Goal: Task Accomplishment & Management: Manage account settings

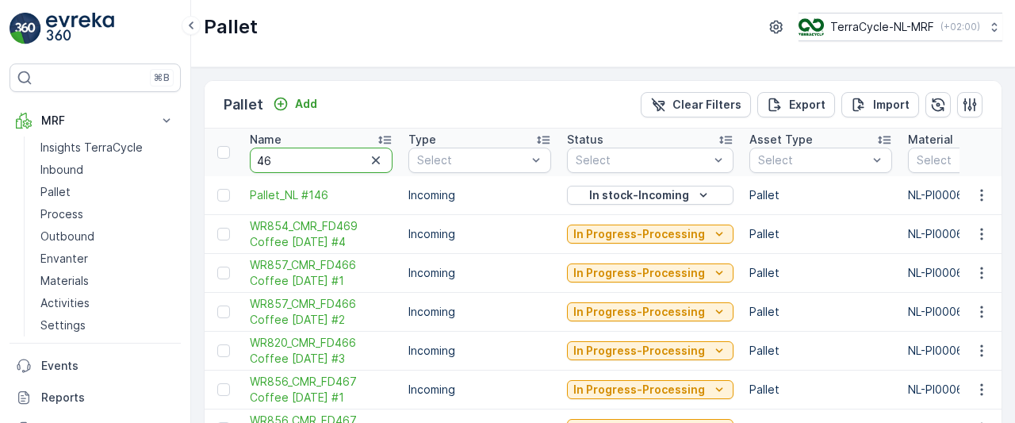
click at [293, 160] on input "46" at bounding box center [321, 159] width 143 height 25
type input "4"
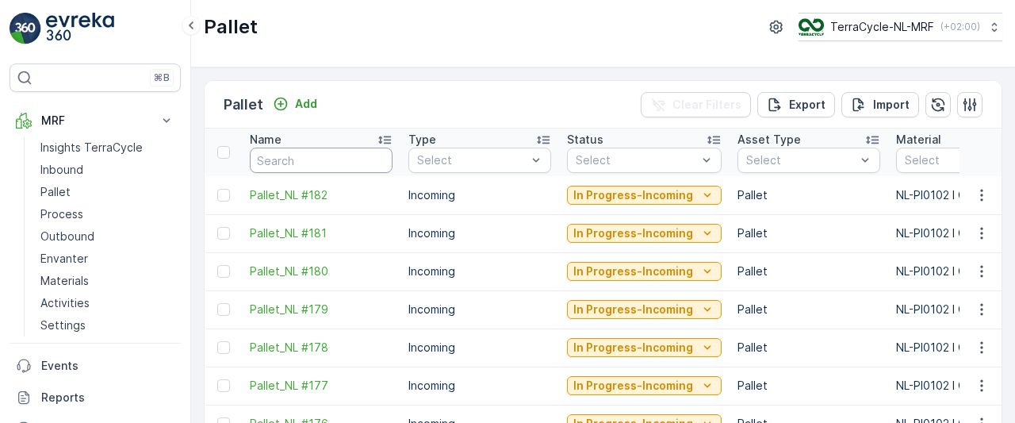
click at [293, 160] on input "text" at bounding box center [321, 159] width 143 height 25
type input "1"
click at [293, 160] on input "1" at bounding box center [321, 159] width 143 height 25
type input "17"
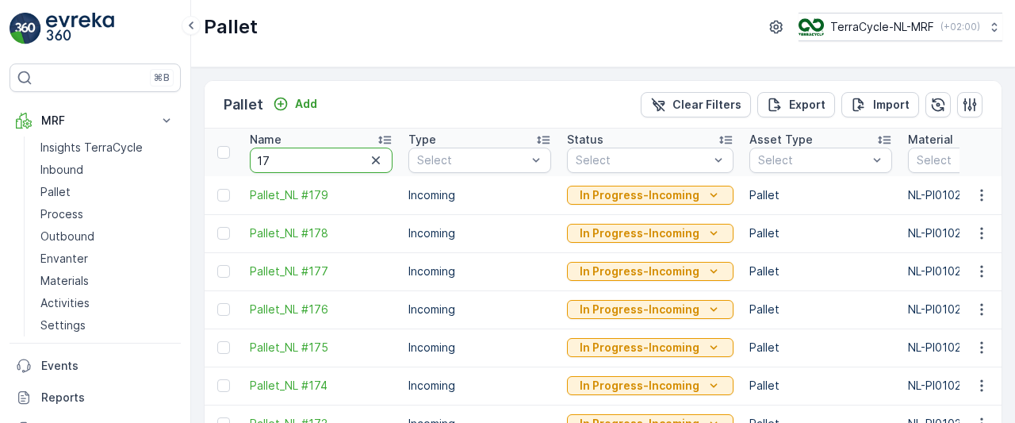
click at [293, 160] on input "17" at bounding box center [321, 159] width 143 height 25
type input "170"
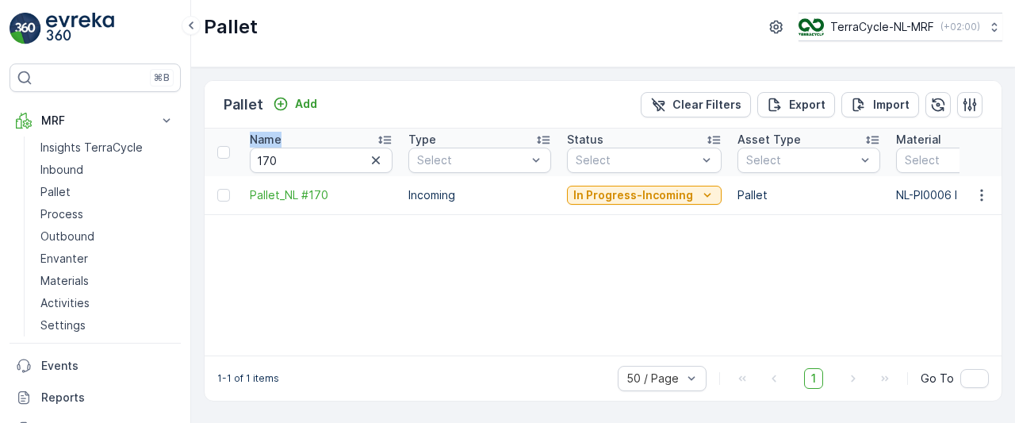
drag, startPoint x: 293, startPoint y: 160, endPoint x: 527, endPoint y: 253, distance: 251.6
click at [982, 194] on icon "button" at bounding box center [981, 195] width 2 height 12
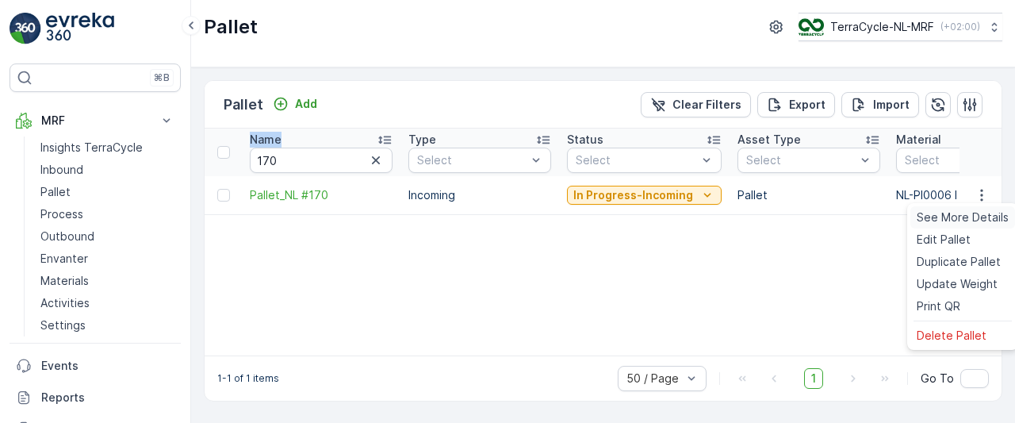
click at [970, 224] on span "See More Details" at bounding box center [962, 217] width 92 height 16
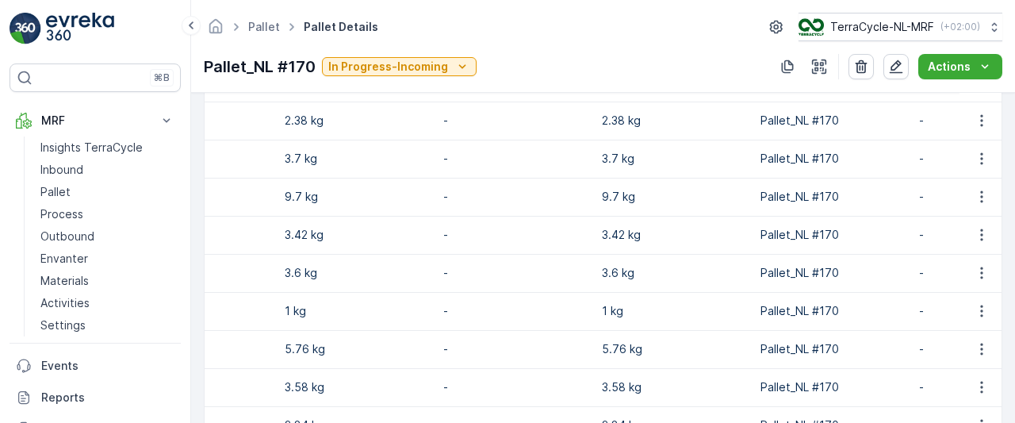
scroll to position [0, 825]
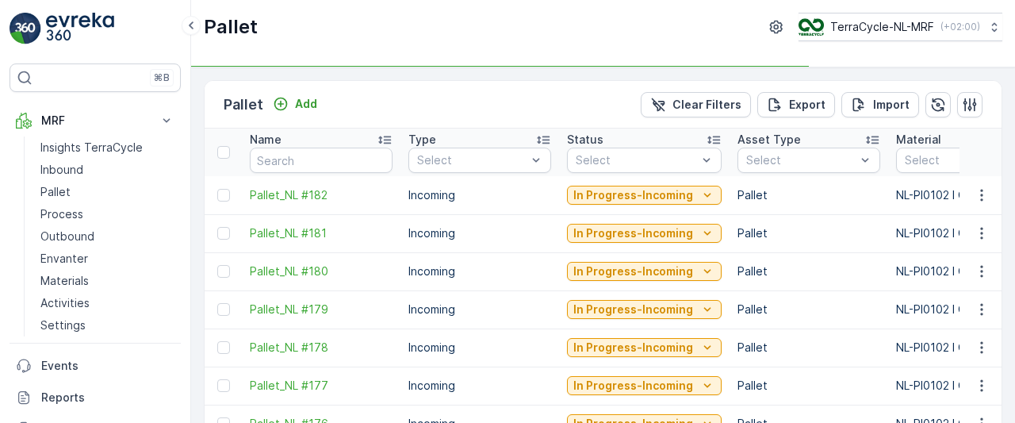
type input "32"
type input "79"
type input "80"
type input "89"
type input "78"
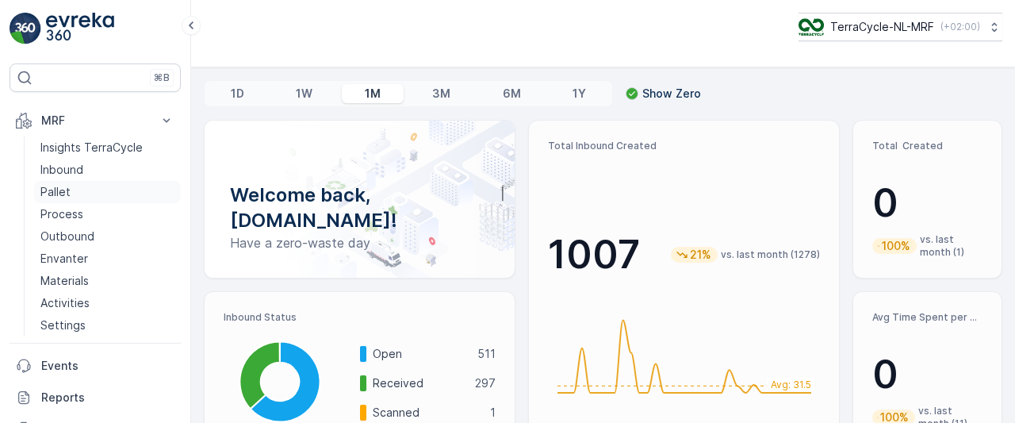
click at [55, 188] on p "Pallet" at bounding box center [55, 192] width 30 height 16
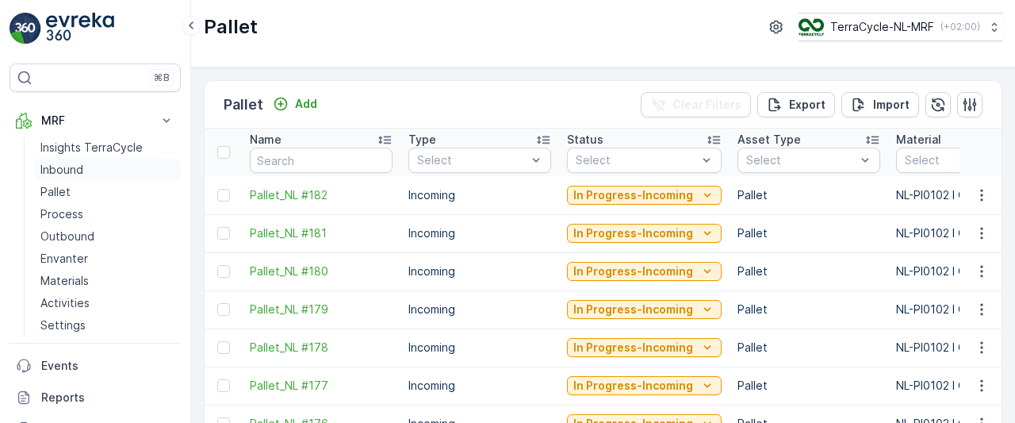
click at [81, 167] on p "Inbound" at bounding box center [61, 170] width 43 height 16
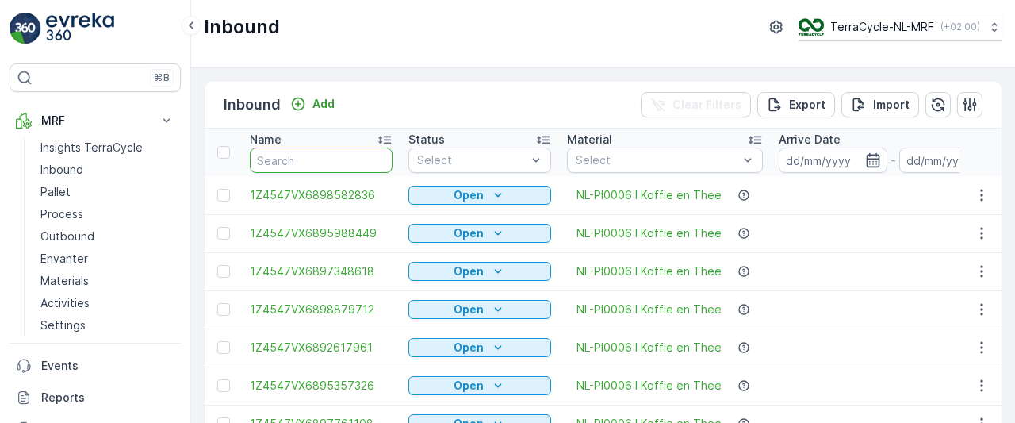
click at [336, 161] on input "text" at bounding box center [321, 159] width 143 height 25
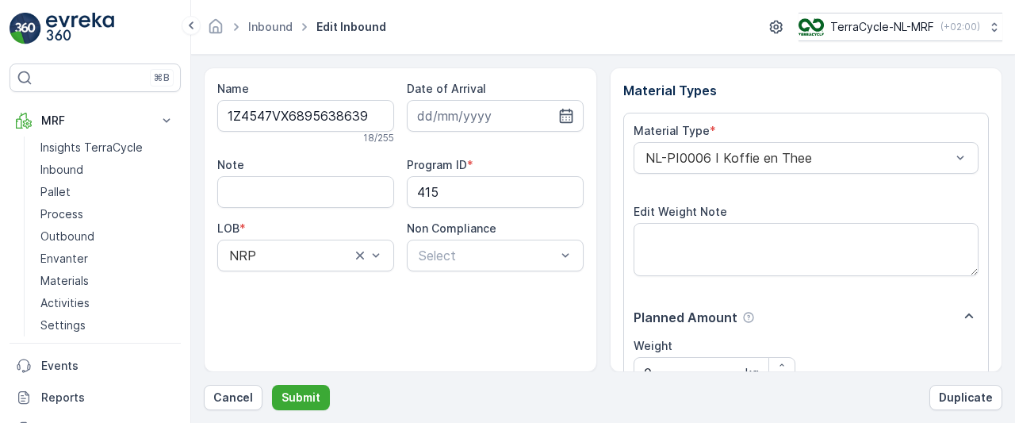
scroll to position [285, 0]
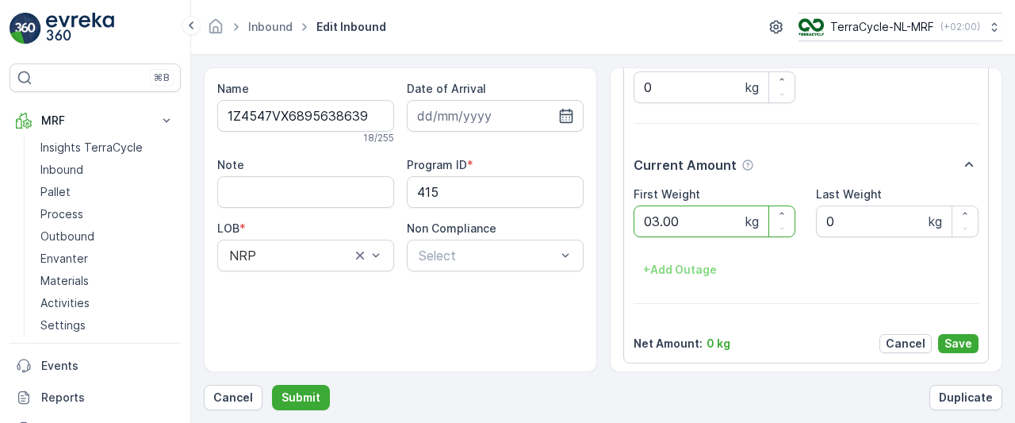
click at [272, 385] on button "Submit" at bounding box center [301, 397] width 58 height 25
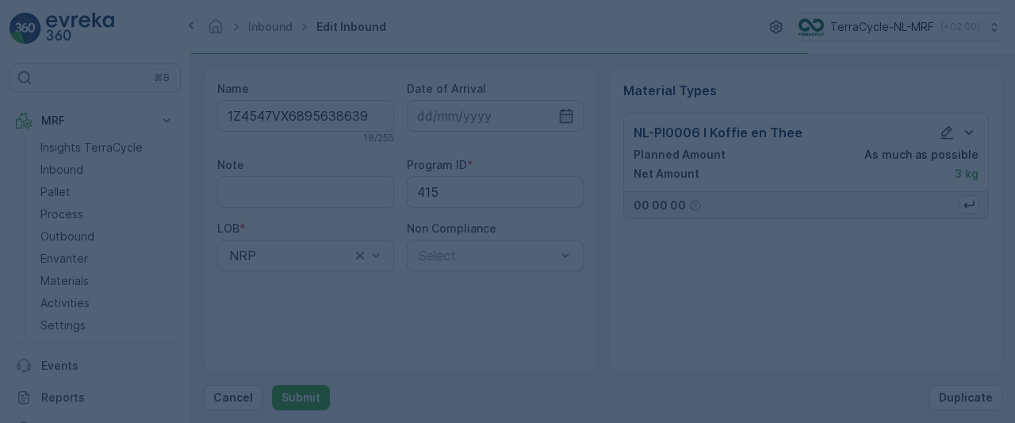
scroll to position [0, 0]
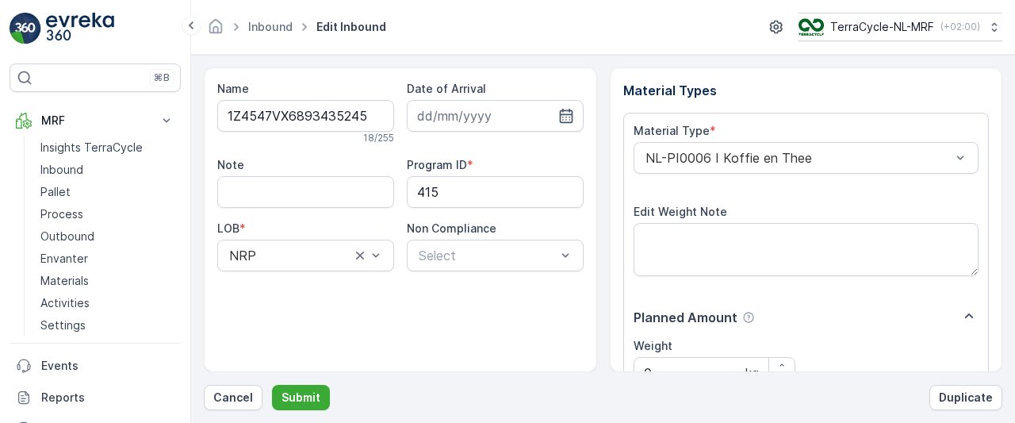
scroll to position [285, 0]
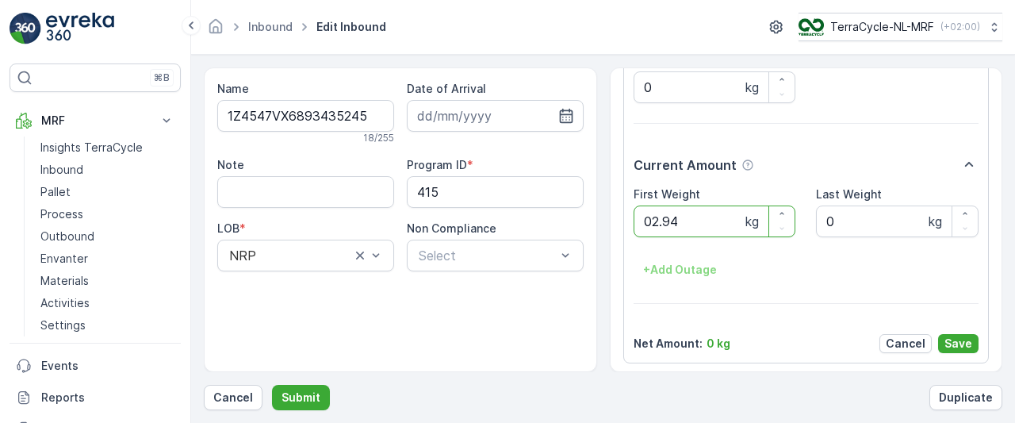
click at [272, 385] on button "Submit" at bounding box center [301, 397] width 58 height 25
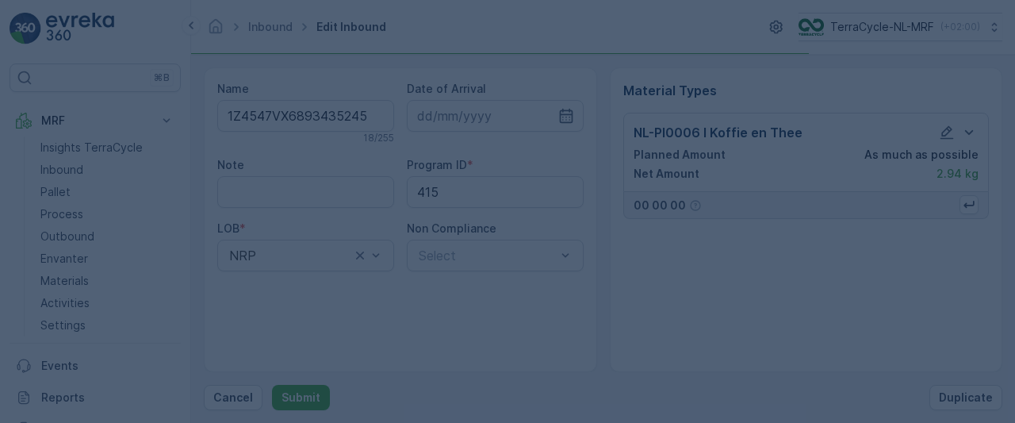
scroll to position [0, 0]
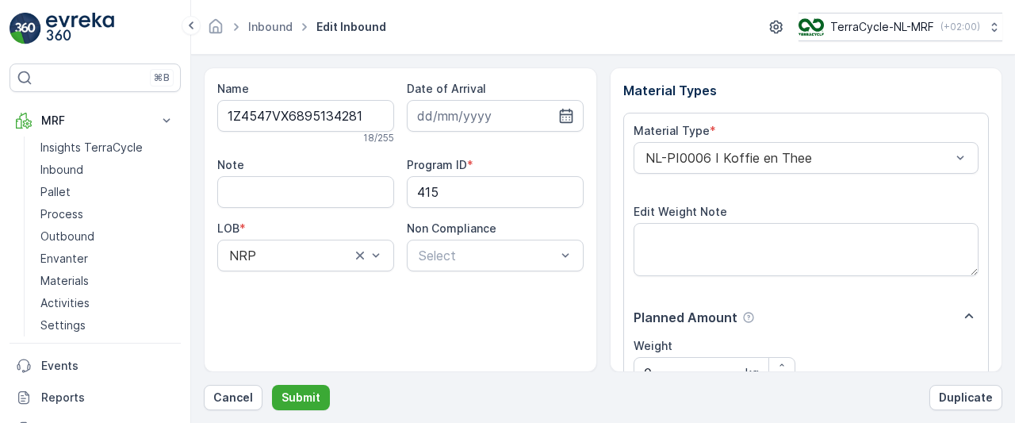
scroll to position [285, 0]
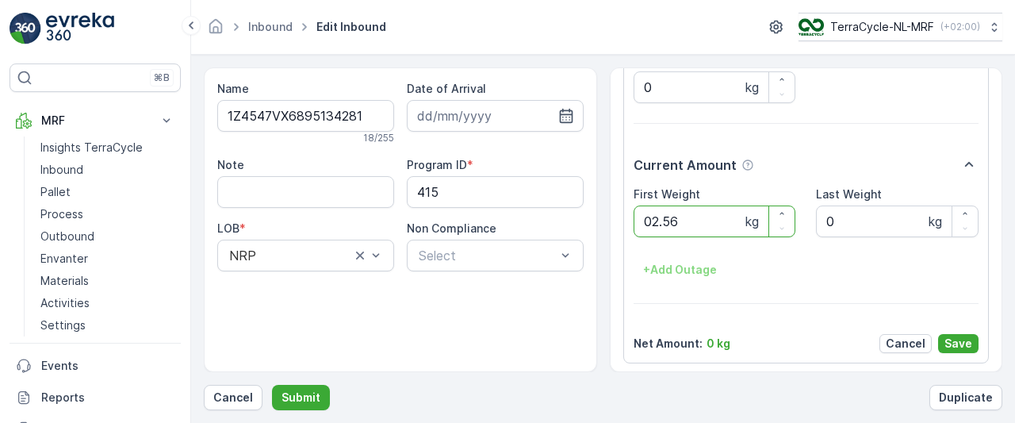
click at [272, 385] on button "Submit" at bounding box center [301, 397] width 58 height 25
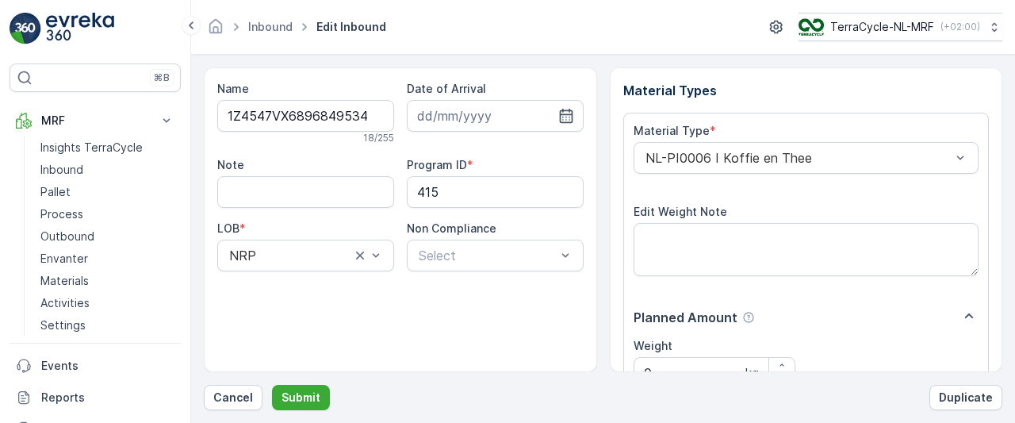
scroll to position [285, 0]
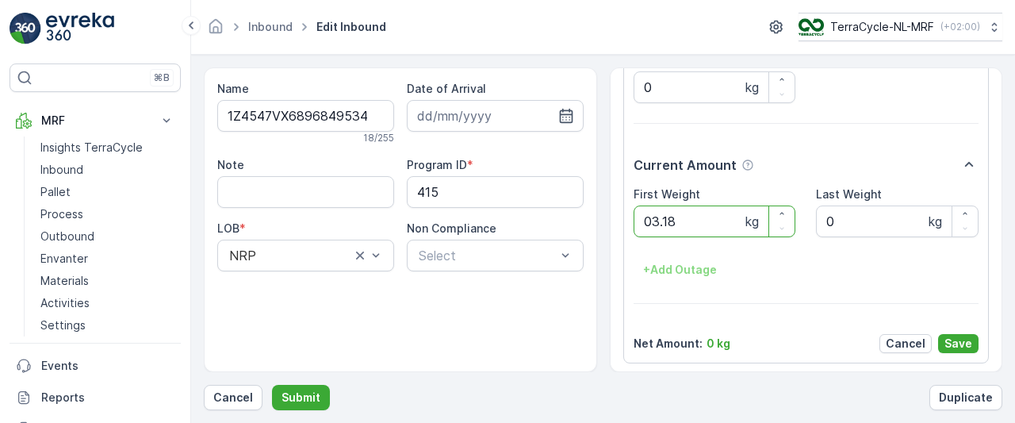
click at [272, 385] on button "Submit" at bounding box center [301, 397] width 58 height 25
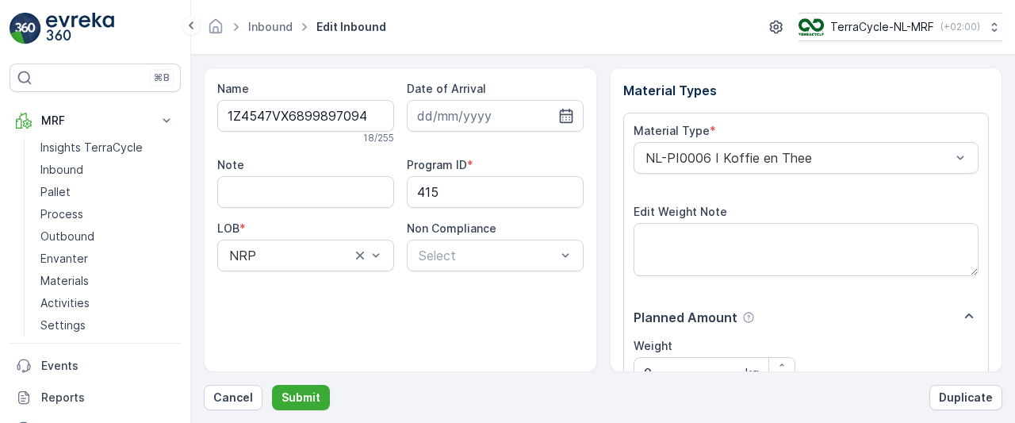
scroll to position [285, 0]
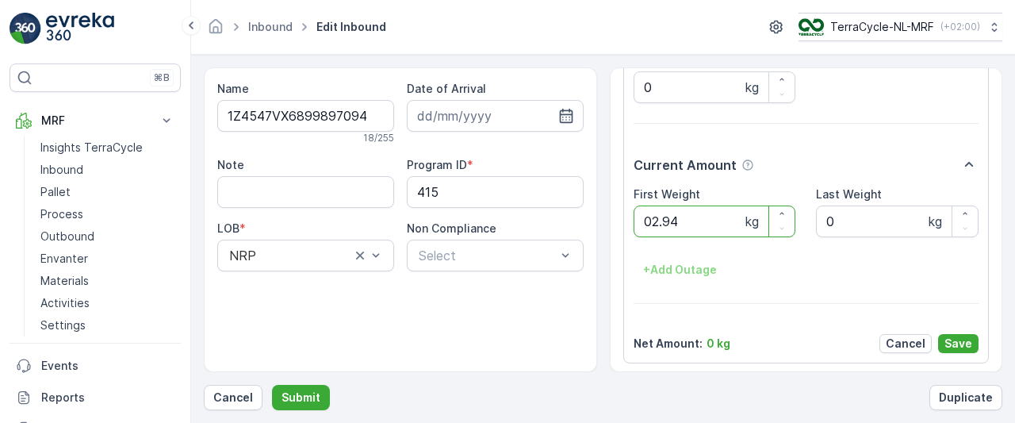
click at [272, 385] on button "Submit" at bounding box center [301, 397] width 58 height 25
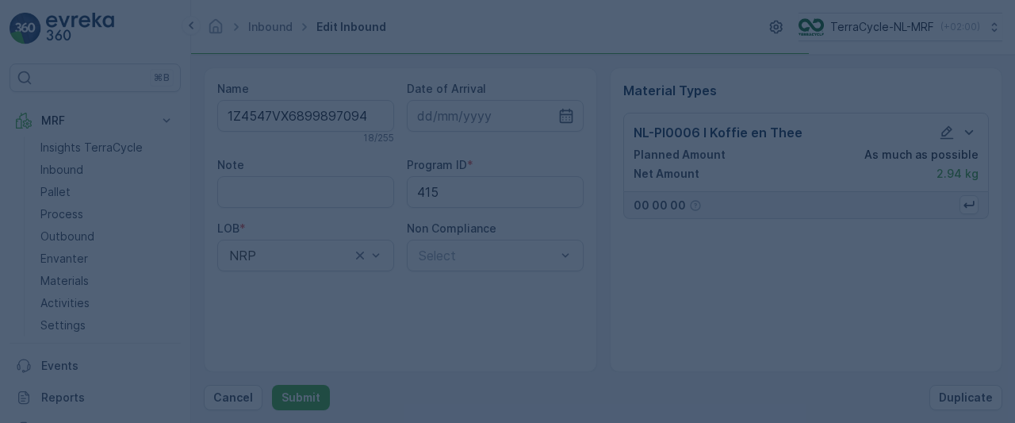
scroll to position [0, 0]
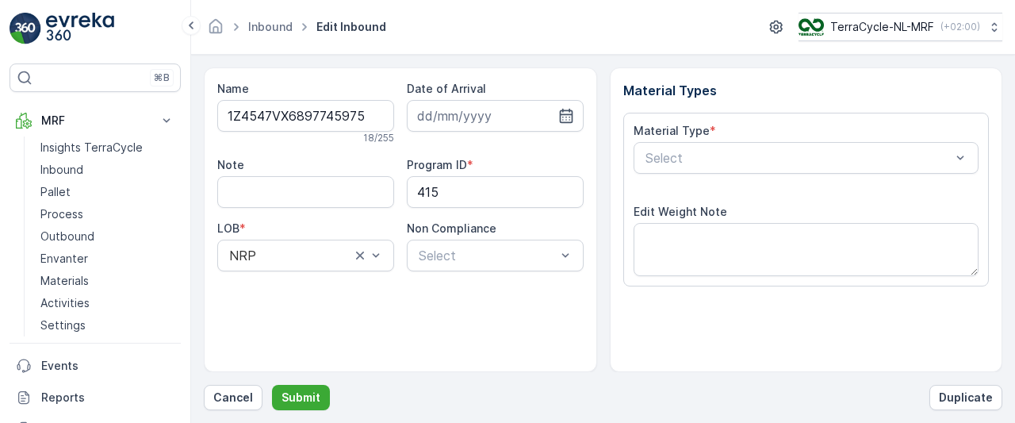
scroll to position [285, 0]
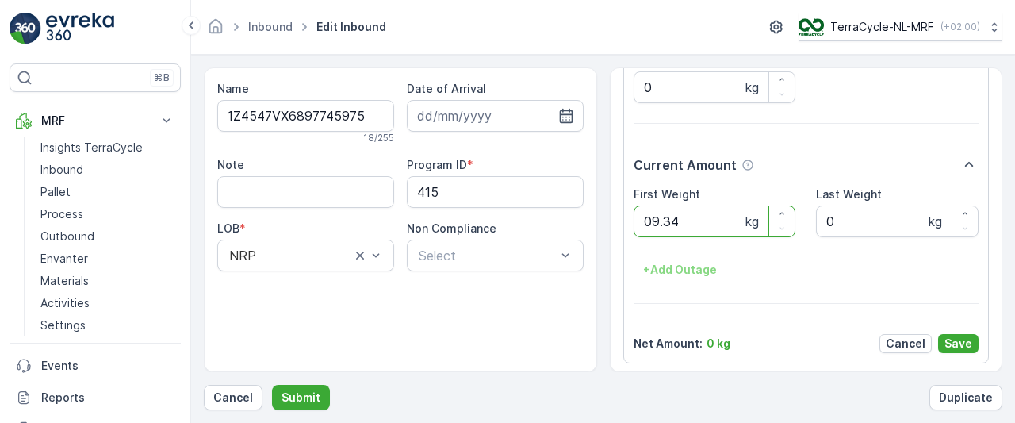
click at [272, 385] on button "Submit" at bounding box center [301, 397] width 58 height 25
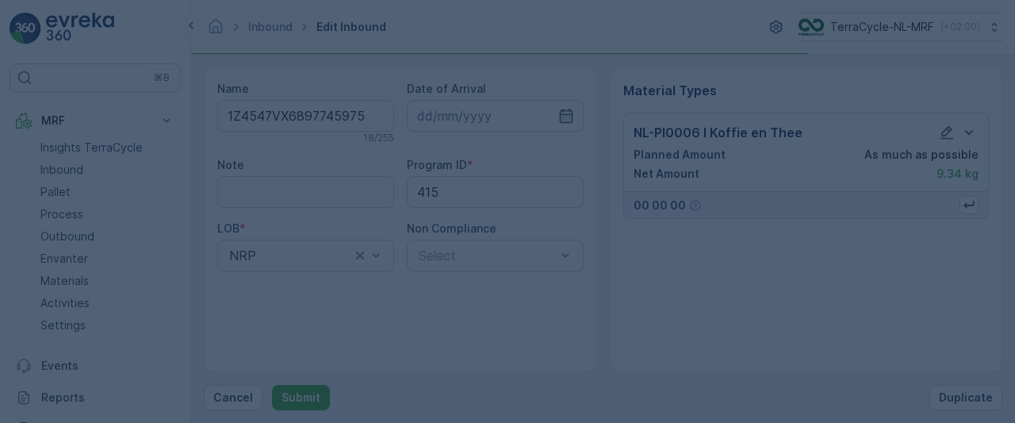
scroll to position [0, 0]
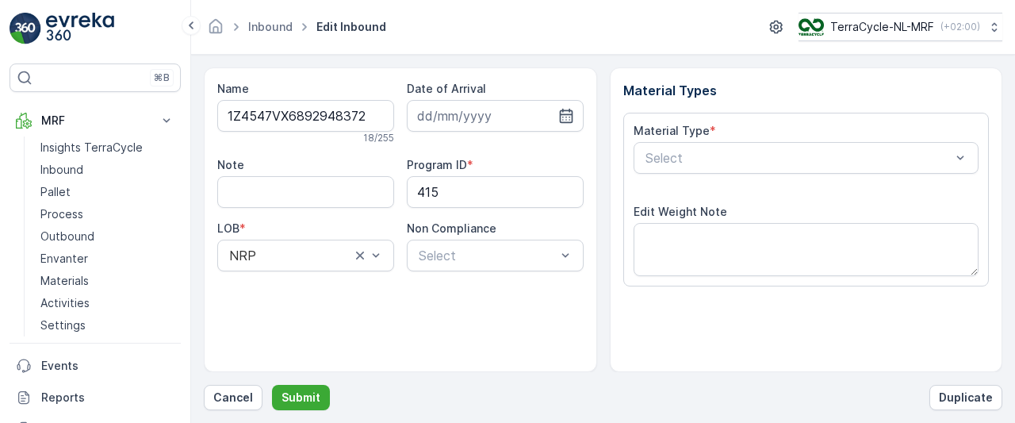
scroll to position [285, 0]
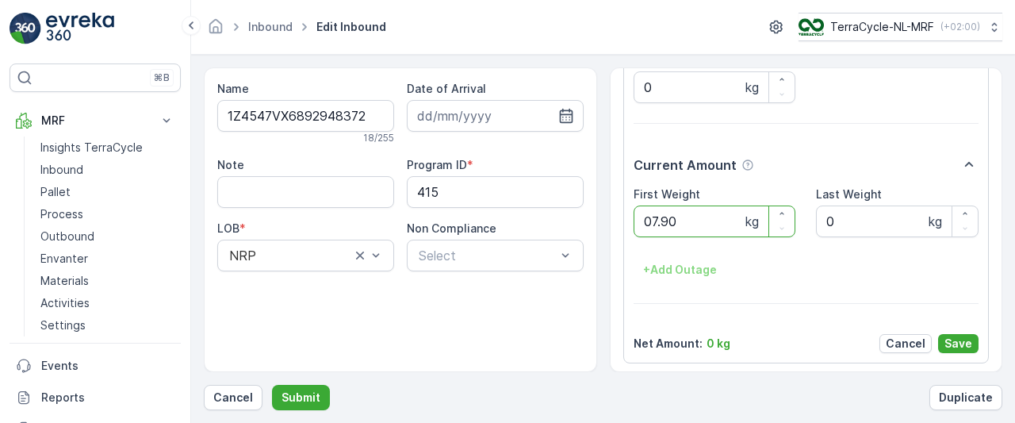
click at [272, 385] on button "Submit" at bounding box center [301, 397] width 58 height 25
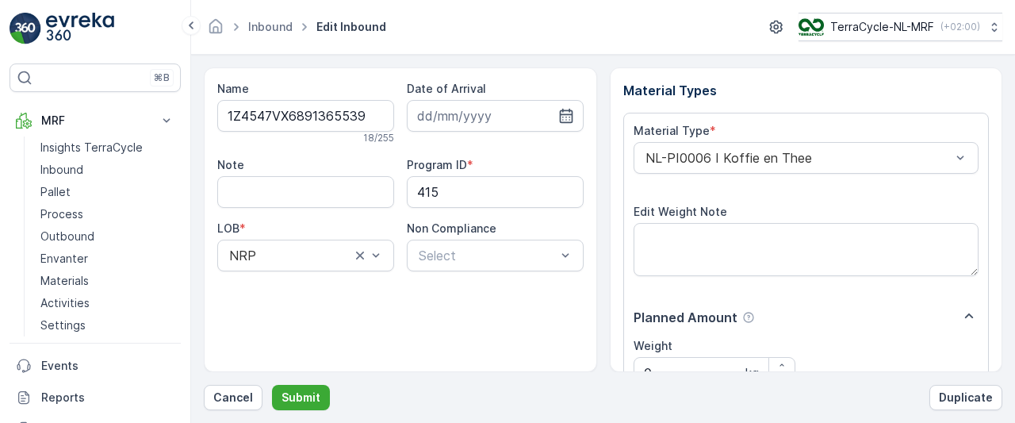
scroll to position [285, 0]
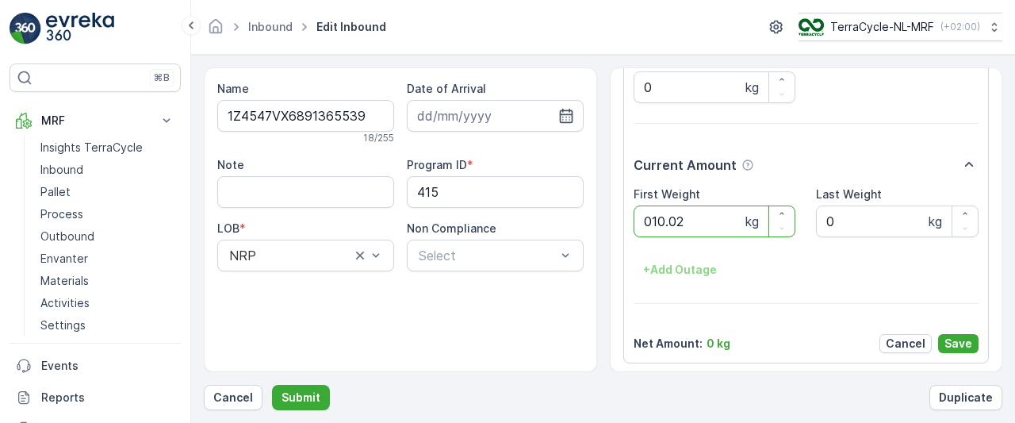
click at [272, 385] on button "Submit" at bounding box center [301, 397] width 58 height 25
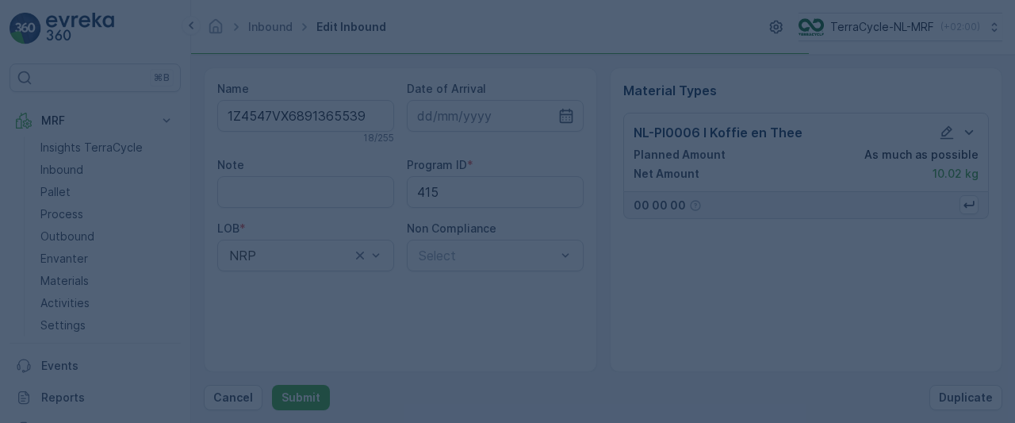
scroll to position [0, 0]
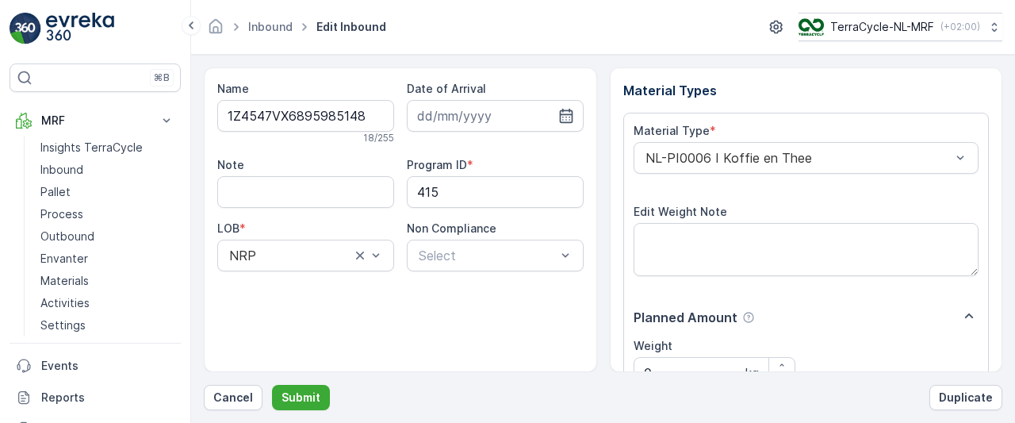
scroll to position [285, 0]
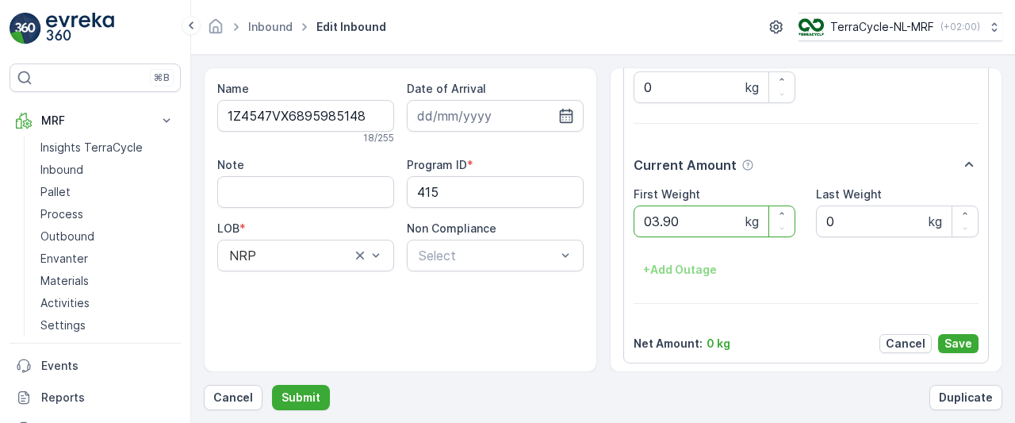
click at [272, 385] on button "Submit" at bounding box center [301, 397] width 58 height 25
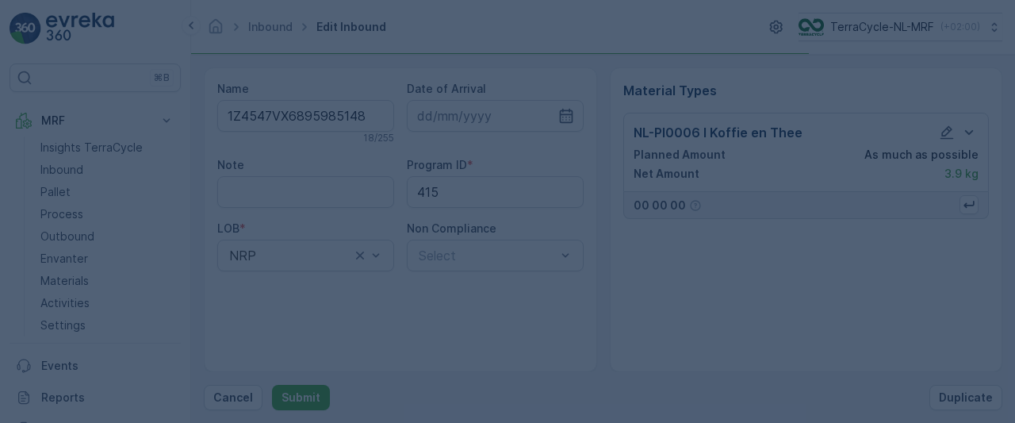
scroll to position [0, 0]
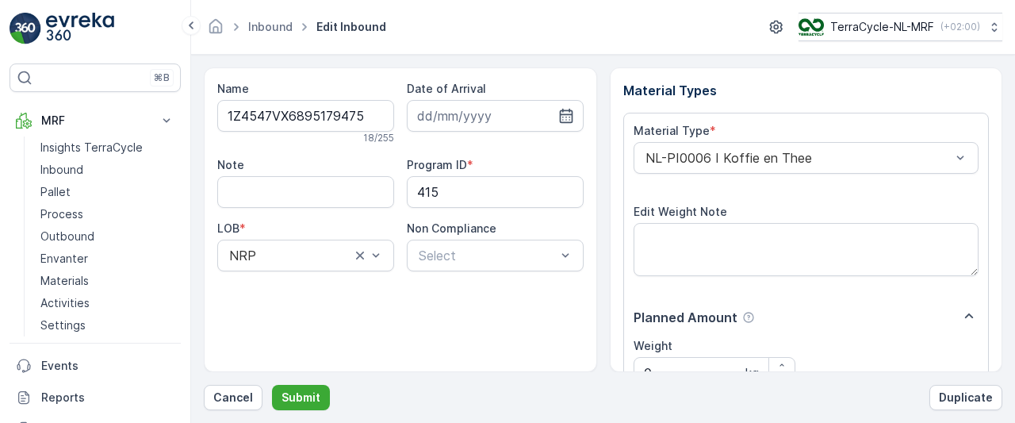
scroll to position [285, 0]
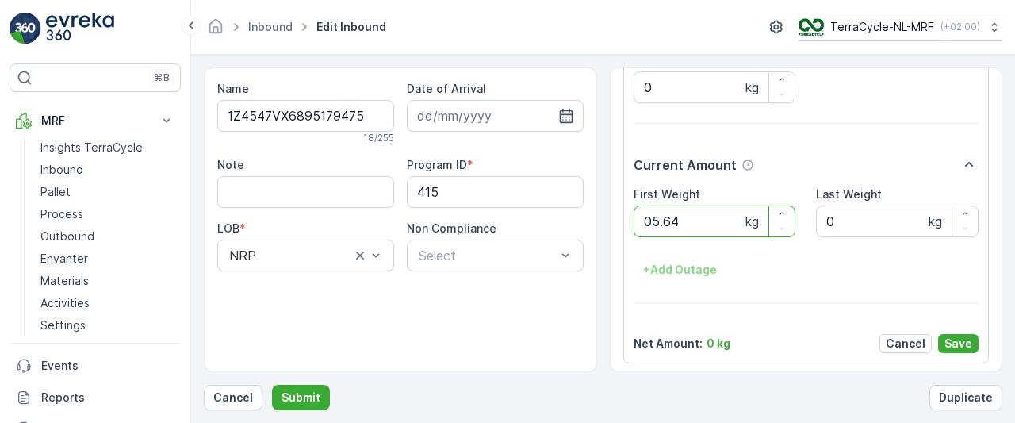
click at [272, 385] on button "Submit" at bounding box center [301, 397] width 58 height 25
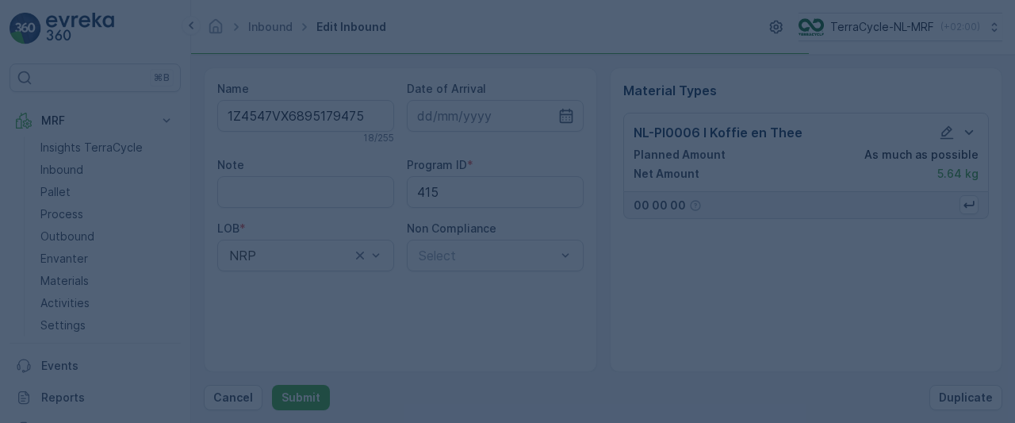
scroll to position [0, 0]
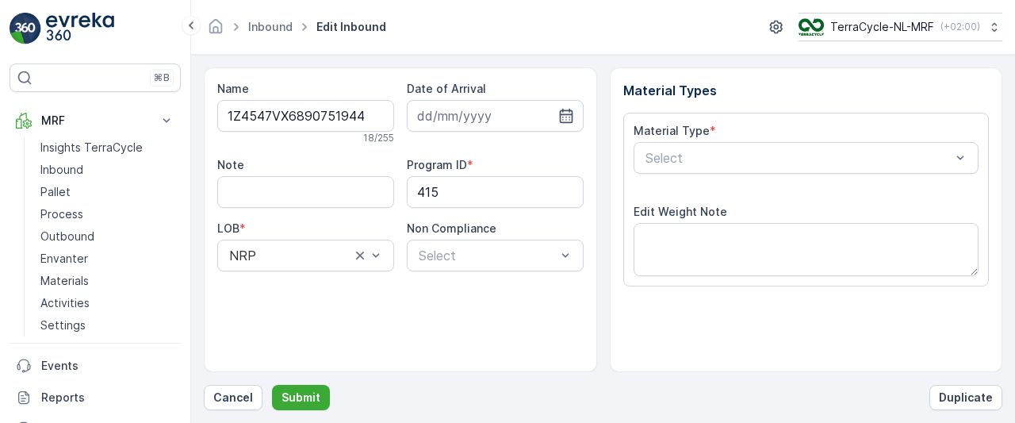
scroll to position [285, 0]
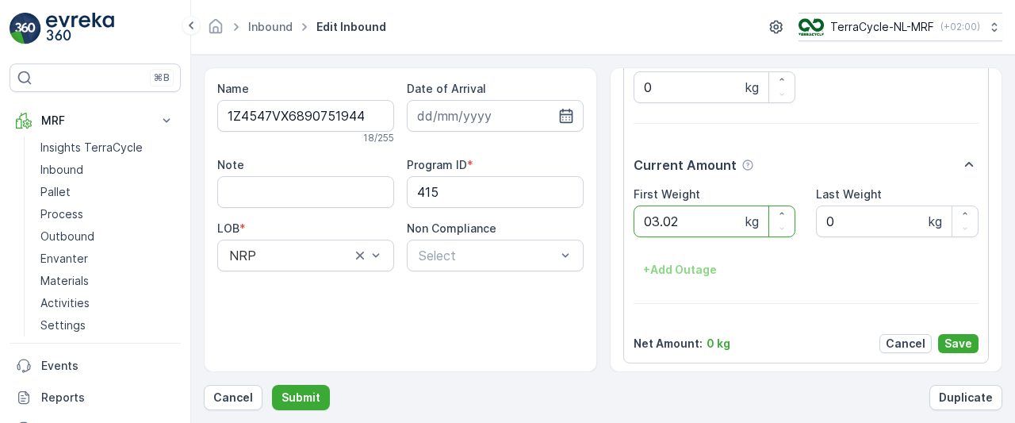
click at [272, 385] on button "Submit" at bounding box center [301, 397] width 58 height 25
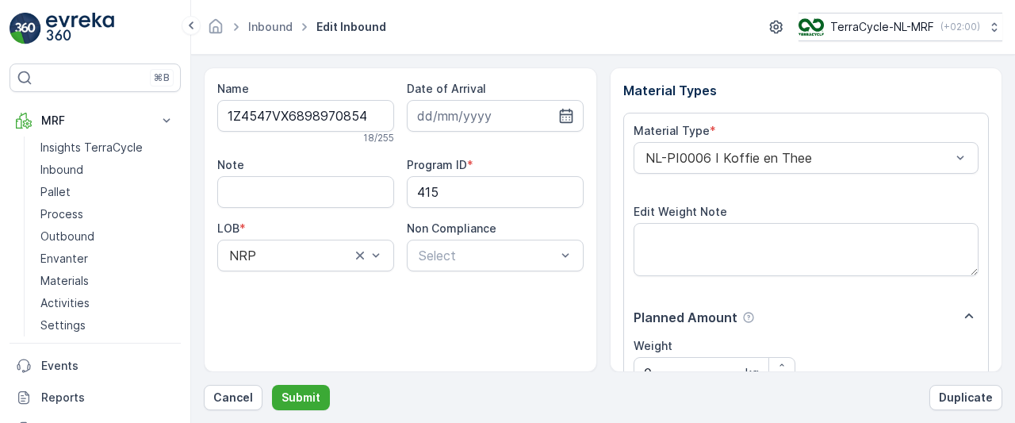
scroll to position [285, 0]
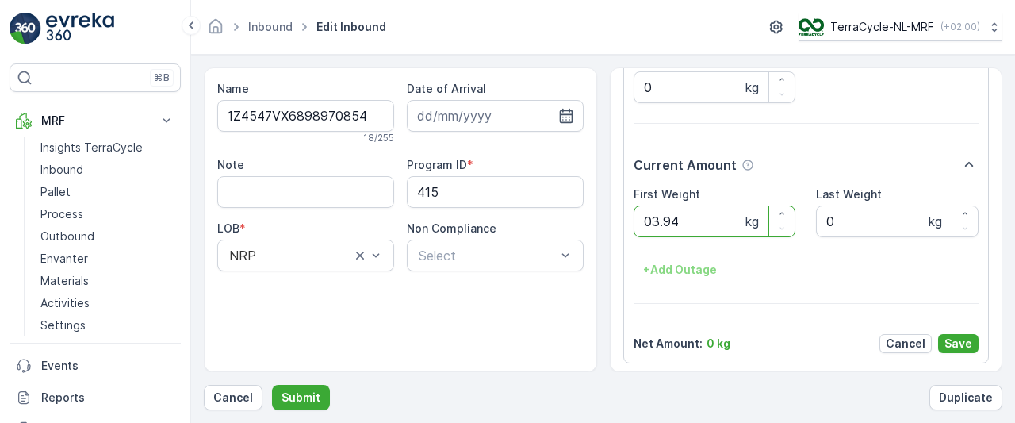
click at [272, 385] on button "Submit" at bounding box center [301, 397] width 58 height 25
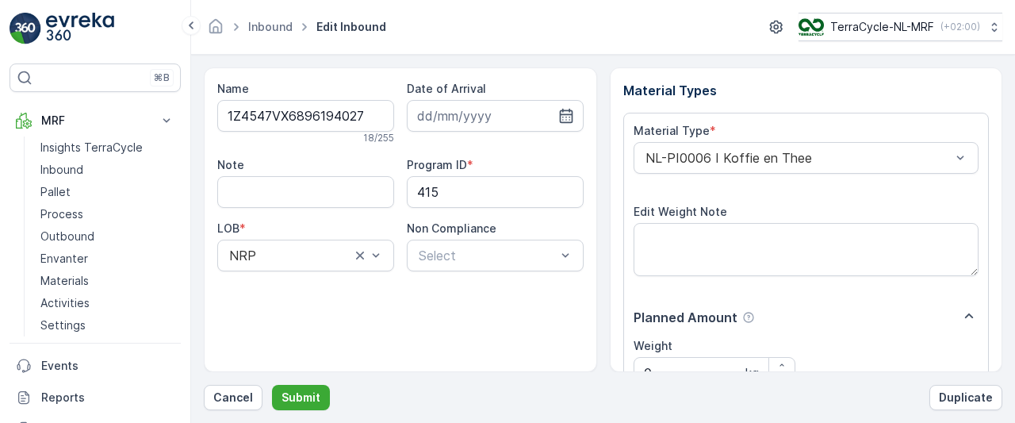
scroll to position [285, 0]
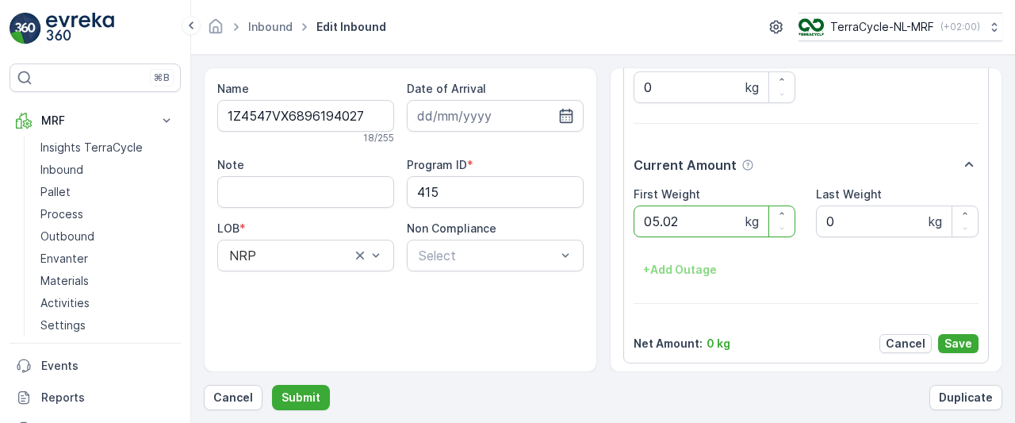
click at [272, 385] on button "Submit" at bounding box center [301, 397] width 58 height 25
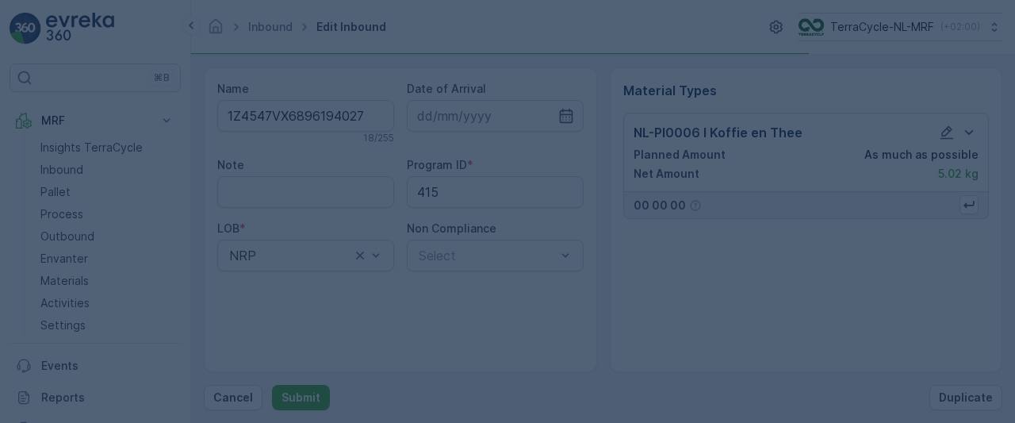
scroll to position [0, 0]
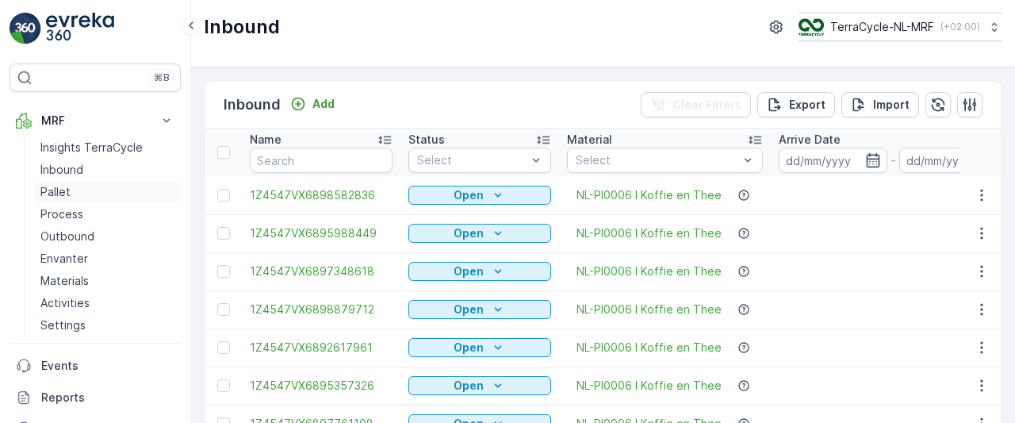
click at [57, 194] on p "Pallet" at bounding box center [55, 192] width 30 height 16
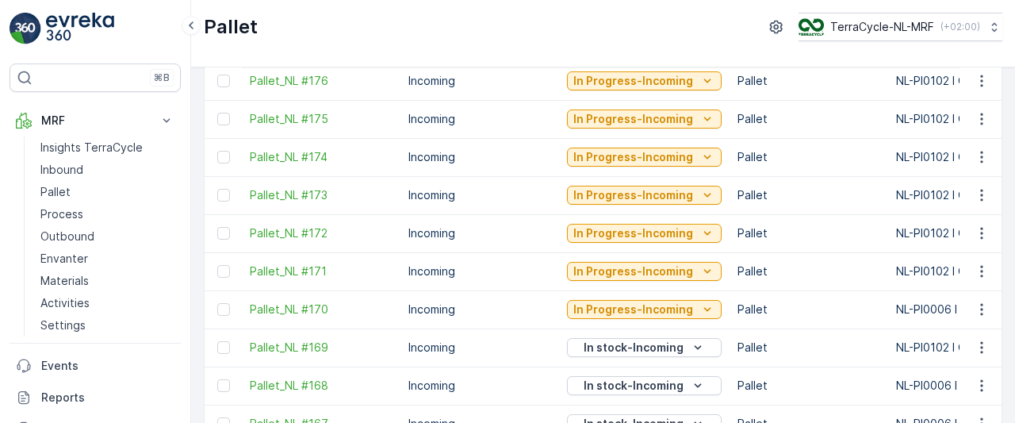
scroll to position [346, 0]
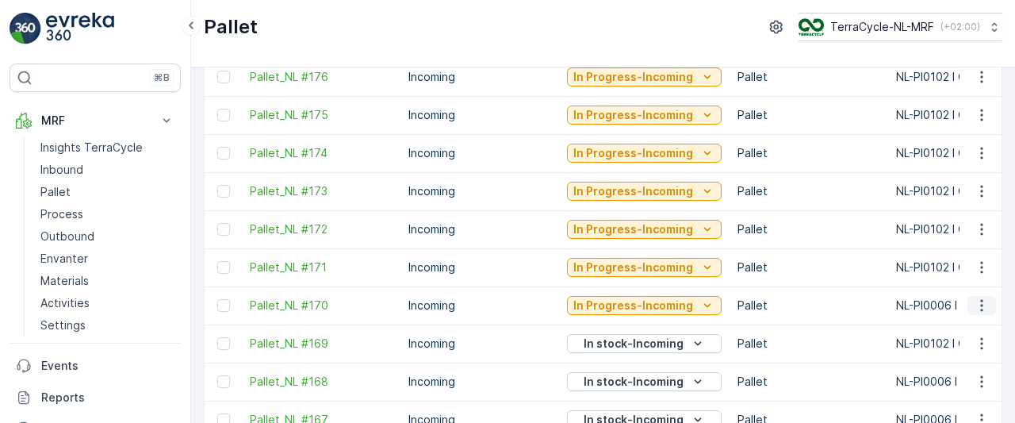
click at [980, 308] on icon "button" at bounding box center [981, 306] width 2 height 12
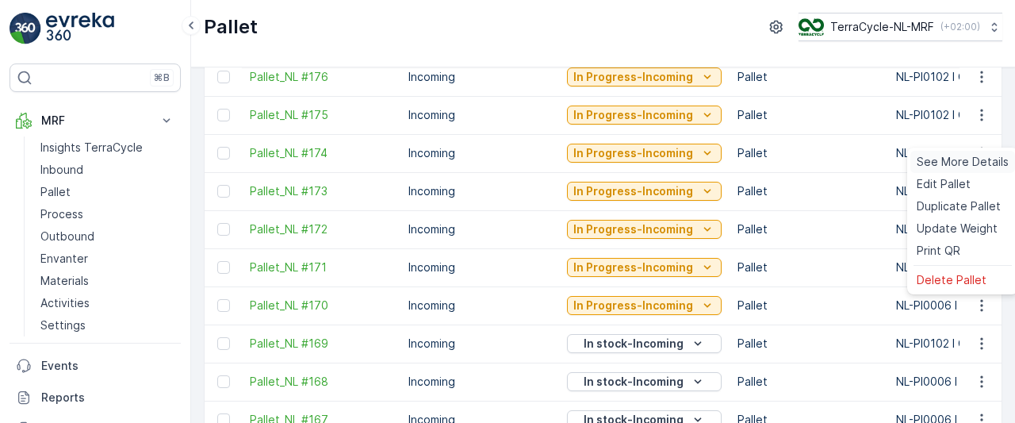
click at [959, 161] on span "See More Details" at bounding box center [962, 162] width 92 height 16
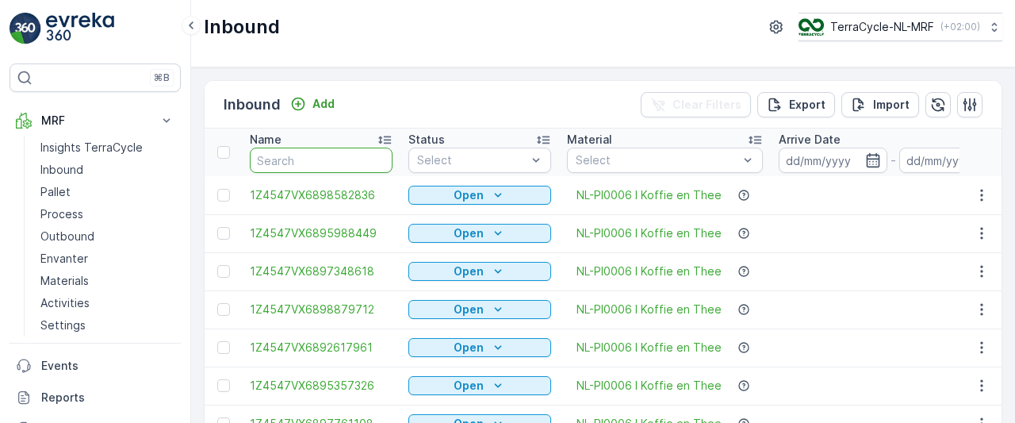
click at [311, 155] on input "text" at bounding box center [321, 159] width 143 height 25
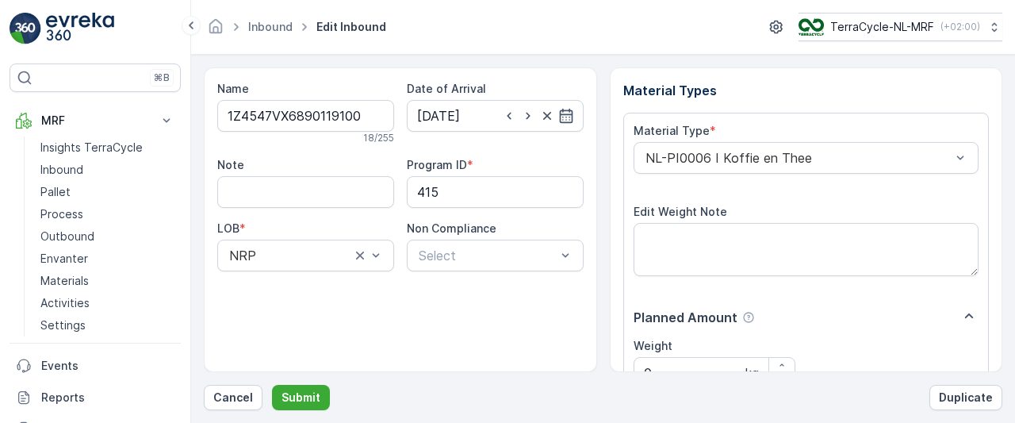
scroll to position [285, 0]
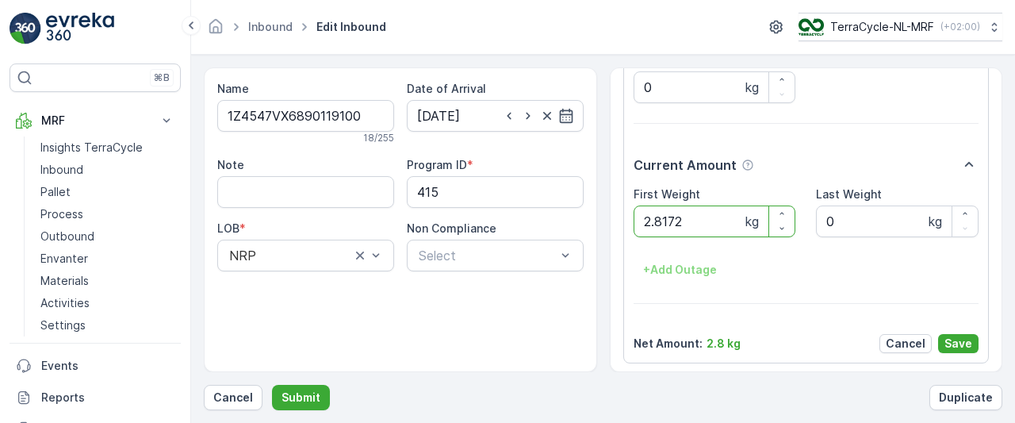
click at [272, 385] on button "Submit" at bounding box center [301, 397] width 58 height 25
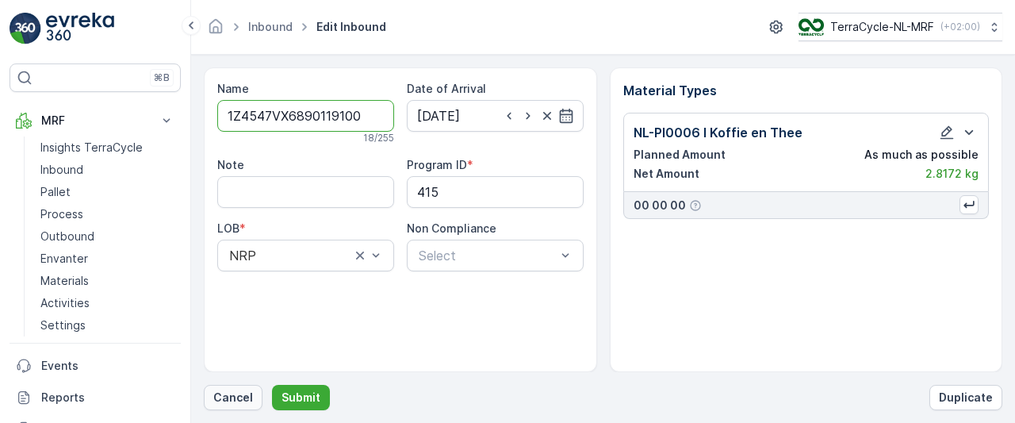
click at [230, 395] on p "Cancel" at bounding box center [233, 397] width 40 height 16
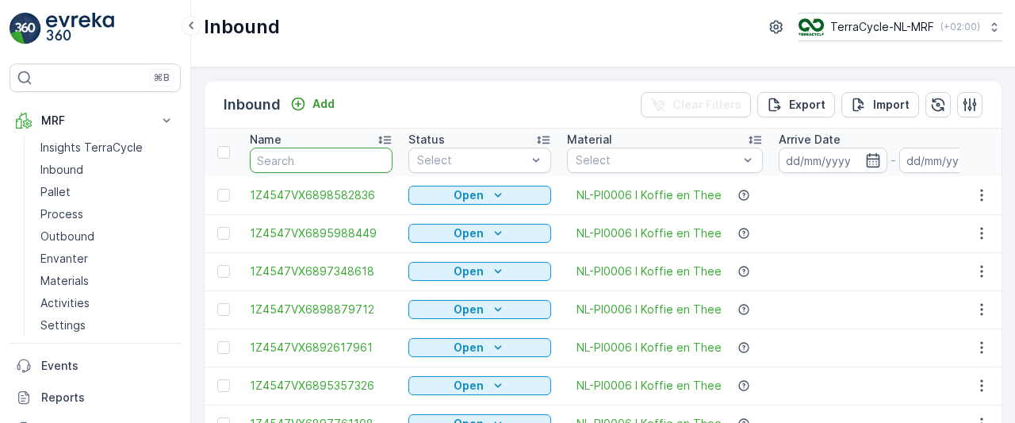
click at [316, 164] on input "text" at bounding box center [321, 159] width 143 height 25
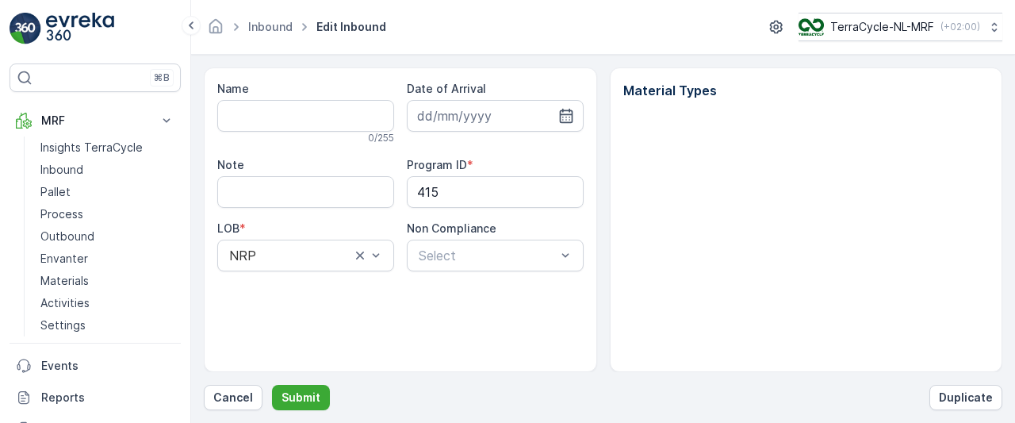
type input "1Z4547VX6890119100"
type input "14.02.2025"
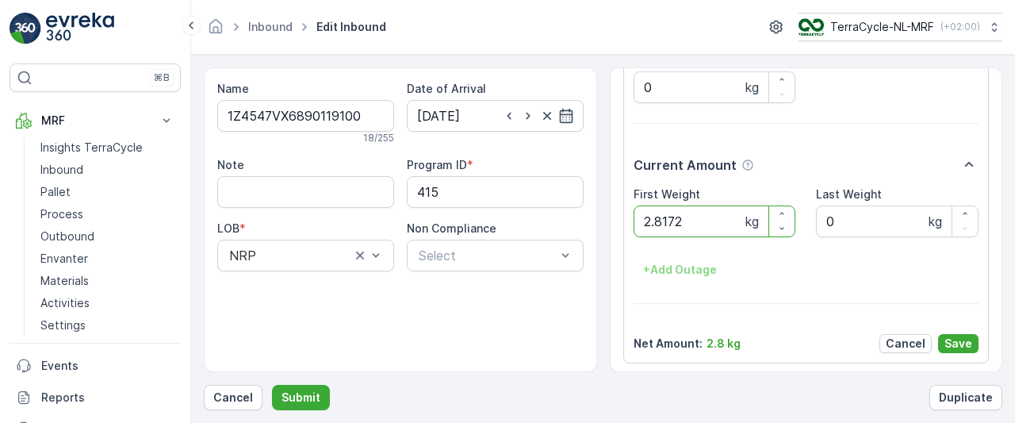
click at [272, 385] on button "Submit" at bounding box center [301, 397] width 58 height 25
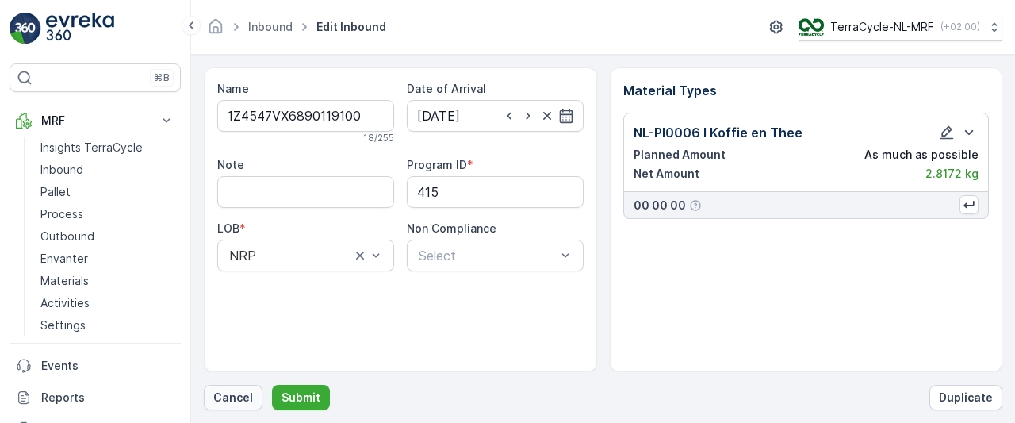
click at [224, 398] on p "Cancel" at bounding box center [233, 397] width 40 height 16
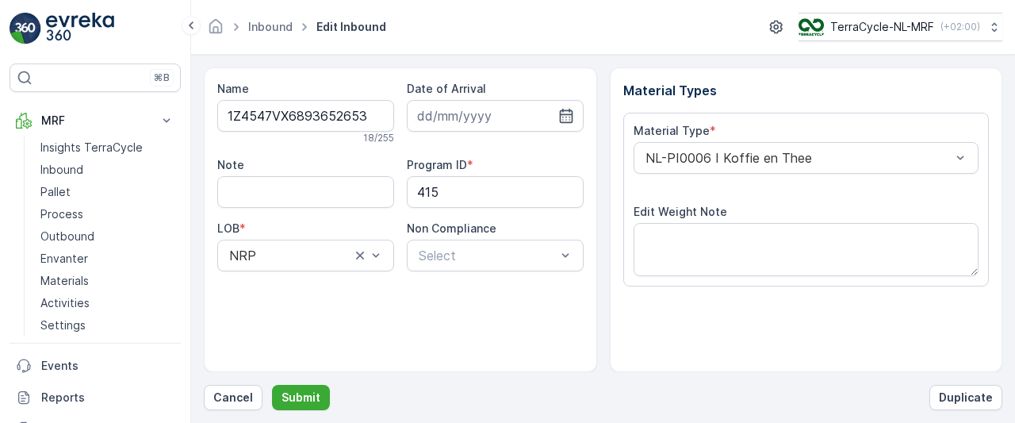
scroll to position [285, 0]
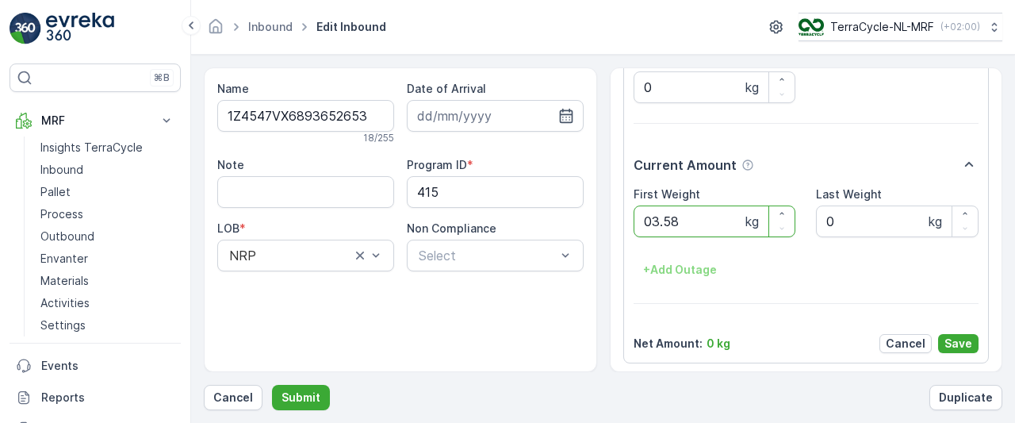
click at [272, 385] on button "Submit" at bounding box center [301, 397] width 58 height 25
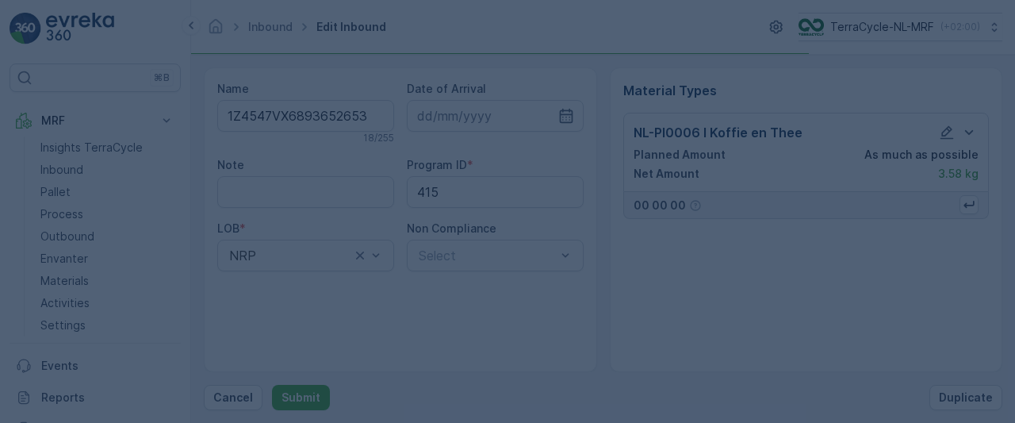
scroll to position [0, 0]
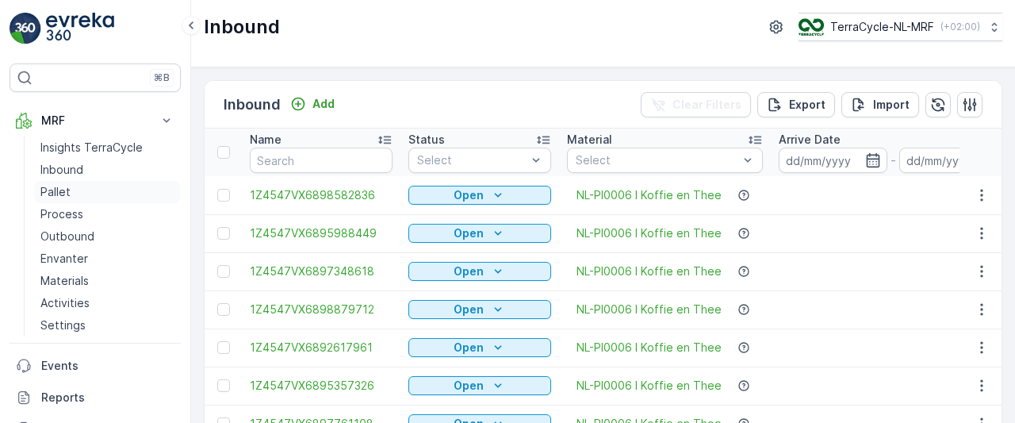
click at [62, 193] on p "Pallet" at bounding box center [55, 192] width 30 height 16
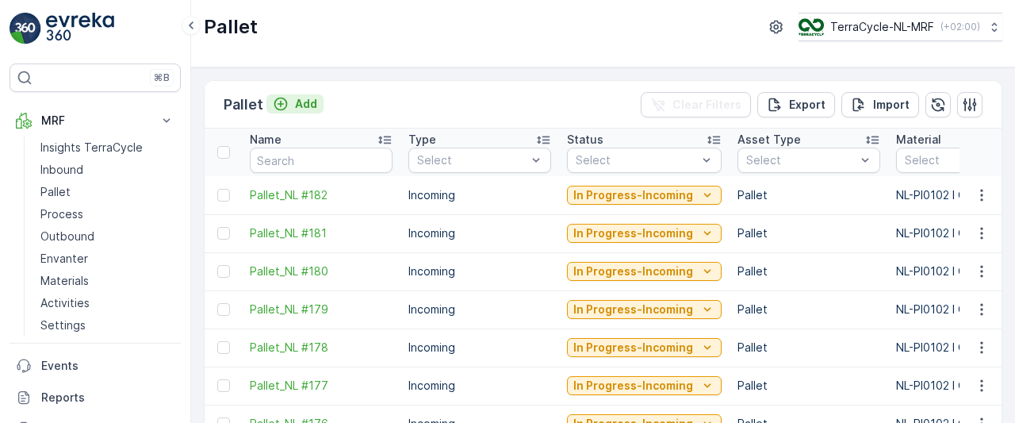
click at [312, 105] on p "Add" at bounding box center [306, 104] width 22 height 16
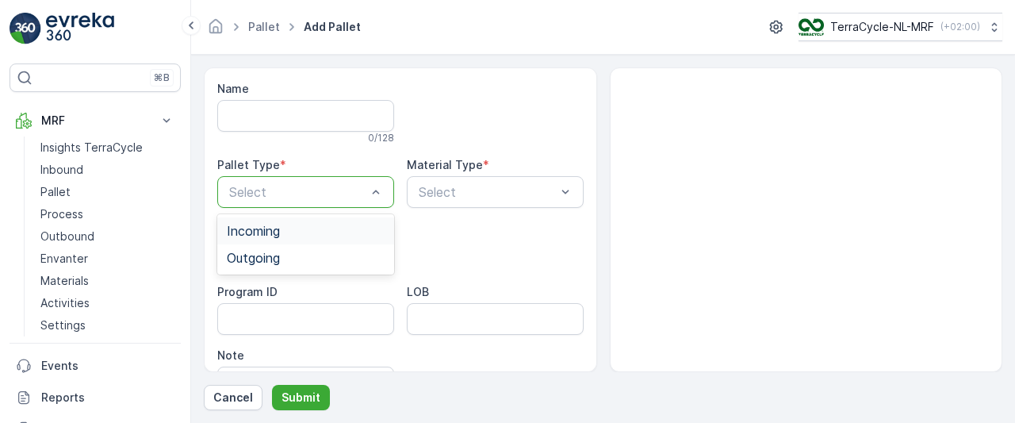
click at [331, 228] on div "Incoming" at bounding box center [306, 231] width 158 height 14
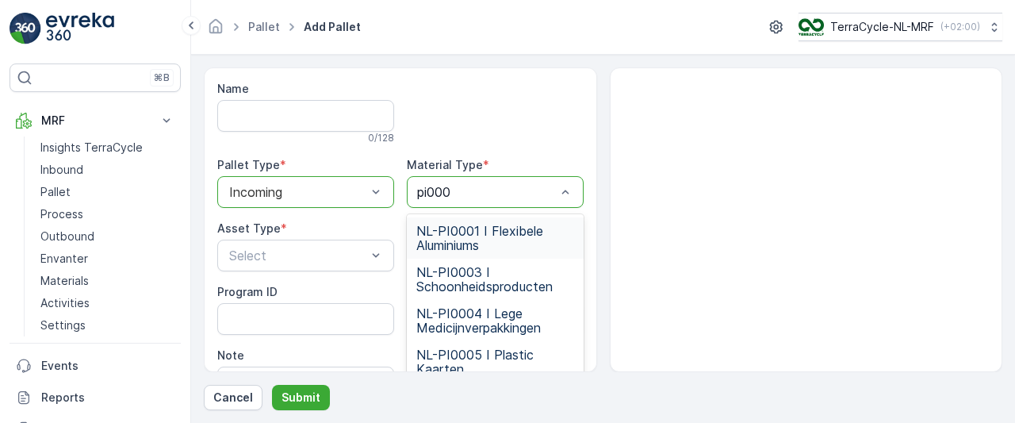
type input "pi0006"
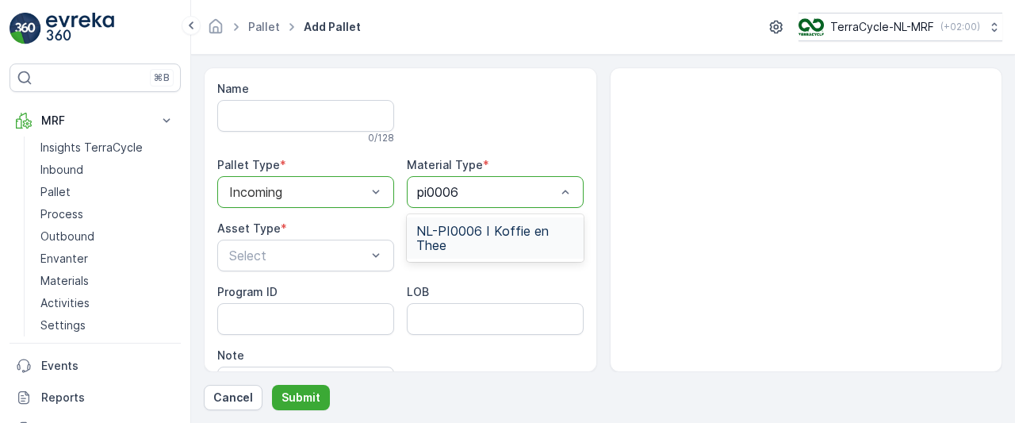
click at [487, 228] on span "NL-PI0006 I Koffie en Thee" at bounding box center [495, 238] width 158 height 29
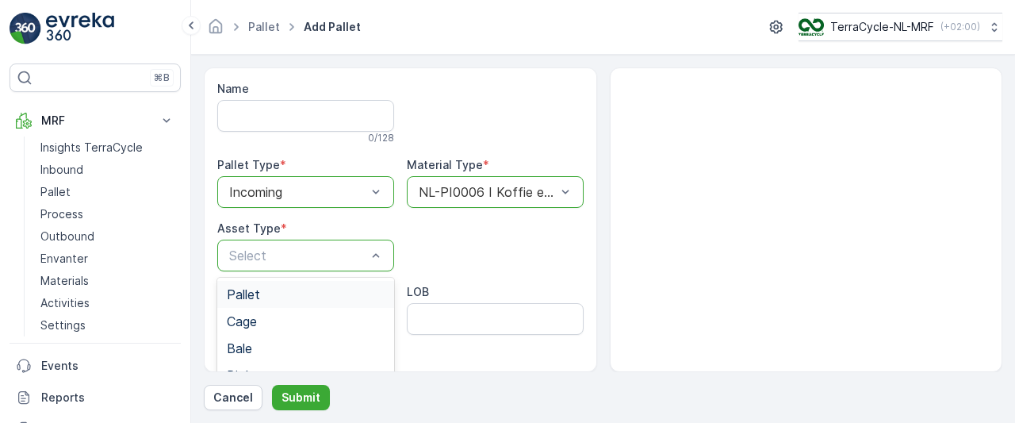
click at [331, 295] on div "Pallet" at bounding box center [306, 294] width 158 height 14
click at [301, 400] on p "Submit" at bounding box center [300, 397] width 39 height 16
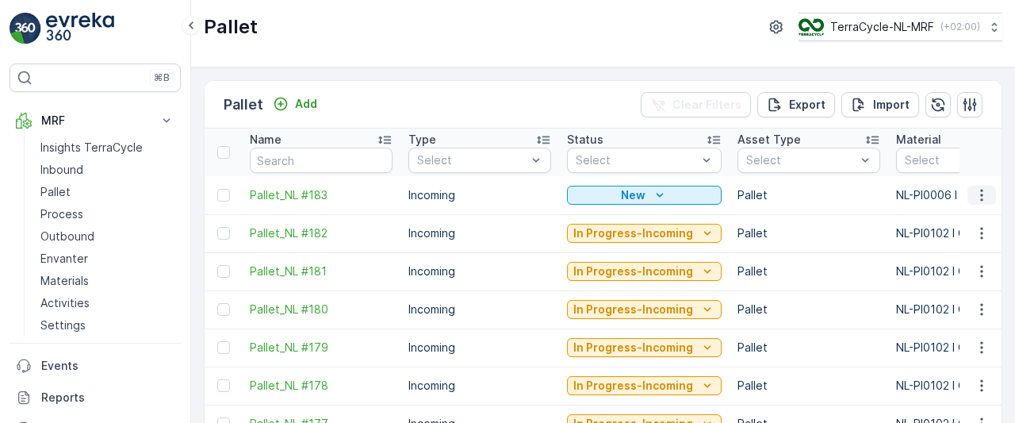
click at [980, 194] on icon "button" at bounding box center [981, 195] width 2 height 12
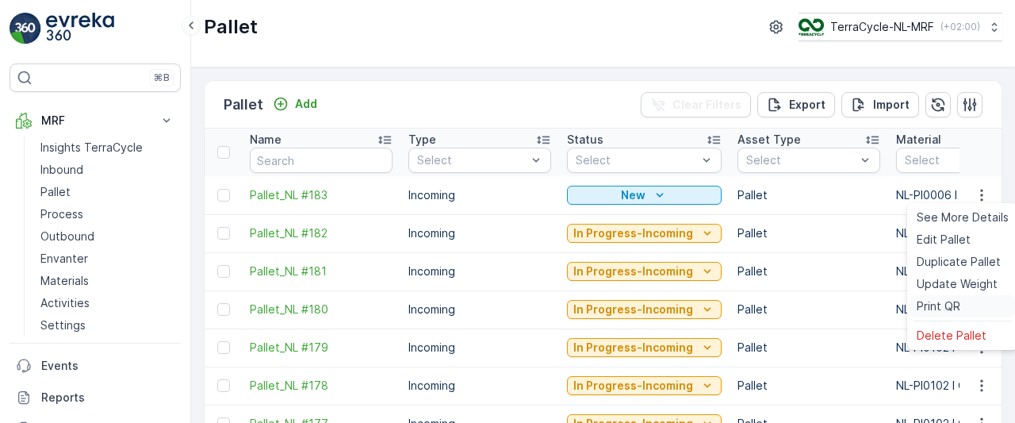
click at [931, 304] on span "Print QR" at bounding box center [938, 306] width 44 height 16
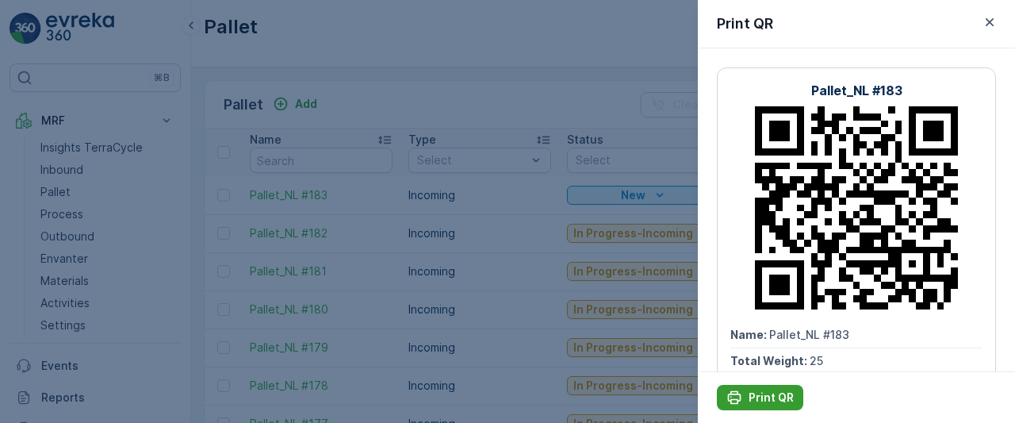
click at [778, 392] on p "Print QR" at bounding box center [770, 397] width 45 height 16
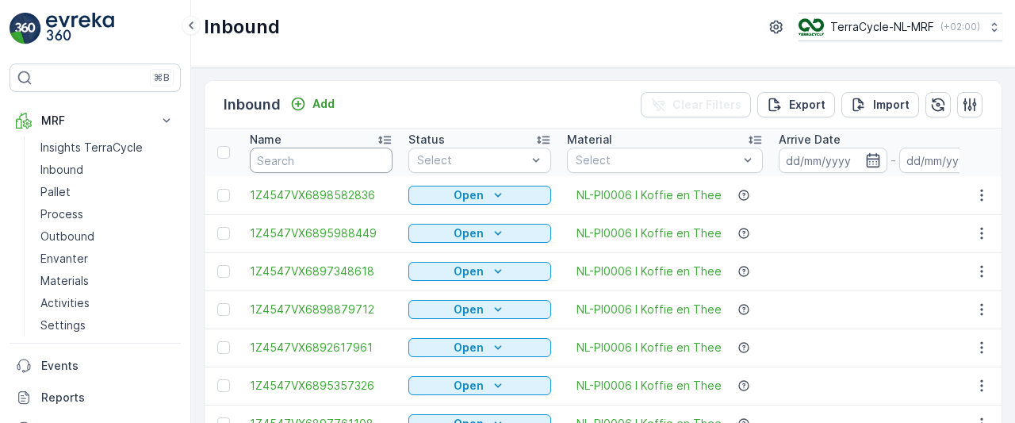
click at [333, 152] on input "text" at bounding box center [321, 159] width 143 height 25
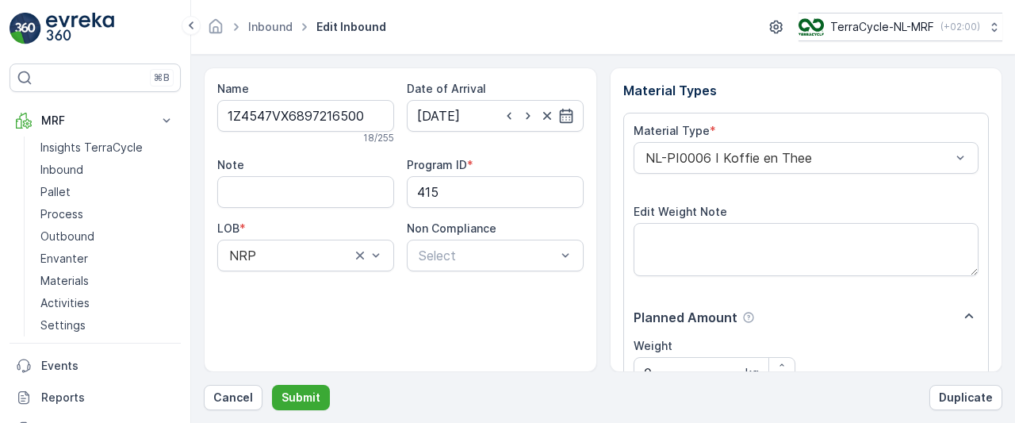
scroll to position [285, 0]
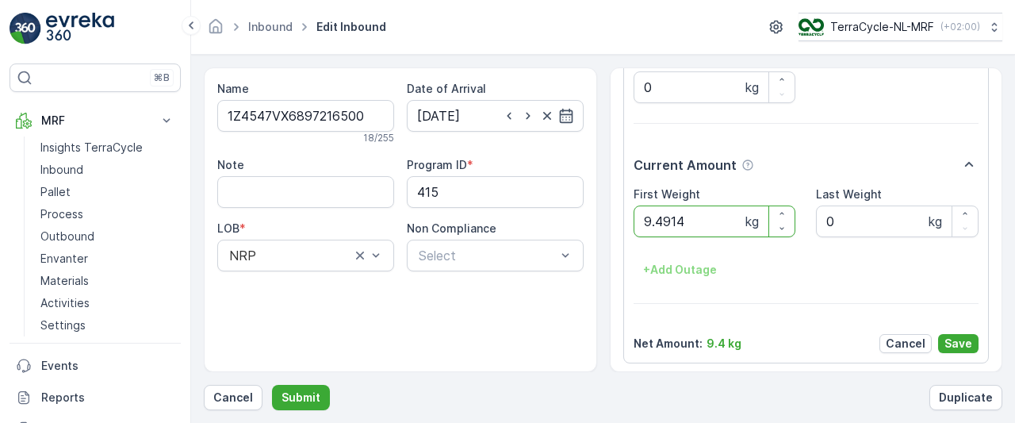
click at [272, 385] on button "Submit" at bounding box center [301, 397] width 58 height 25
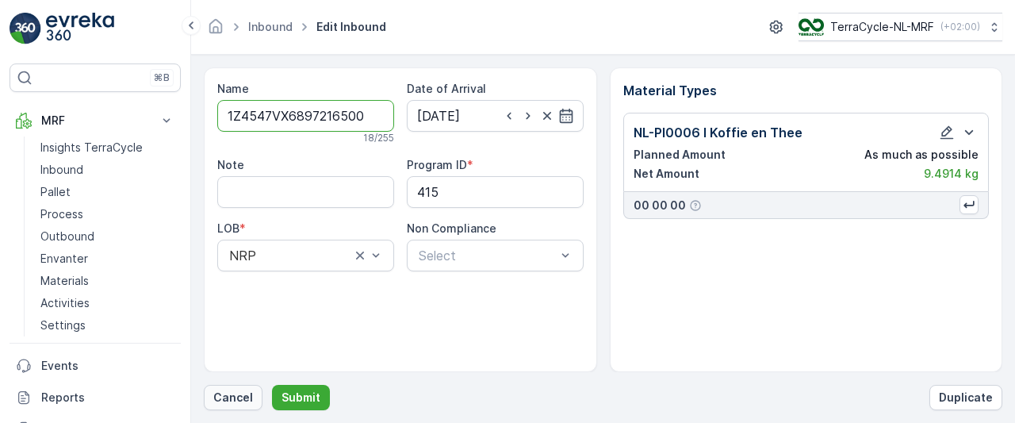
click at [241, 392] on p "Cancel" at bounding box center [233, 397] width 40 height 16
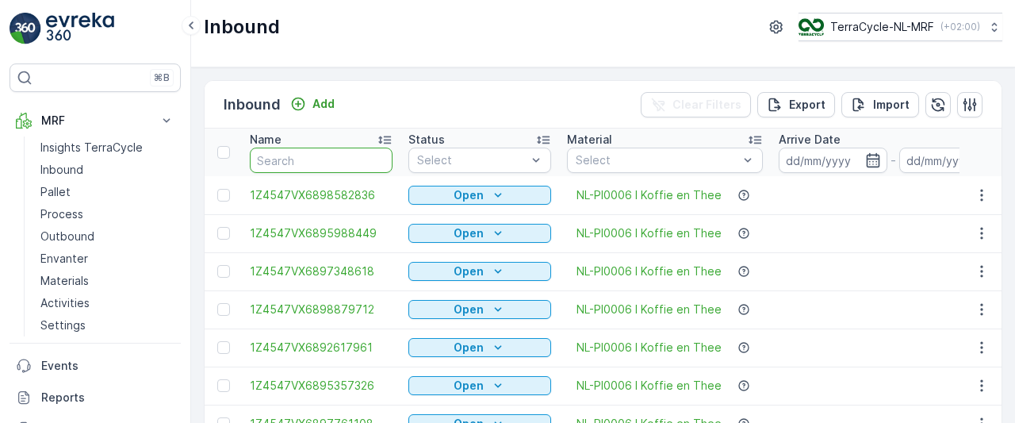
click at [329, 163] on input "text" at bounding box center [321, 159] width 143 height 25
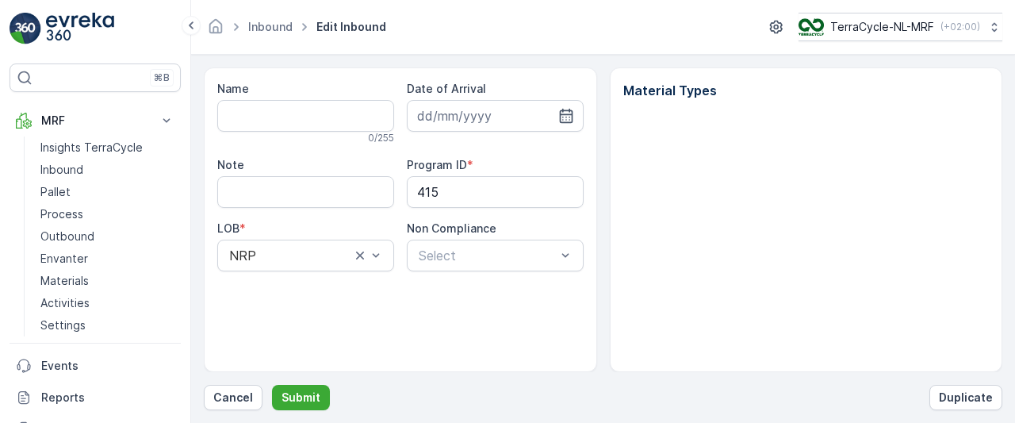
type input "1Z4547VX6897216500"
type input "30.05.2025"
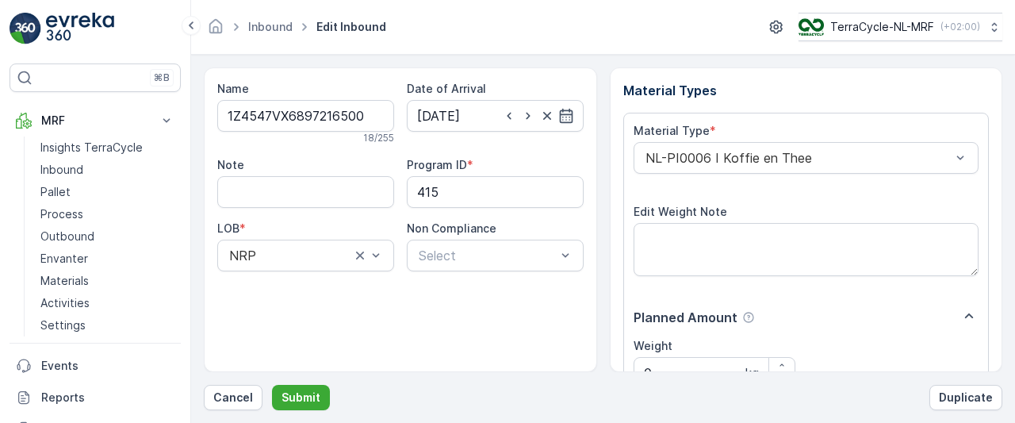
scroll to position [285, 0]
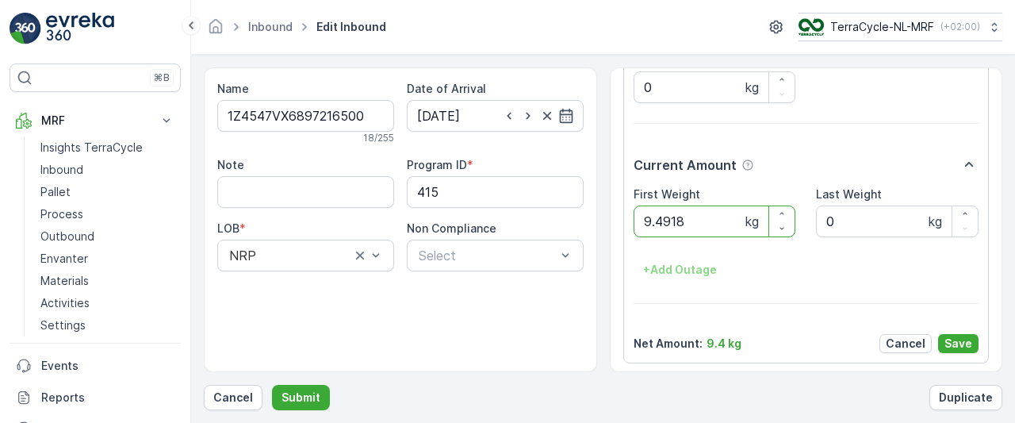
click at [272, 385] on button "Submit" at bounding box center [301, 397] width 58 height 25
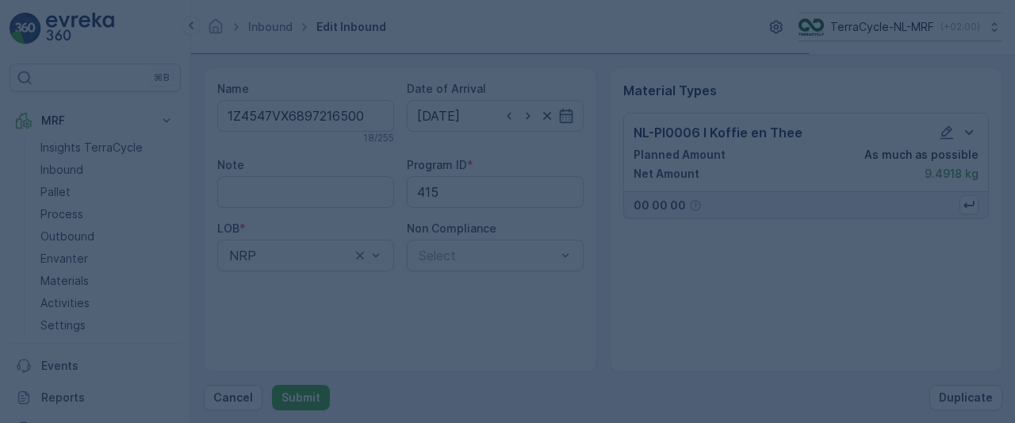
scroll to position [0, 0]
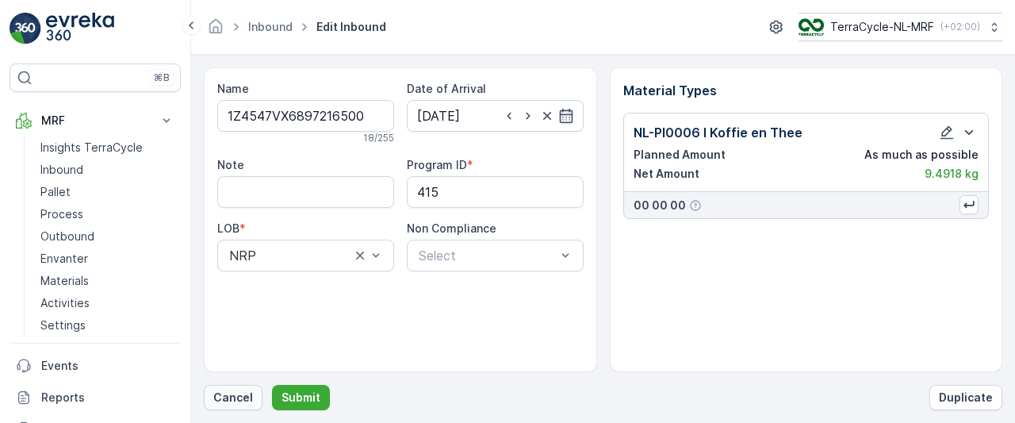
click at [239, 400] on p "Cancel" at bounding box center [233, 397] width 40 height 16
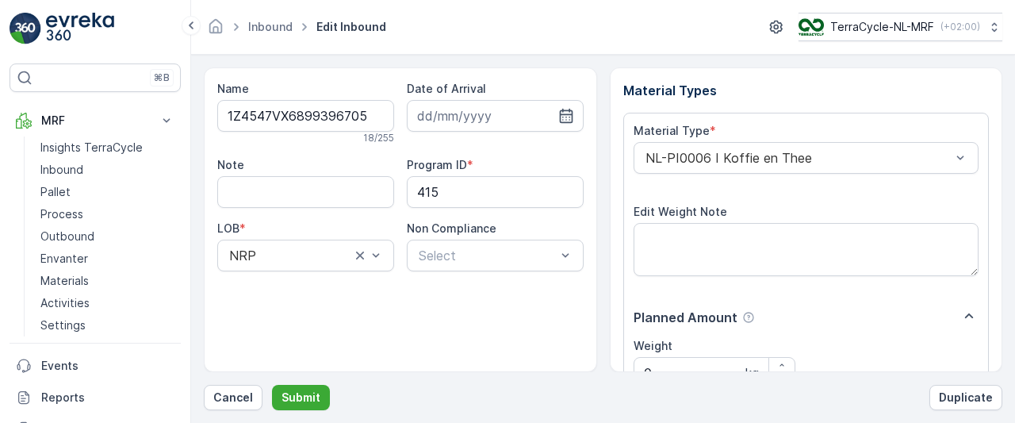
scroll to position [285, 0]
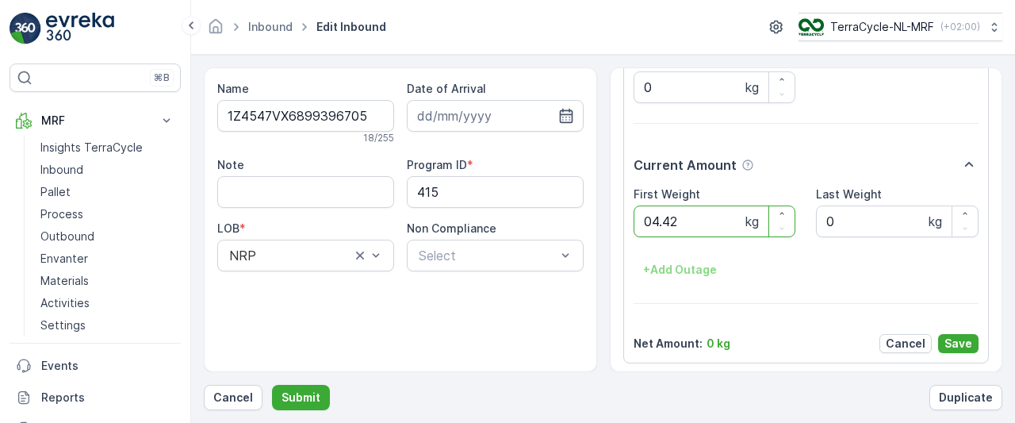
click at [272, 385] on button "Submit" at bounding box center [301, 397] width 58 height 25
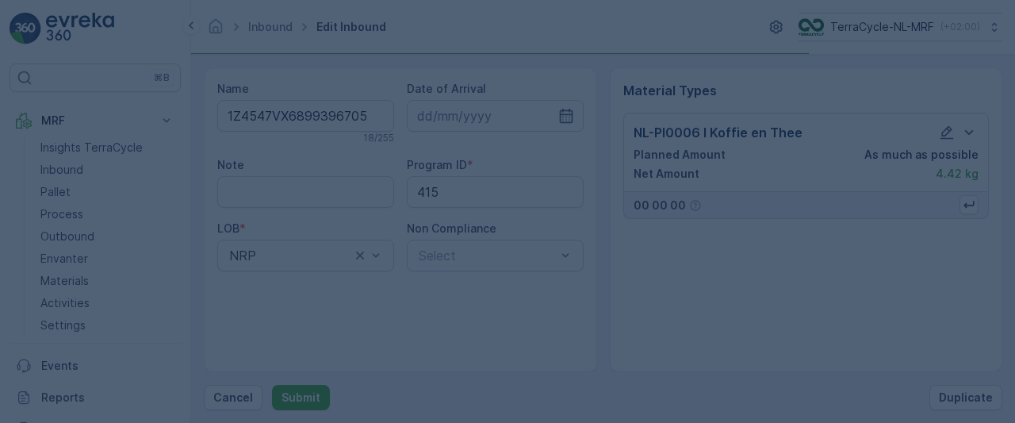
scroll to position [0, 0]
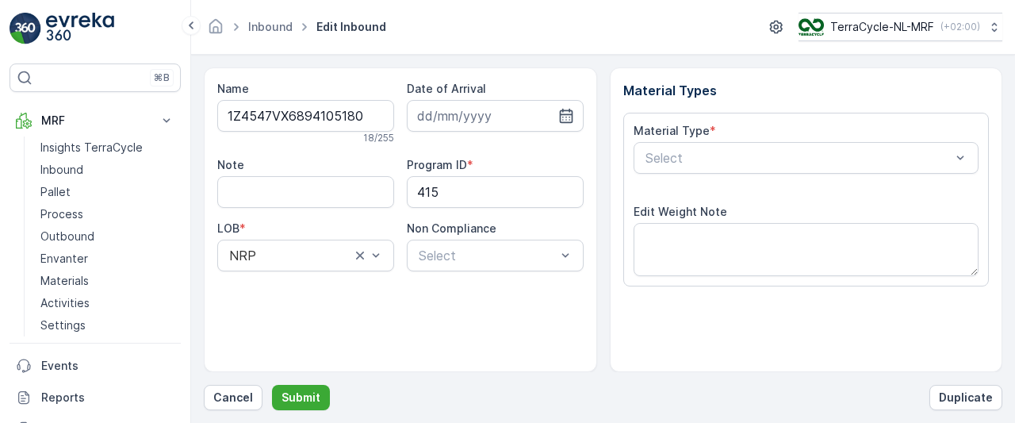
scroll to position [285, 0]
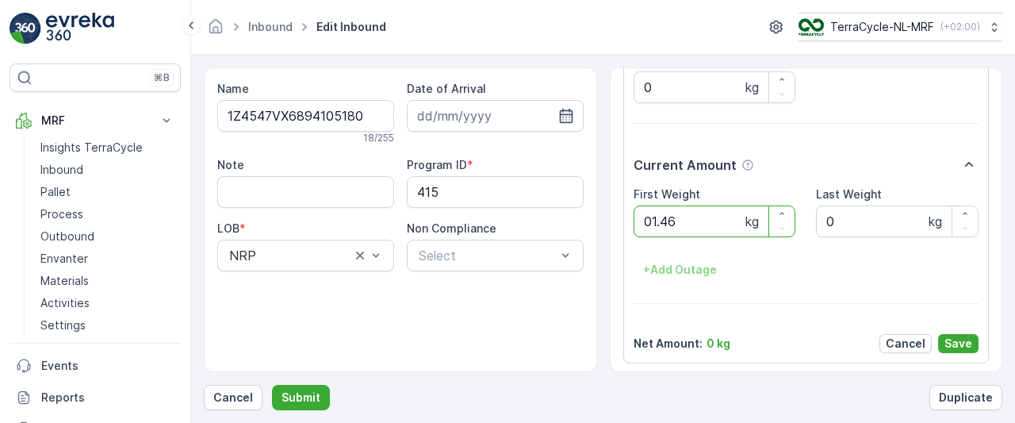
click at [272, 385] on button "Submit" at bounding box center [301, 397] width 58 height 25
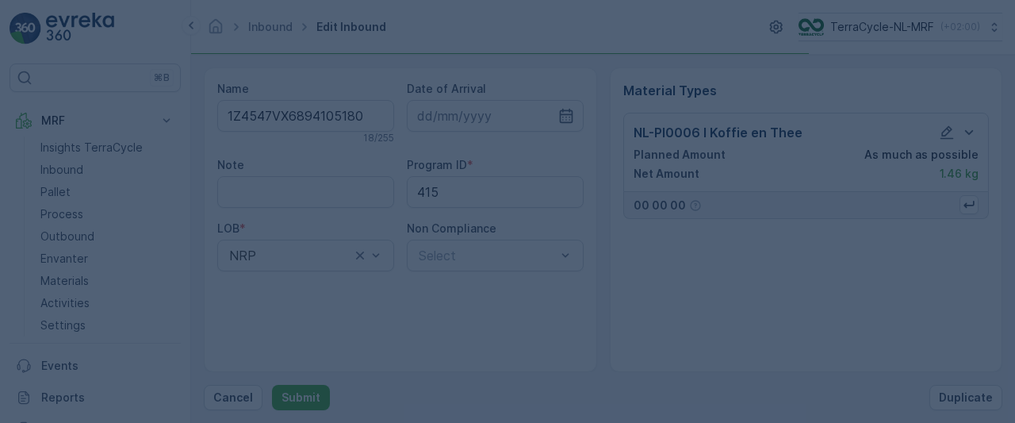
scroll to position [0, 0]
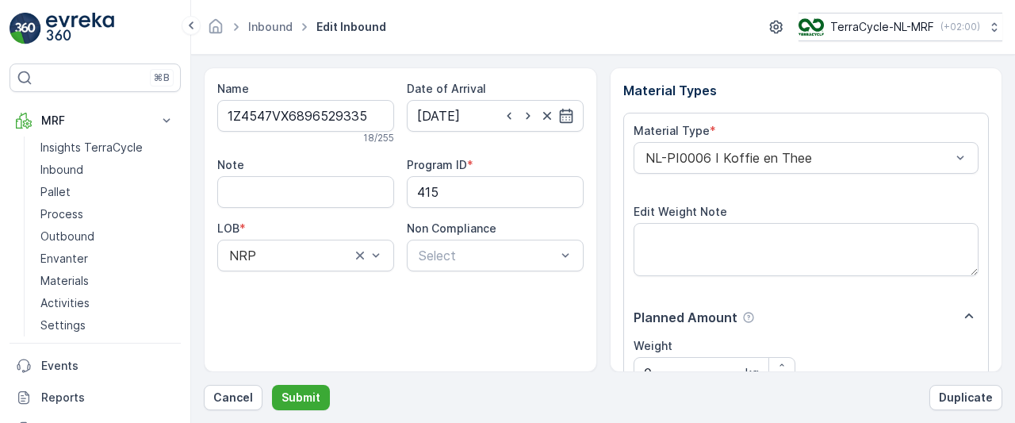
scroll to position [285, 0]
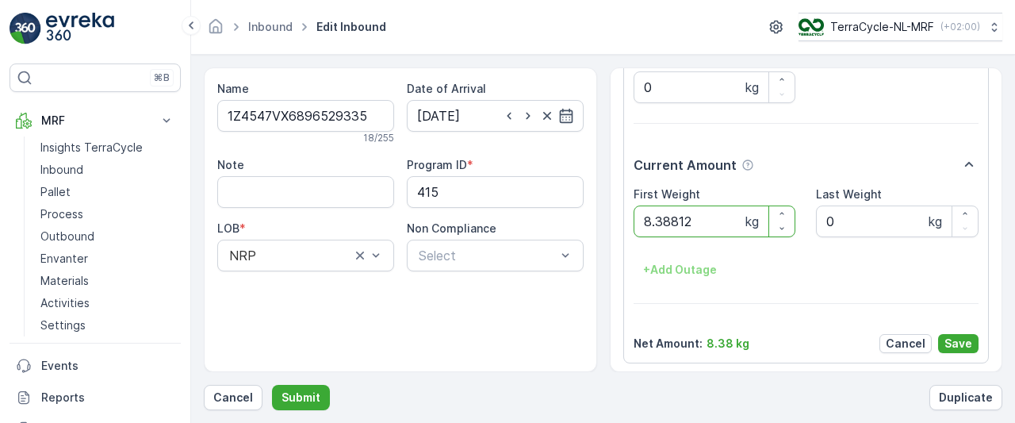
click at [272, 385] on button "Submit" at bounding box center [301, 397] width 58 height 25
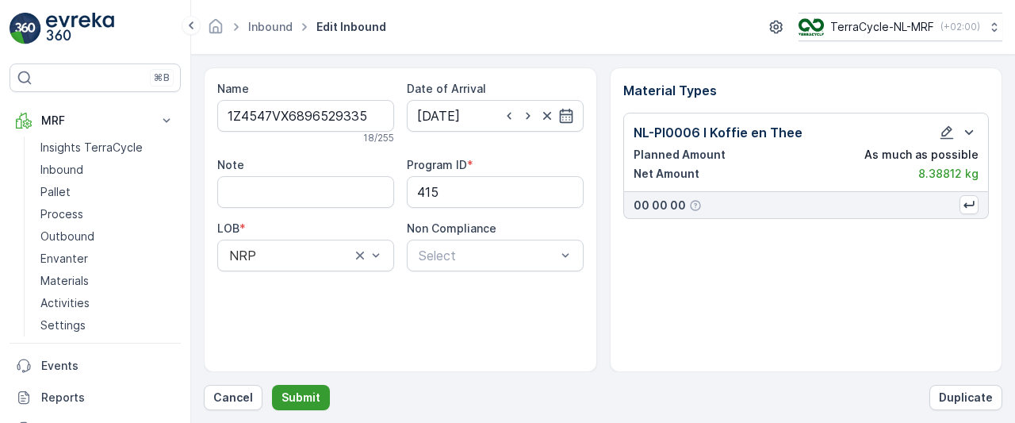
click at [293, 394] on p "Submit" at bounding box center [300, 397] width 39 height 16
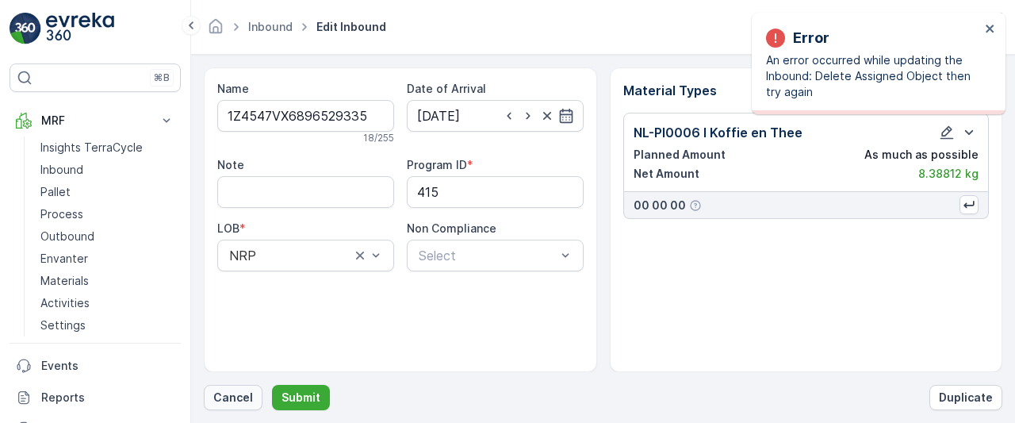
click at [237, 397] on p "Cancel" at bounding box center [233, 397] width 40 height 16
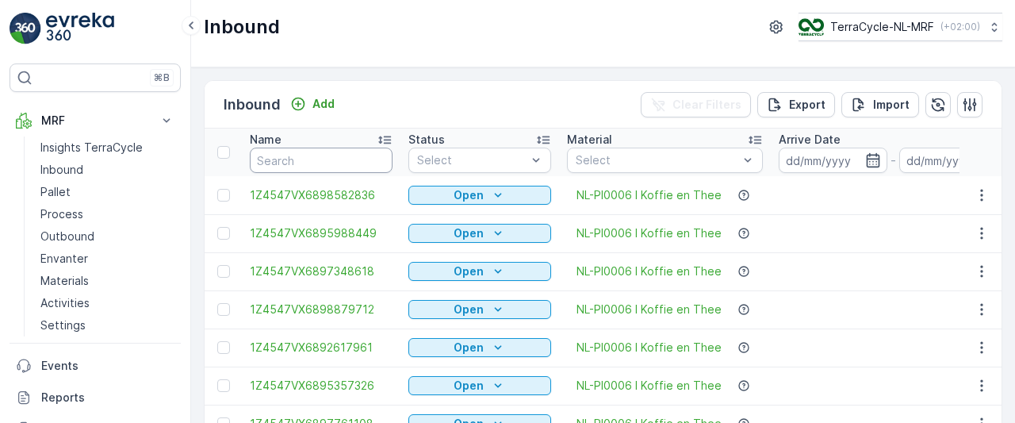
click at [327, 155] on input "text" at bounding box center [321, 159] width 143 height 25
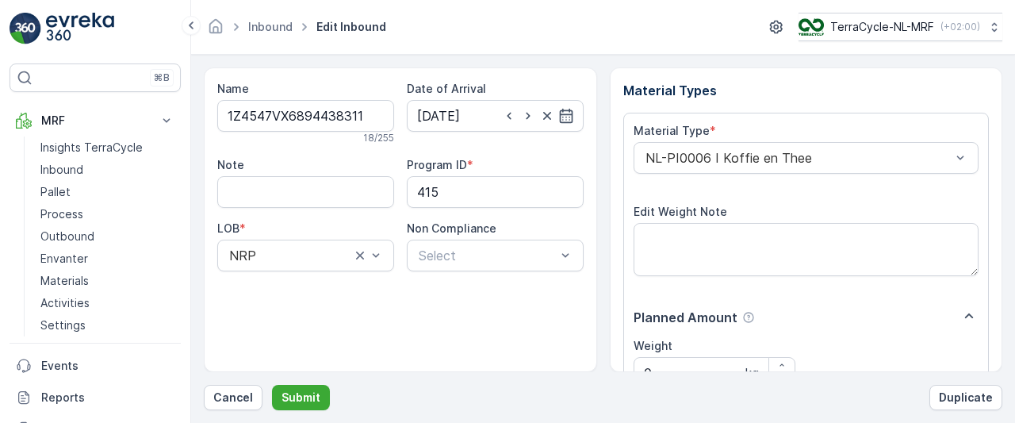
scroll to position [285, 0]
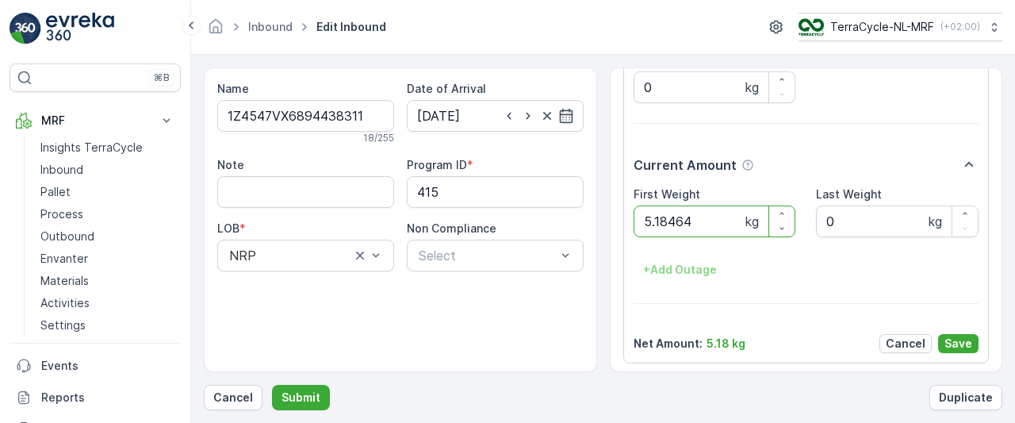
click at [272, 385] on button "Submit" at bounding box center [301, 397] width 58 height 25
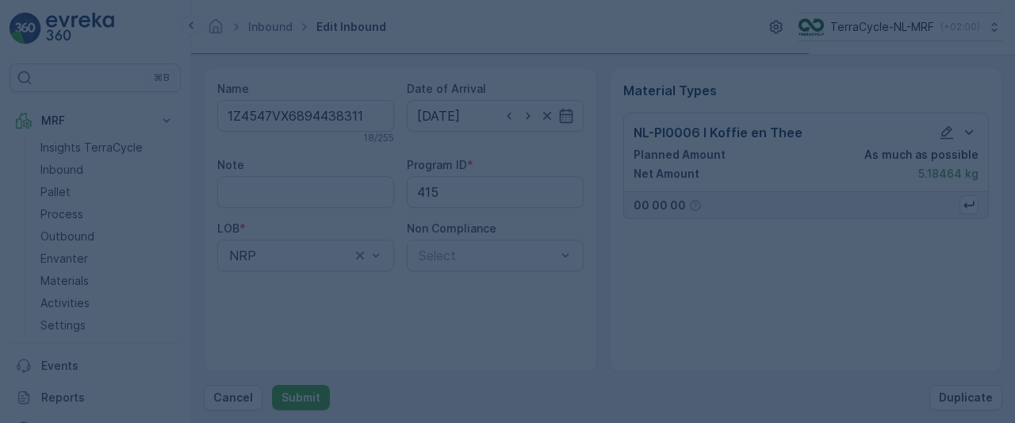
scroll to position [0, 0]
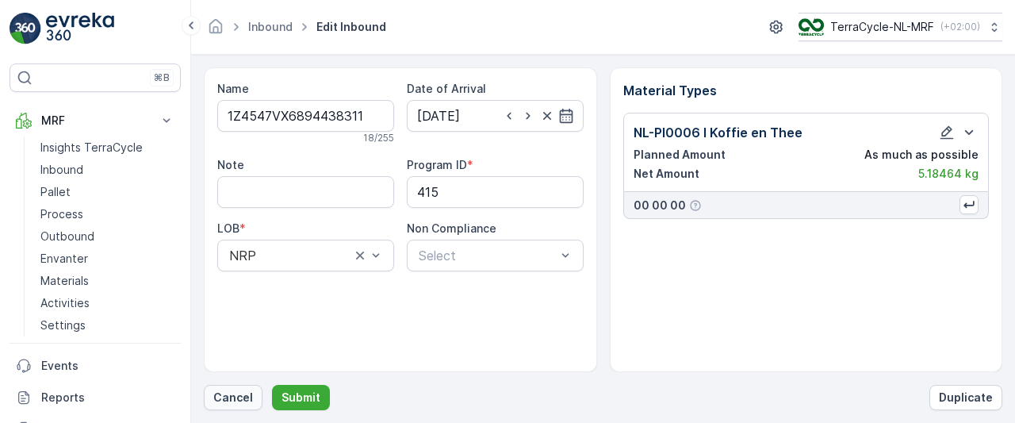
click at [228, 399] on p "Cancel" at bounding box center [233, 397] width 40 height 16
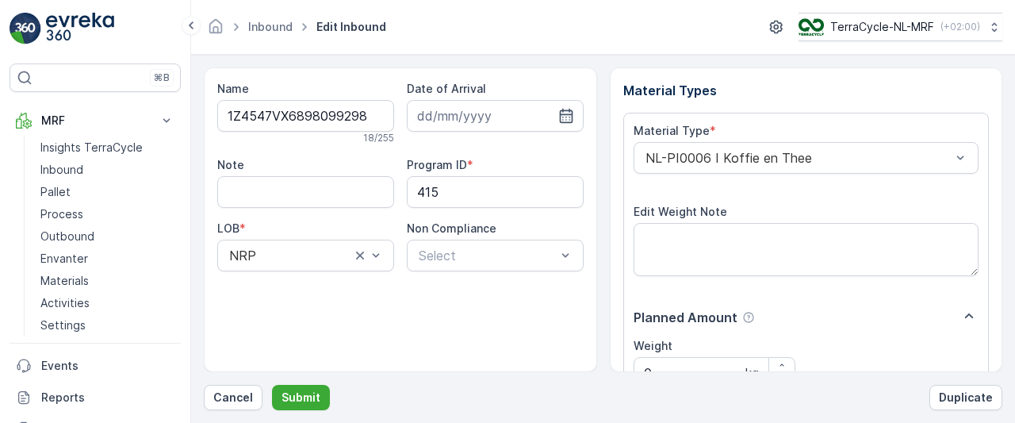
scroll to position [285, 0]
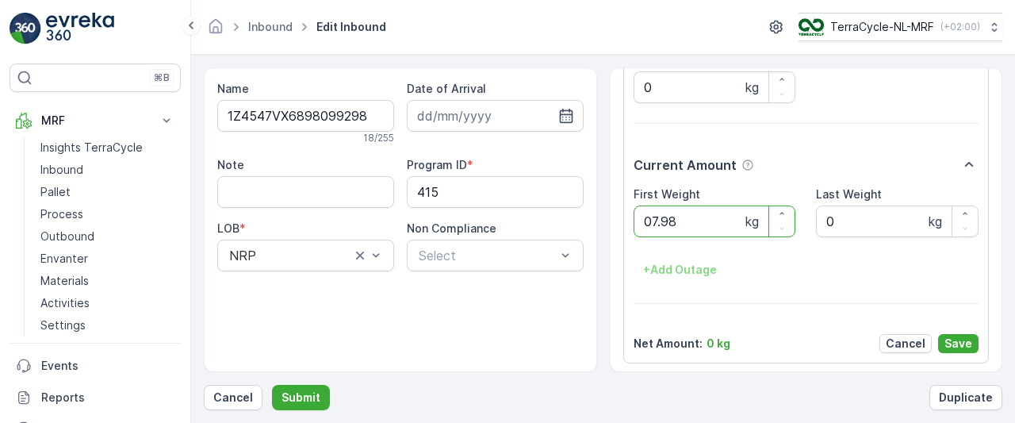
click at [272, 385] on button "Submit" at bounding box center [301, 397] width 58 height 25
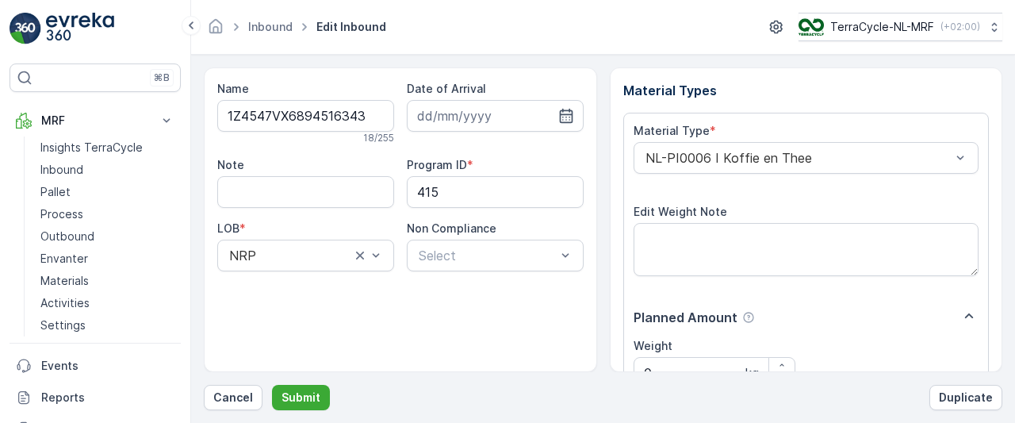
scroll to position [285, 0]
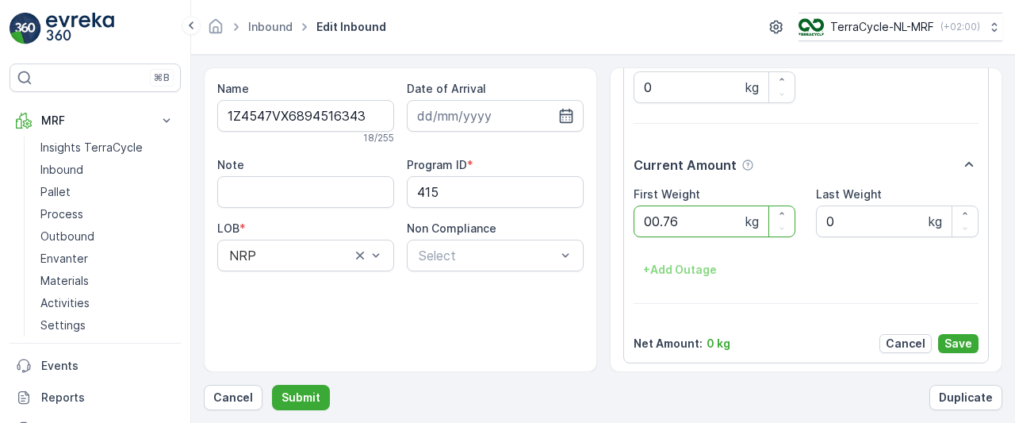
click at [272, 385] on button "Submit" at bounding box center [301, 397] width 58 height 25
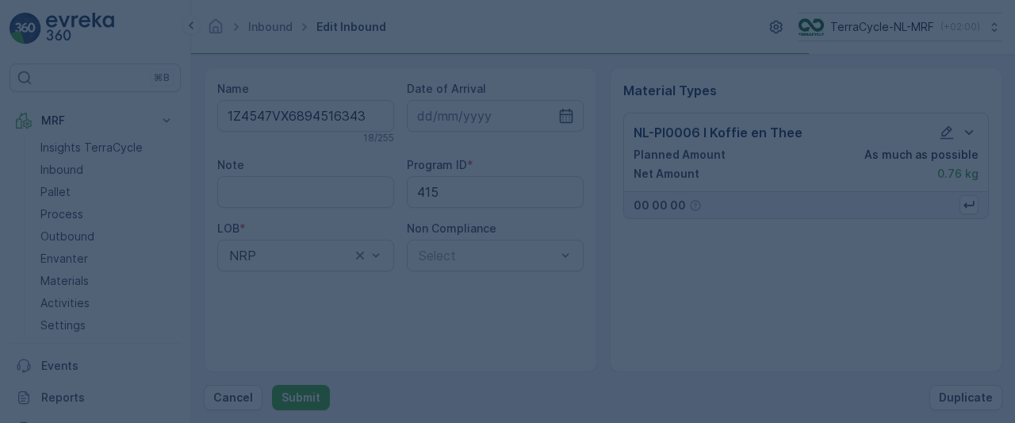
scroll to position [0, 0]
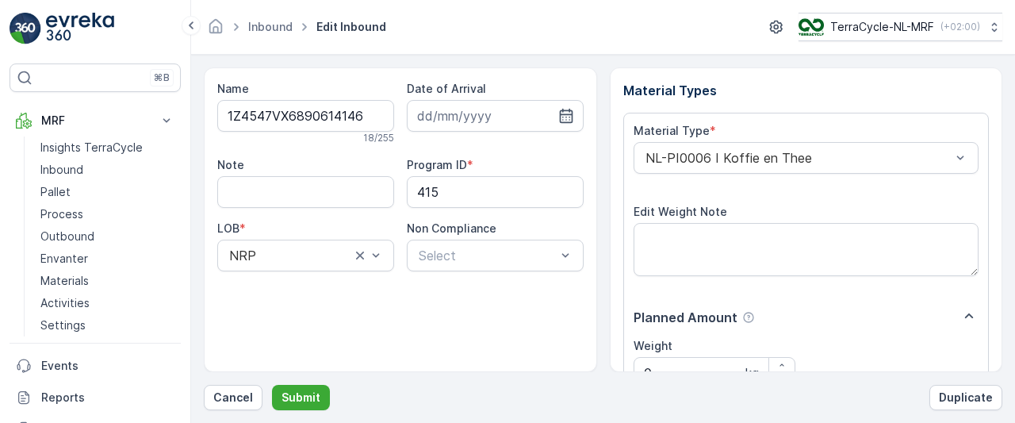
scroll to position [285, 0]
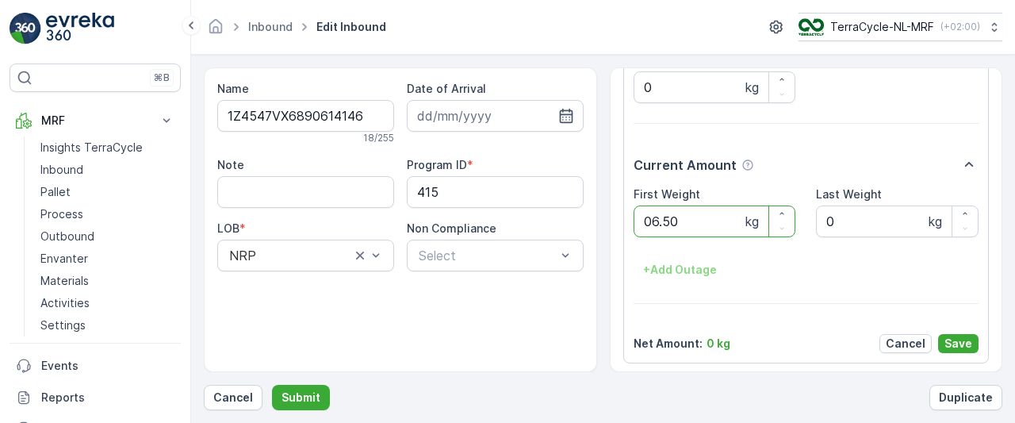
click at [272, 385] on button "Submit" at bounding box center [301, 397] width 58 height 25
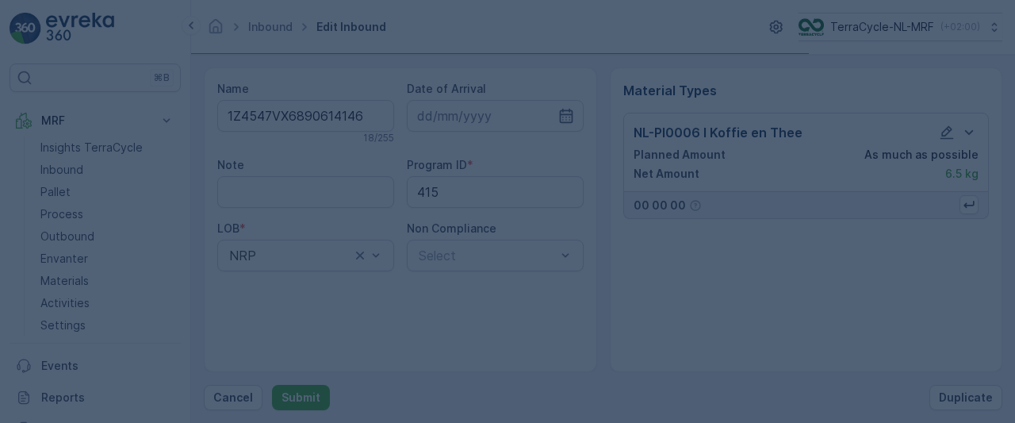
scroll to position [0, 0]
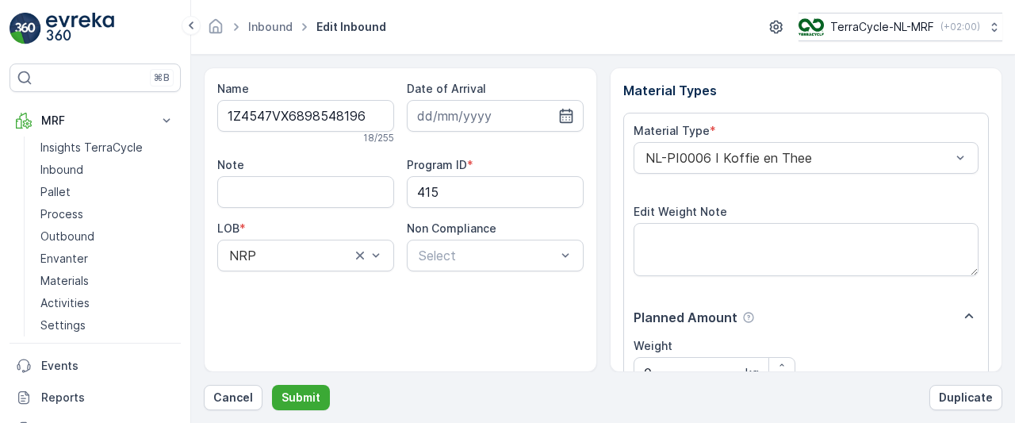
scroll to position [285, 0]
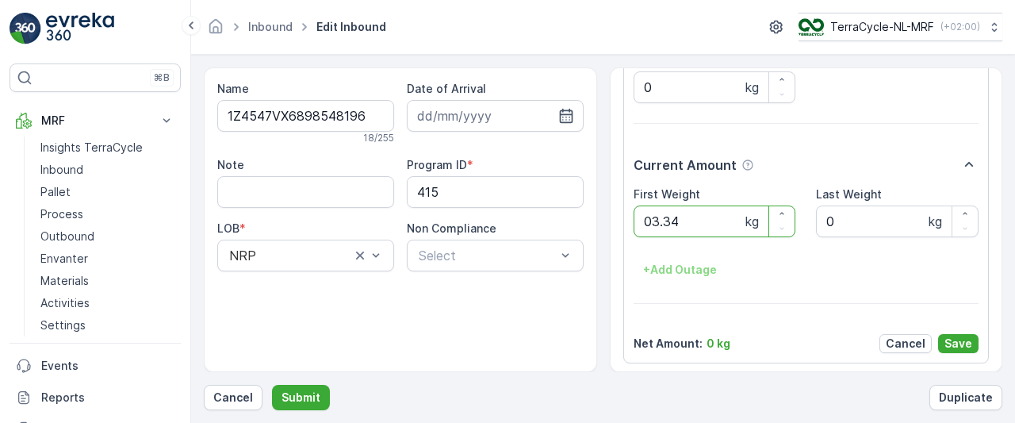
click at [272, 385] on button "Submit" at bounding box center [301, 397] width 58 height 25
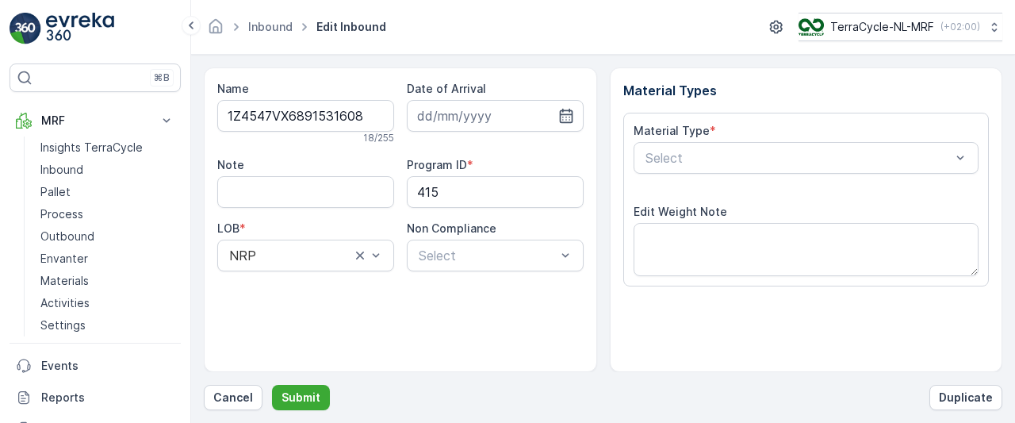
scroll to position [285, 0]
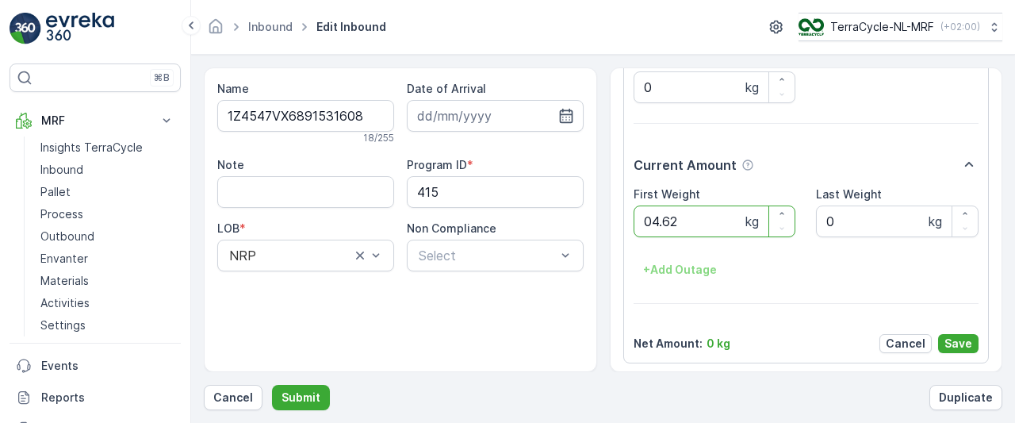
click at [272, 385] on button "Submit" at bounding box center [301, 397] width 58 height 25
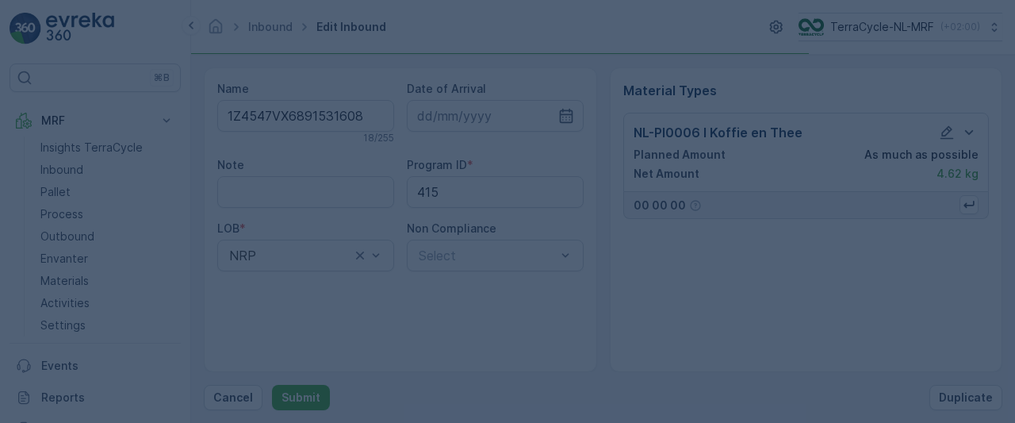
scroll to position [0, 0]
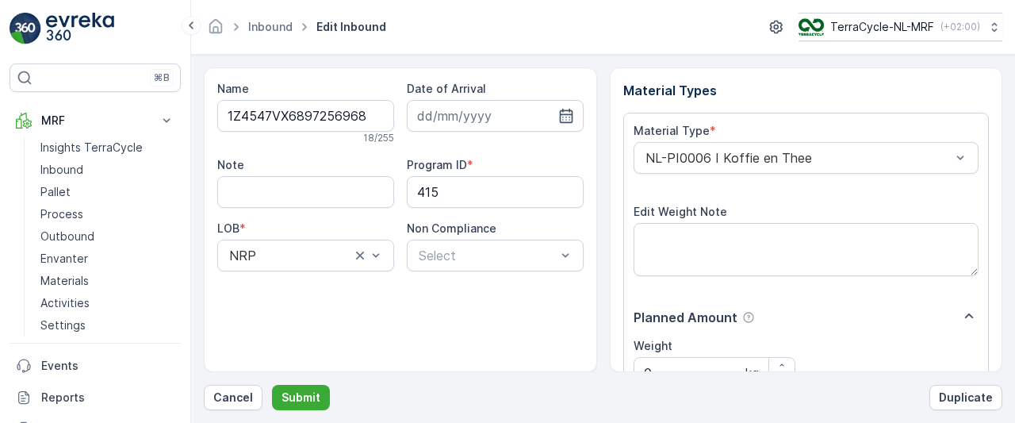
scroll to position [285, 0]
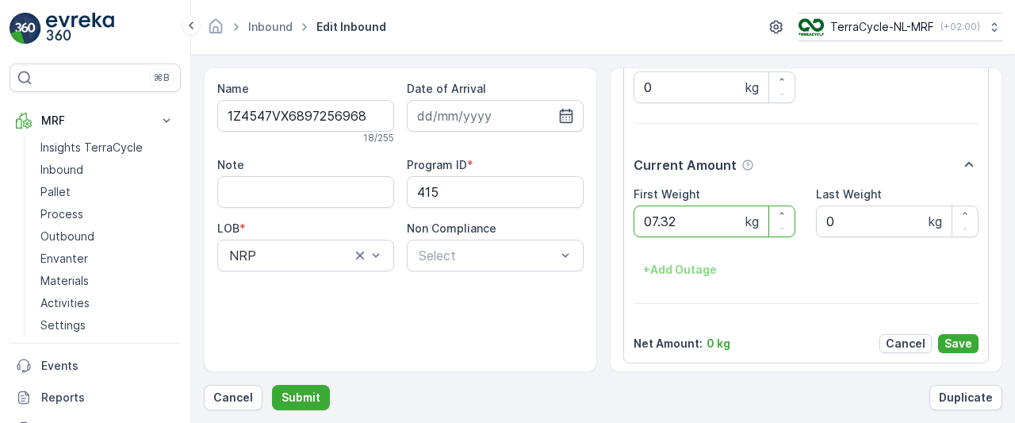
click at [272, 385] on button "Submit" at bounding box center [301, 397] width 58 height 25
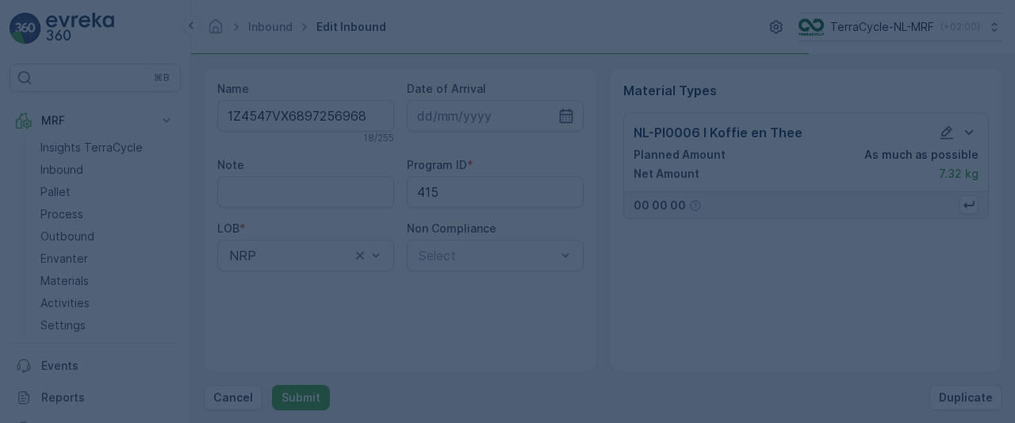
scroll to position [0, 0]
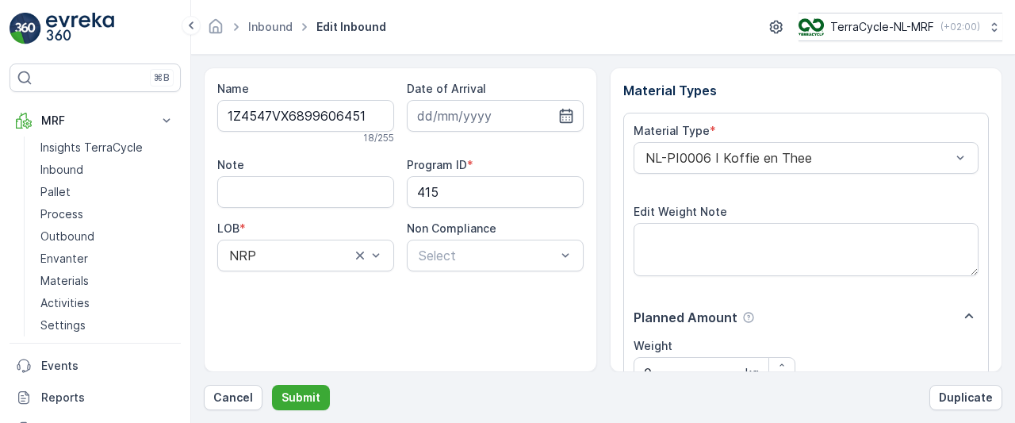
scroll to position [285, 0]
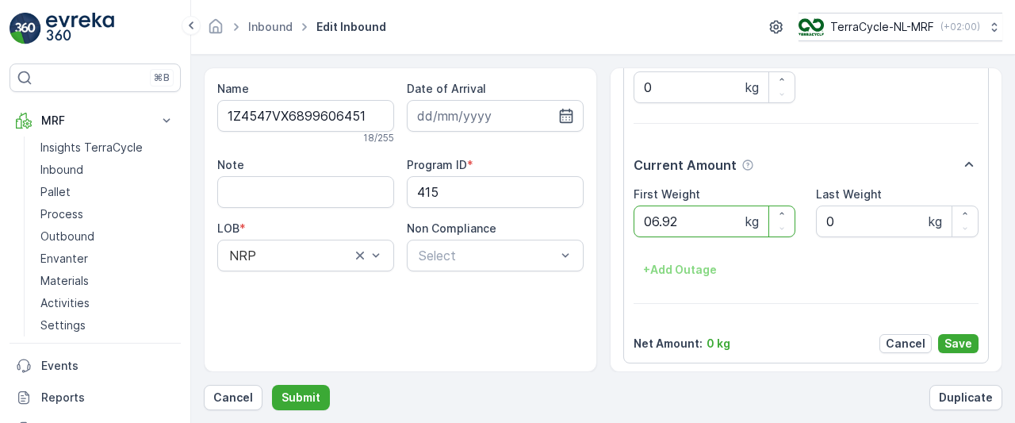
click at [272, 385] on button "Submit" at bounding box center [301, 397] width 58 height 25
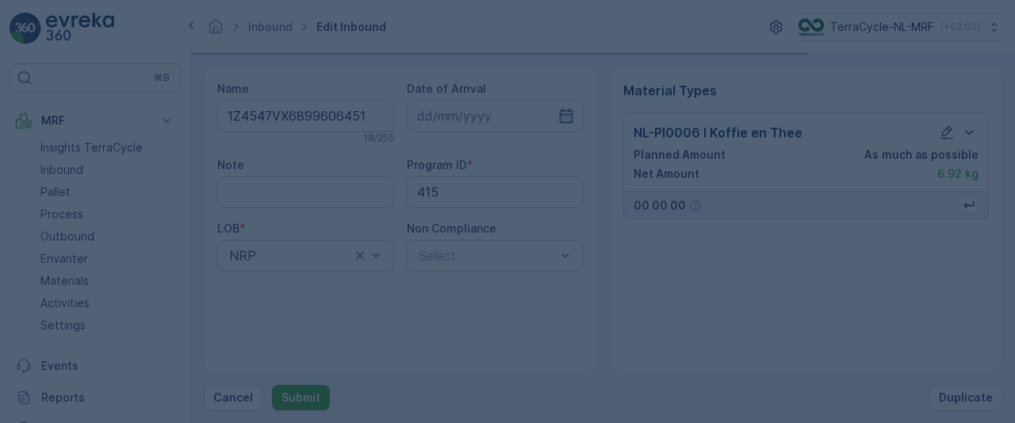
scroll to position [0, 0]
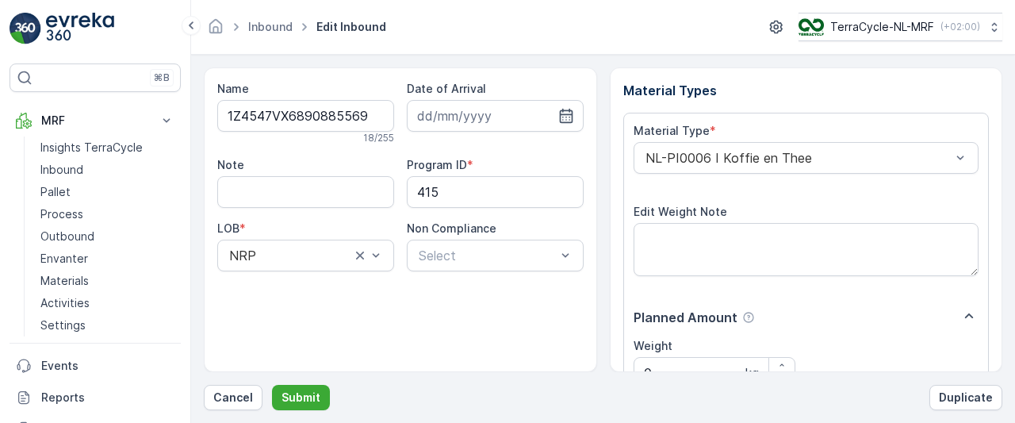
scroll to position [285, 0]
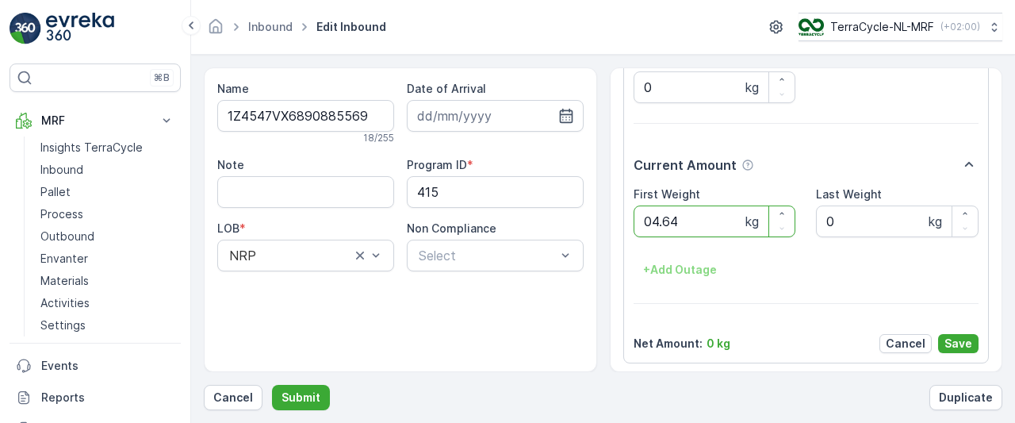
click at [272, 385] on button "Submit" at bounding box center [301, 397] width 58 height 25
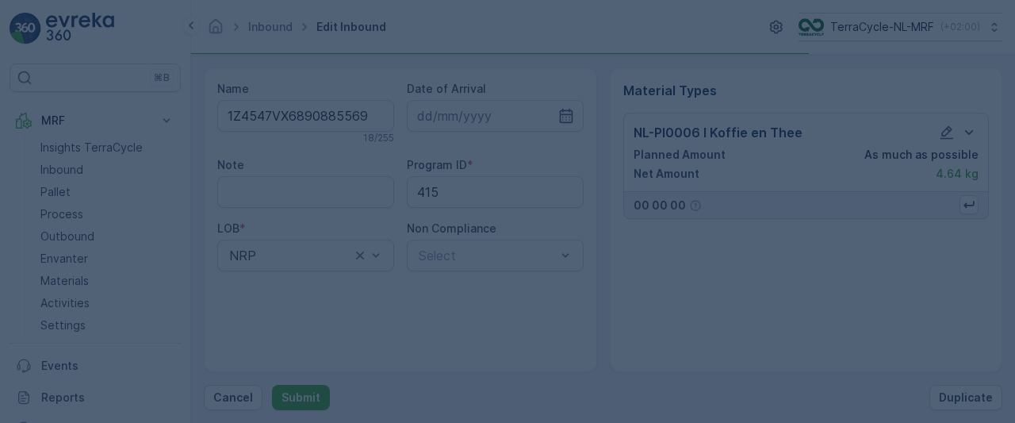
scroll to position [0, 0]
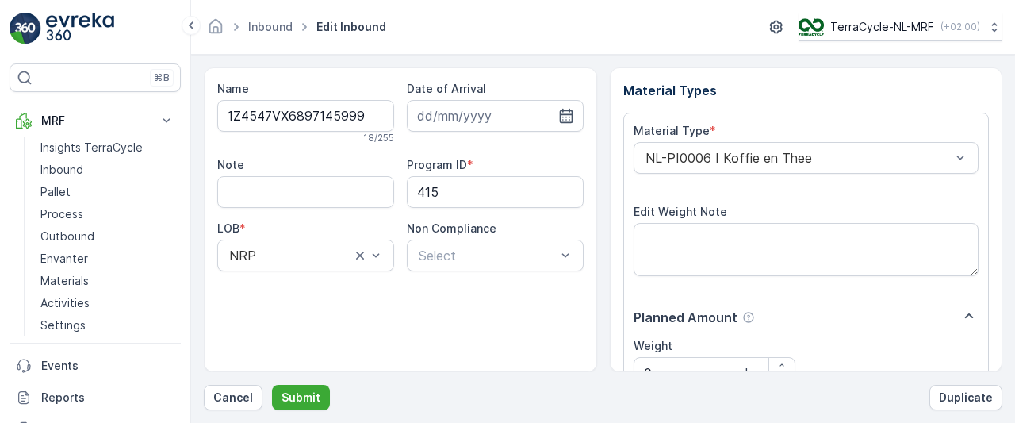
scroll to position [285, 0]
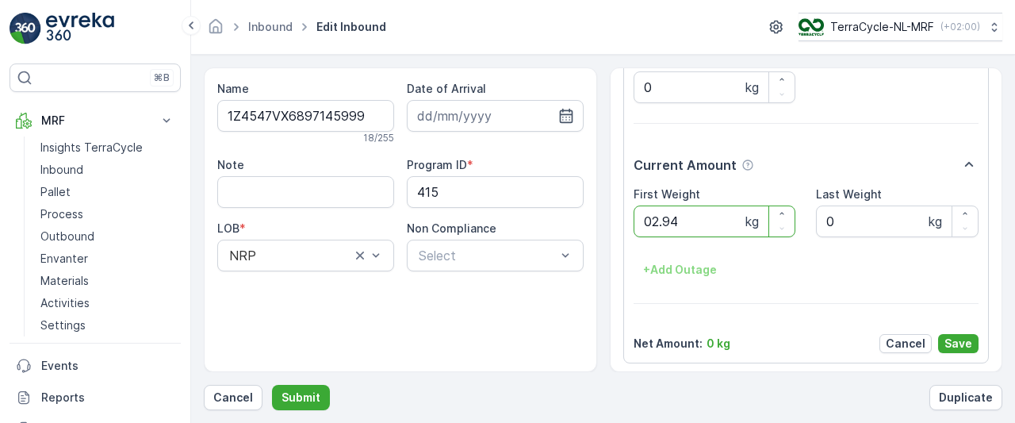
click at [272, 385] on button "Submit" at bounding box center [301, 397] width 58 height 25
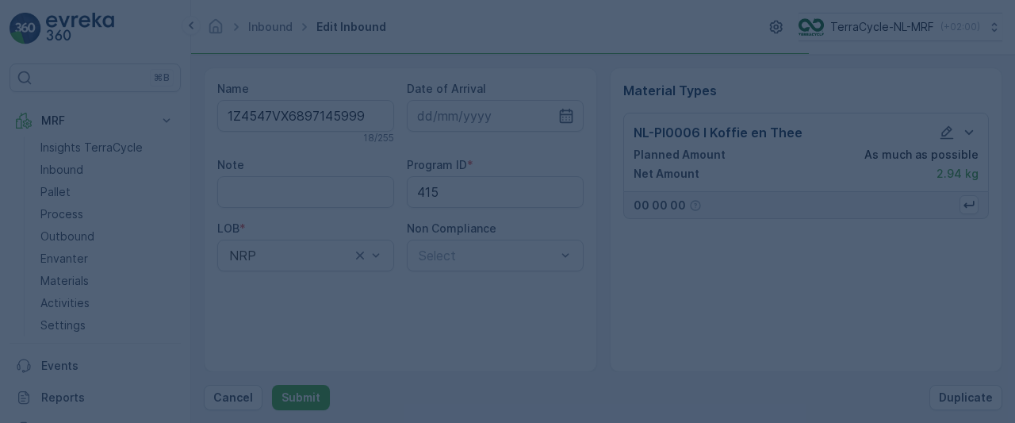
scroll to position [0, 0]
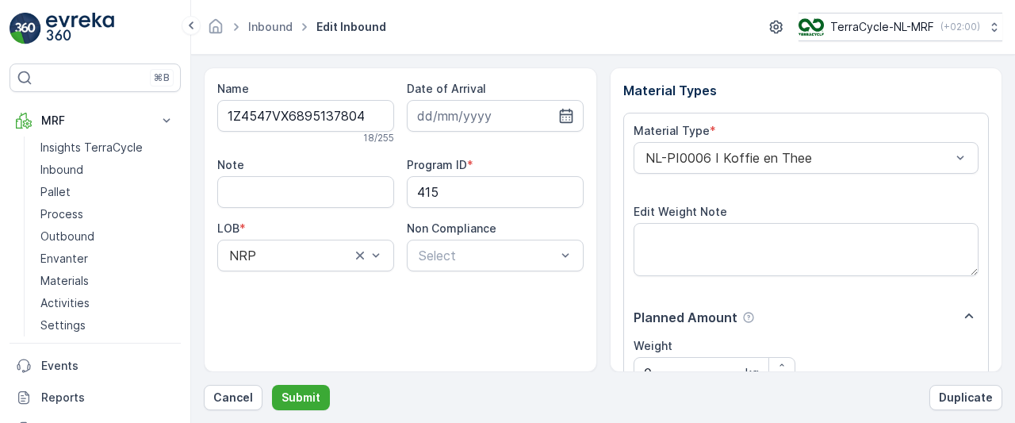
scroll to position [285, 0]
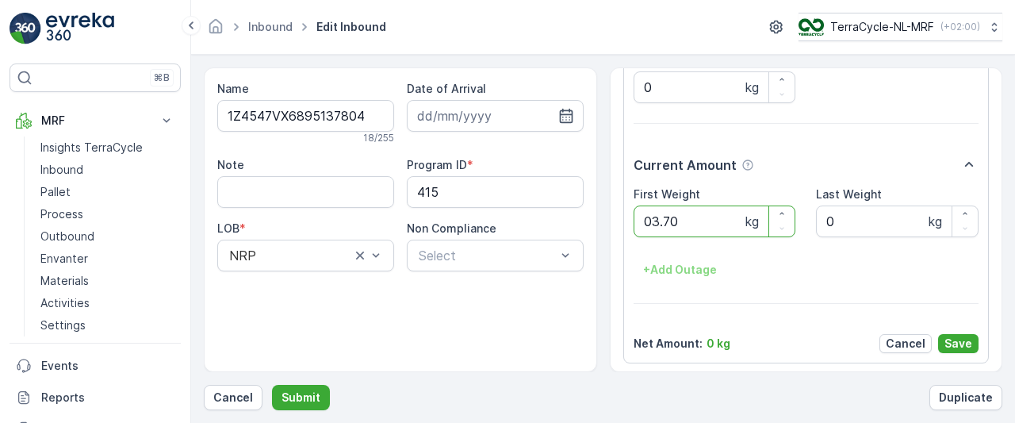
click at [272, 385] on button "Submit" at bounding box center [301, 397] width 58 height 25
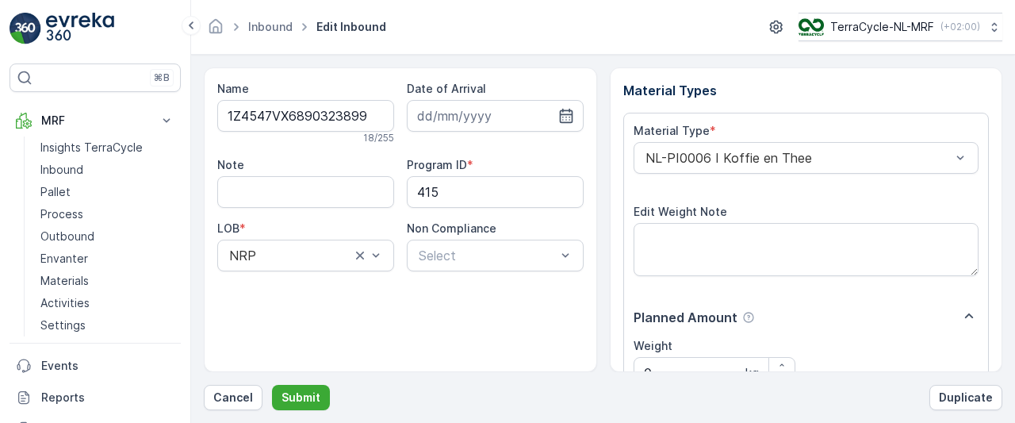
scroll to position [285, 0]
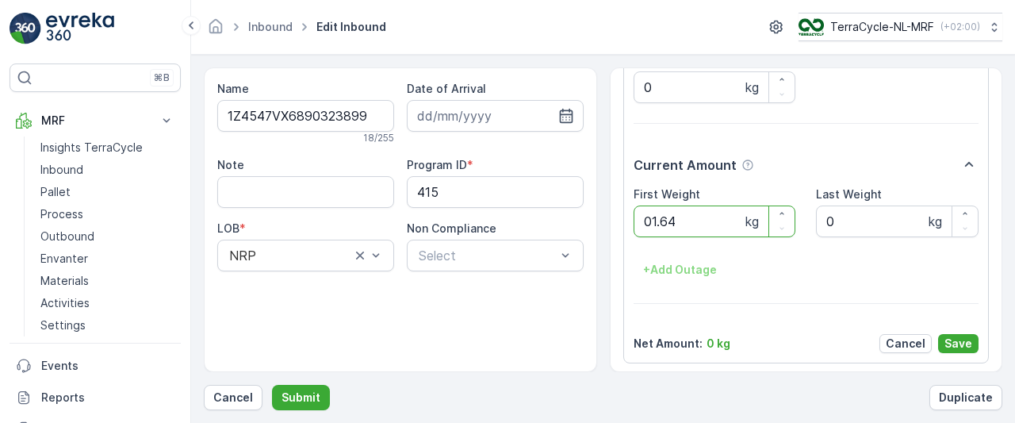
click at [272, 385] on button "Submit" at bounding box center [301, 397] width 58 height 25
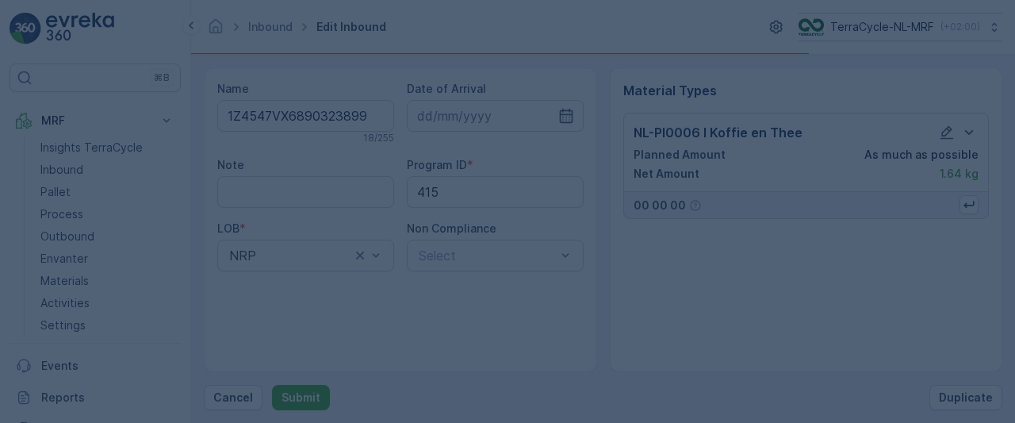
scroll to position [0, 0]
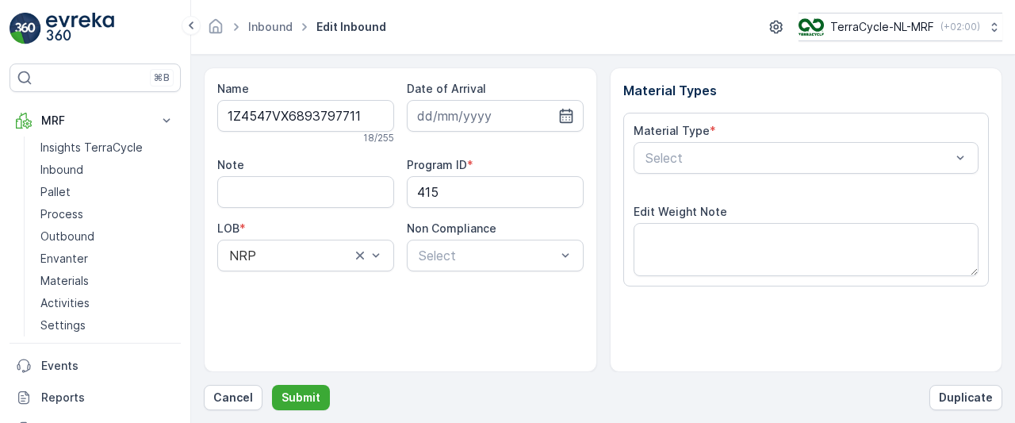
scroll to position [285, 0]
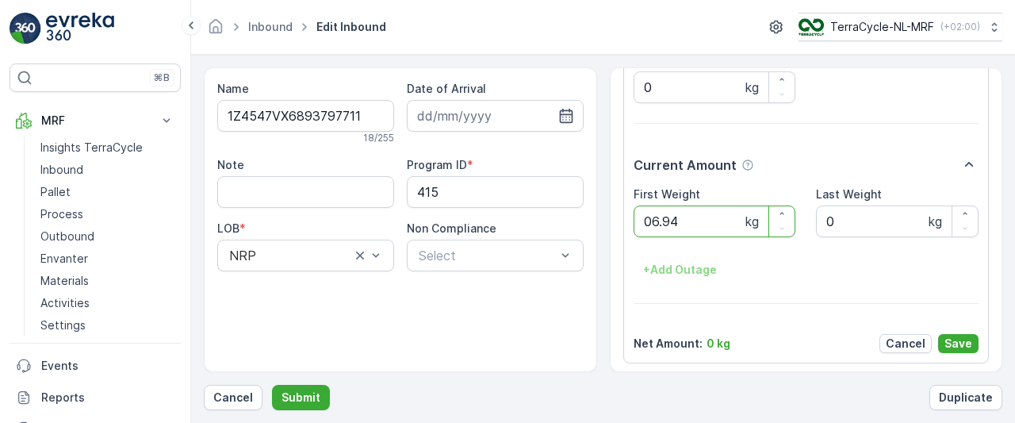
click at [272, 385] on button "Submit" at bounding box center [301, 397] width 58 height 25
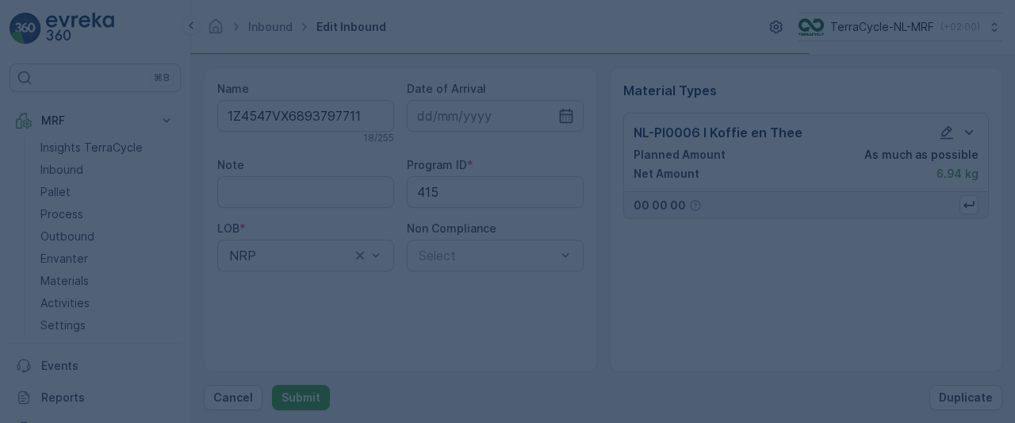
scroll to position [0, 0]
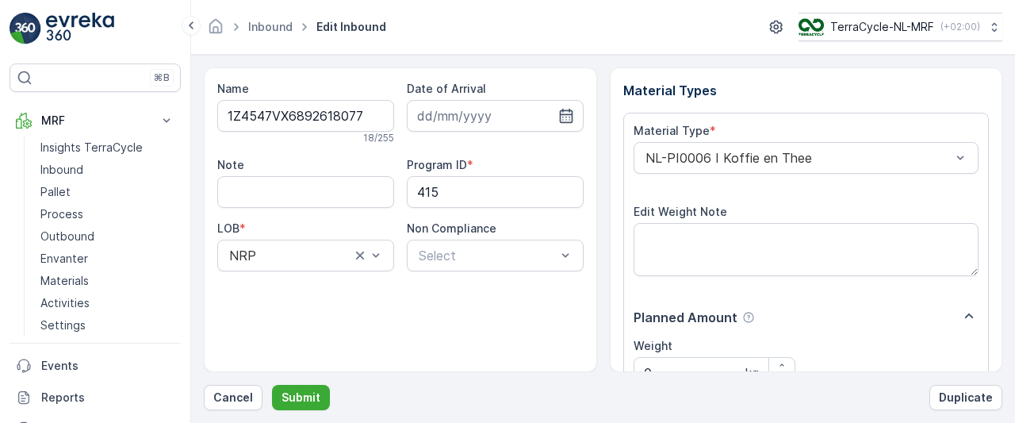
scroll to position [285, 0]
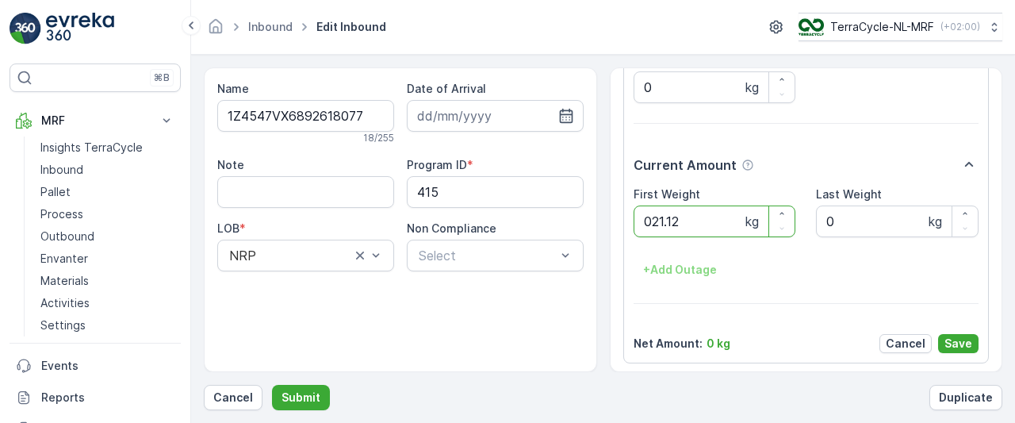
click at [272, 385] on button "Submit" at bounding box center [301, 397] width 58 height 25
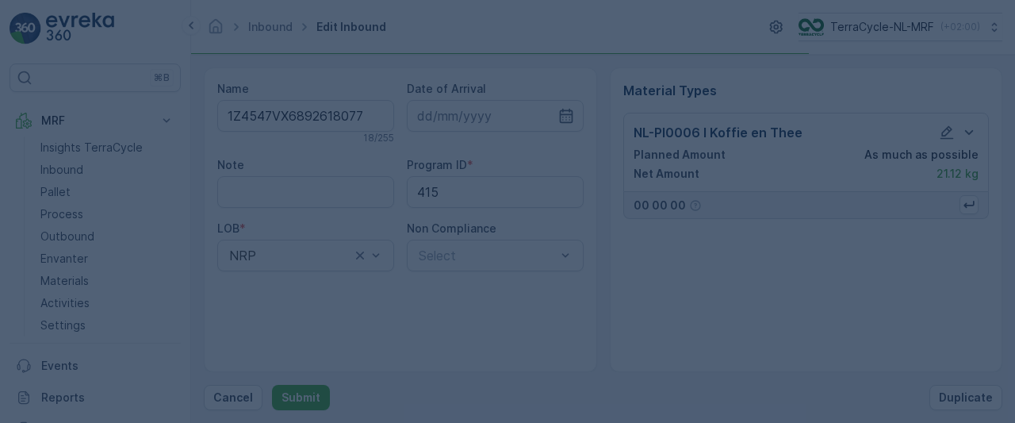
scroll to position [0, 0]
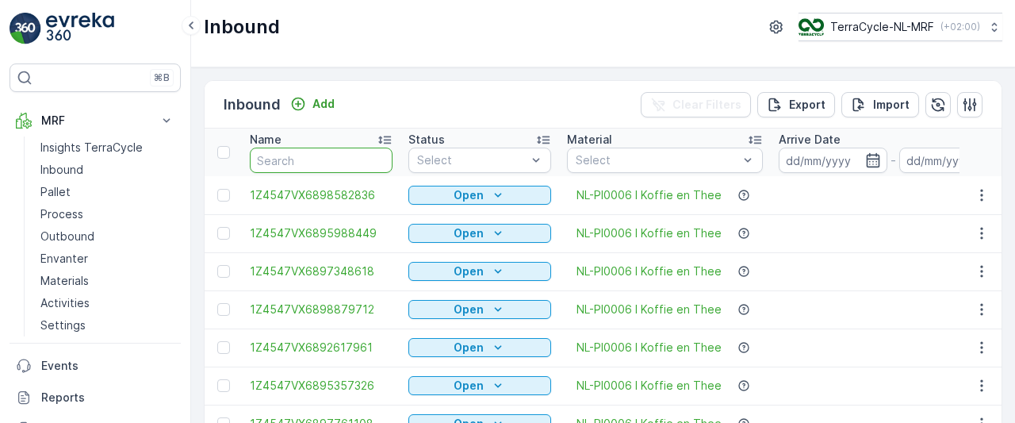
click at [325, 155] on input "text" at bounding box center [321, 159] width 143 height 25
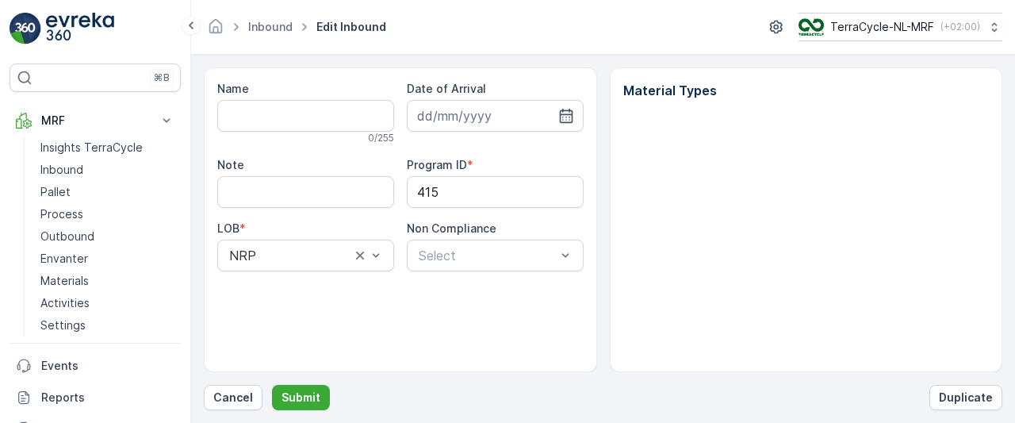
type input "1Z4547VX6892618077"
type input "[DATE]"
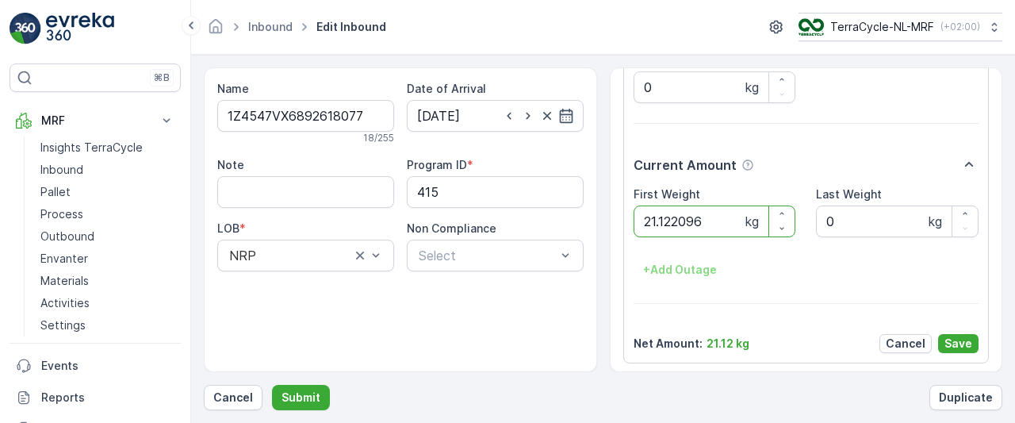
click at [272, 385] on button "Submit" at bounding box center [301, 397] width 58 height 25
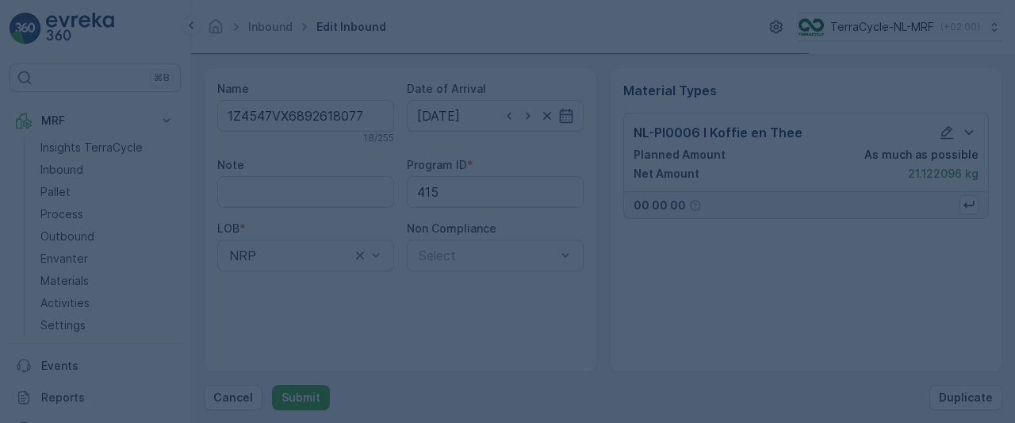
scroll to position [0, 0]
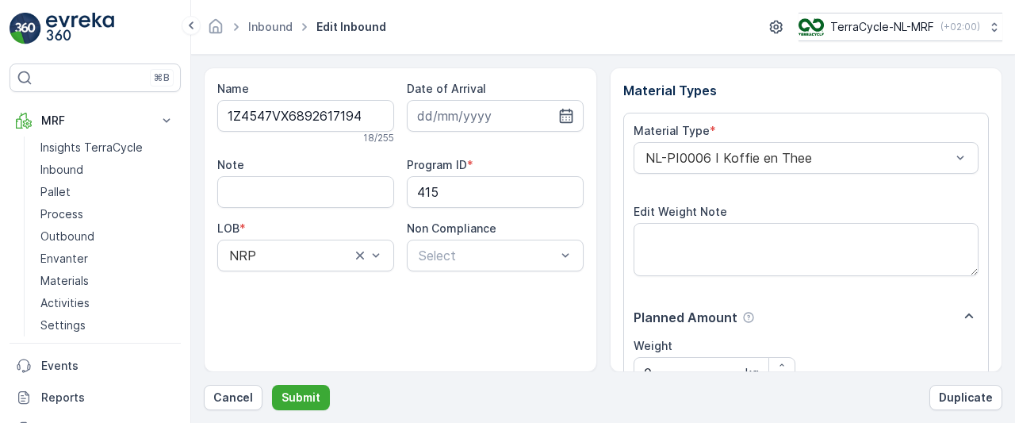
scroll to position [285, 0]
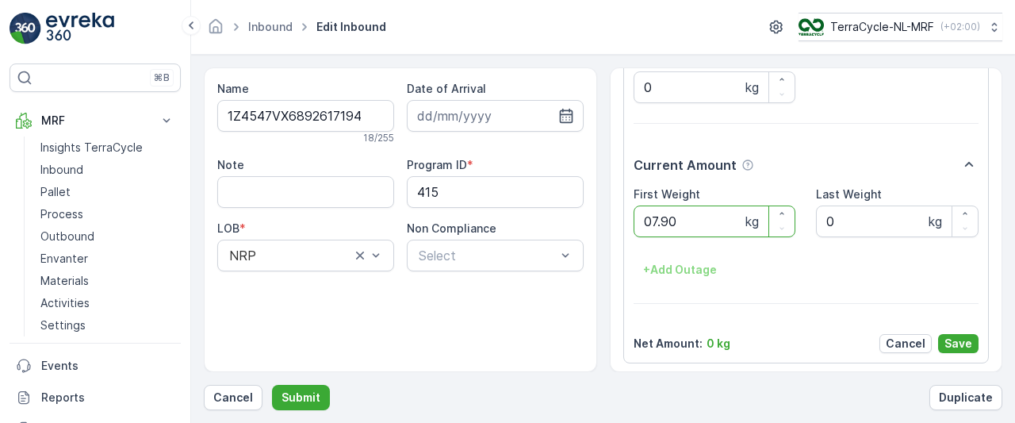
click at [272, 385] on button "Submit" at bounding box center [301, 397] width 58 height 25
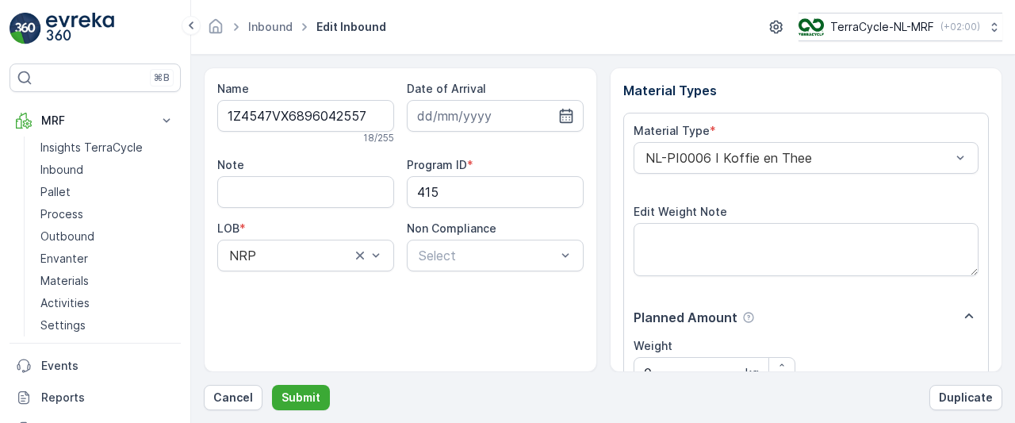
scroll to position [285, 0]
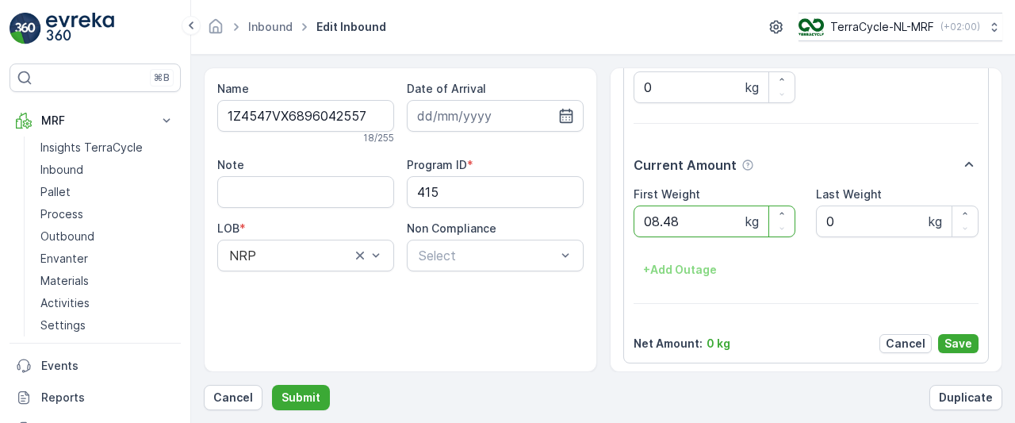
click at [272, 385] on button "Submit" at bounding box center [301, 397] width 58 height 25
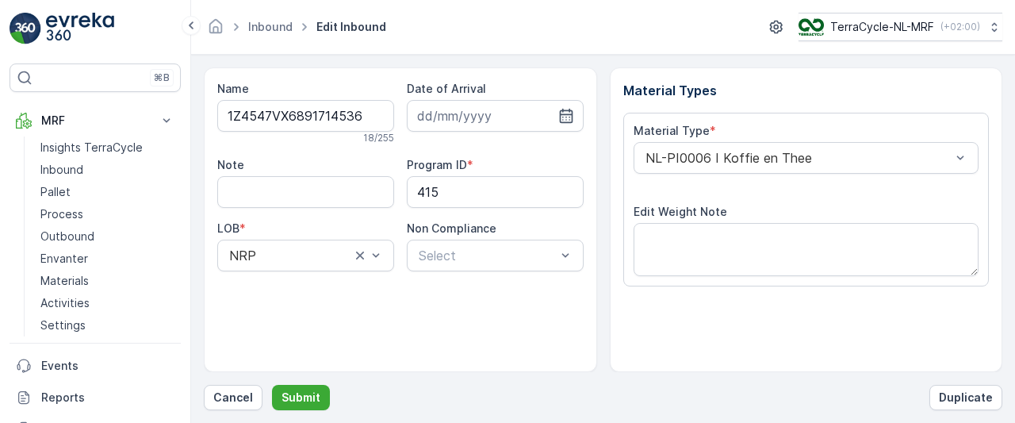
scroll to position [285, 0]
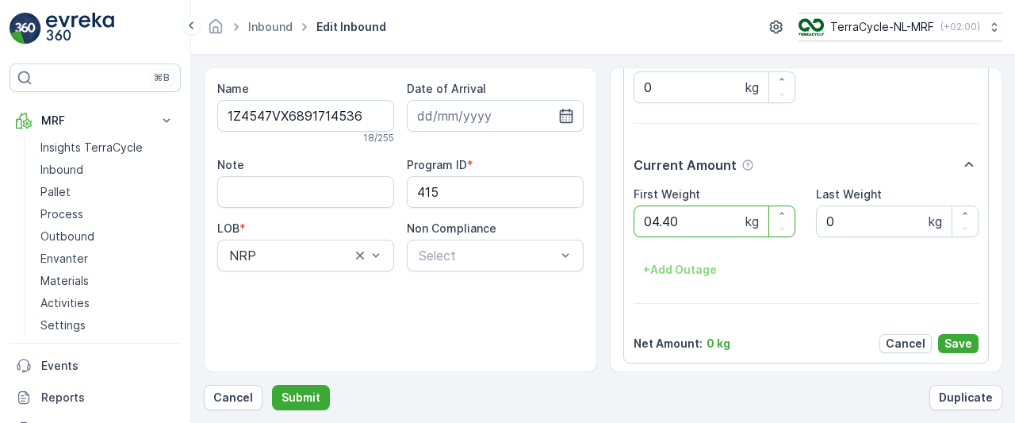
click at [272, 385] on button "Submit" at bounding box center [301, 397] width 58 height 25
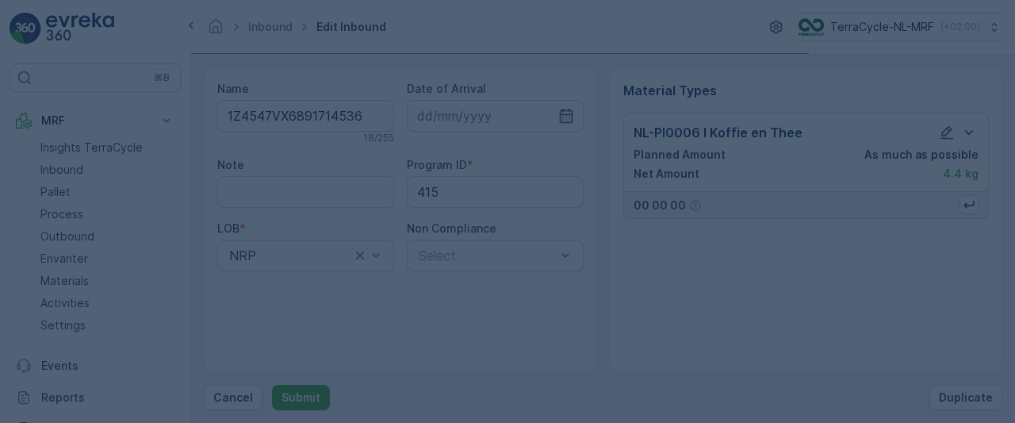
scroll to position [0, 0]
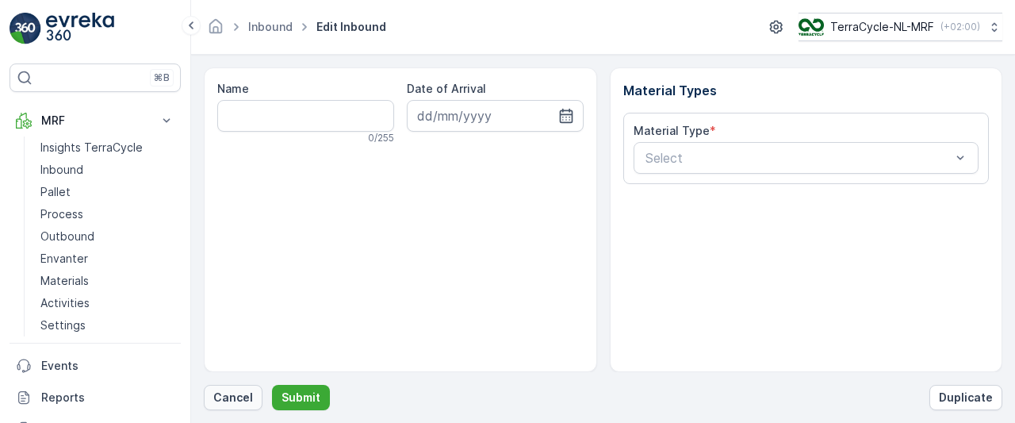
click at [225, 402] on p "Cancel" at bounding box center [233, 397] width 40 height 16
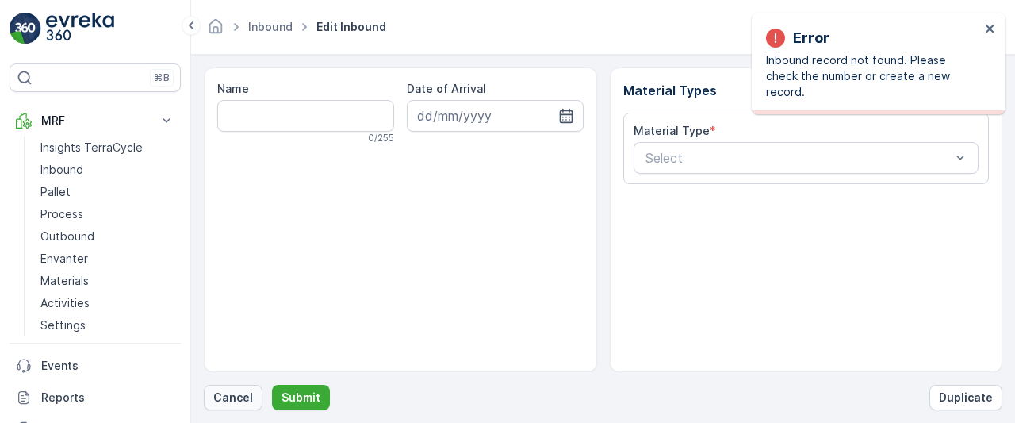
click at [228, 394] on p "Cancel" at bounding box center [233, 397] width 40 height 16
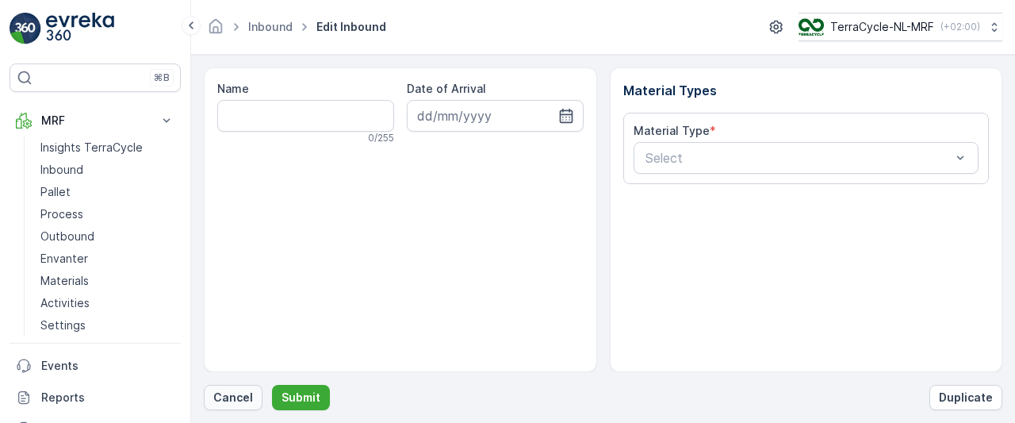
click at [234, 401] on p "Cancel" at bounding box center [233, 397] width 40 height 16
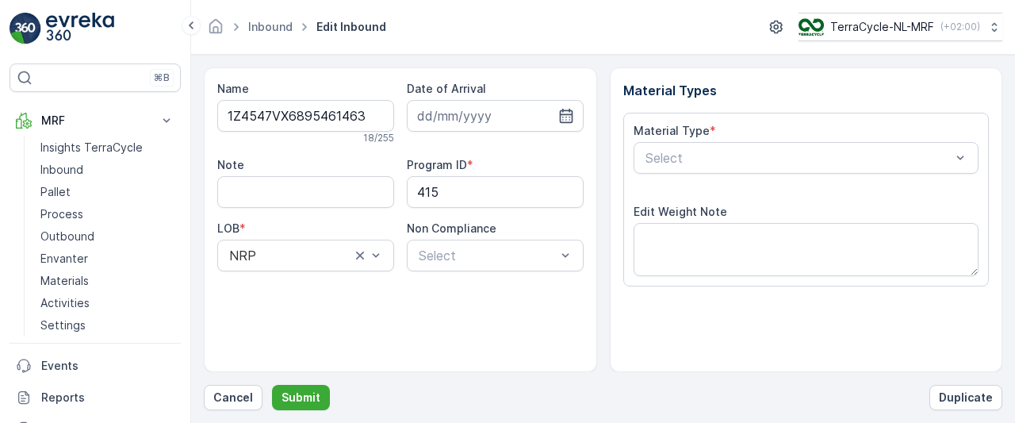
scroll to position [285, 0]
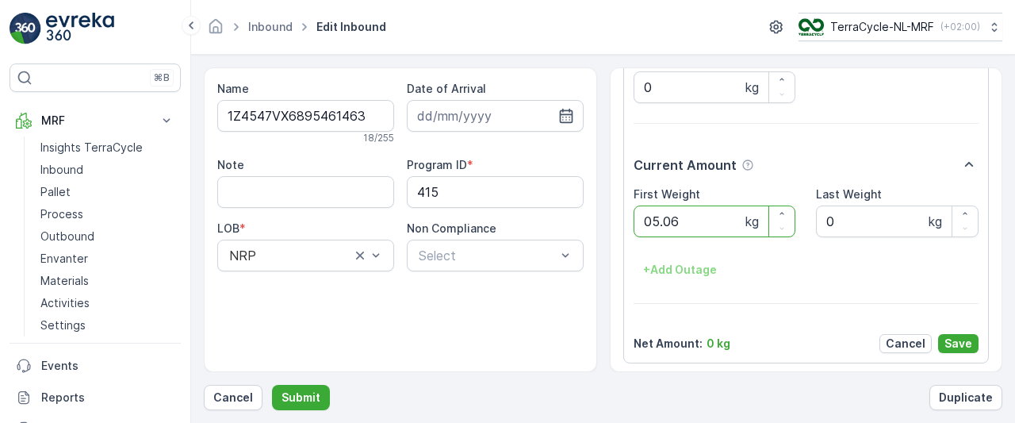
click at [272, 385] on button "Submit" at bounding box center [301, 397] width 58 height 25
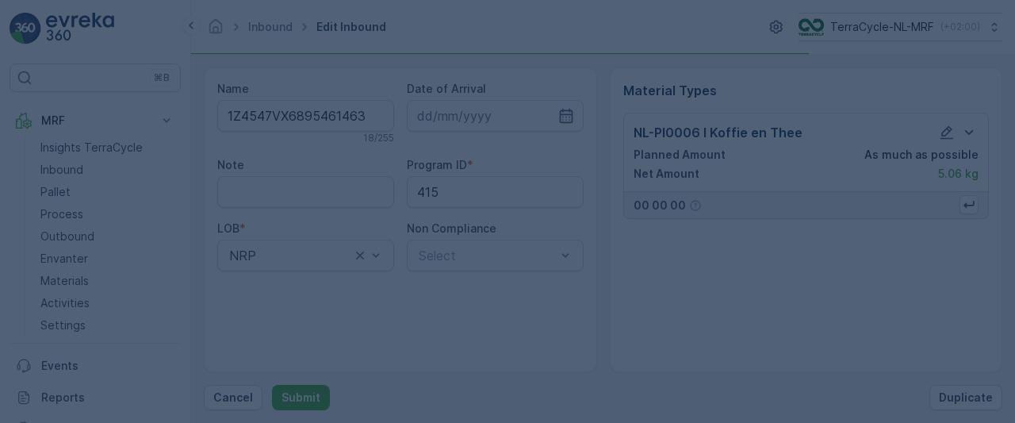
scroll to position [0, 0]
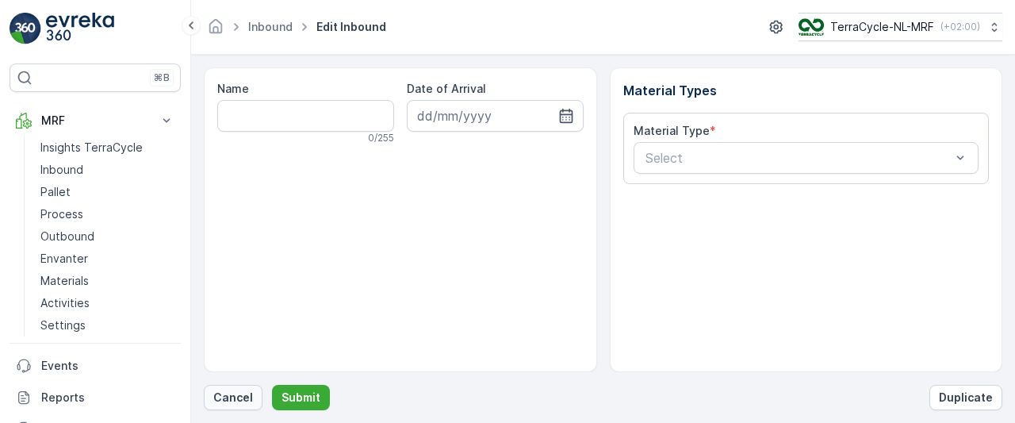
click at [227, 392] on p "Cancel" at bounding box center [233, 397] width 40 height 16
click at [249, 398] on p "Cancel" at bounding box center [233, 397] width 40 height 16
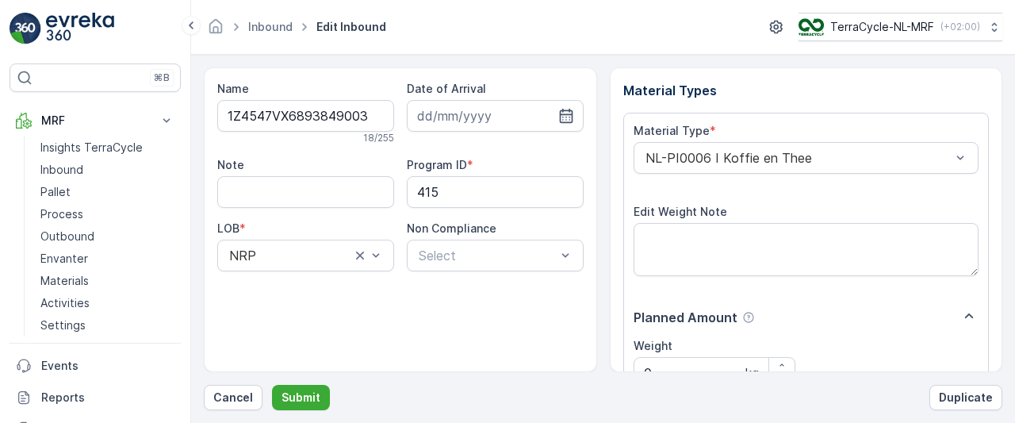
scroll to position [285, 0]
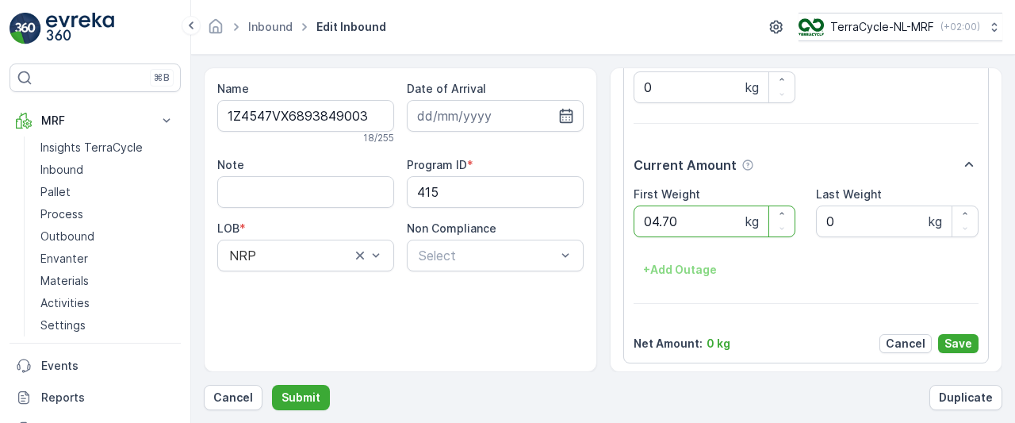
click at [272, 385] on button "Submit" at bounding box center [301, 397] width 58 height 25
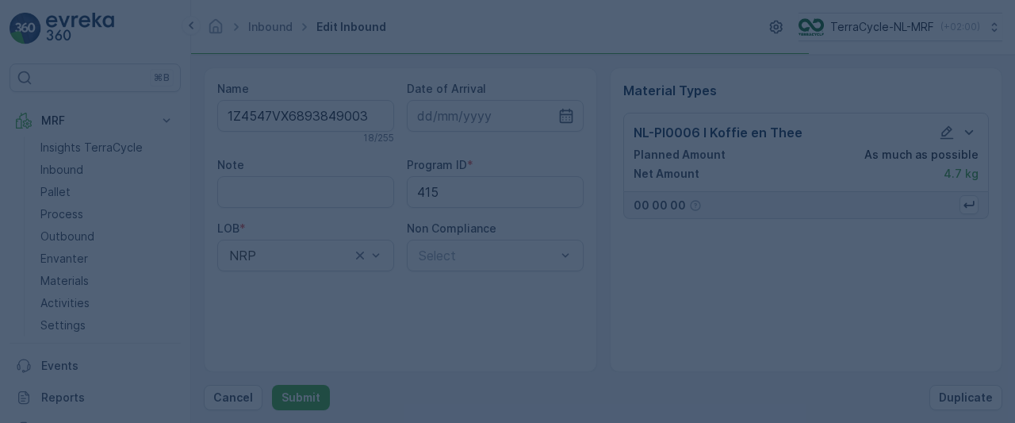
scroll to position [0, 0]
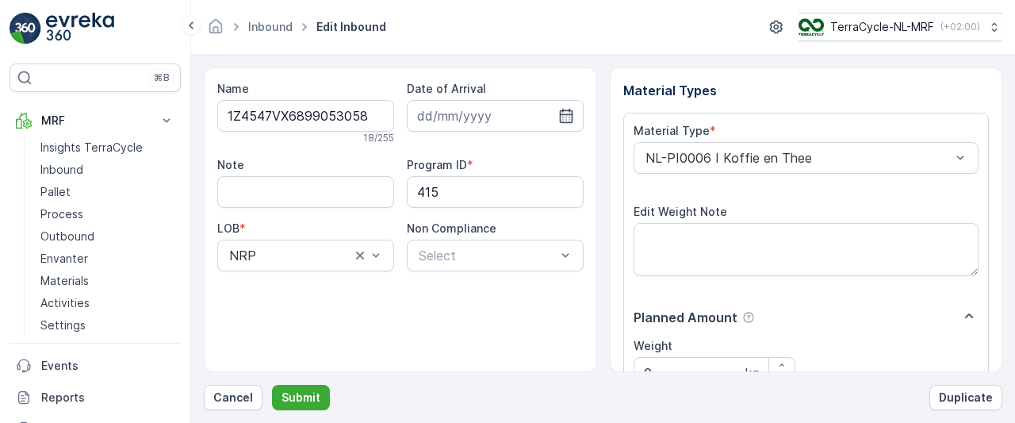
scroll to position [285, 0]
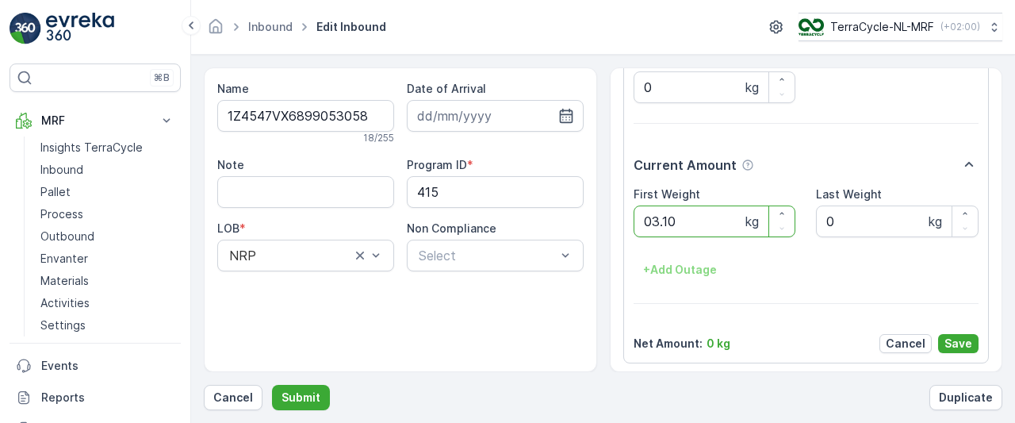
click at [272, 385] on button "Submit" at bounding box center [301, 397] width 58 height 25
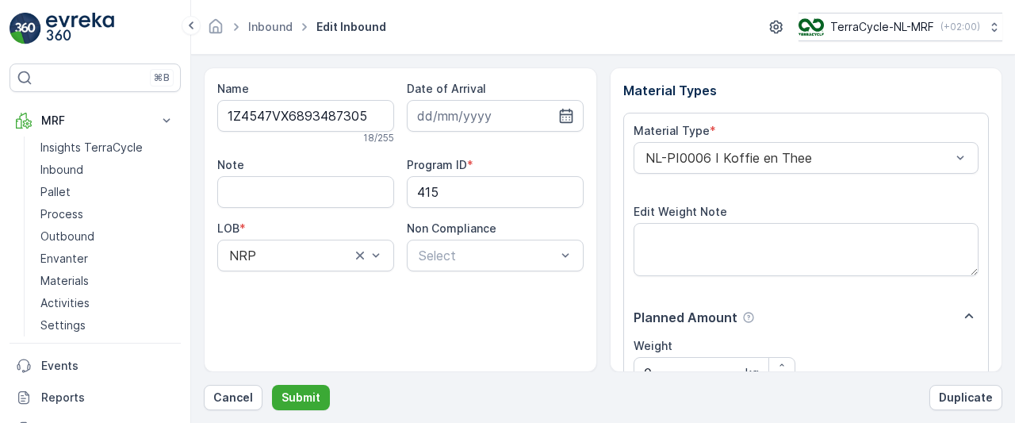
scroll to position [285, 0]
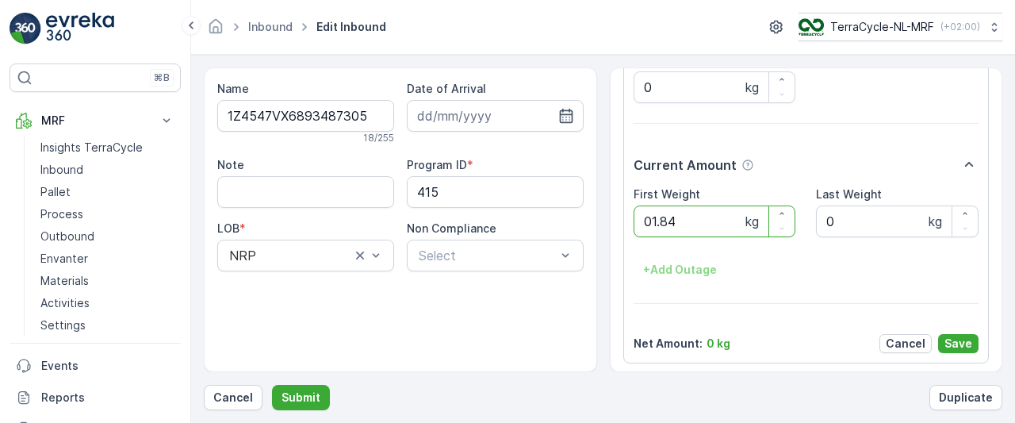
click at [272, 385] on button "Submit" at bounding box center [301, 397] width 58 height 25
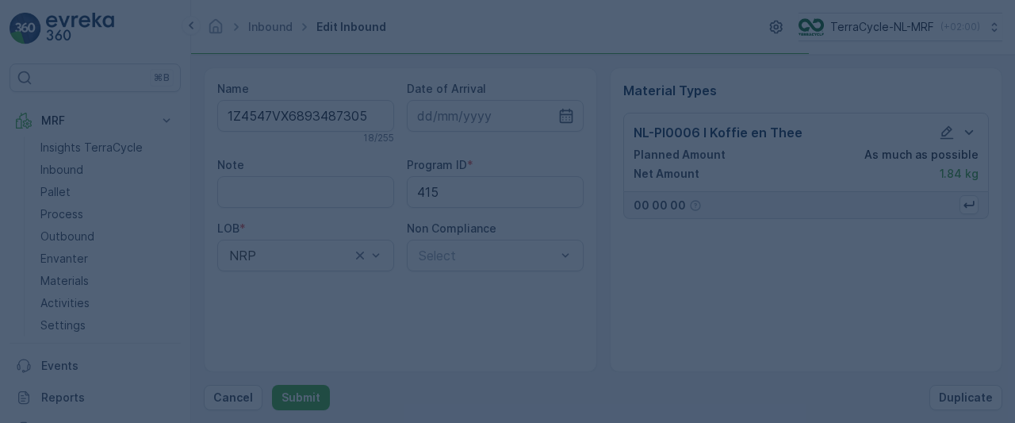
scroll to position [0, 0]
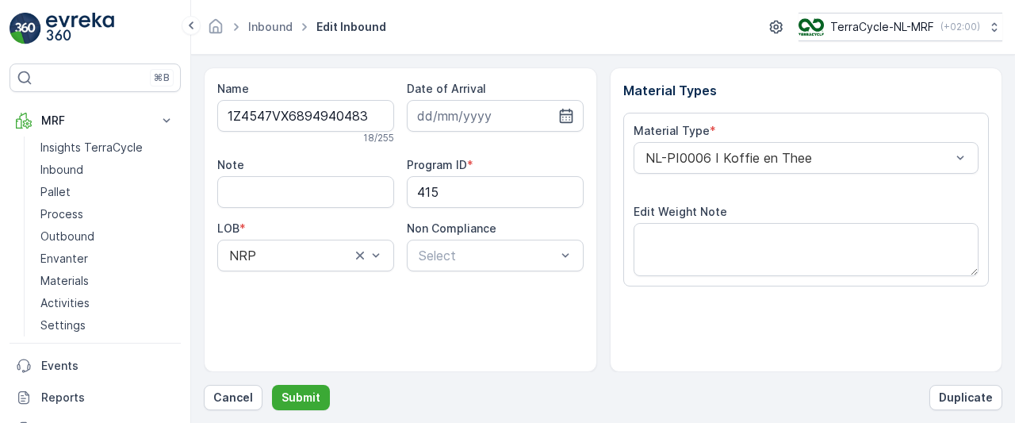
scroll to position [285, 0]
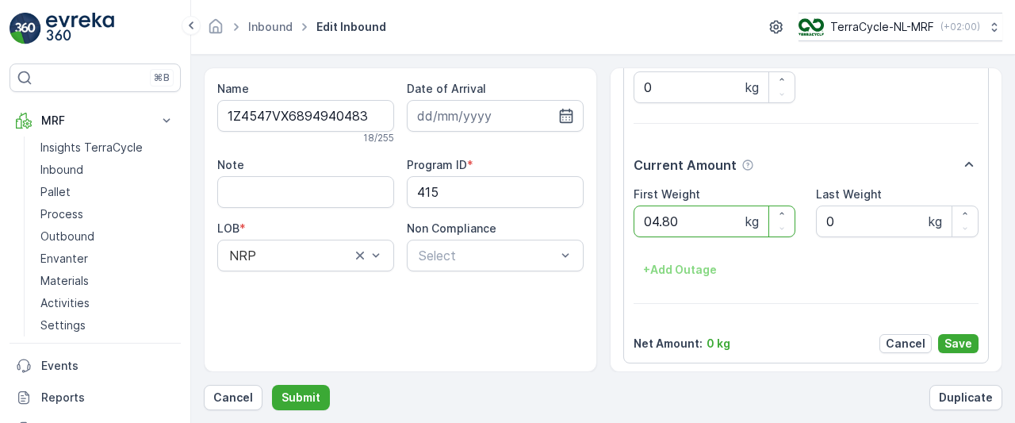
click at [272, 385] on button "Submit" at bounding box center [301, 397] width 58 height 25
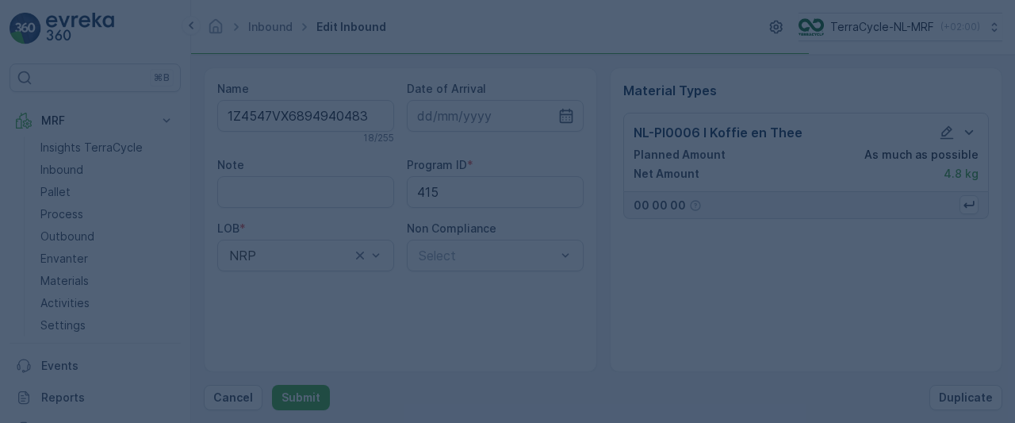
scroll to position [0, 0]
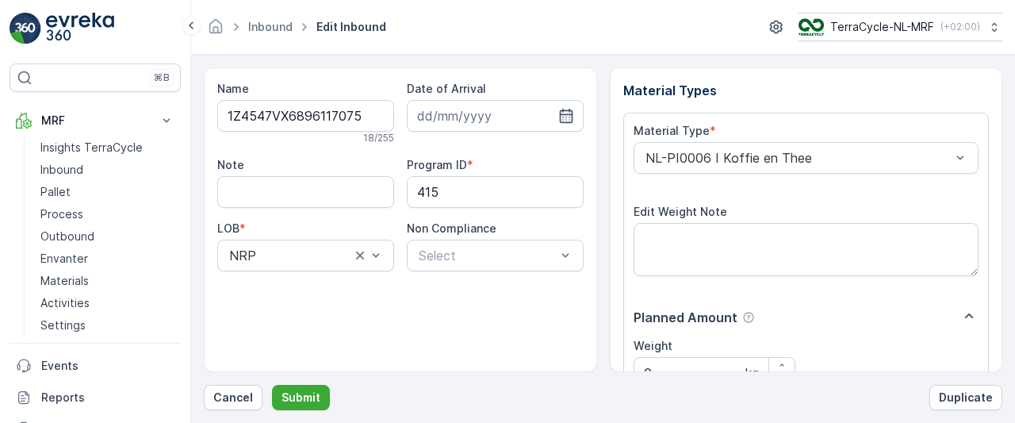
scroll to position [285, 0]
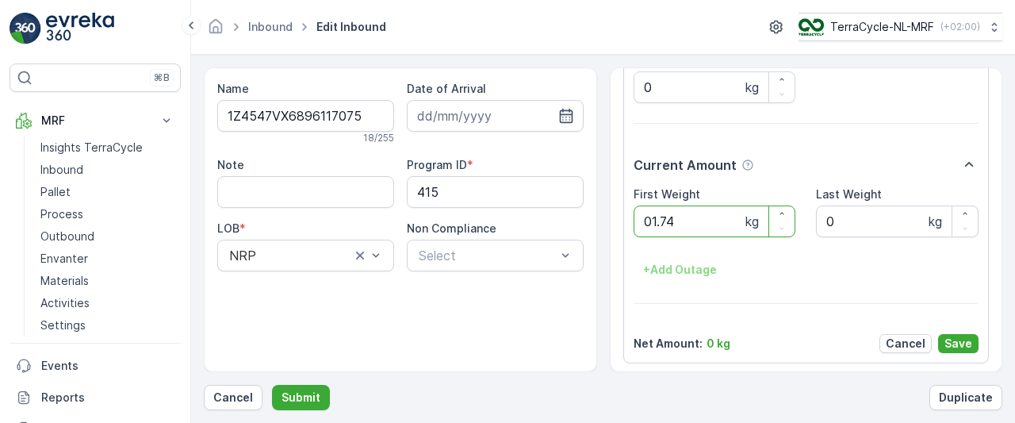
click at [272, 385] on button "Submit" at bounding box center [301, 397] width 58 height 25
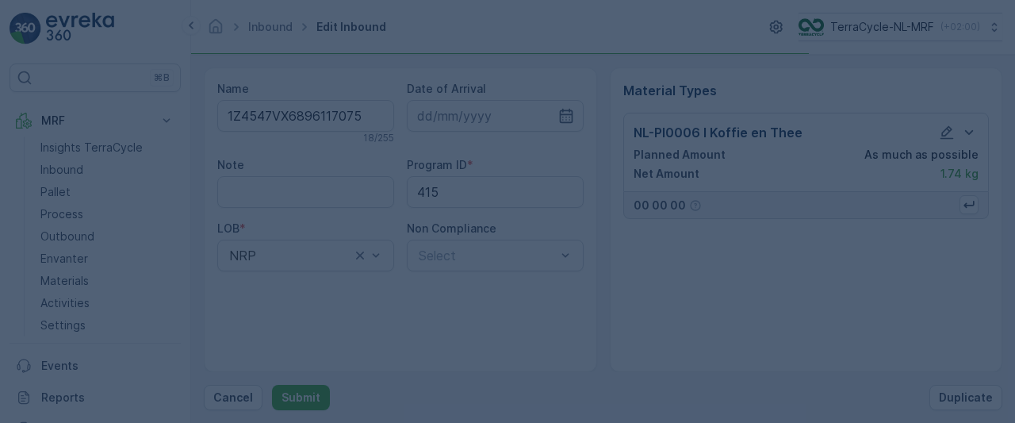
scroll to position [0, 0]
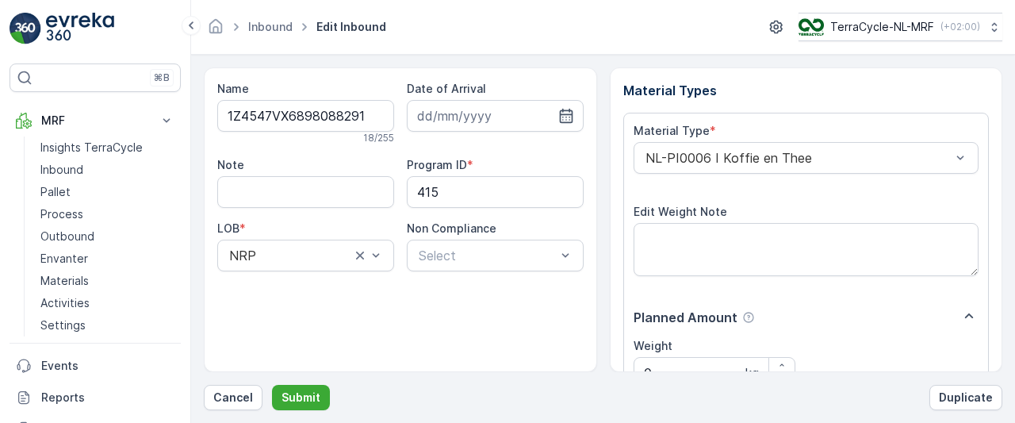
scroll to position [285, 0]
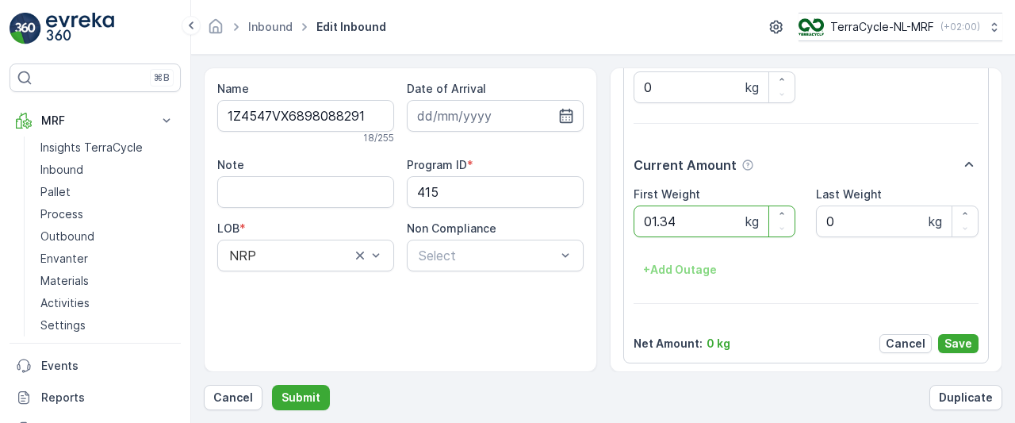
click at [272, 385] on button "Submit" at bounding box center [301, 397] width 58 height 25
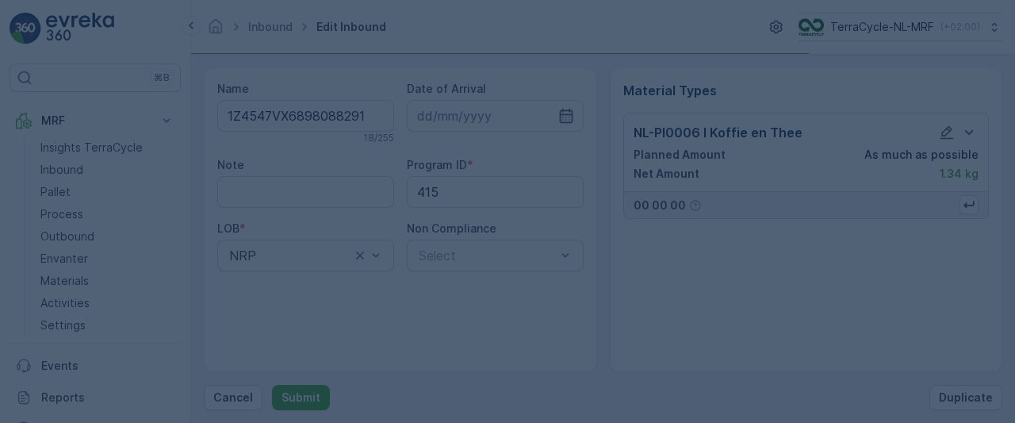
scroll to position [0, 0]
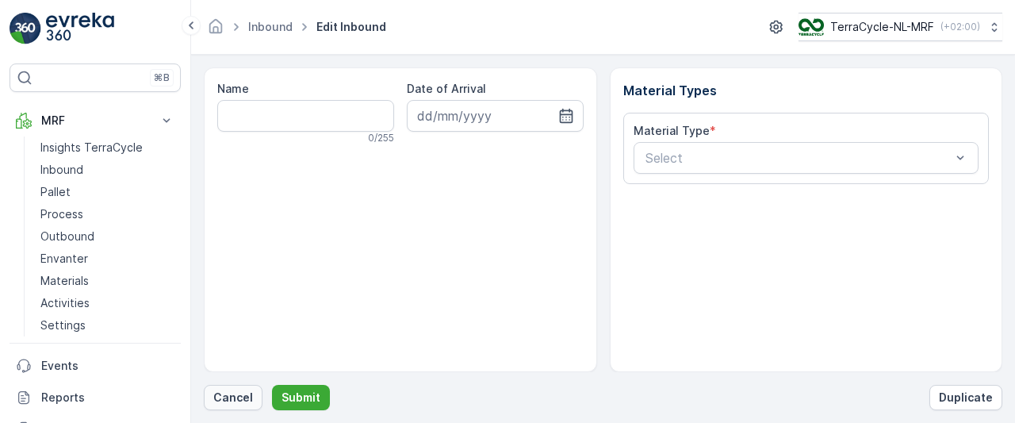
click at [228, 396] on p "Cancel" at bounding box center [233, 397] width 40 height 16
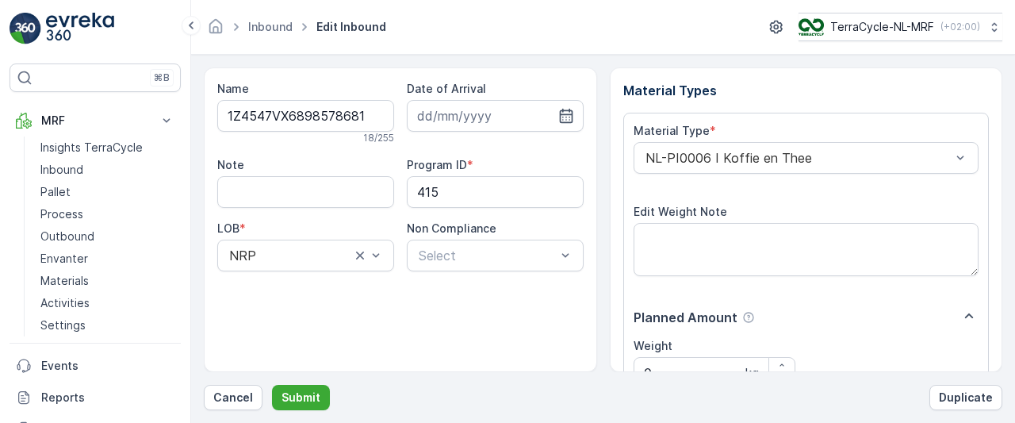
scroll to position [285, 0]
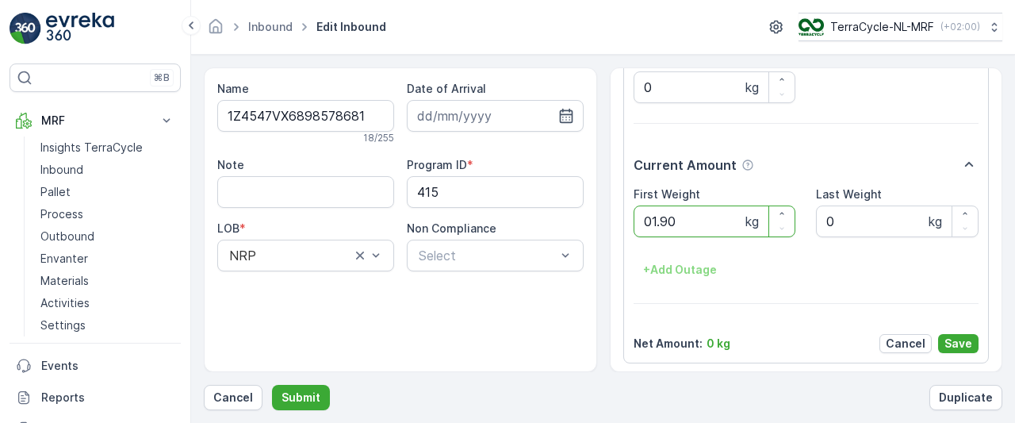
click at [272, 385] on button "Submit" at bounding box center [301, 397] width 58 height 25
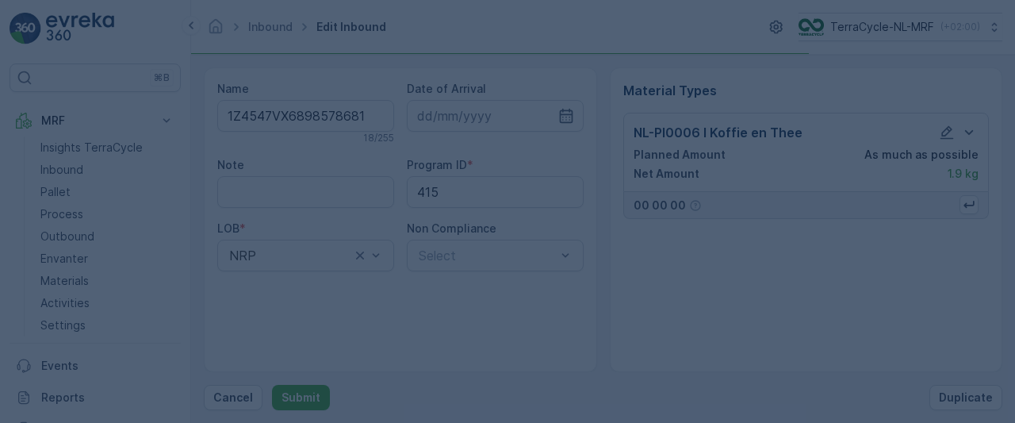
scroll to position [0, 0]
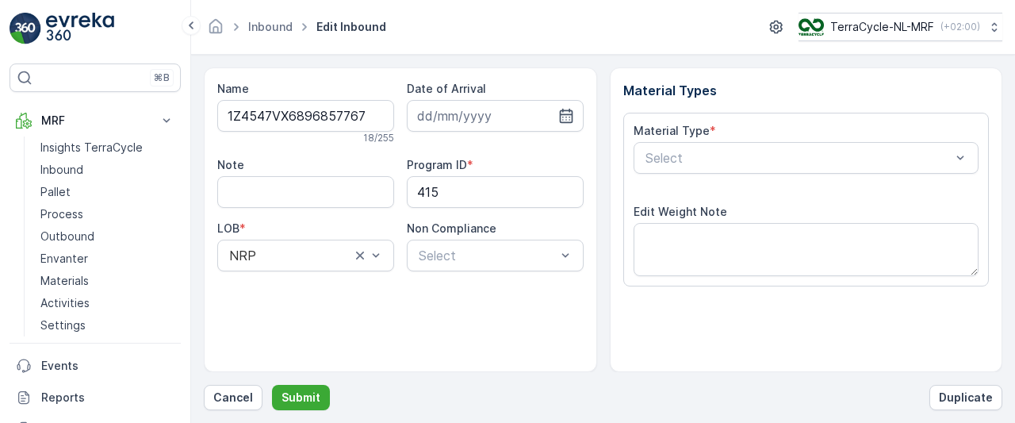
scroll to position [285, 0]
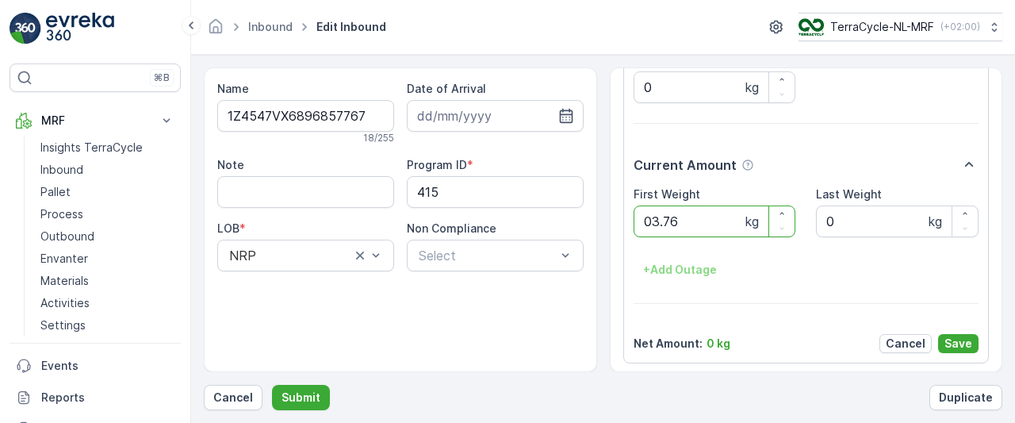
click at [272, 385] on button "Submit" at bounding box center [301, 397] width 58 height 25
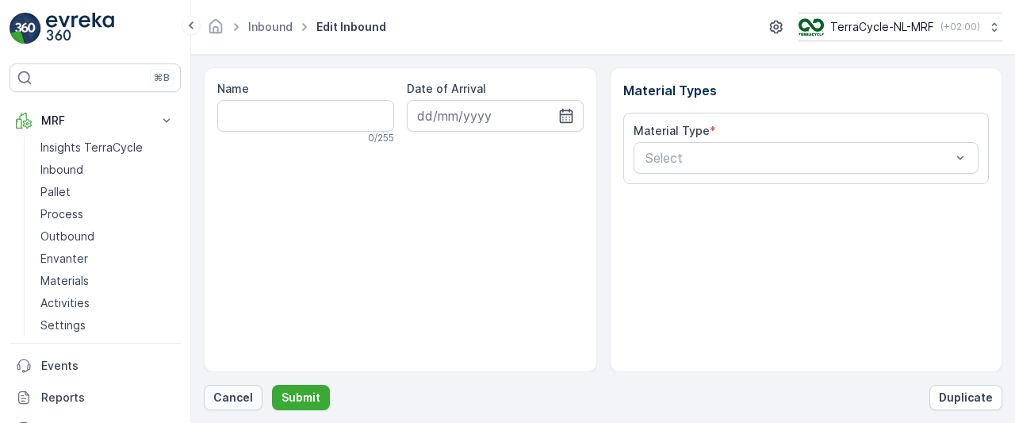
click at [241, 394] on p "Cancel" at bounding box center [233, 397] width 40 height 16
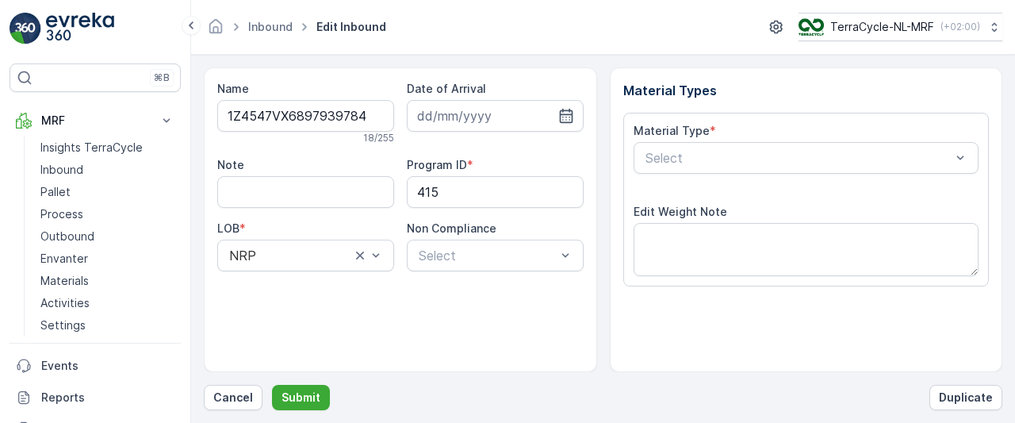
scroll to position [285, 0]
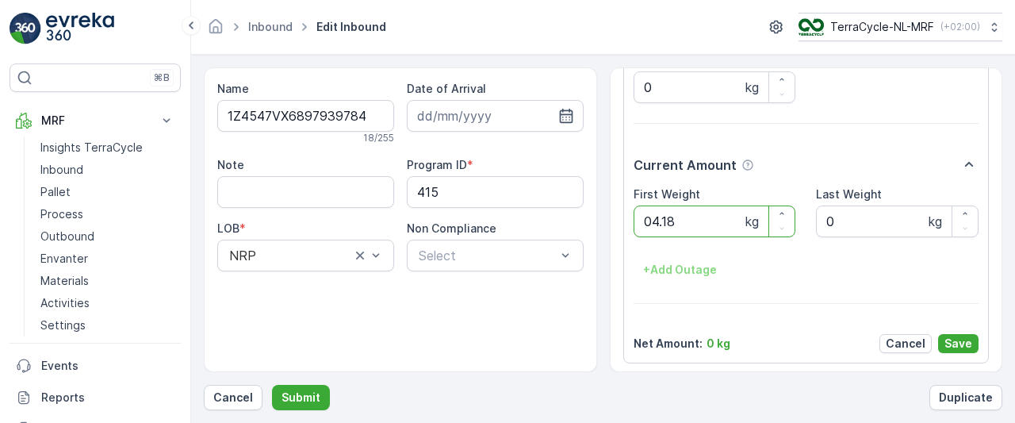
click at [272, 385] on button "Submit" at bounding box center [301, 397] width 58 height 25
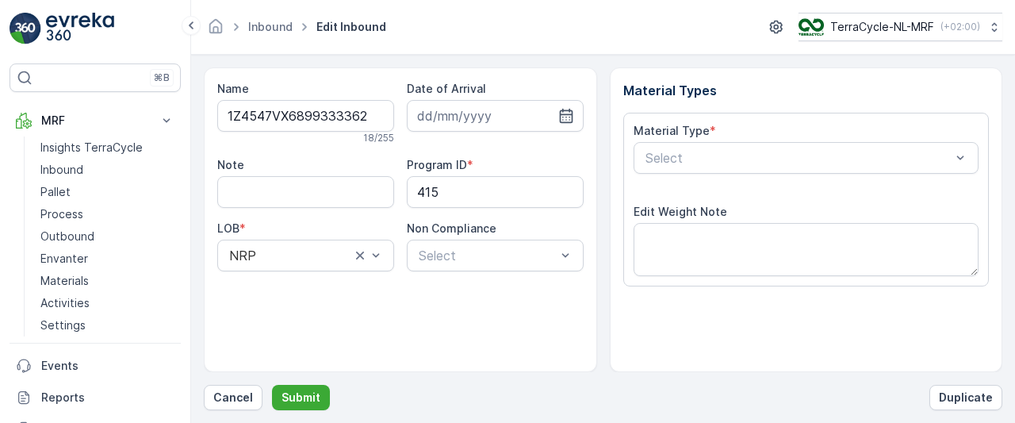
scroll to position [285, 0]
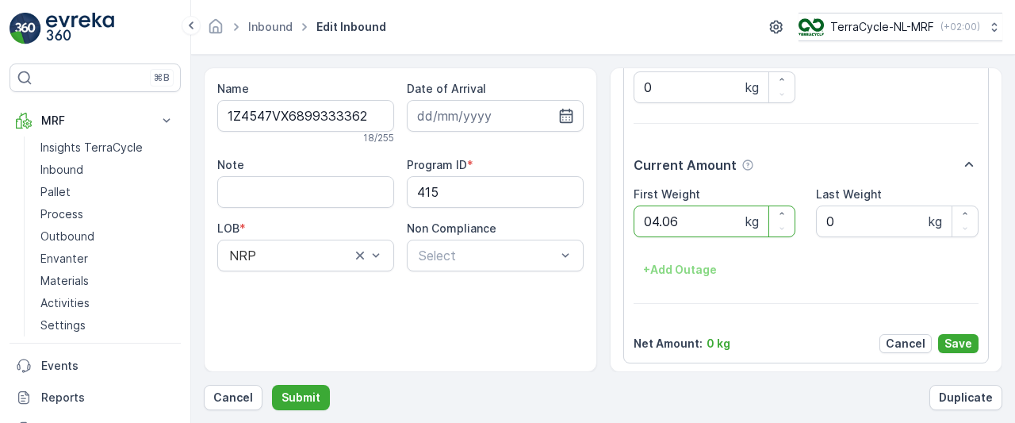
click at [272, 385] on button "Submit" at bounding box center [301, 397] width 58 height 25
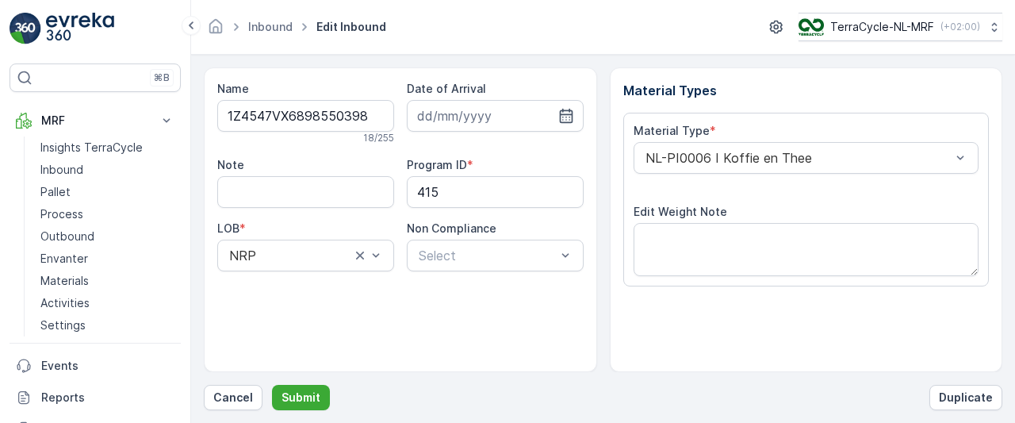
scroll to position [285, 0]
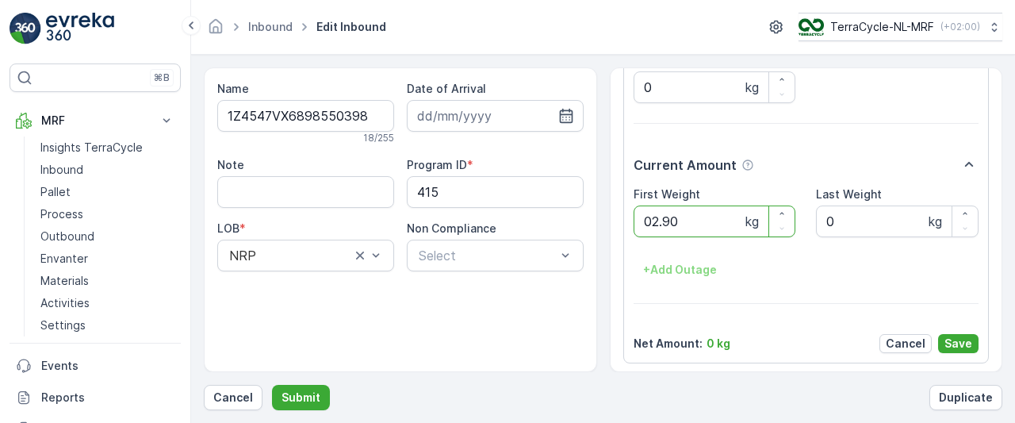
click at [272, 385] on button "Submit" at bounding box center [301, 397] width 58 height 25
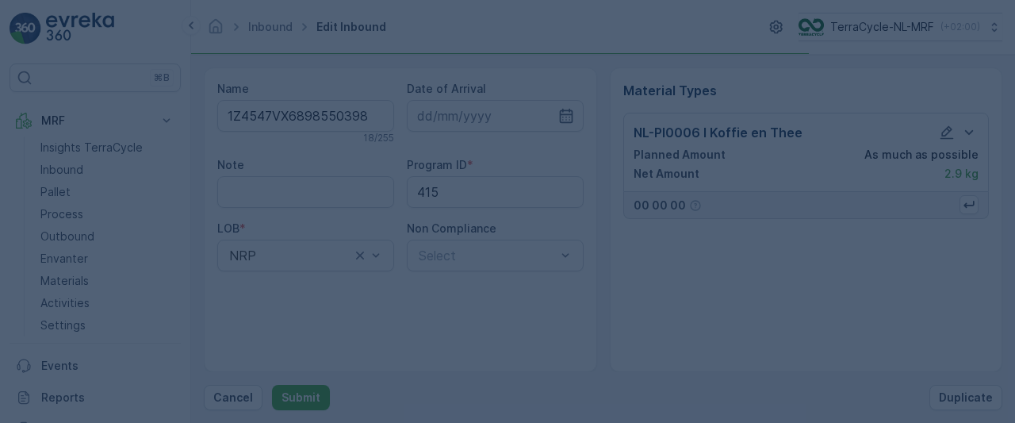
scroll to position [0, 0]
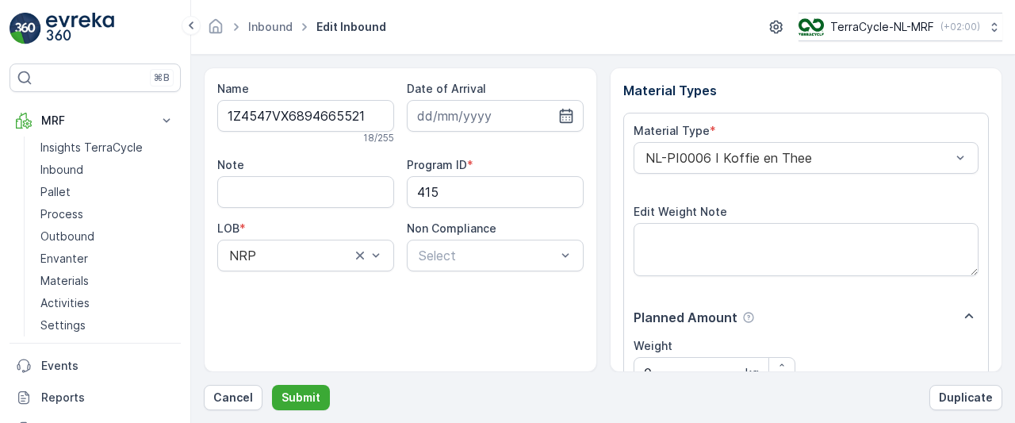
scroll to position [285, 0]
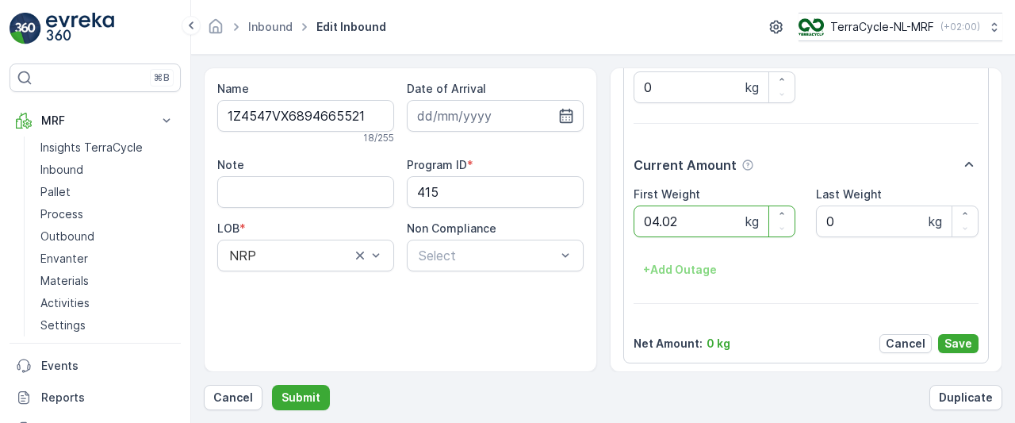
click at [272, 385] on button "Submit" at bounding box center [301, 397] width 58 height 25
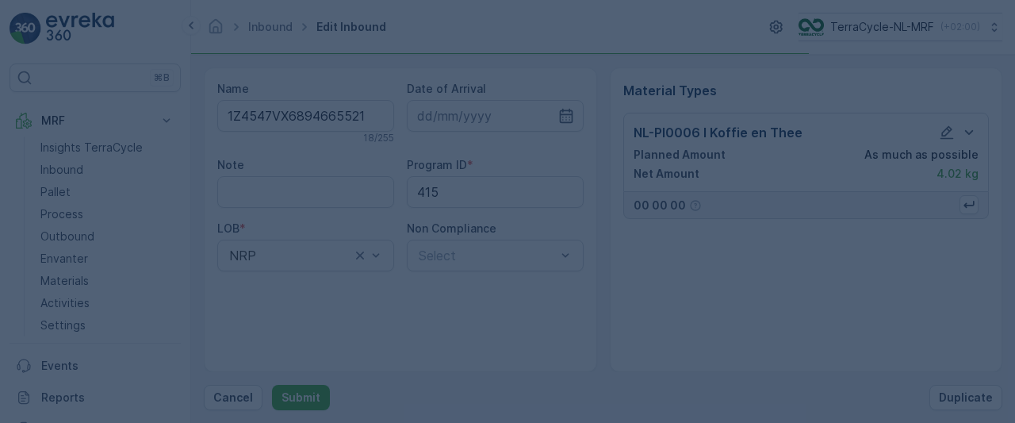
scroll to position [0, 0]
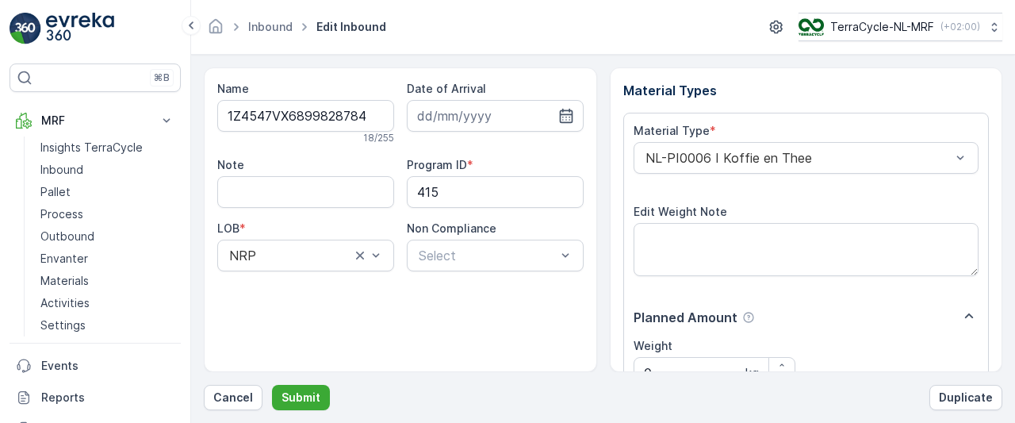
scroll to position [285, 0]
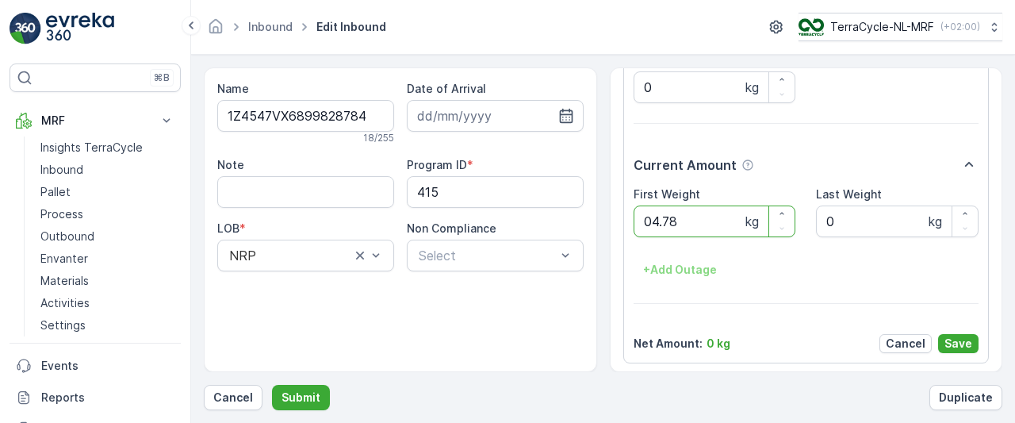
click at [272, 385] on button "Submit" at bounding box center [301, 397] width 58 height 25
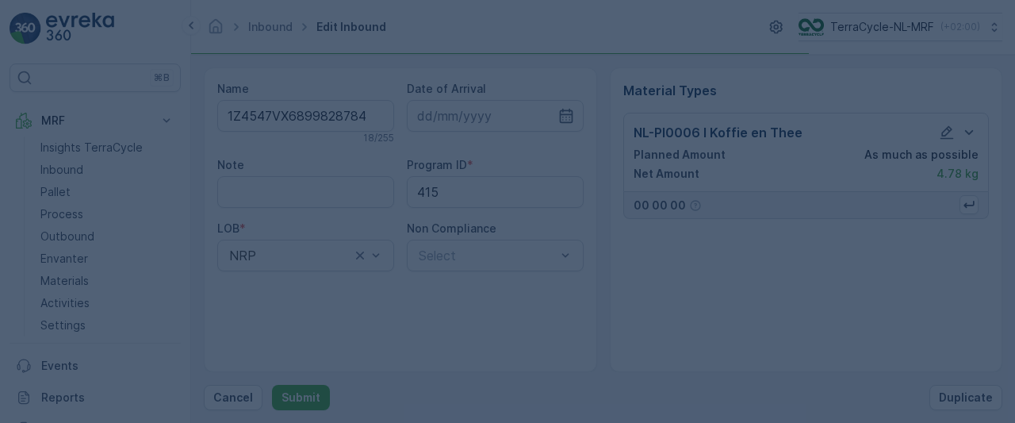
scroll to position [0, 0]
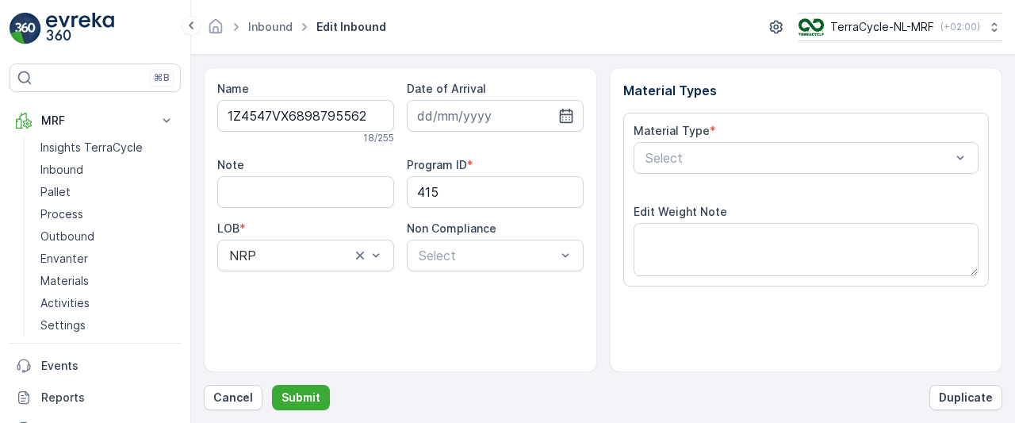
scroll to position [285, 0]
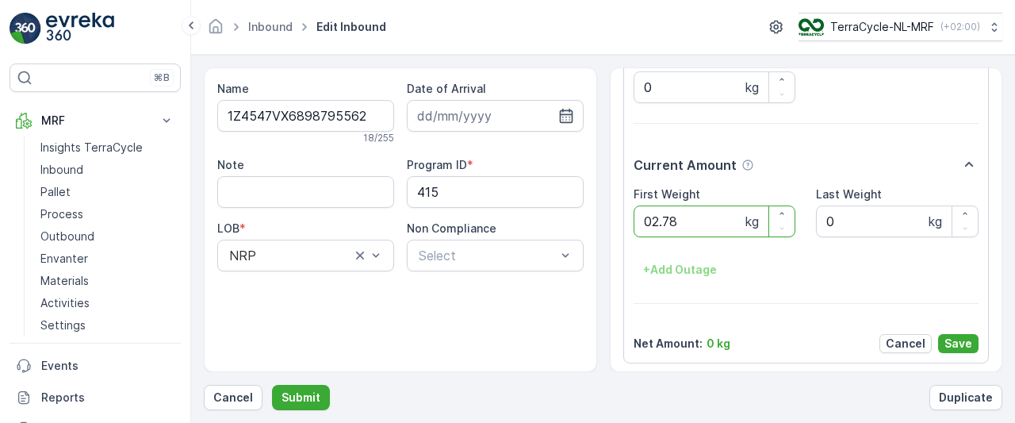
click at [272, 385] on button "Submit" at bounding box center [301, 397] width 58 height 25
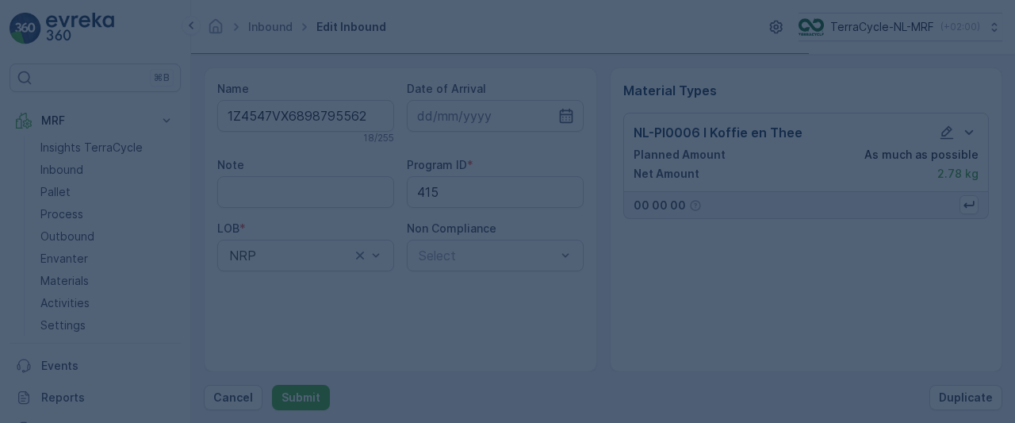
scroll to position [0, 0]
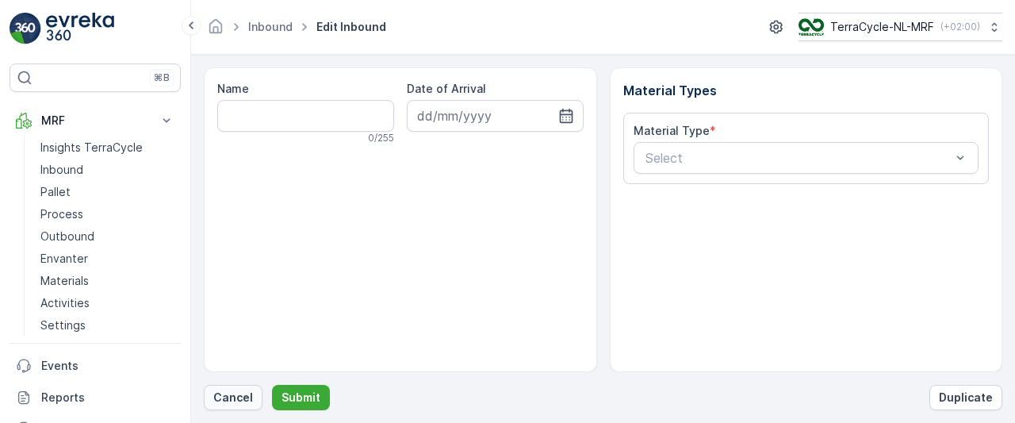
click at [231, 397] on p "Cancel" at bounding box center [233, 397] width 40 height 16
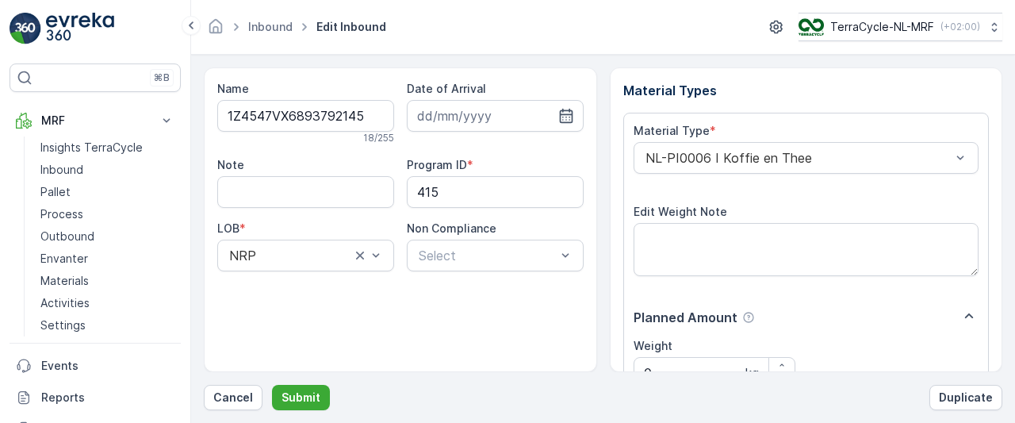
scroll to position [285, 0]
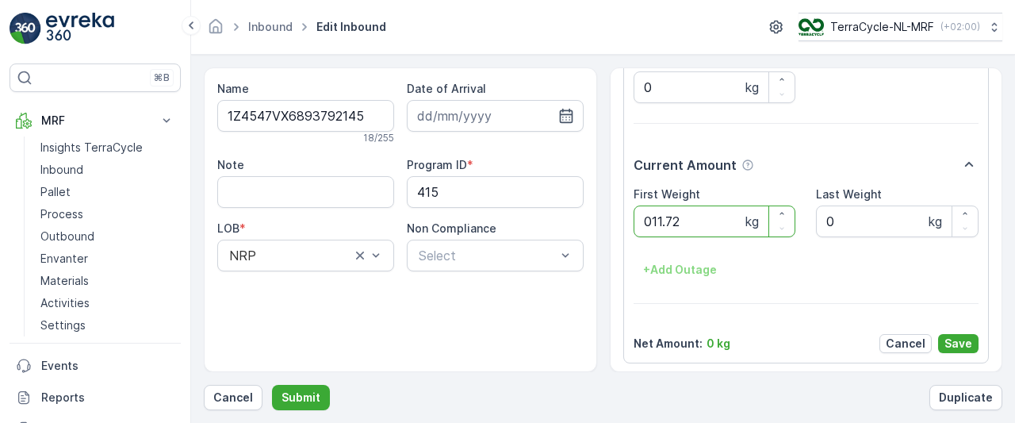
click at [272, 385] on button "Submit" at bounding box center [301, 397] width 58 height 25
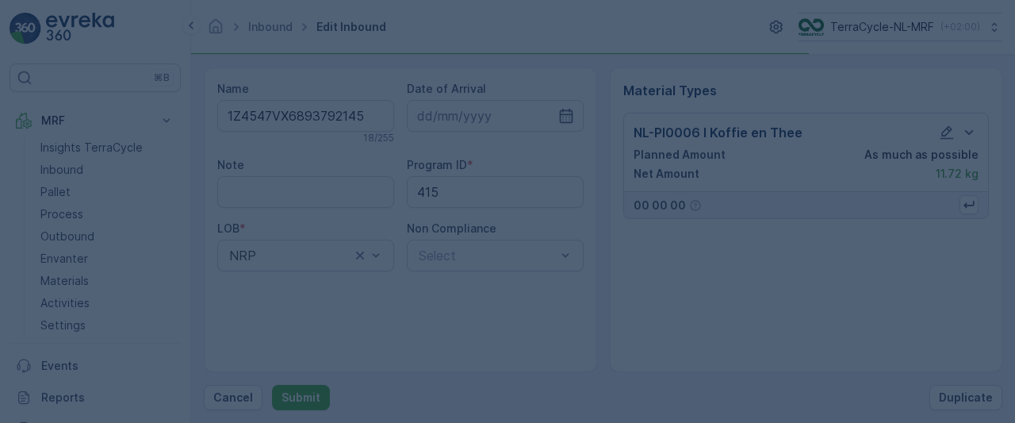
scroll to position [0, 0]
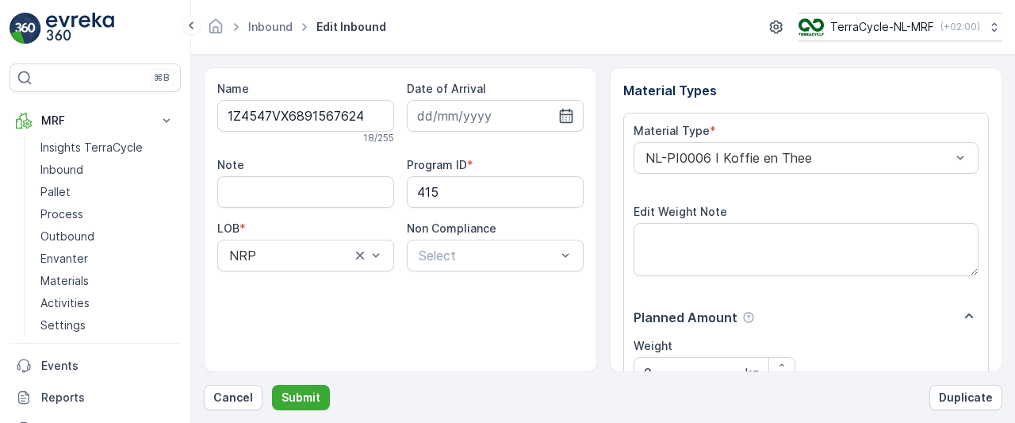
scroll to position [285, 0]
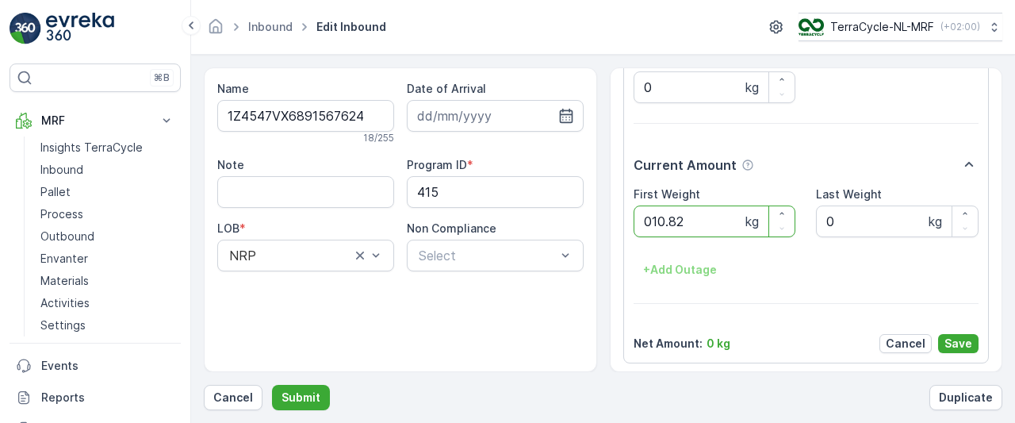
click at [272, 385] on button "Submit" at bounding box center [301, 397] width 58 height 25
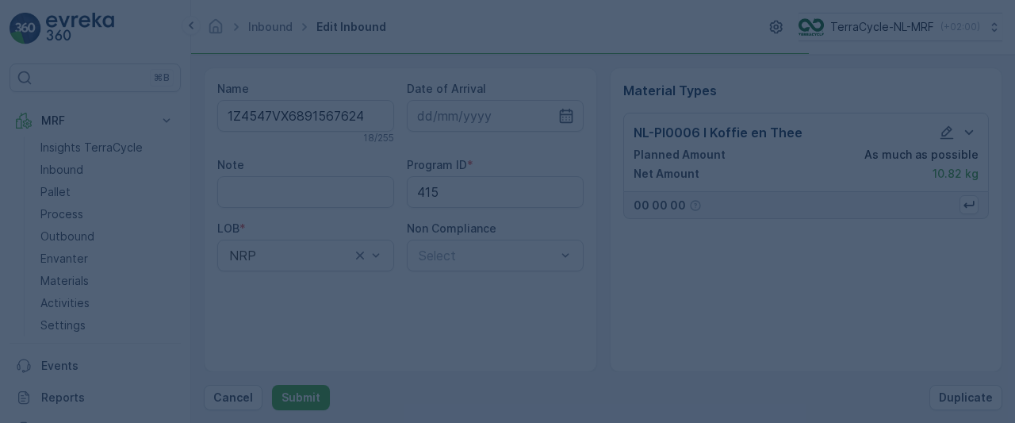
scroll to position [0, 0]
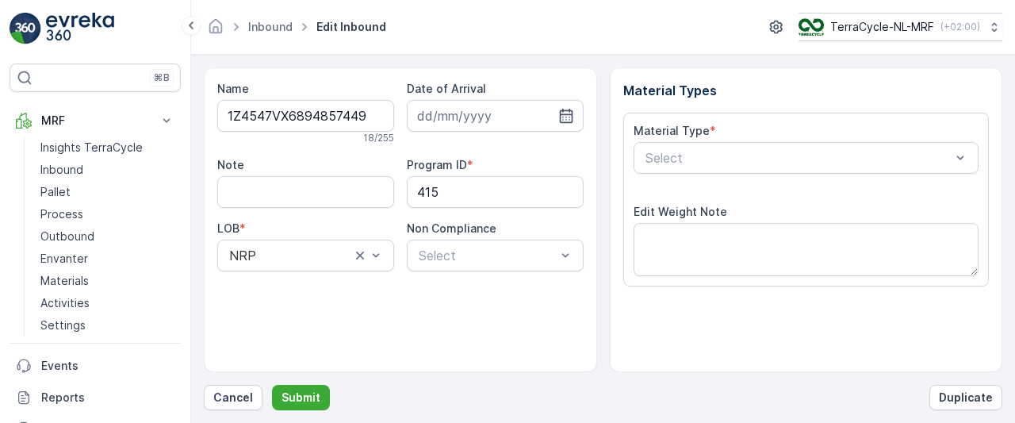
scroll to position [285, 0]
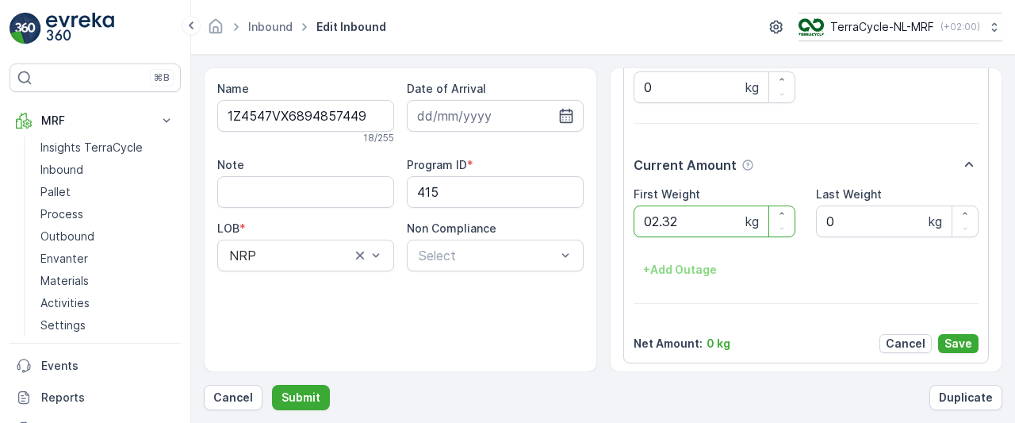
click at [272, 385] on button "Submit" at bounding box center [301, 397] width 58 height 25
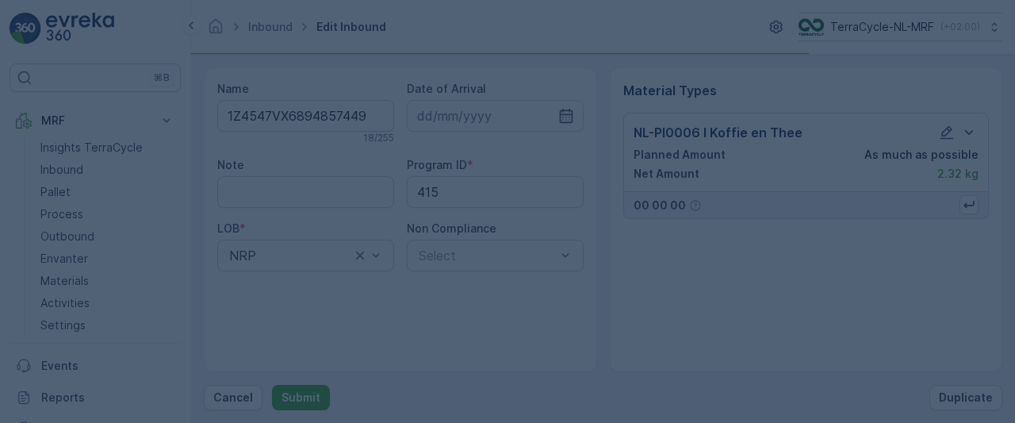
scroll to position [0, 0]
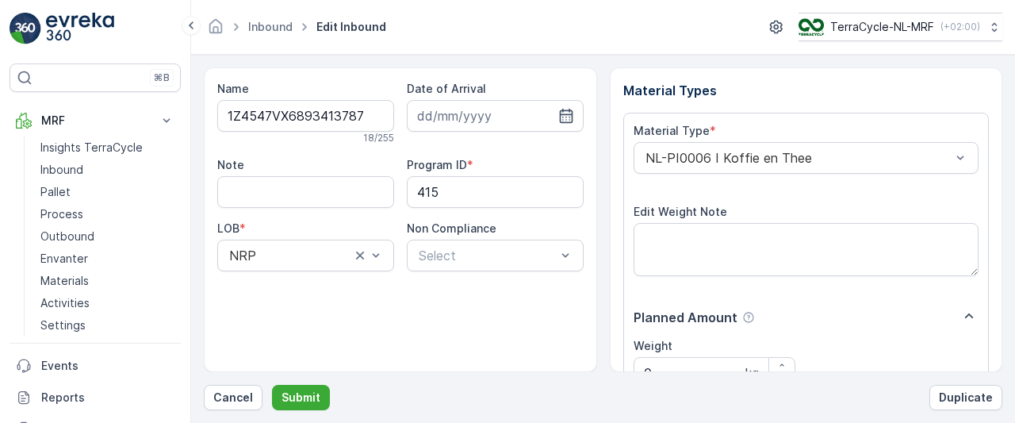
scroll to position [285, 0]
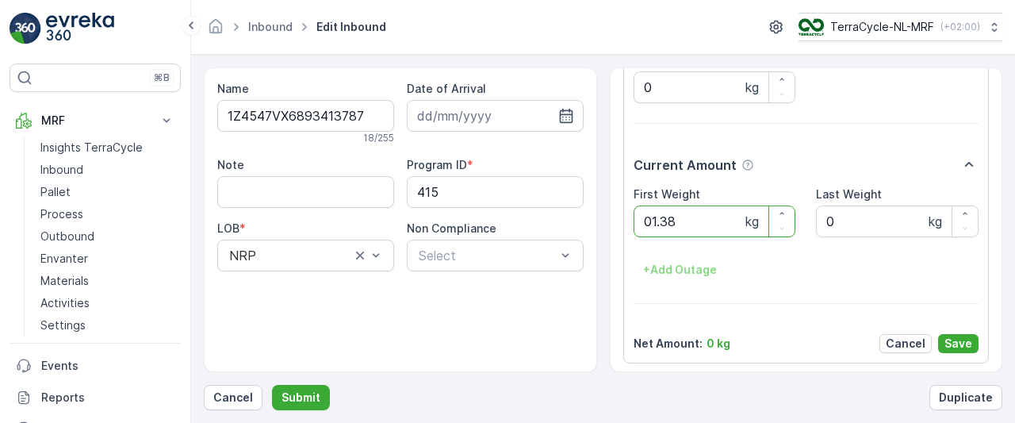
click at [272, 385] on button "Submit" at bounding box center [301, 397] width 58 height 25
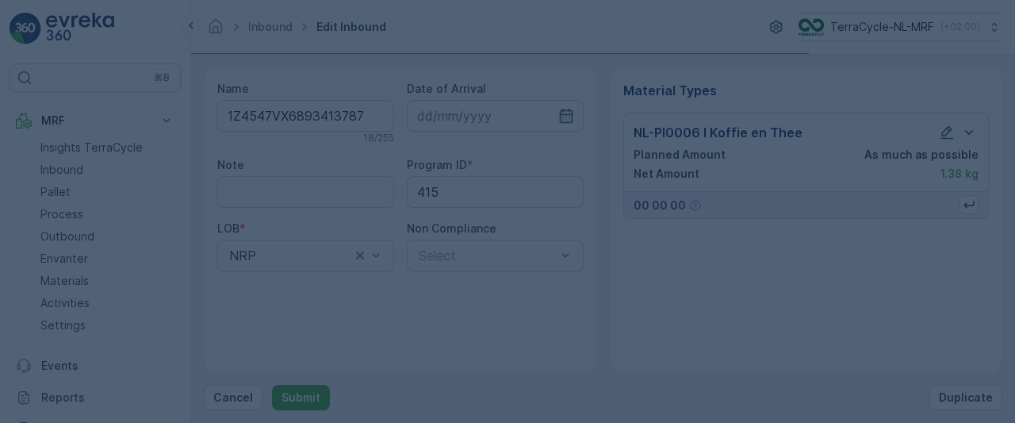
scroll to position [0, 0]
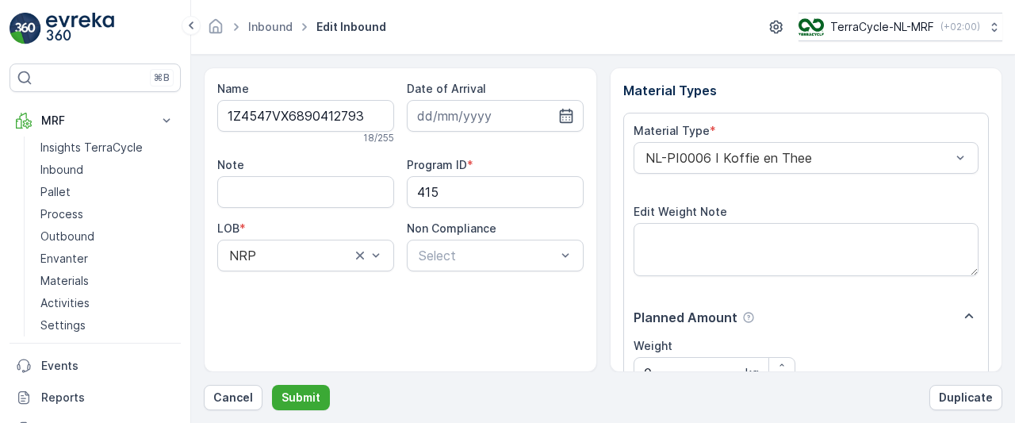
scroll to position [285, 0]
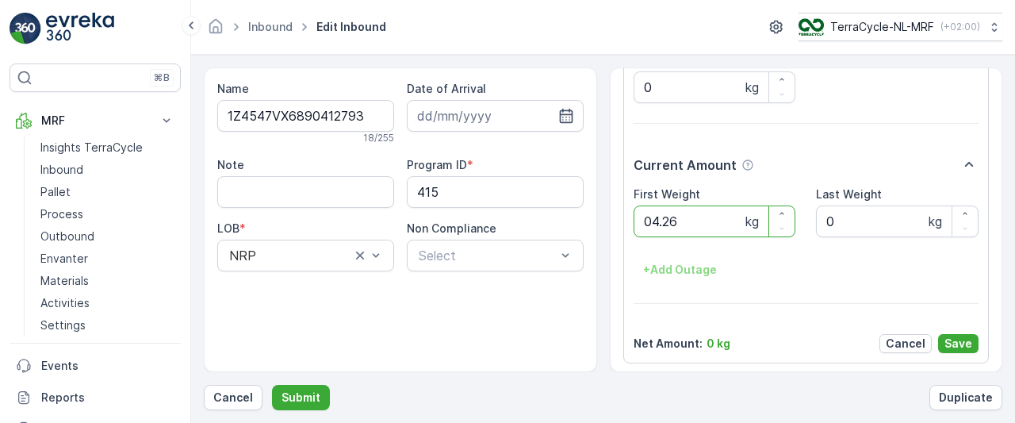
click at [272, 385] on button "Submit" at bounding box center [301, 397] width 58 height 25
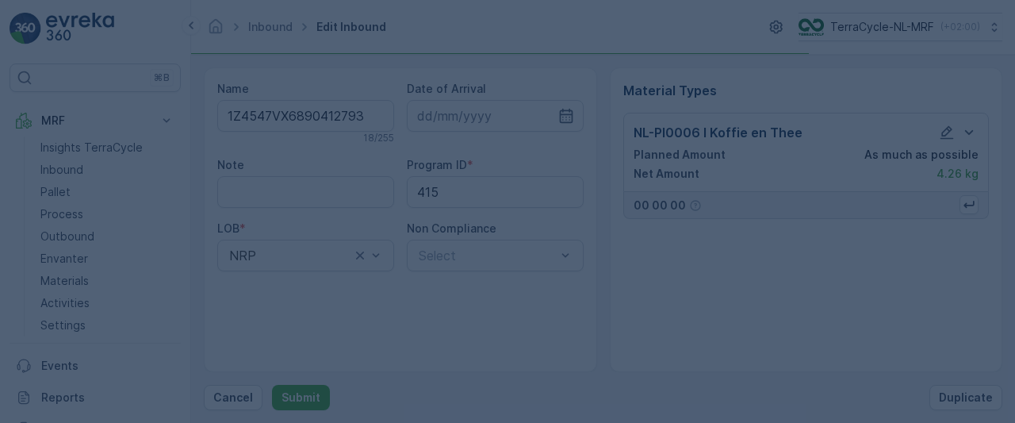
scroll to position [0, 0]
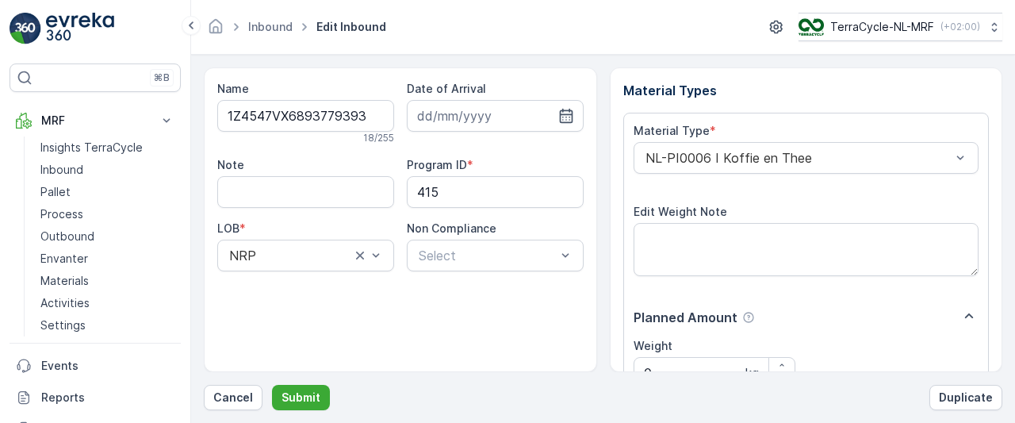
scroll to position [285, 0]
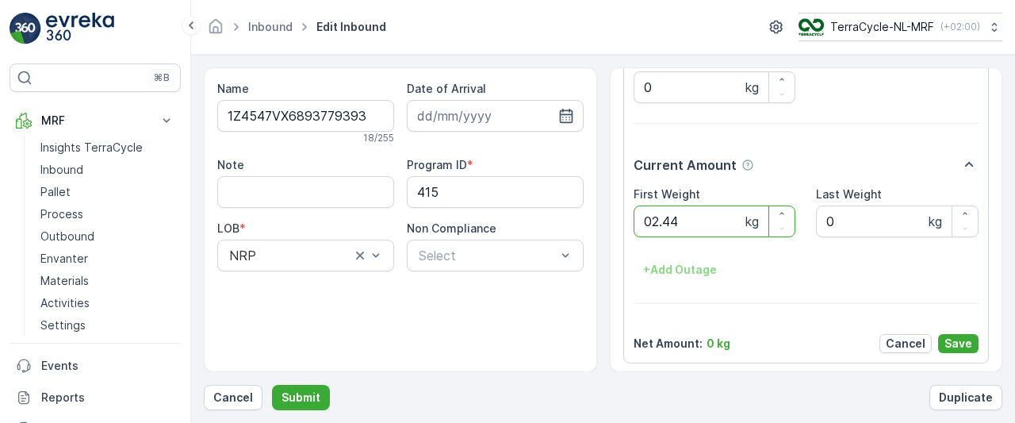
click at [272, 385] on button "Submit" at bounding box center [301, 397] width 58 height 25
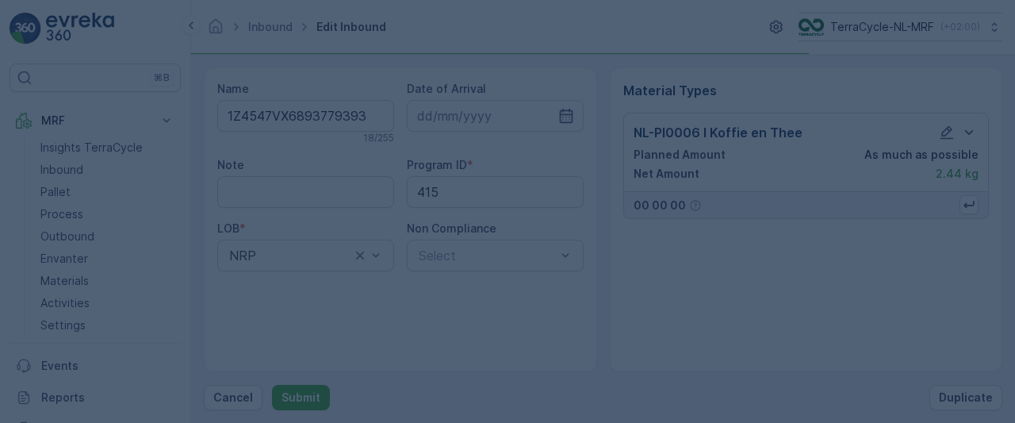
scroll to position [0, 0]
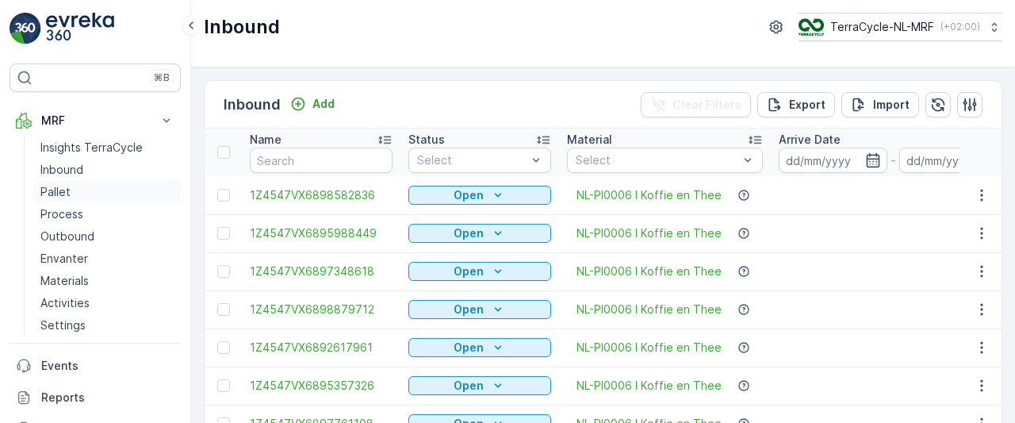
click at [61, 191] on p "Pallet" at bounding box center [55, 192] width 30 height 16
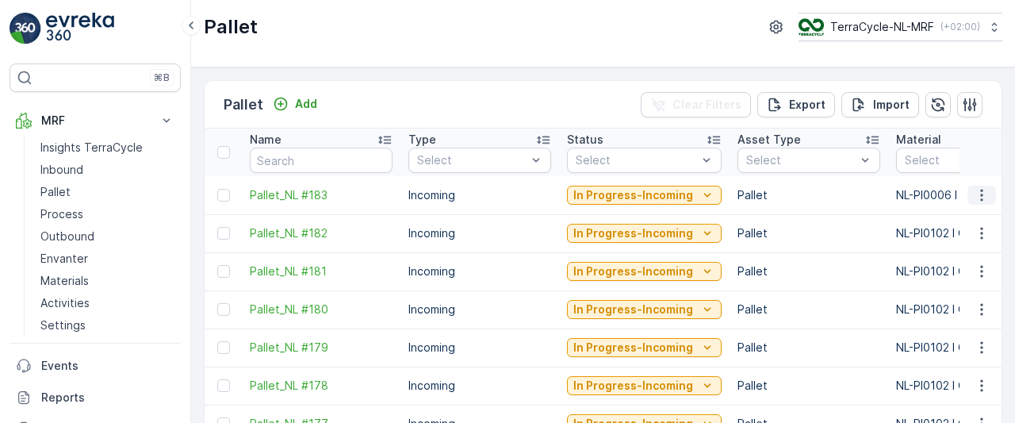
click at [974, 197] on icon "button" at bounding box center [982, 195] width 16 height 16
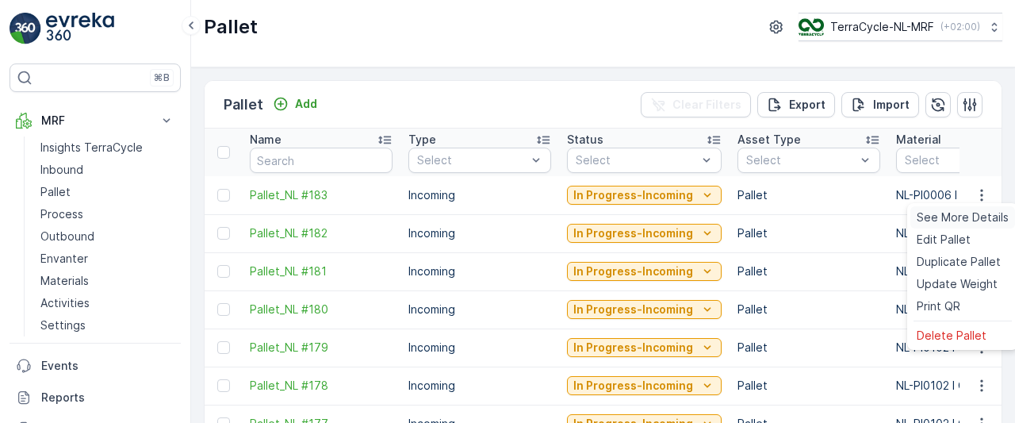
click at [945, 218] on span "See More Details" at bounding box center [962, 217] width 92 height 16
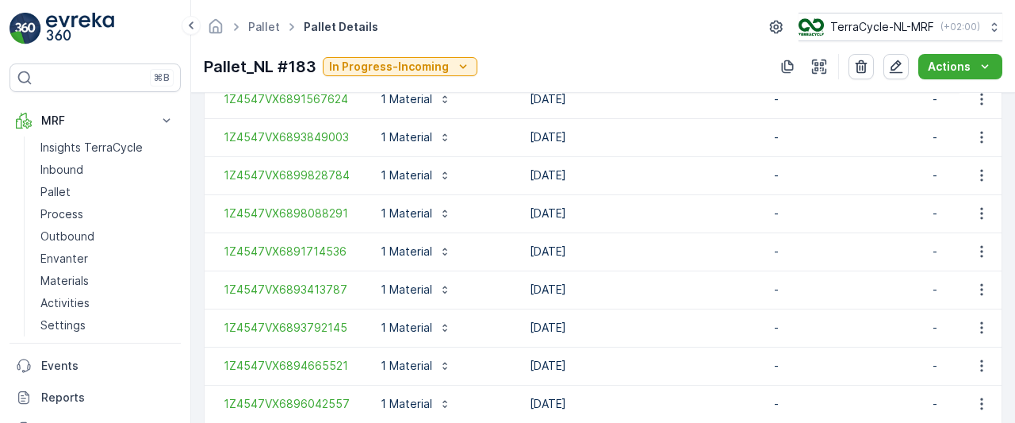
scroll to position [1669, 0]
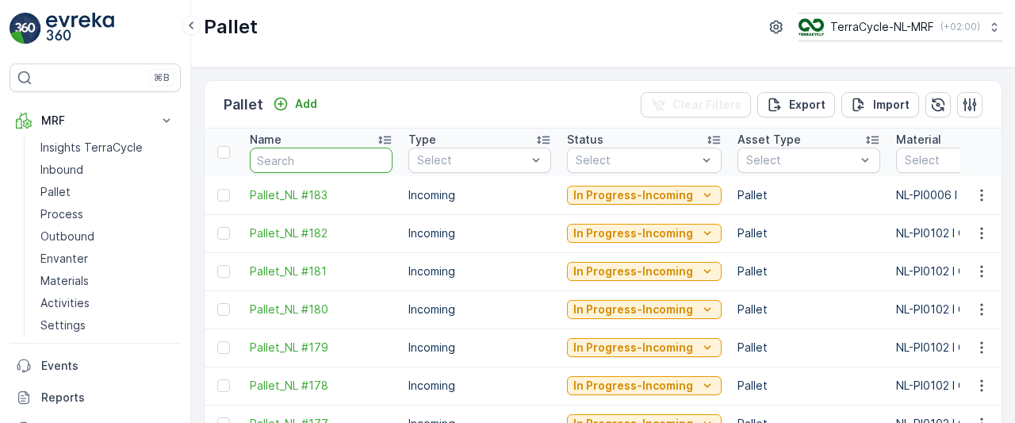
click at [341, 156] on input "text" at bounding box center [321, 159] width 143 height 25
type input "1Z4547VX6892305806"
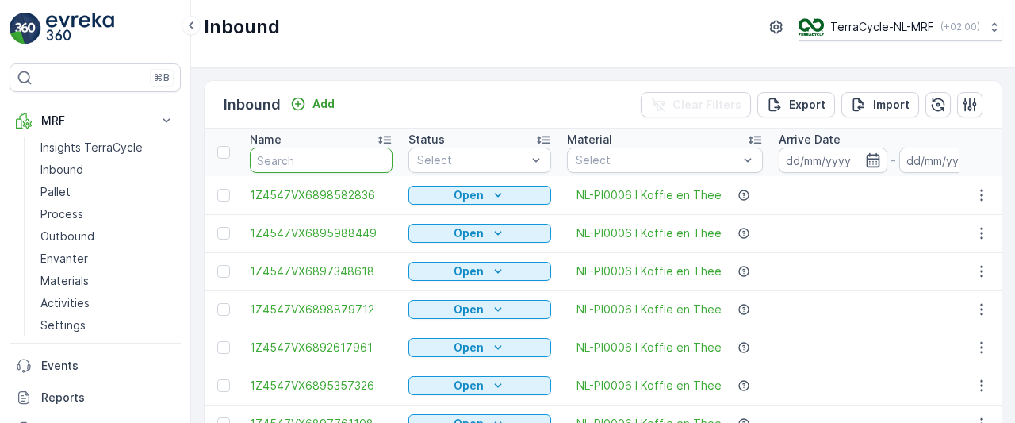
click at [335, 156] on input "text" at bounding box center [321, 159] width 143 height 25
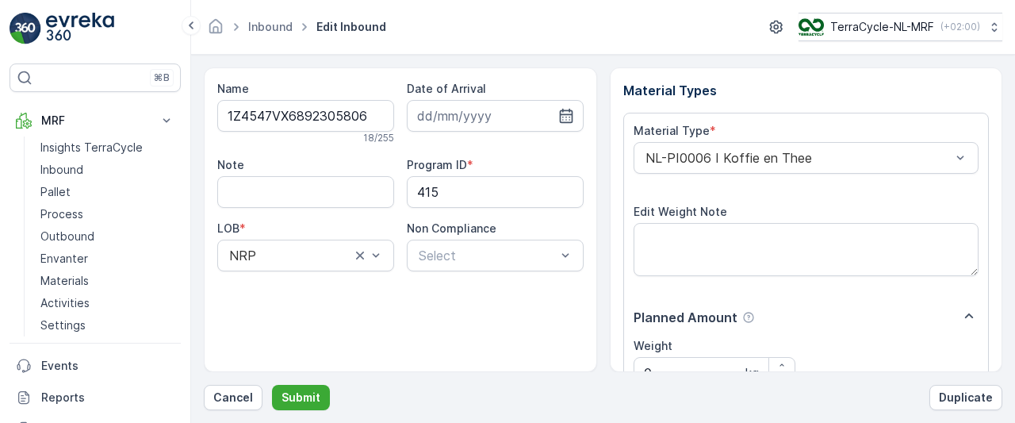
scroll to position [285, 0]
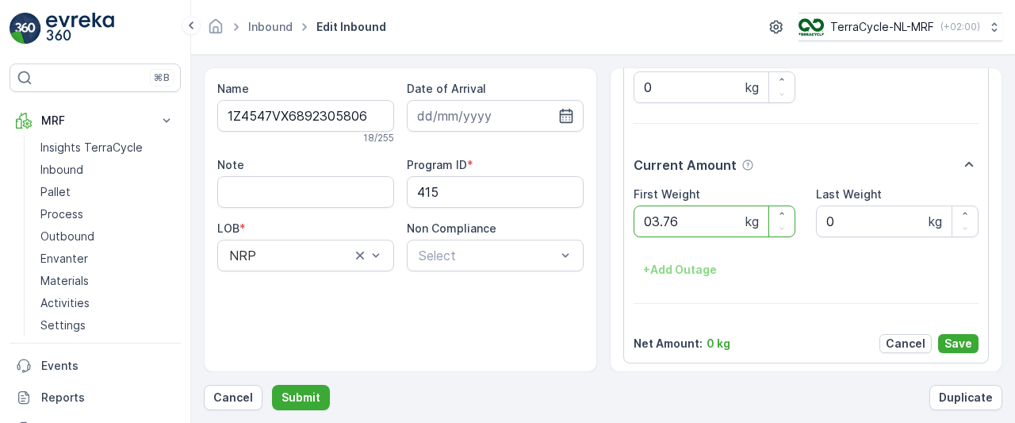
click at [272, 385] on button "Submit" at bounding box center [301, 397] width 58 height 25
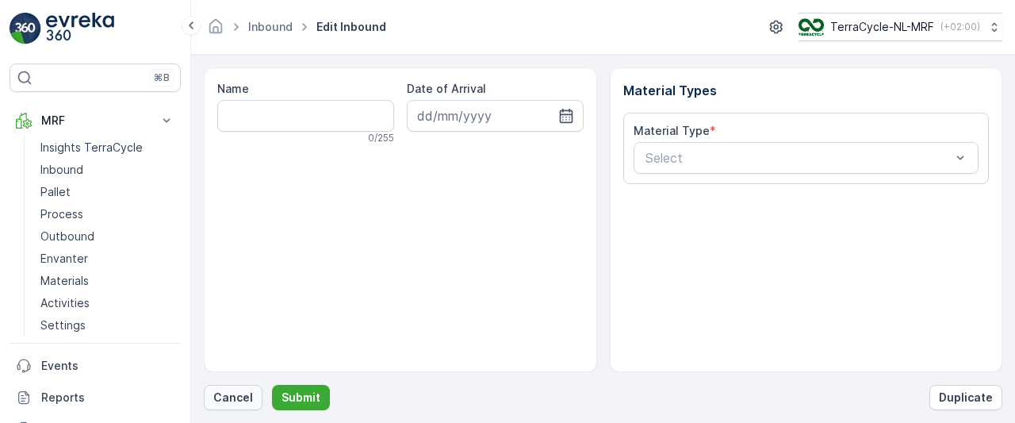
click at [236, 398] on p "Cancel" at bounding box center [233, 397] width 40 height 16
click at [243, 394] on p "Cancel" at bounding box center [233, 397] width 40 height 16
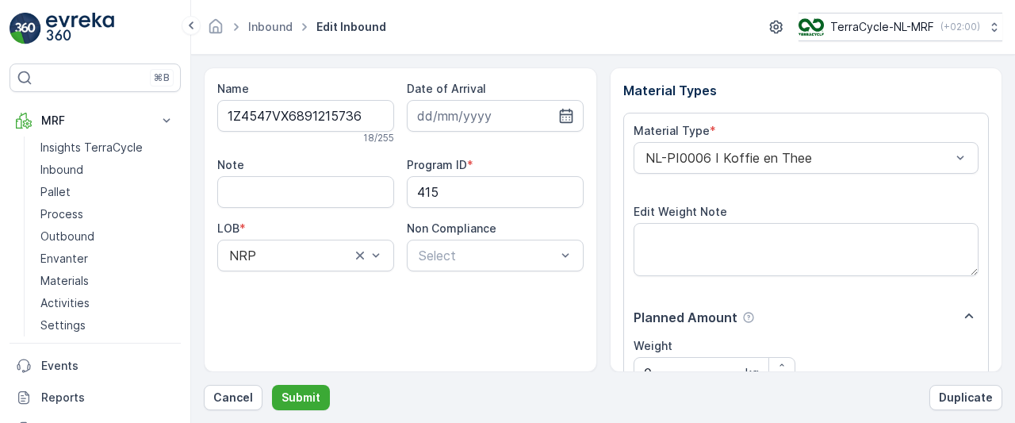
scroll to position [285, 0]
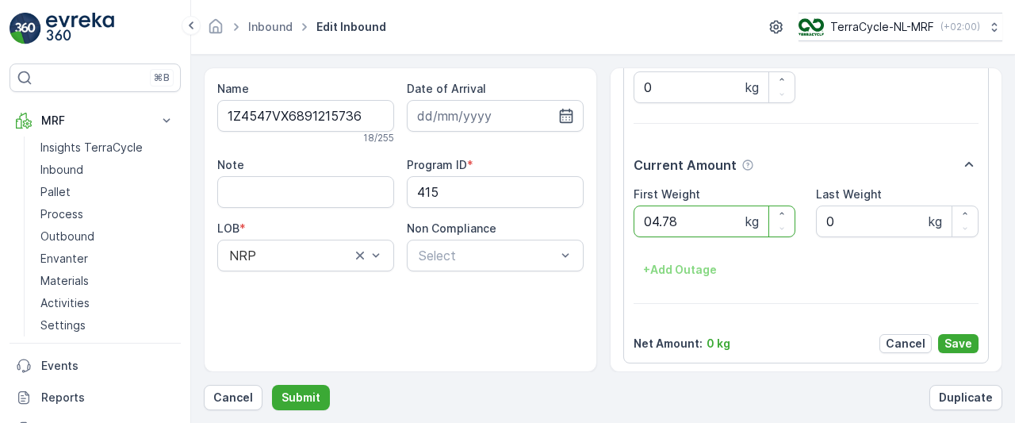
click at [272, 385] on button "Submit" at bounding box center [301, 397] width 58 height 25
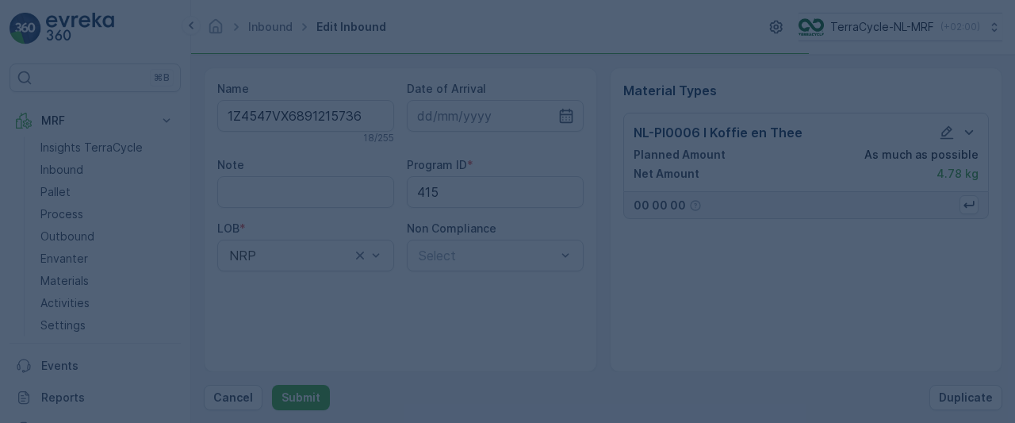
scroll to position [0, 0]
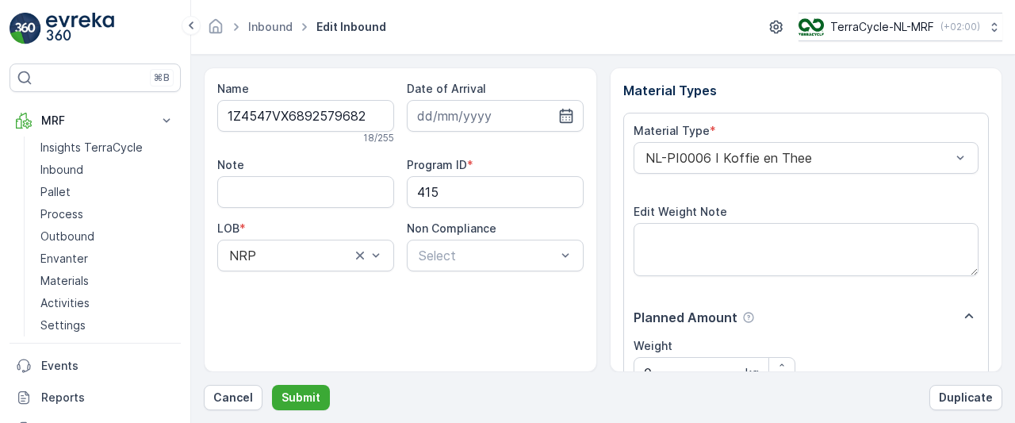
scroll to position [285, 0]
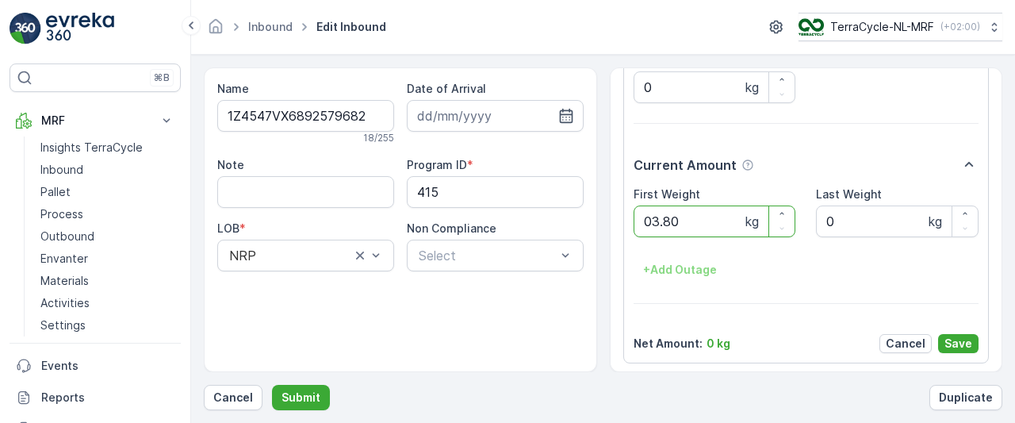
click at [272, 385] on button "Submit" at bounding box center [301, 397] width 58 height 25
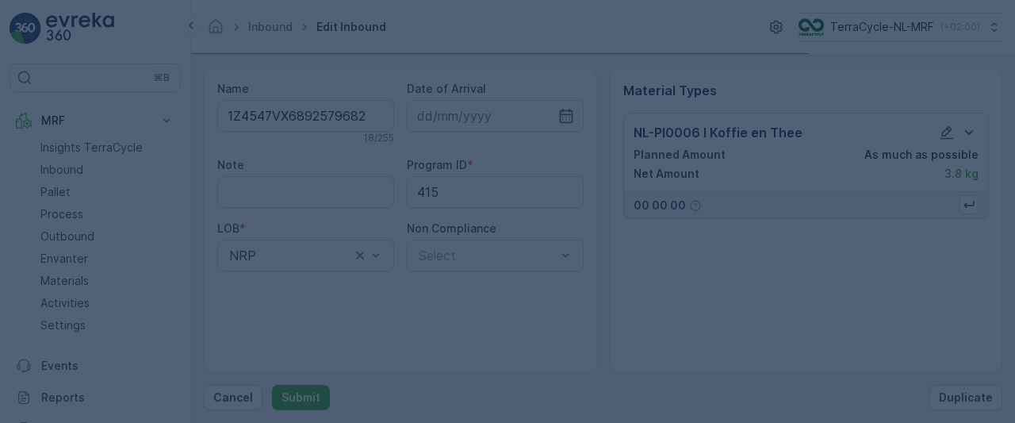
scroll to position [0, 0]
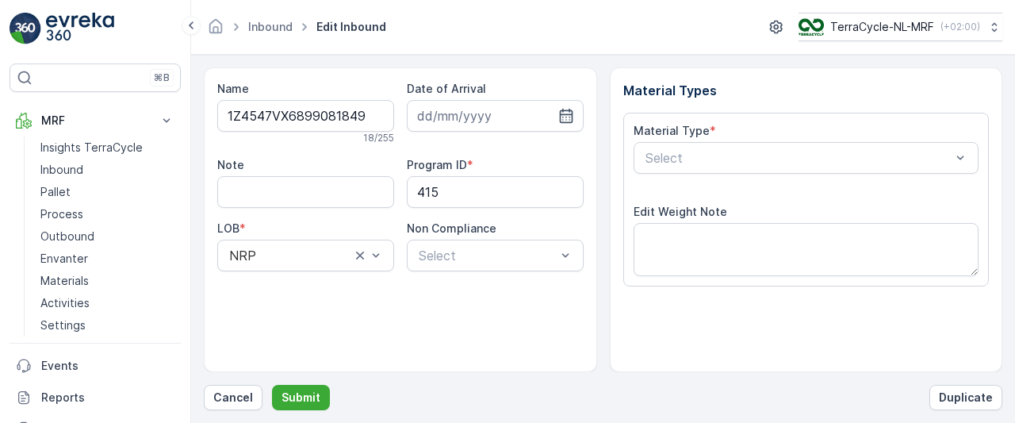
scroll to position [285, 0]
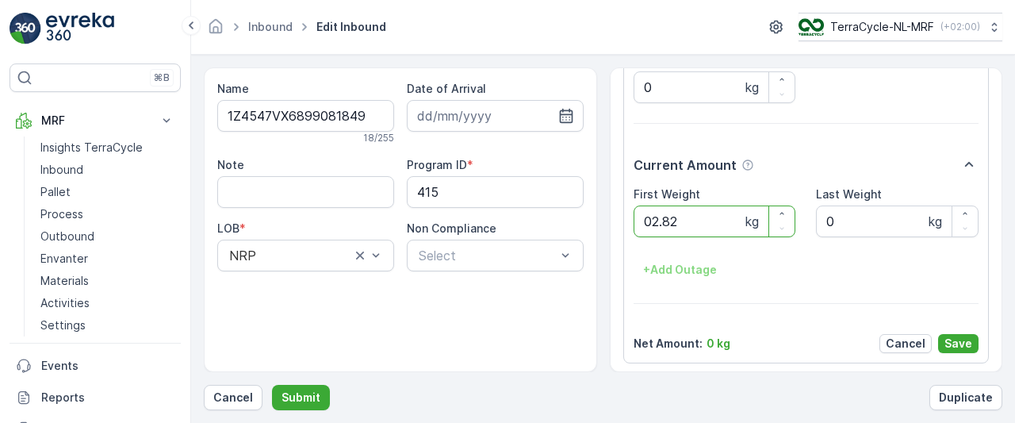
click at [272, 385] on button "Submit" at bounding box center [301, 397] width 58 height 25
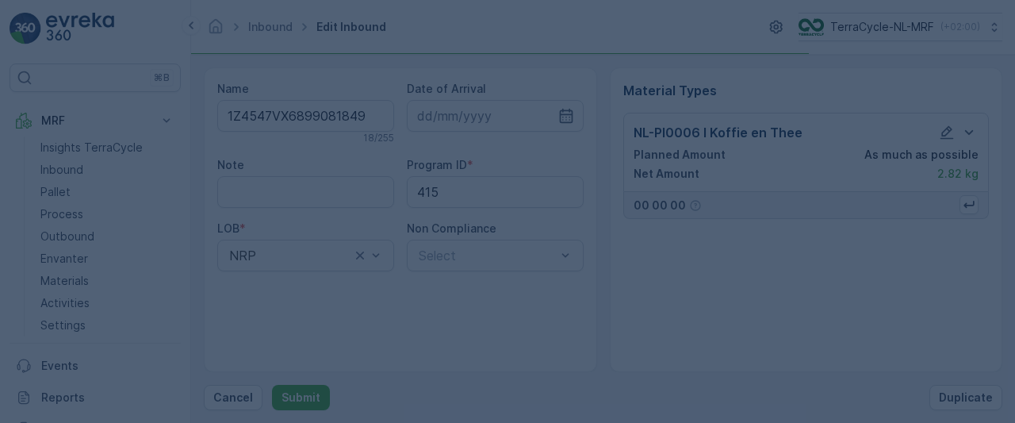
scroll to position [0, 0]
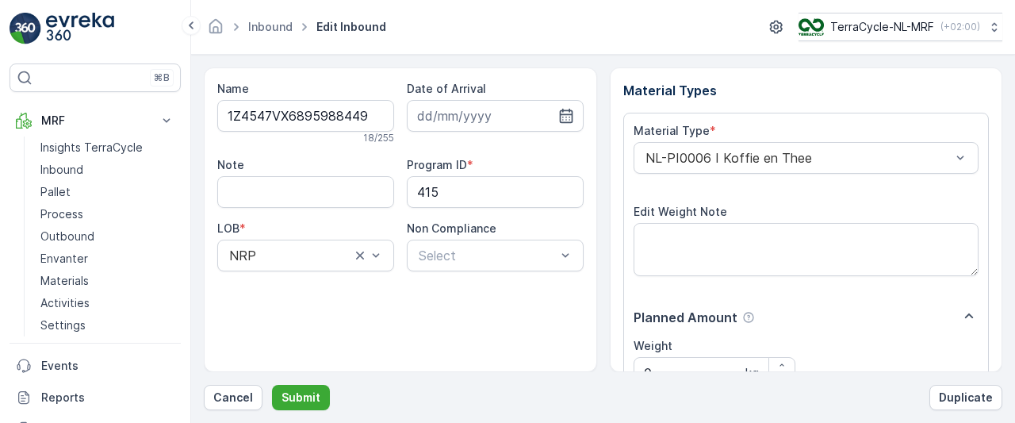
scroll to position [285, 0]
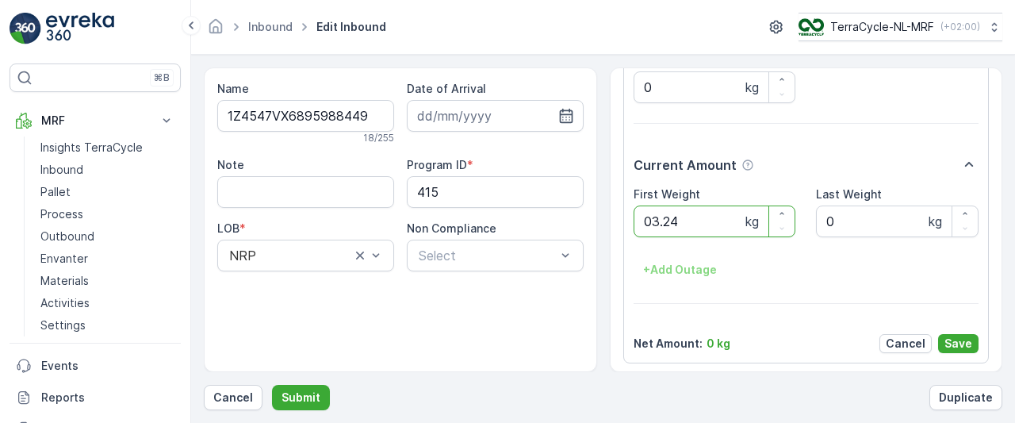
click at [272, 385] on button "Submit" at bounding box center [301, 397] width 58 height 25
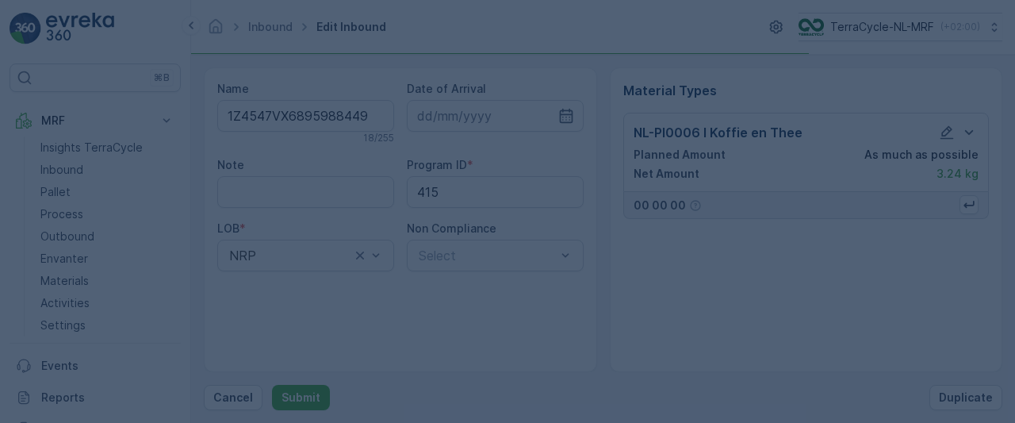
scroll to position [0, 0]
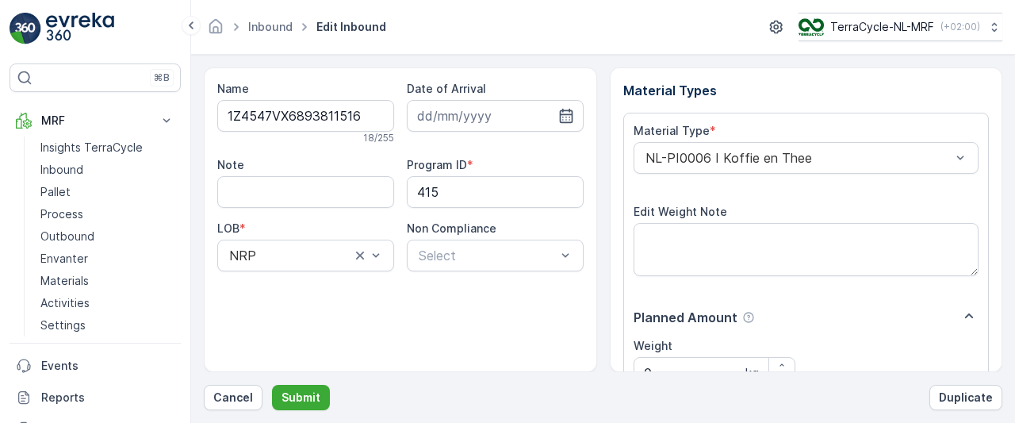
scroll to position [285, 0]
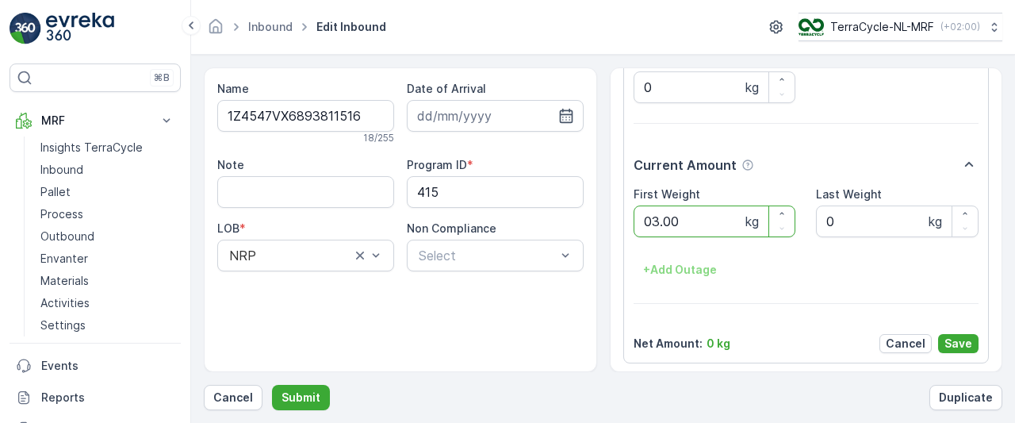
click at [272, 385] on button "Submit" at bounding box center [301, 397] width 58 height 25
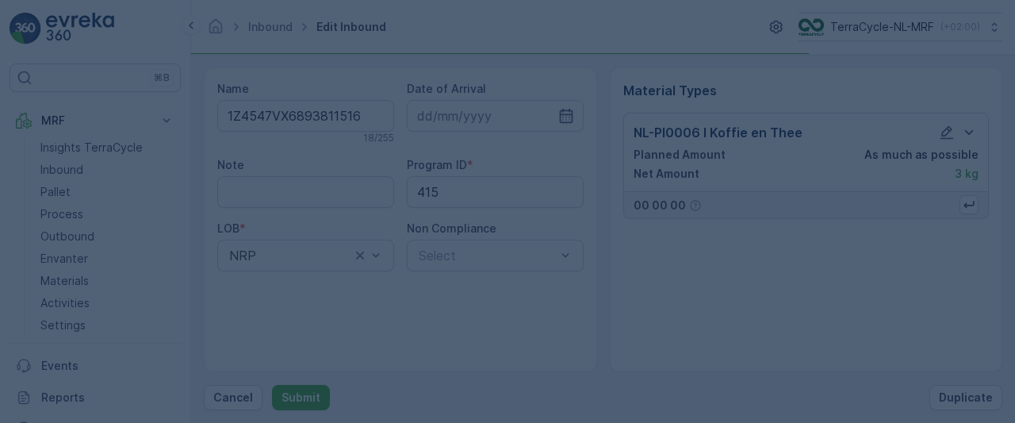
scroll to position [0, 0]
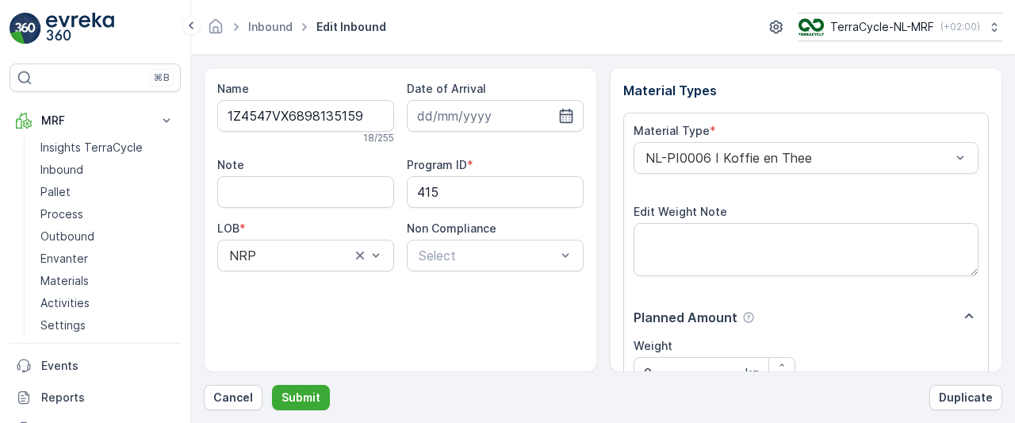
scroll to position [285, 0]
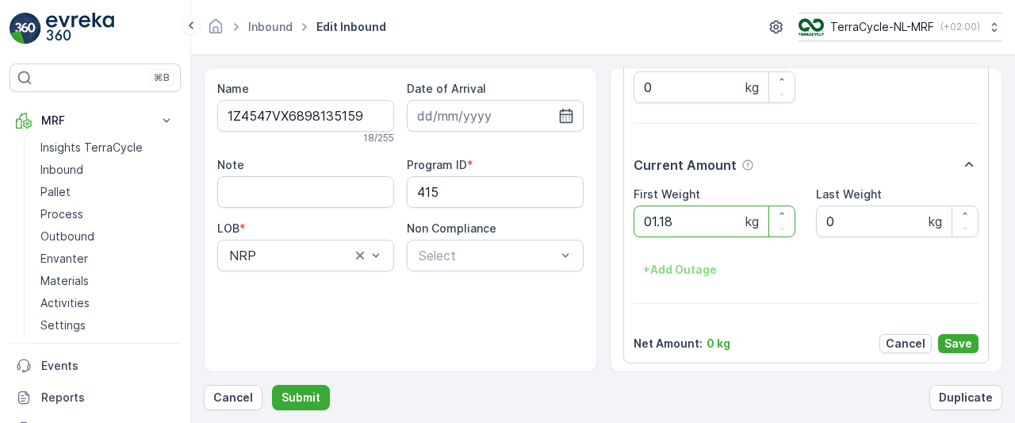
click at [272, 385] on button "Submit" at bounding box center [301, 397] width 58 height 25
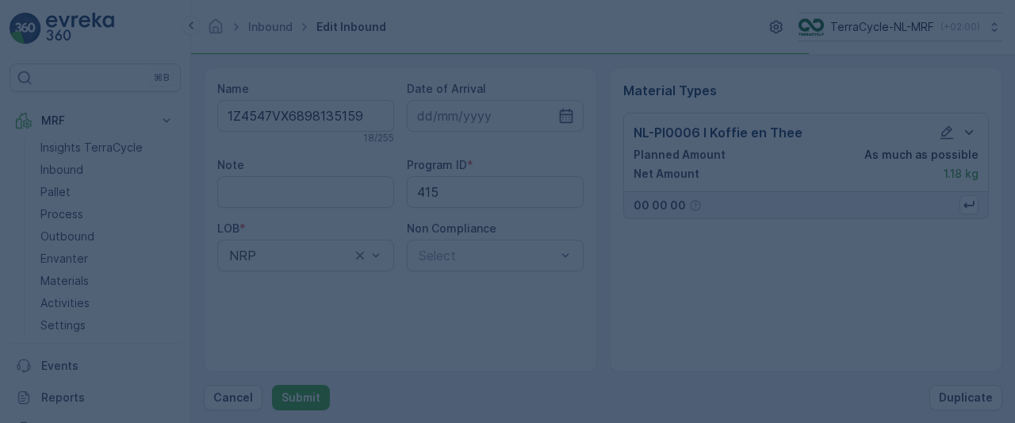
scroll to position [0, 0]
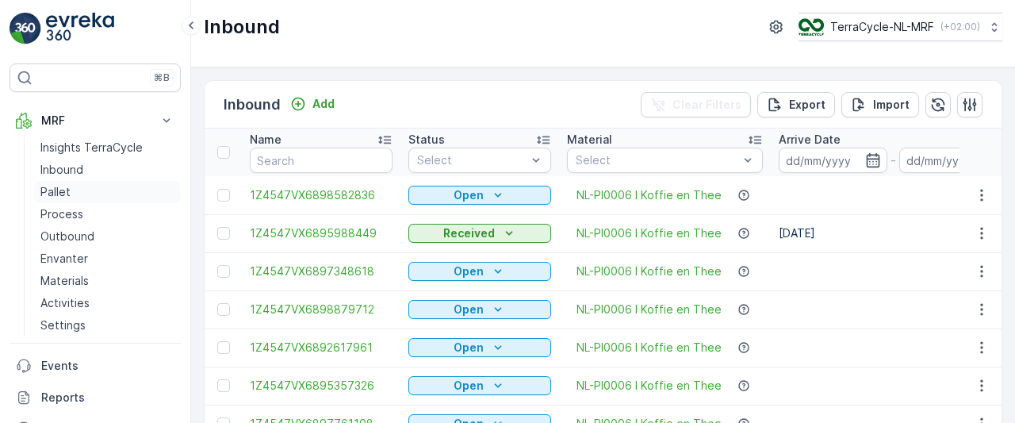
click at [55, 188] on p "Pallet" at bounding box center [55, 192] width 30 height 16
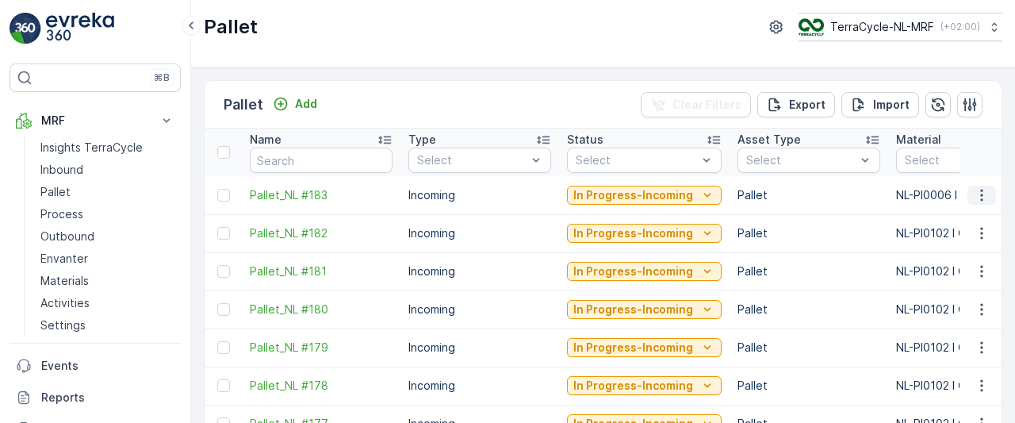
click at [974, 197] on icon "button" at bounding box center [982, 195] width 16 height 16
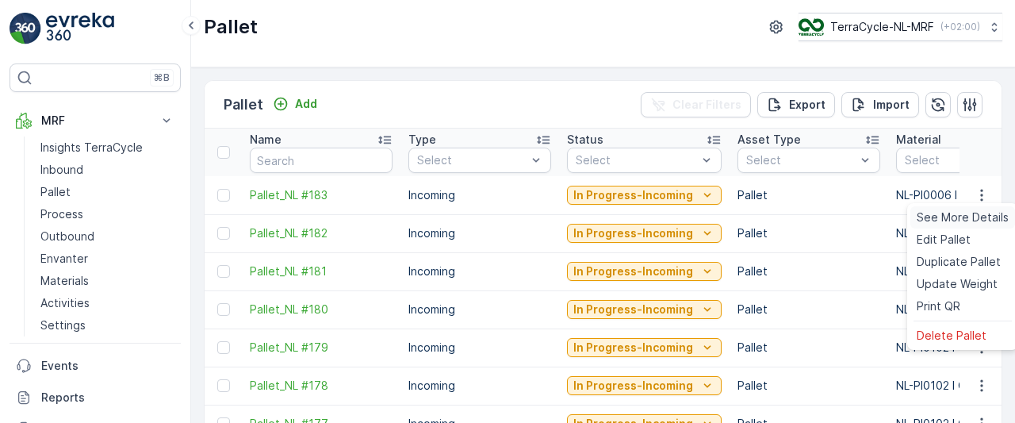
click at [957, 216] on span "See More Details" at bounding box center [962, 217] width 92 height 16
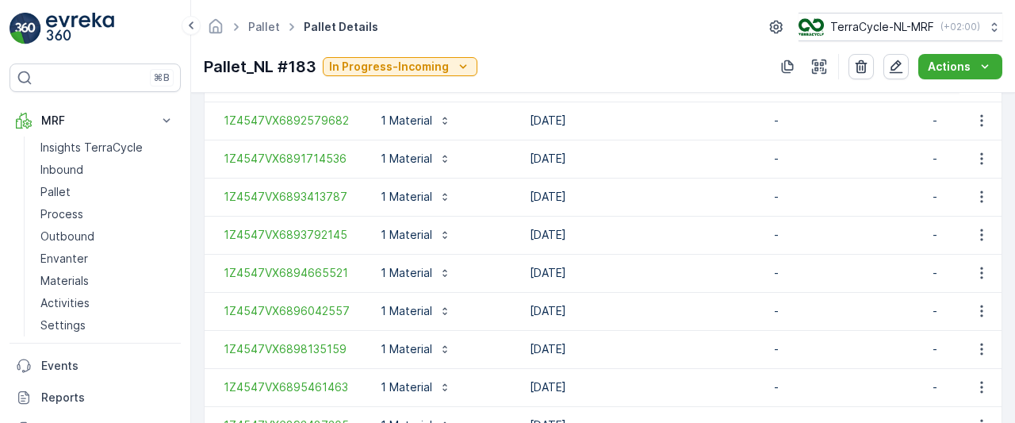
scroll to position [1935, 0]
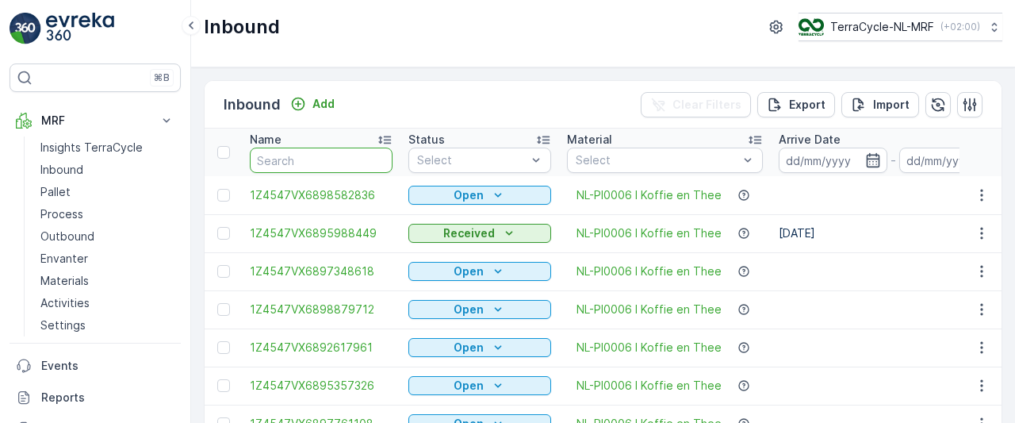
click at [286, 156] on input "text" at bounding box center [321, 159] width 143 height 25
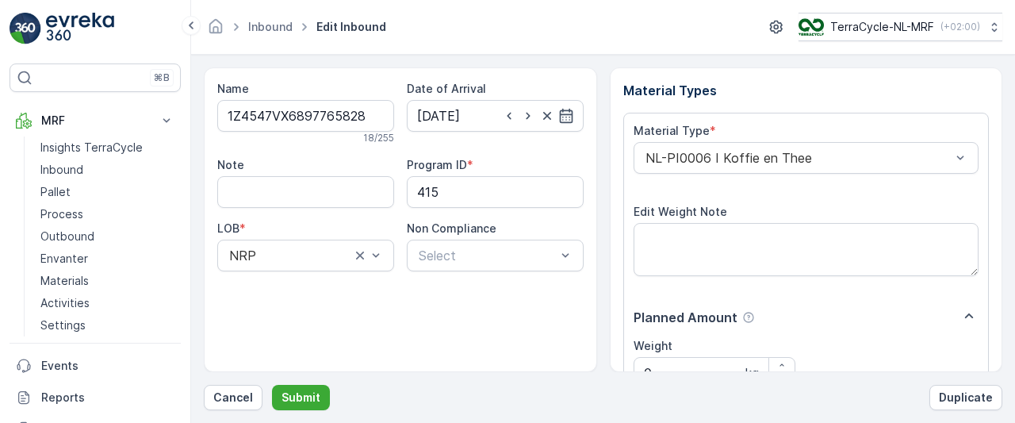
scroll to position [285, 0]
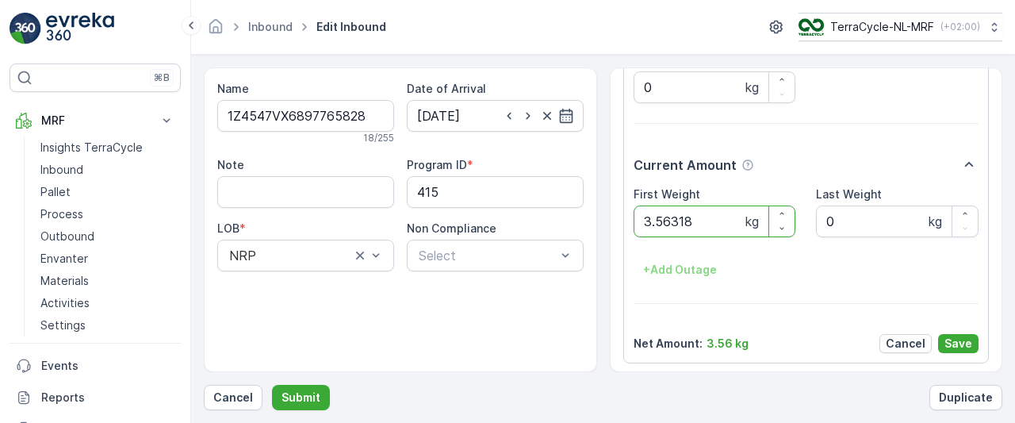
click at [272, 385] on button "Submit" at bounding box center [301, 397] width 58 height 25
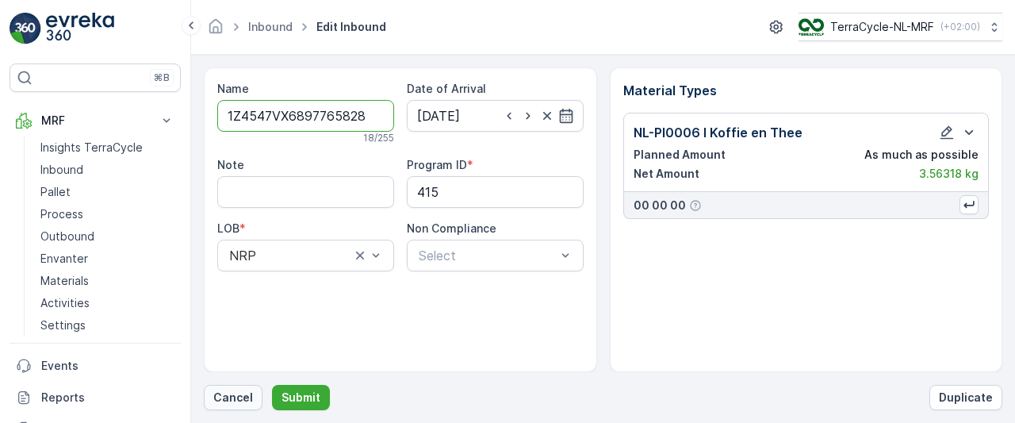
click at [235, 394] on p "Cancel" at bounding box center [233, 397] width 40 height 16
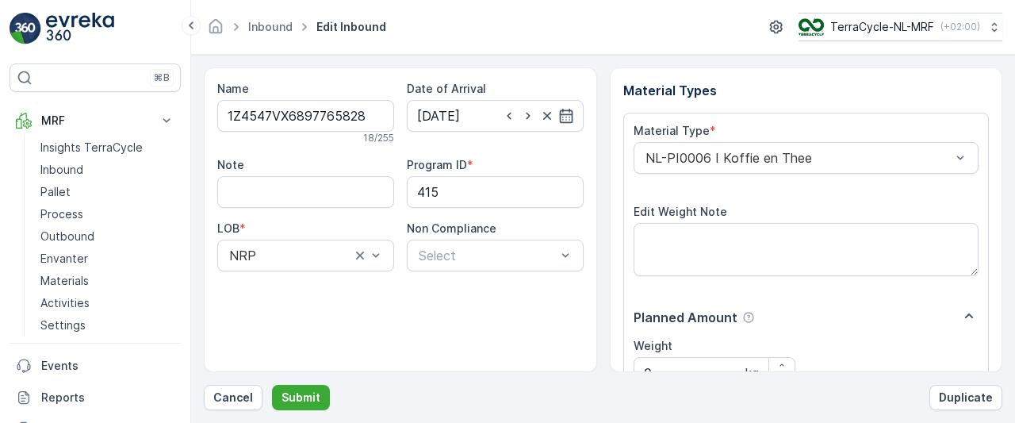
scroll to position [285, 0]
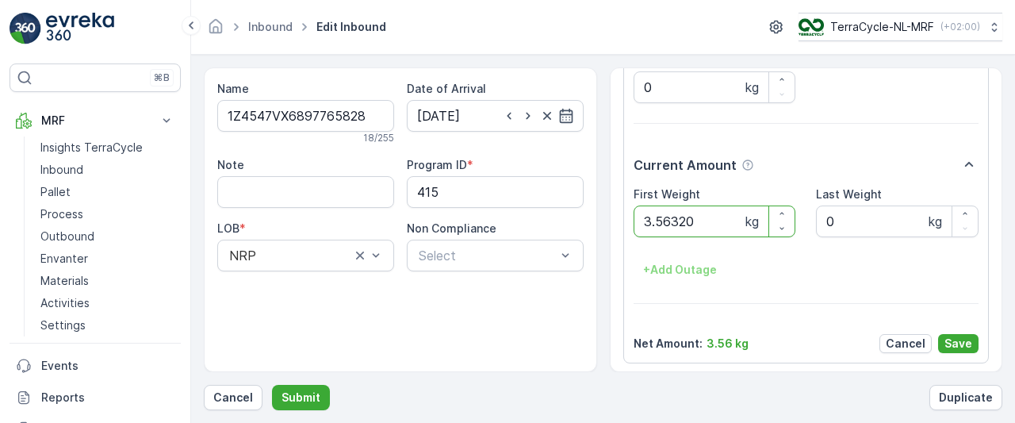
click at [272, 385] on button "Submit" at bounding box center [301, 397] width 58 height 25
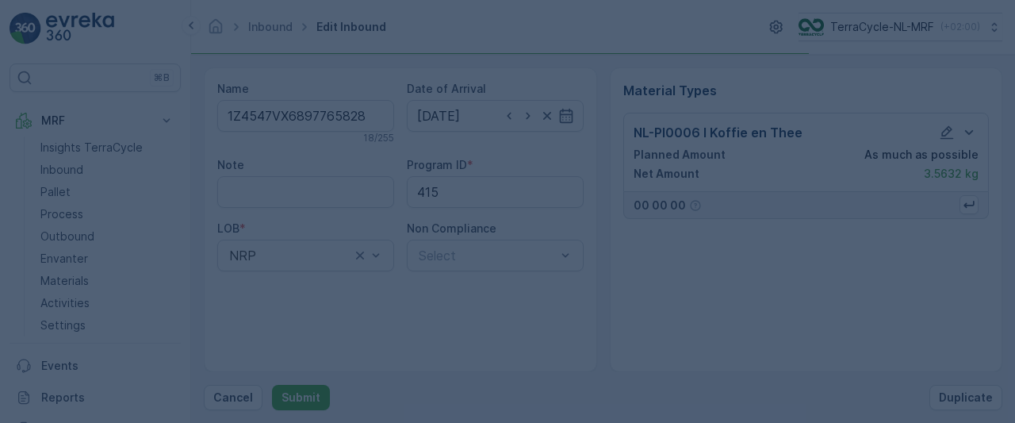
scroll to position [0, 0]
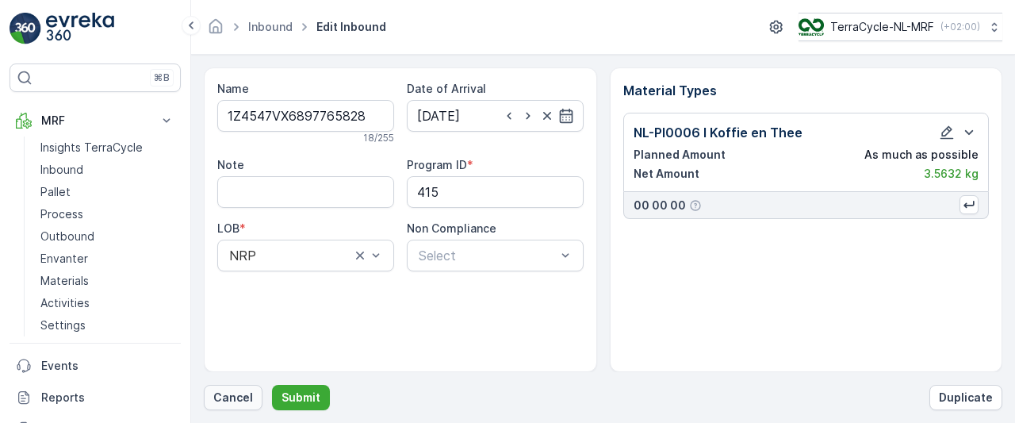
click at [236, 391] on p "Cancel" at bounding box center [233, 397] width 40 height 16
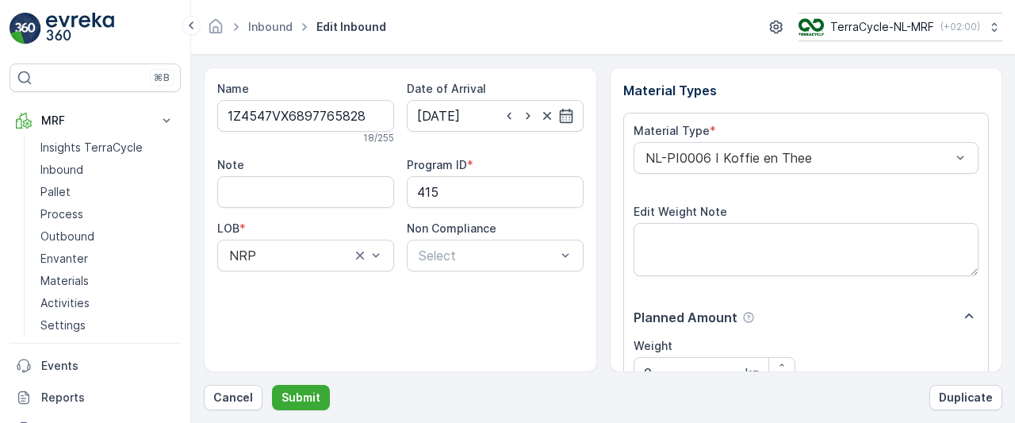
scroll to position [285, 0]
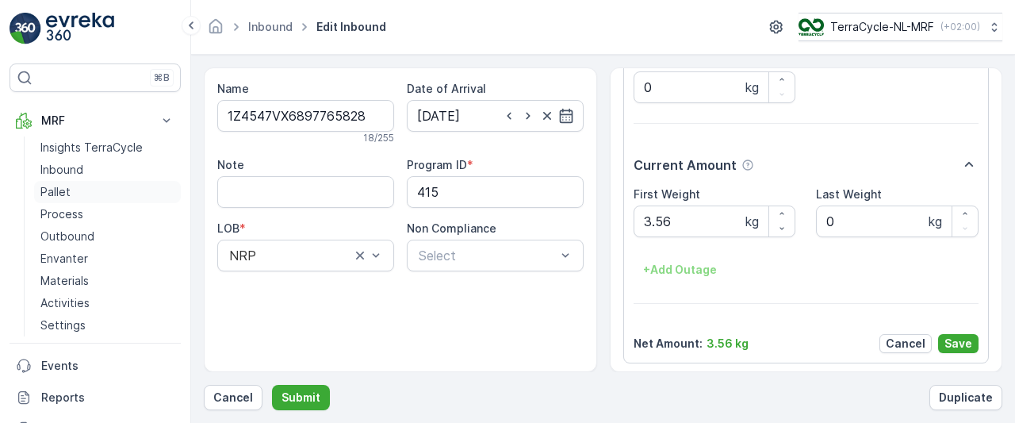
click at [56, 189] on p "Pallet" at bounding box center [55, 192] width 30 height 16
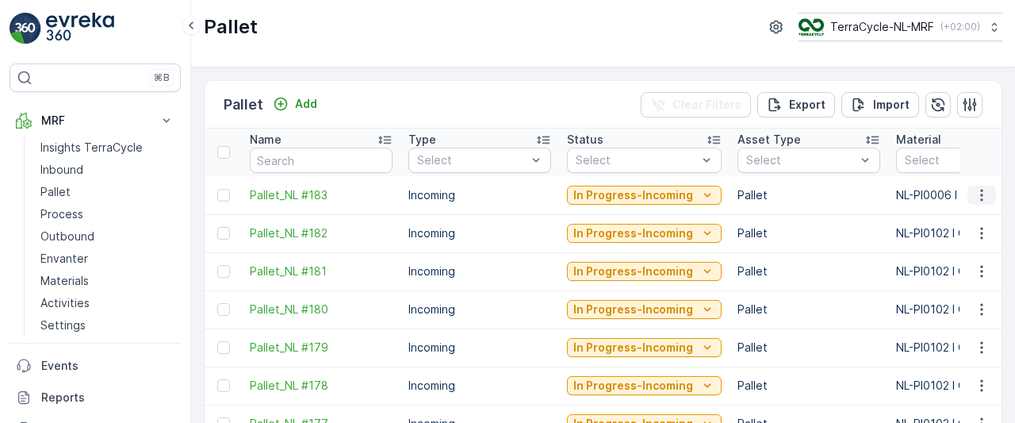
click at [974, 195] on icon "button" at bounding box center [982, 195] width 16 height 16
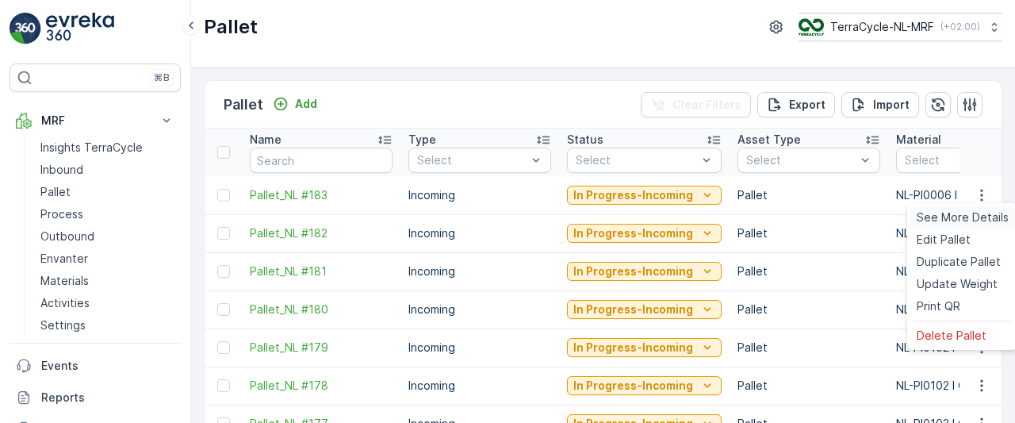
click at [934, 220] on span "See More Details" at bounding box center [962, 217] width 92 height 16
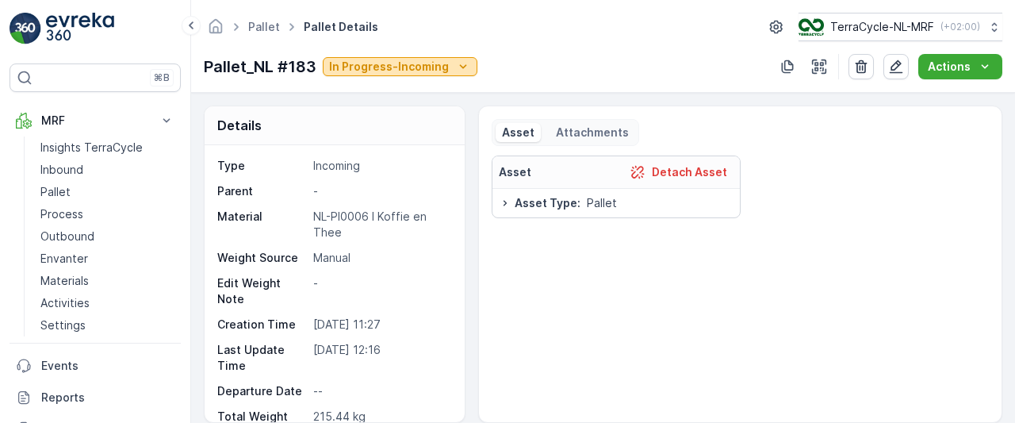
click at [461, 66] on icon "In Progress-Incoming" at bounding box center [463, 66] width 7 height 4
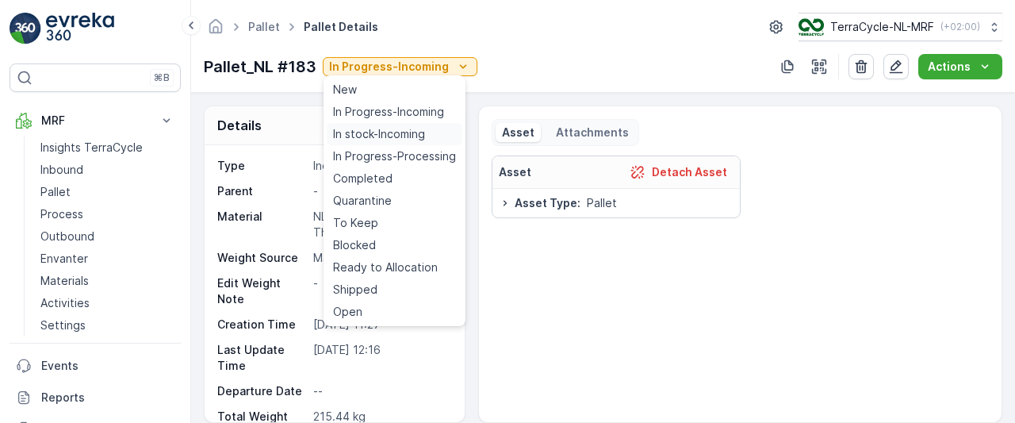
click at [374, 137] on span "In stock-Incoming" at bounding box center [379, 134] width 92 height 16
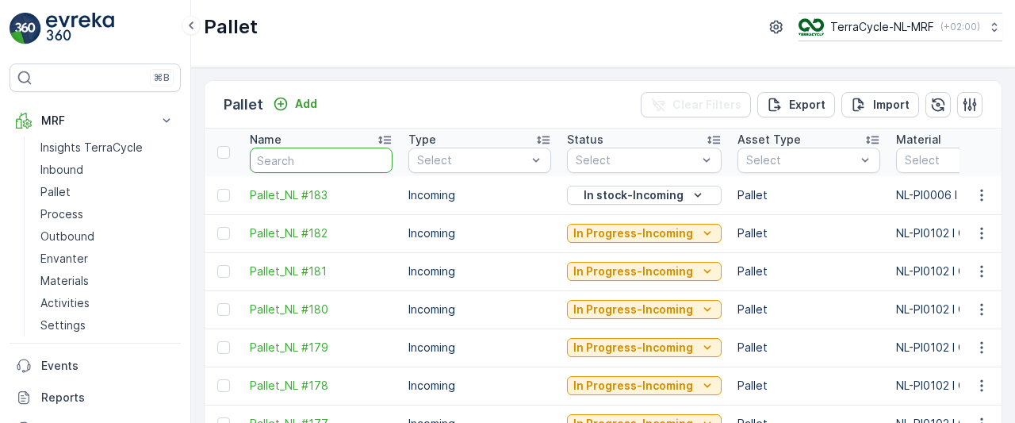
click at [330, 159] on input "text" at bounding box center [321, 159] width 143 height 25
type input "69"
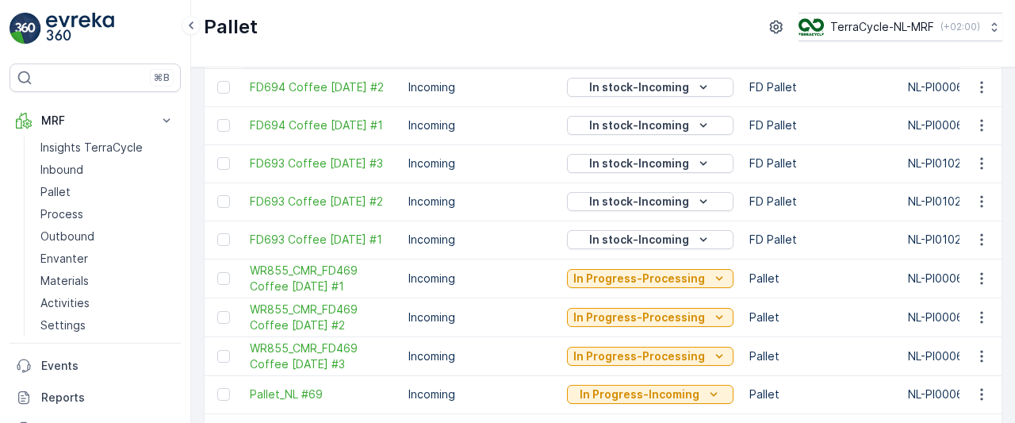
scroll to position [628, 0]
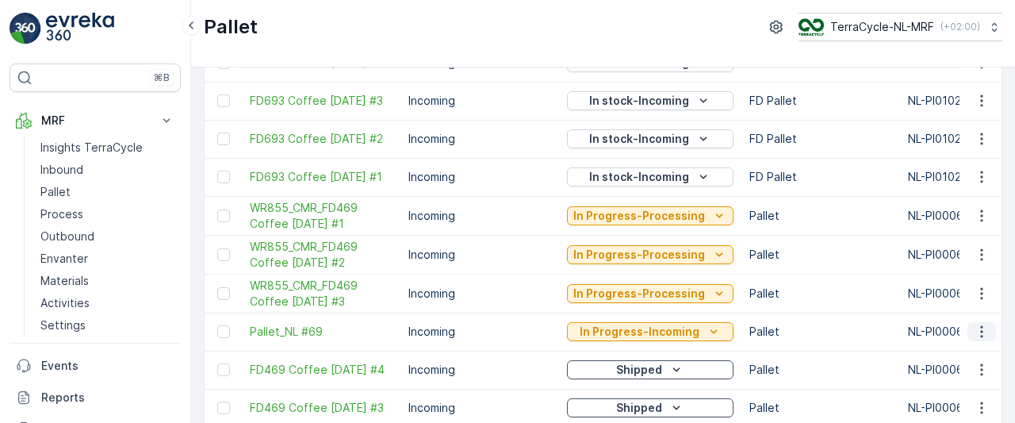
click at [981, 330] on icon "button" at bounding box center [982, 331] width 16 height 16
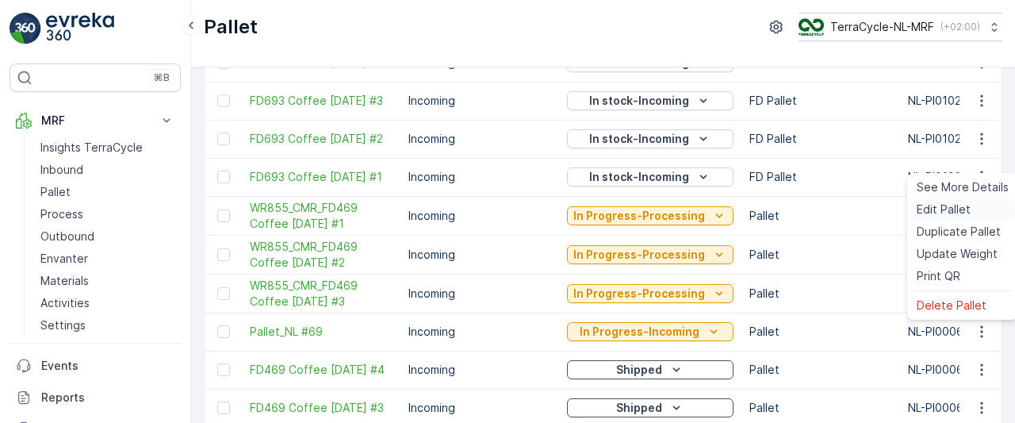
click at [955, 212] on span "Edit Pallet" at bounding box center [943, 209] width 54 height 16
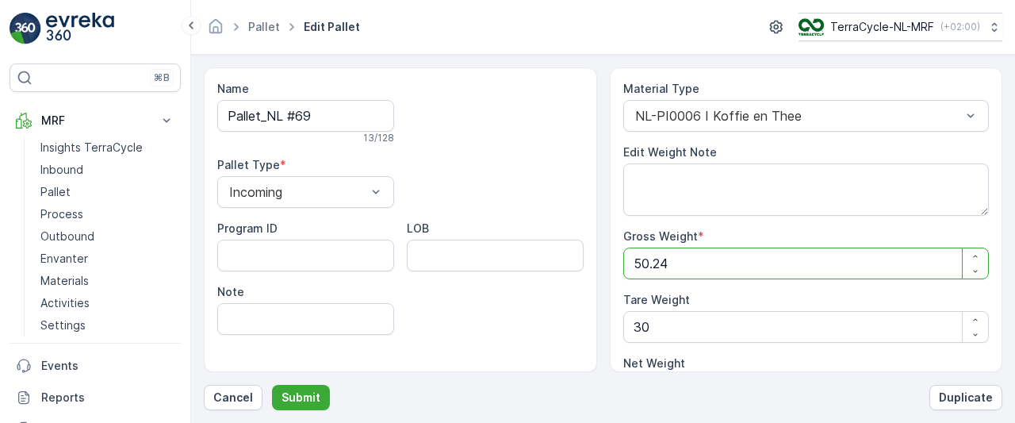
click at [772, 262] on Weight "50.24" at bounding box center [806, 263] width 366 height 32
type Weight "50.2"
type Weight "20.2"
type Weight "50"
type Weight "20"
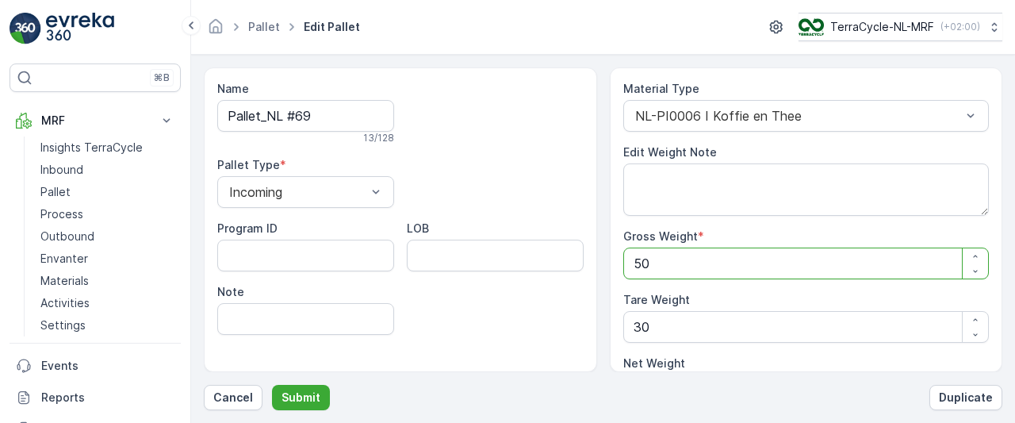
type Weight "5"
type Weight "-25"
type Weight "0"
type Weight "6"
type Weight "-24"
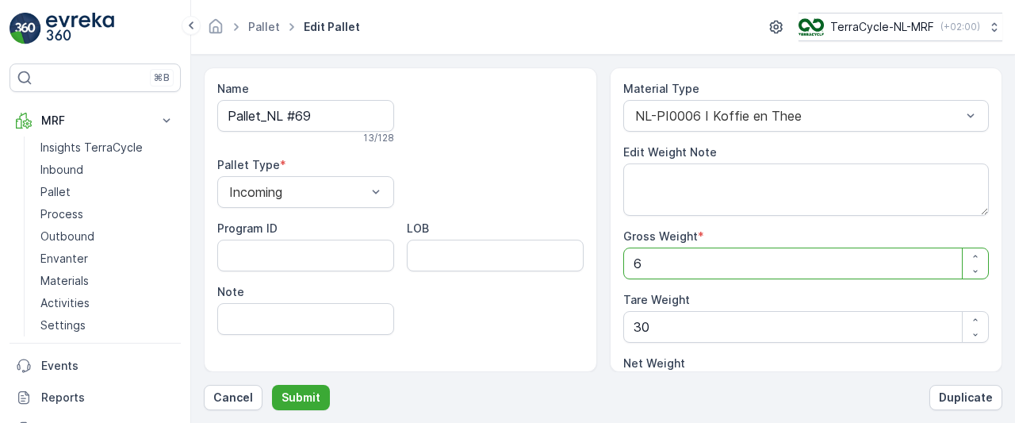
type Weight "62"
type Weight "32"
type Weight "62"
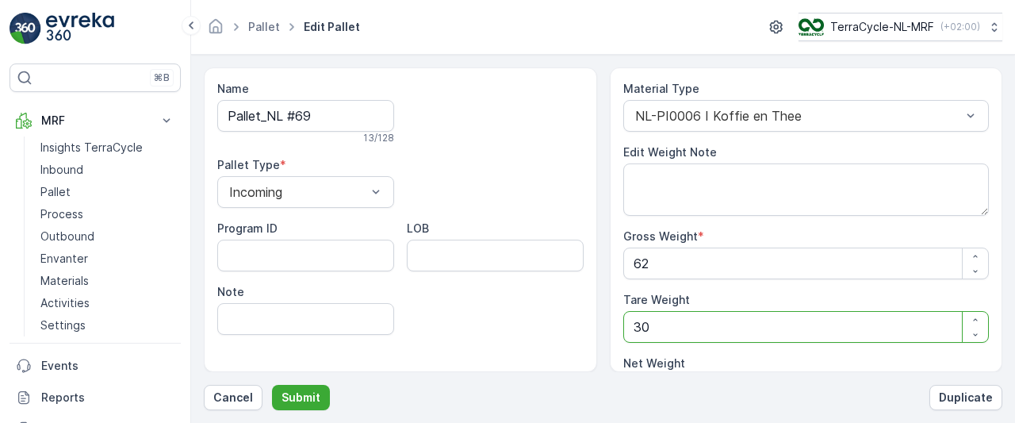
click at [702, 326] on Weight "30" at bounding box center [806, 327] width 366 height 32
type Weight "3"
type Weight "59"
type Weight "0"
type Weight "2"
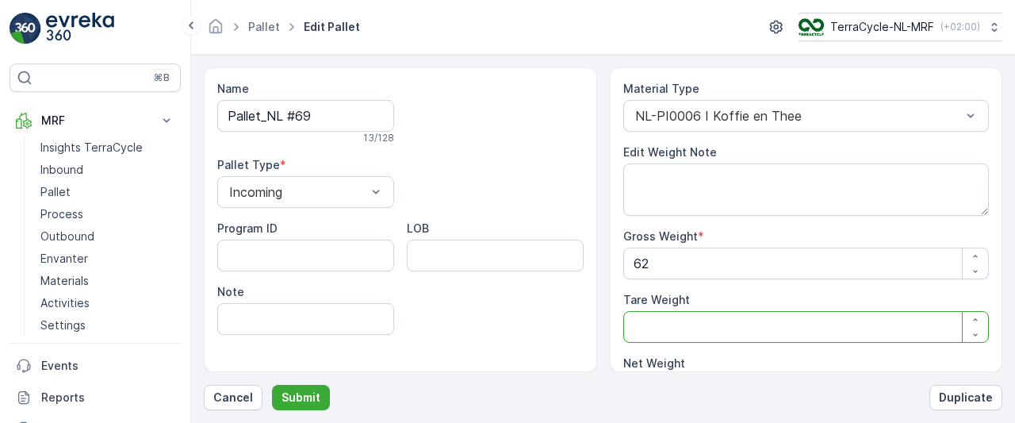
type Weight "60"
type Weight "25"
type Weight "37"
type Weight "25"
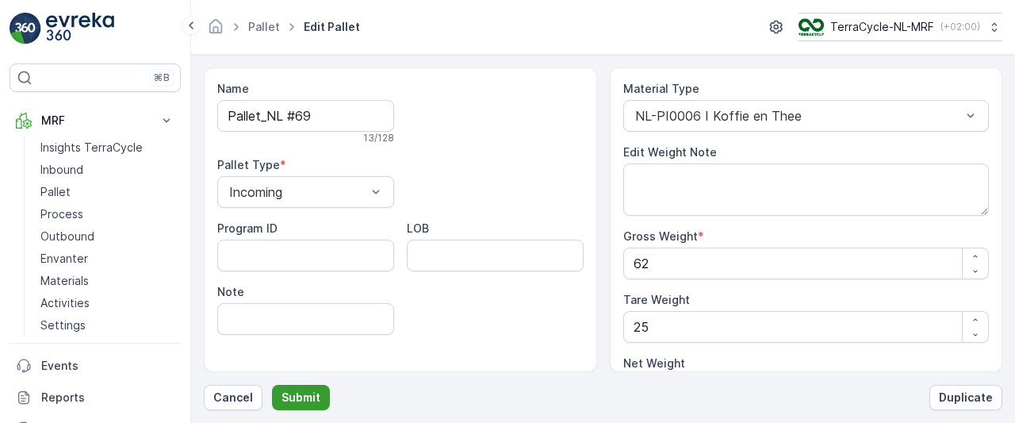
click at [300, 399] on p "Submit" at bounding box center [300, 397] width 39 height 16
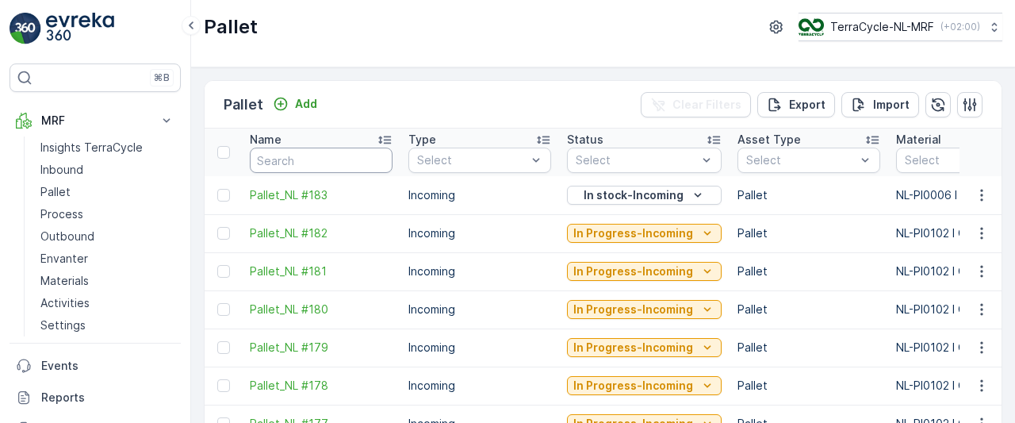
click at [309, 160] on input "text" at bounding box center [321, 159] width 143 height 25
type input "69"
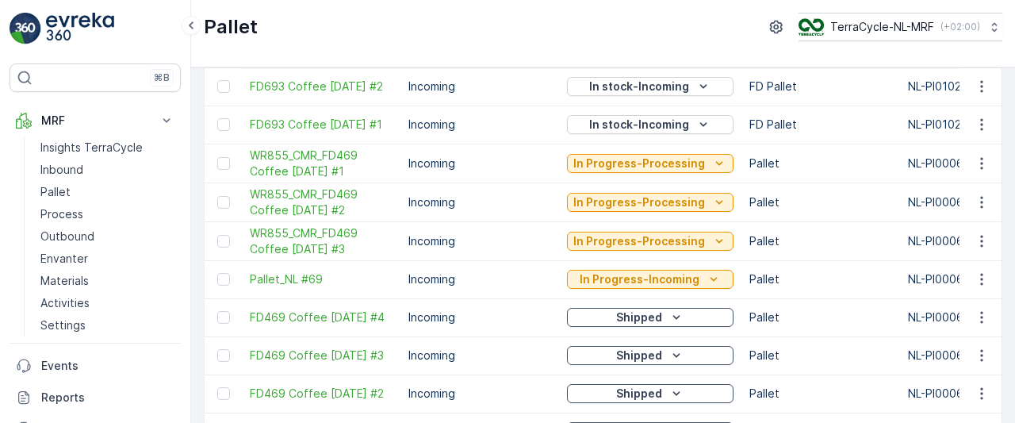
scroll to position [681, 0]
click at [976, 275] on icon "button" at bounding box center [982, 278] width 16 height 16
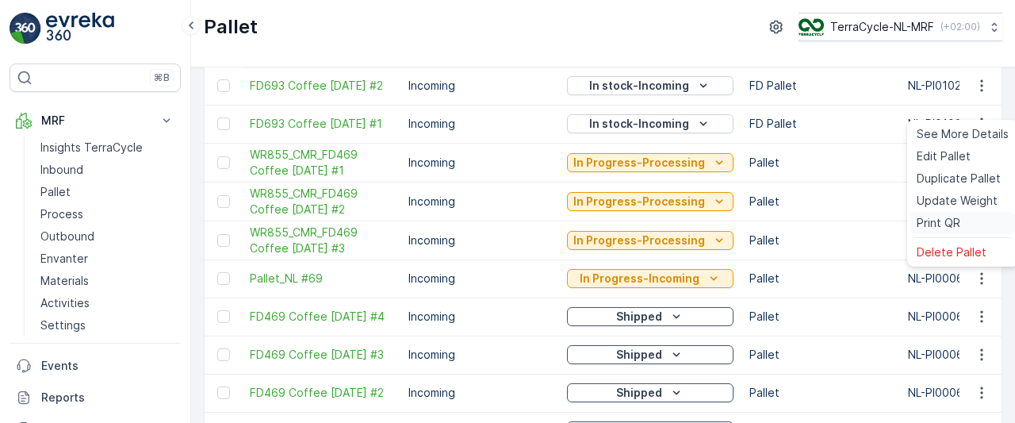
click at [952, 218] on span "Print QR" at bounding box center [938, 223] width 44 height 16
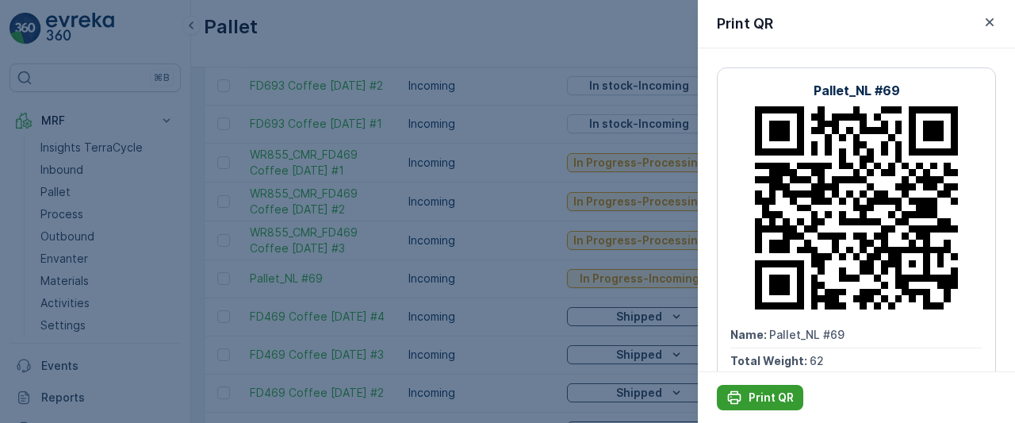
click at [766, 392] on p "Print QR" at bounding box center [770, 397] width 45 height 16
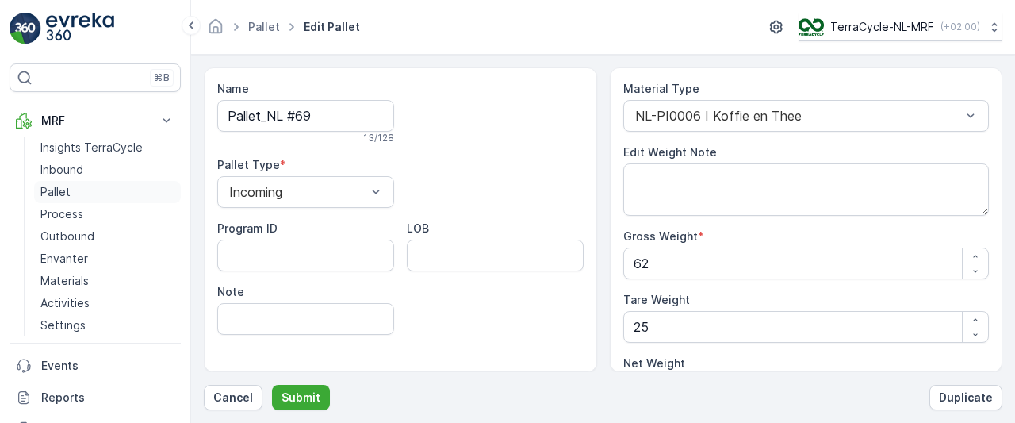
click at [67, 189] on p "Pallet" at bounding box center [55, 192] width 30 height 16
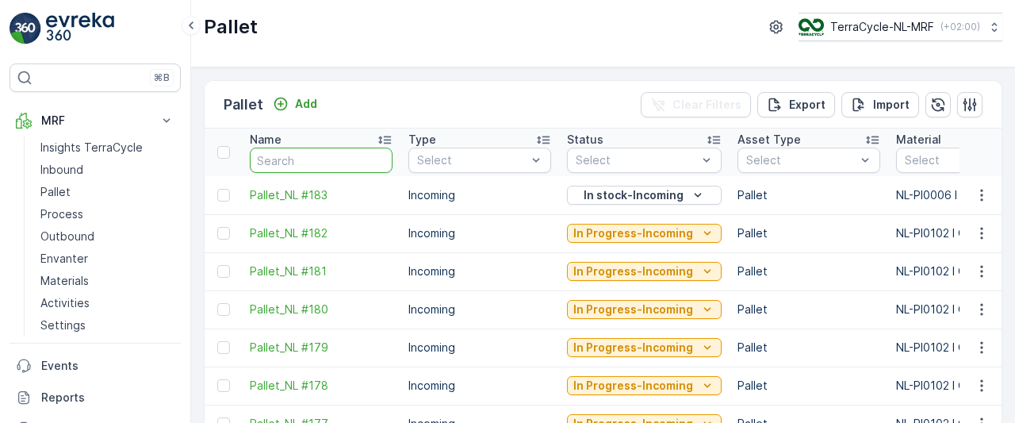
click at [331, 158] on input "text" at bounding box center [321, 159] width 143 height 25
type input "88"
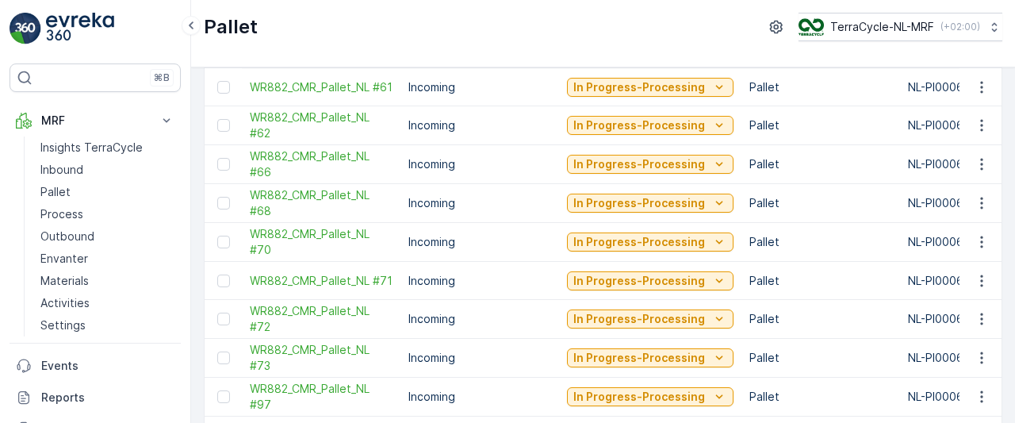
scroll to position [628, 0]
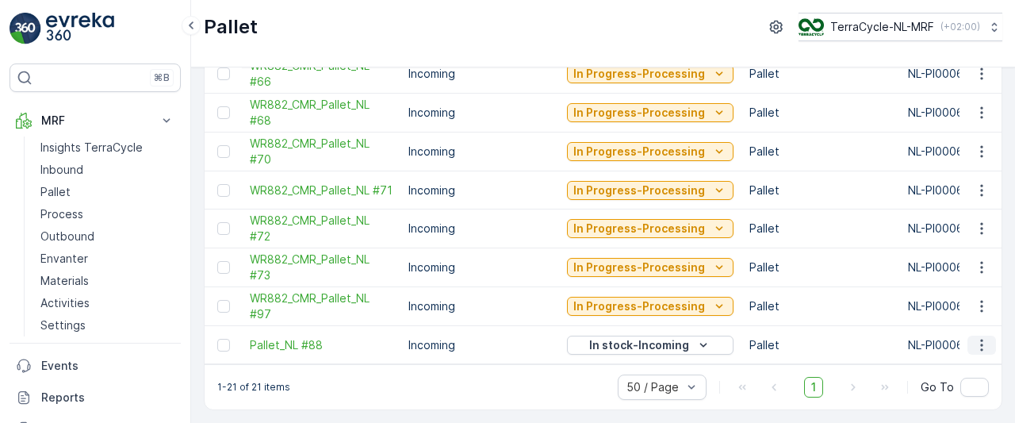
click at [980, 340] on icon "button" at bounding box center [982, 345] width 16 height 16
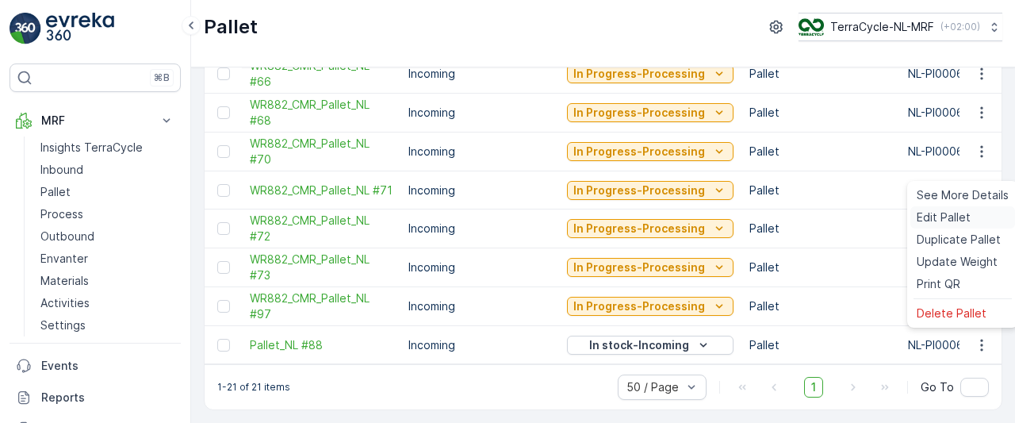
click at [947, 213] on span "Edit Pallet" at bounding box center [943, 217] width 54 height 16
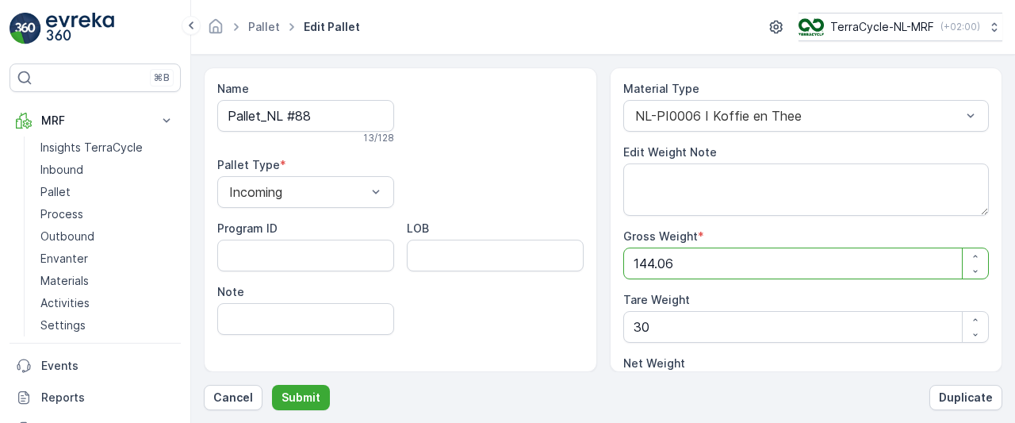
click at [696, 261] on Weight "144.06" at bounding box center [806, 263] width 366 height 32
type Weight "144.0"
type Weight "114"
type Weight "14"
type Weight "-16"
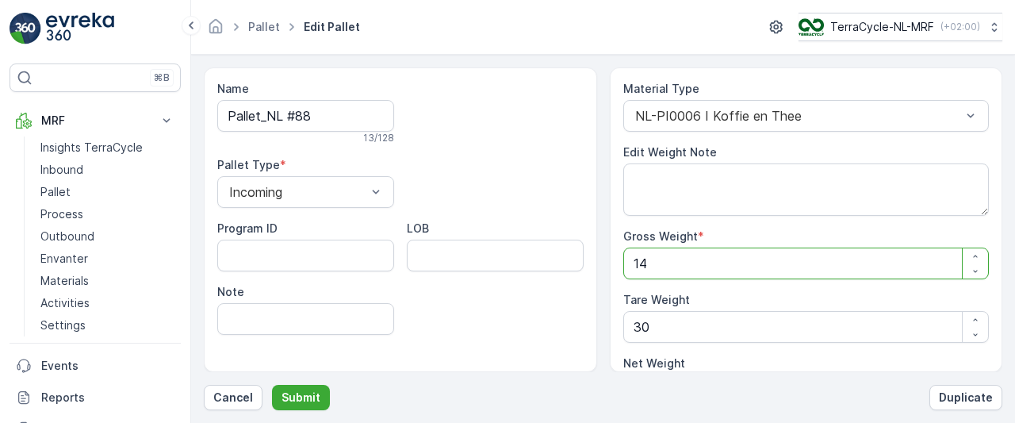
type Weight "1"
type Weight "-29"
type Weight "14"
type Weight "-16"
type Weight "141"
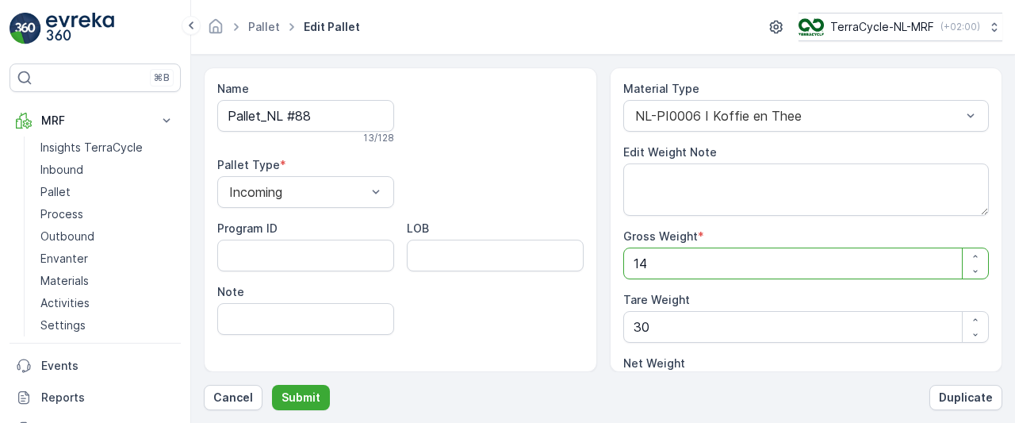
type Weight "111"
type Weight "141"
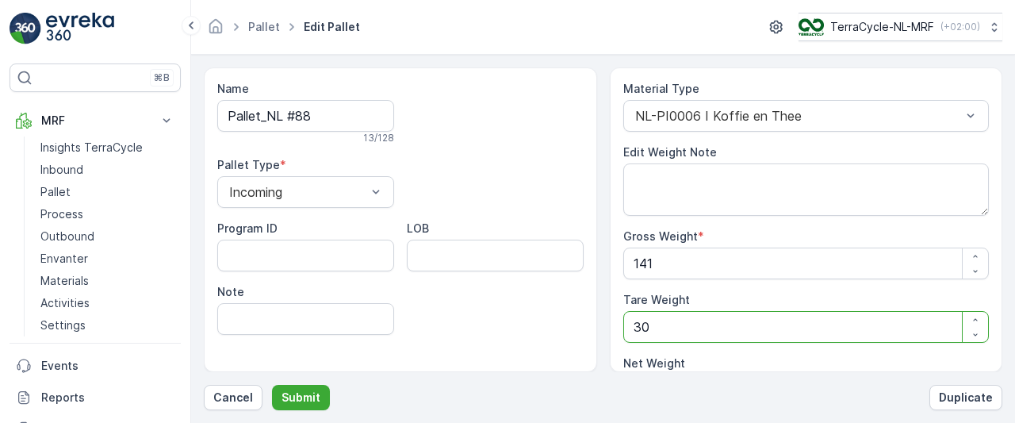
click at [671, 324] on Weight "30" at bounding box center [806, 327] width 366 height 32
type Weight "3"
type Weight "138"
type Weight "0"
type Weight "3"
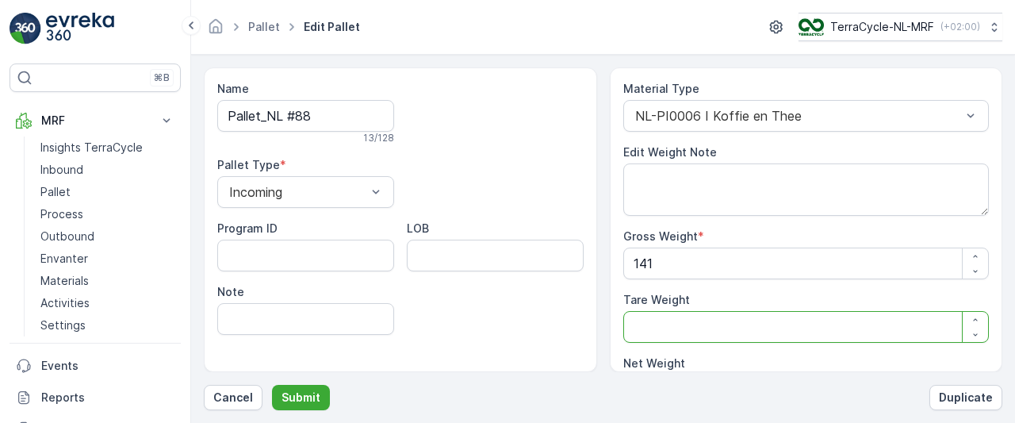
type Weight "138"
type Weight "35"
type Weight "106"
type Weight "35"
click at [306, 394] on p "Submit" at bounding box center [300, 397] width 39 height 16
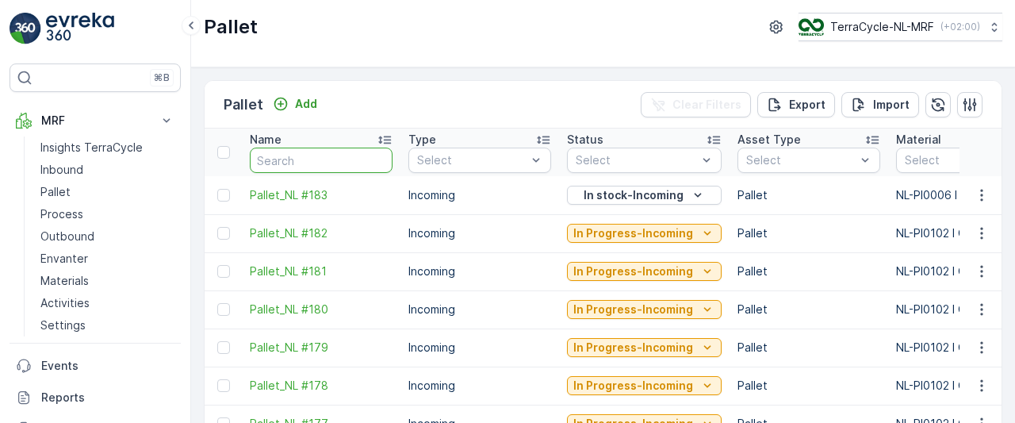
click at [312, 157] on input "text" at bounding box center [321, 159] width 143 height 25
type input "88"
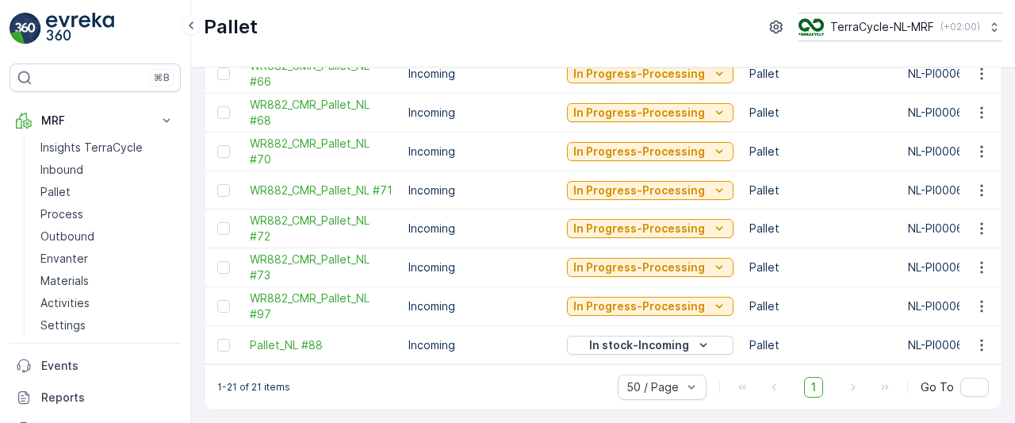
scroll to position [626, 0]
click at [979, 337] on icon "button" at bounding box center [982, 345] width 16 height 16
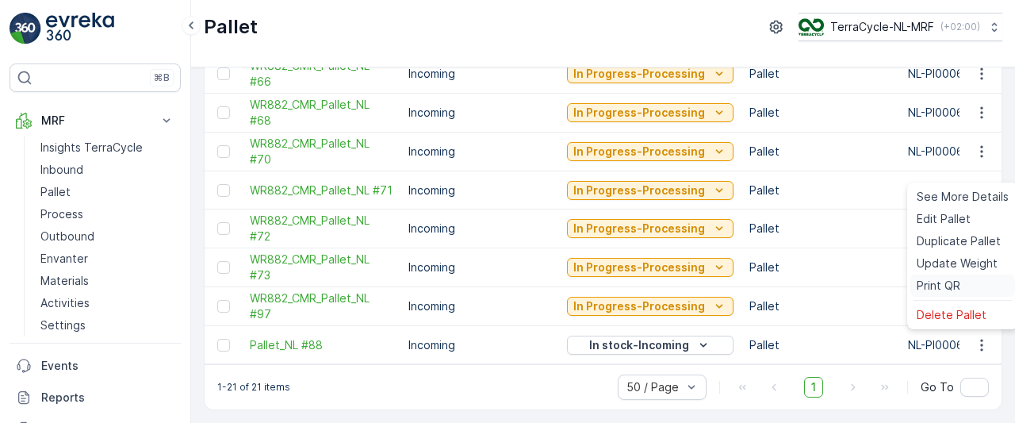
click at [957, 286] on span "Print QR" at bounding box center [938, 285] width 44 height 16
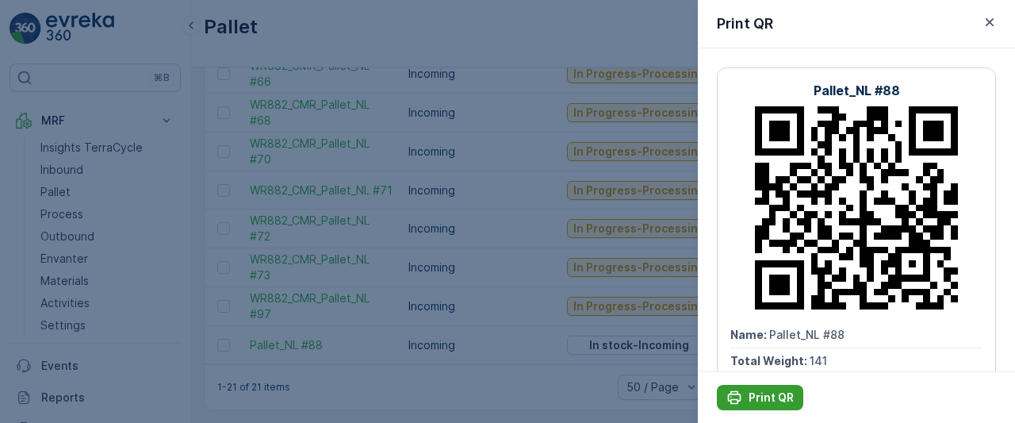
click at [762, 394] on p "Print QR" at bounding box center [770, 397] width 45 height 16
click at [764, 396] on p "Print QR" at bounding box center [770, 397] width 45 height 16
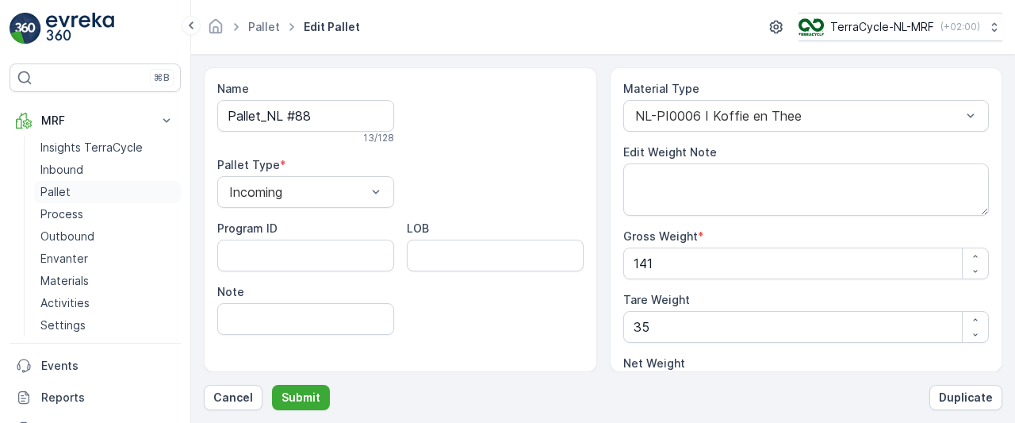
click at [69, 191] on p "Pallet" at bounding box center [55, 192] width 30 height 16
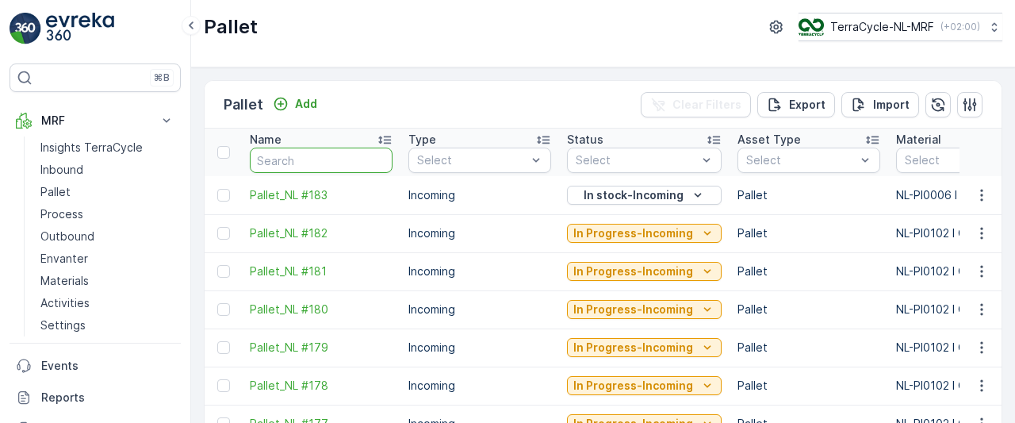
click at [349, 159] on input "text" at bounding box center [321, 159] width 143 height 25
type input "45"
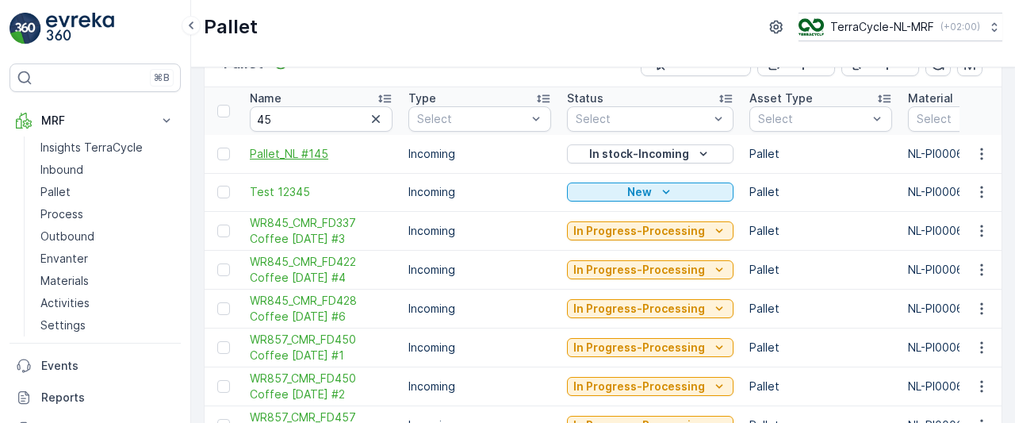
scroll to position [38, 0]
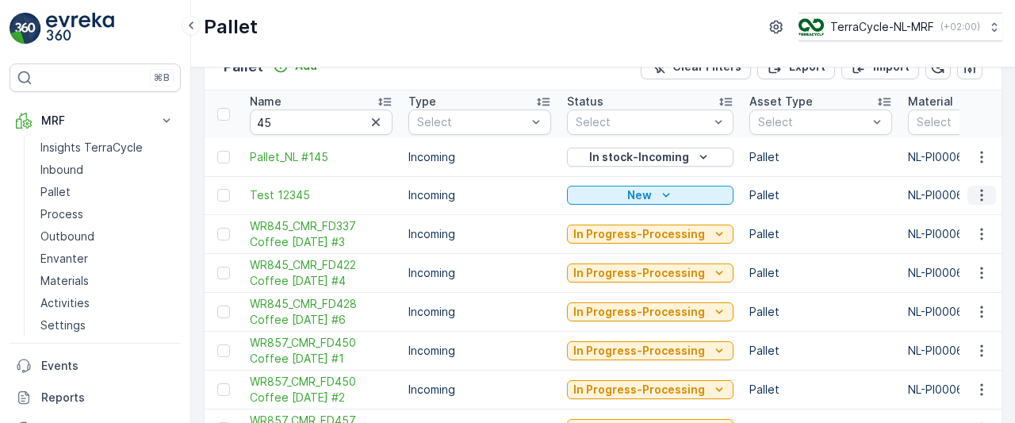
click at [975, 193] on icon "button" at bounding box center [982, 195] width 16 height 16
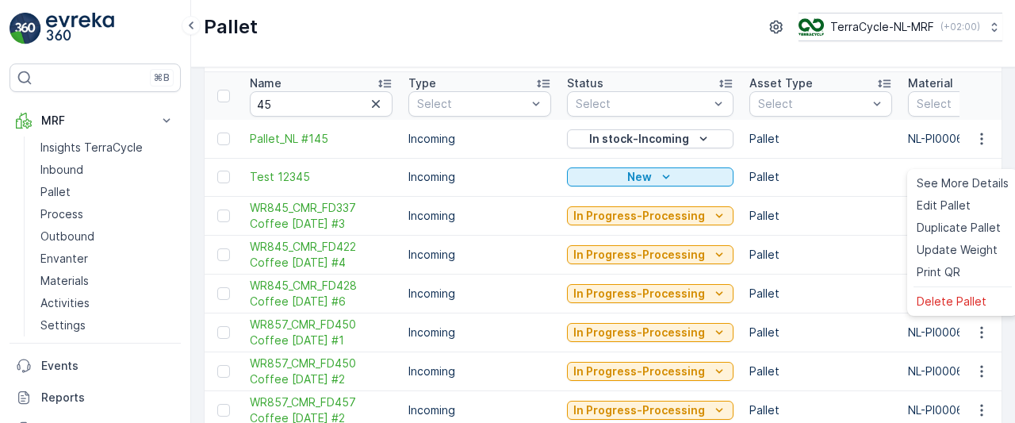
scroll to position [0, 0]
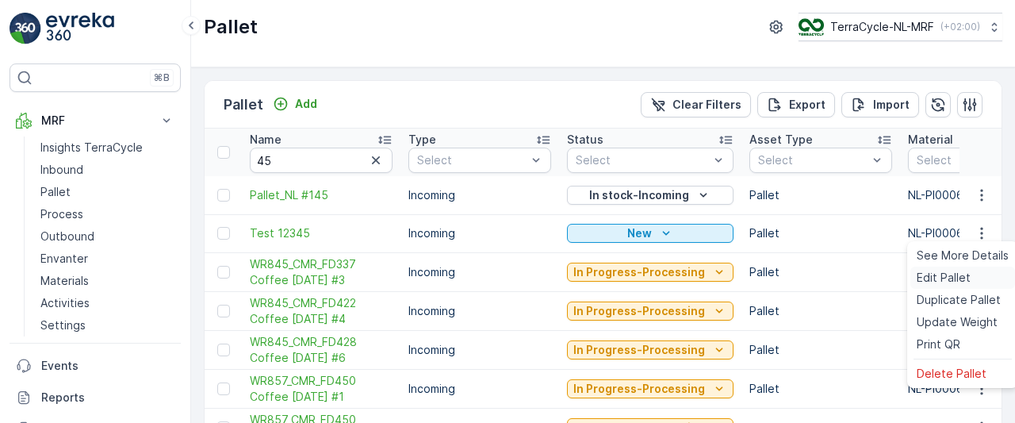
click at [942, 277] on span "Edit Pallet" at bounding box center [943, 278] width 54 height 16
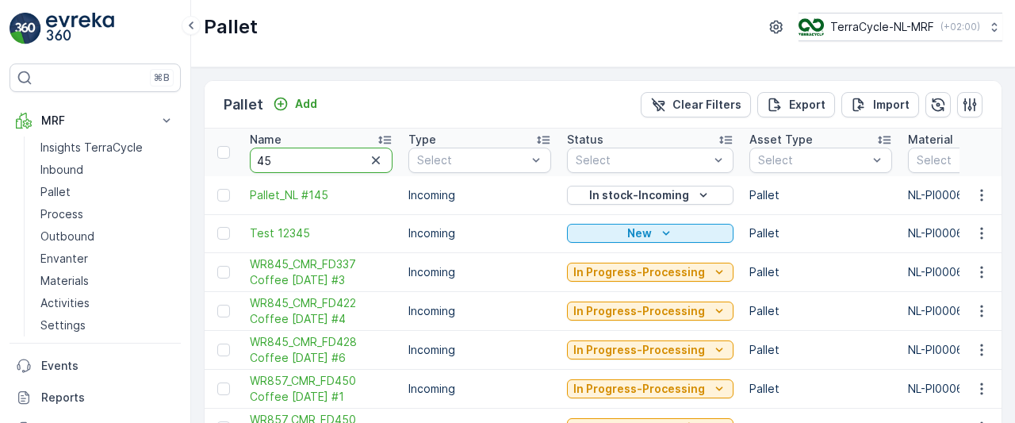
click at [344, 159] on input "45" at bounding box center [321, 159] width 143 height 25
type input "4"
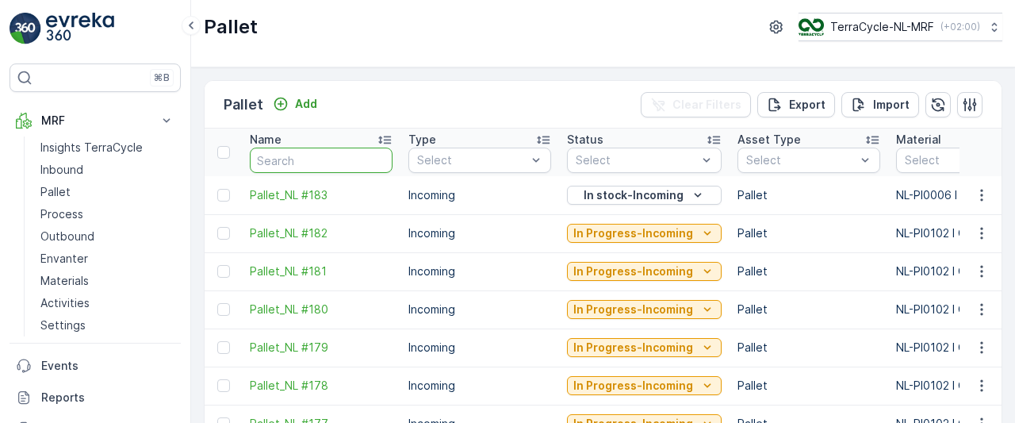
click at [344, 159] on input "text" at bounding box center [321, 159] width 143 height 25
type input "45"
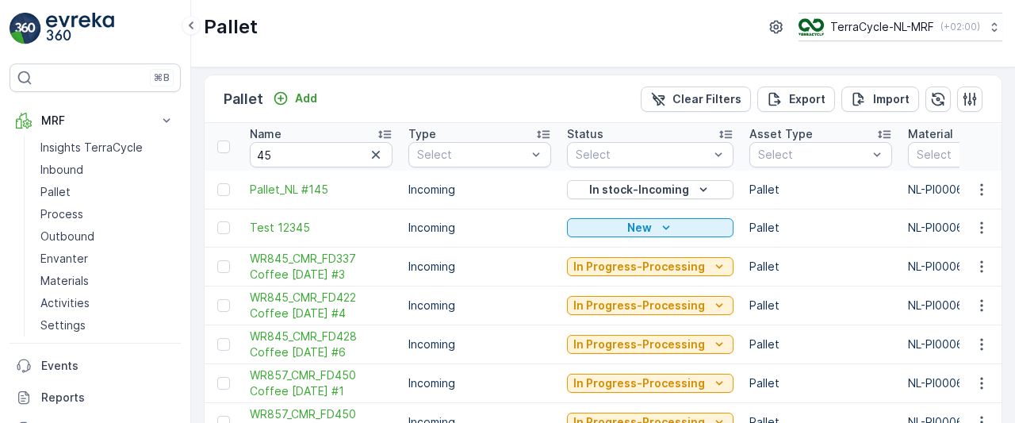
scroll to position [5, 0]
click at [978, 229] on icon "button" at bounding box center [982, 228] width 16 height 16
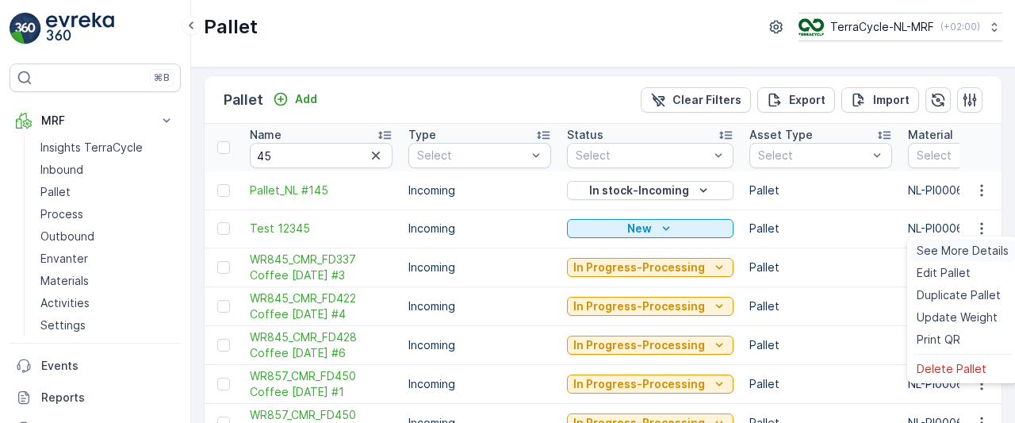
click at [955, 253] on span "See More Details" at bounding box center [962, 251] width 92 height 16
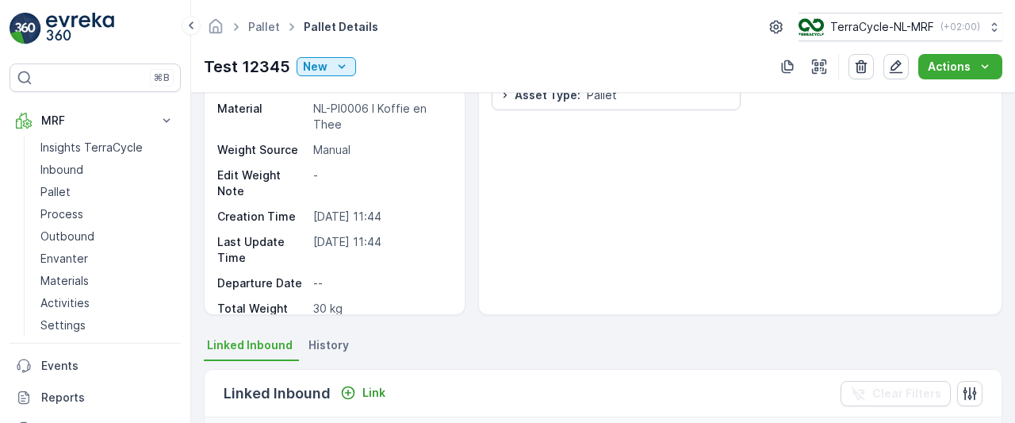
scroll to position [74, 0]
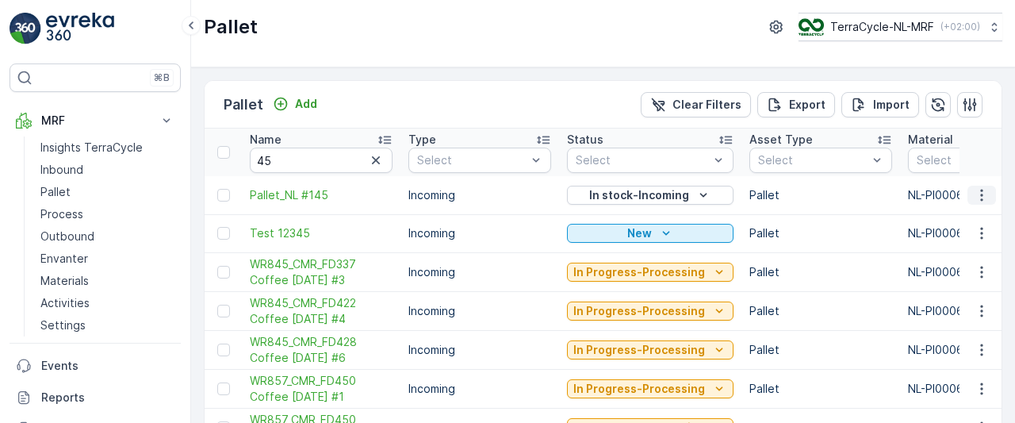
click at [978, 191] on icon "button" at bounding box center [982, 195] width 16 height 16
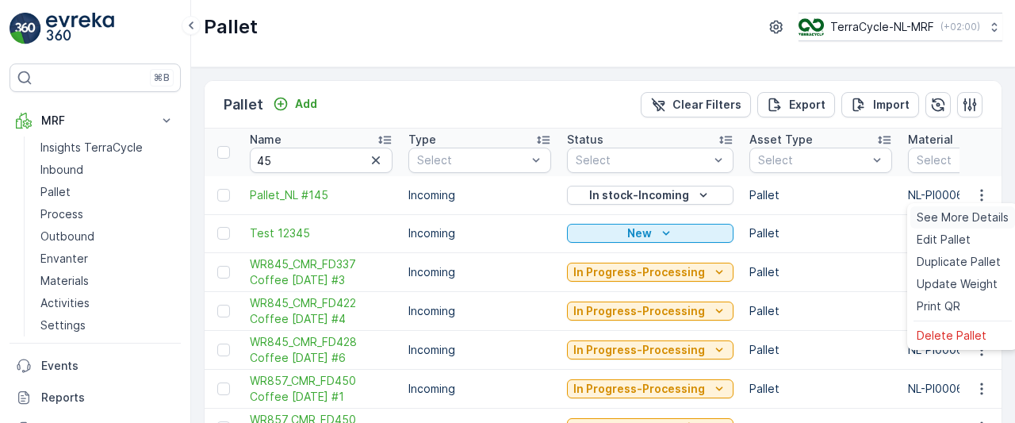
click at [953, 216] on span "See More Details" at bounding box center [962, 217] width 92 height 16
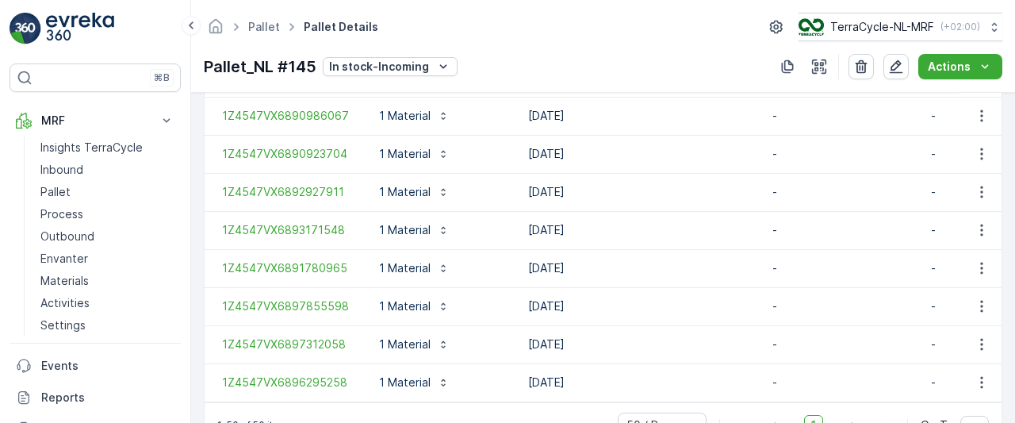
scroll to position [2125, 0]
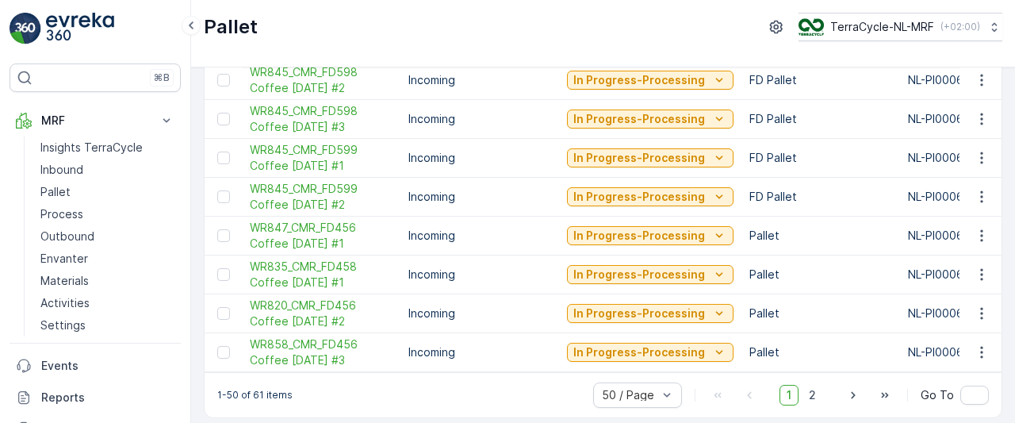
scroll to position [1747, 0]
click at [57, 189] on p "Pallet" at bounding box center [55, 192] width 30 height 16
click at [55, 189] on p "Pallet" at bounding box center [55, 192] width 30 height 16
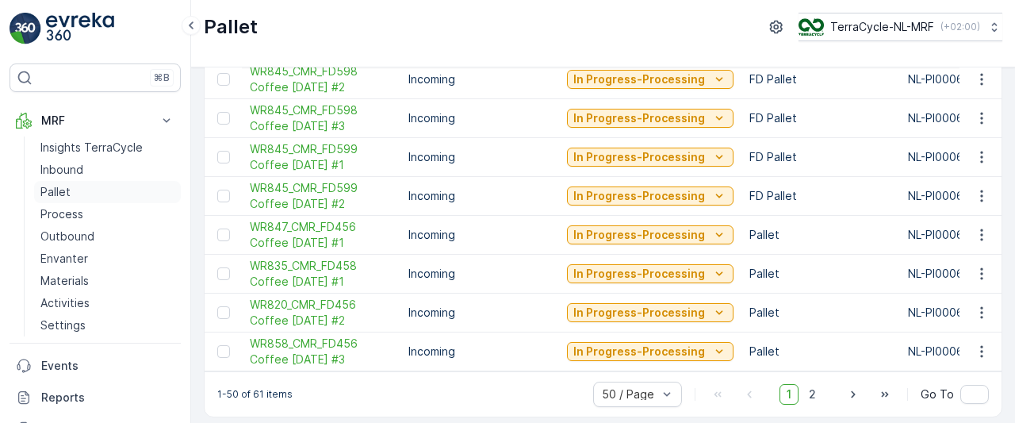
click at [55, 189] on p "Pallet" at bounding box center [55, 192] width 30 height 16
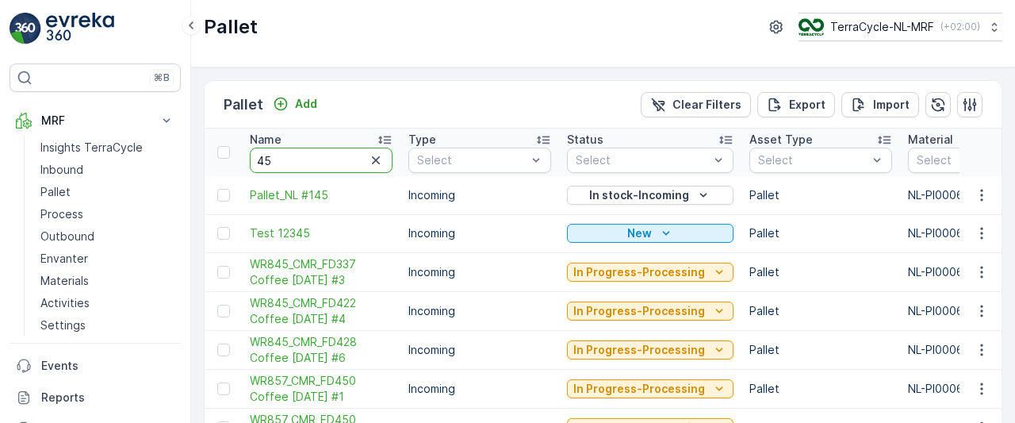
click at [326, 156] on input "45" at bounding box center [321, 159] width 143 height 25
type input "4"
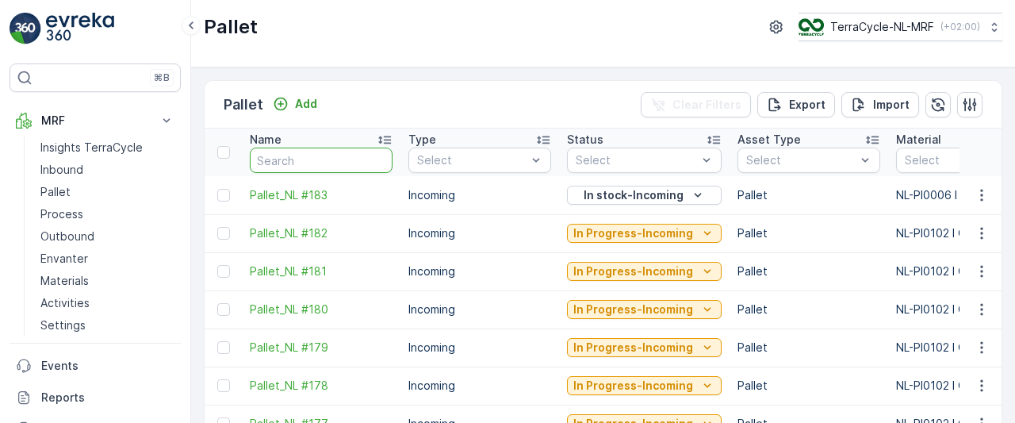
click at [326, 156] on input "text" at bounding box center [321, 159] width 143 height 25
type input "46"
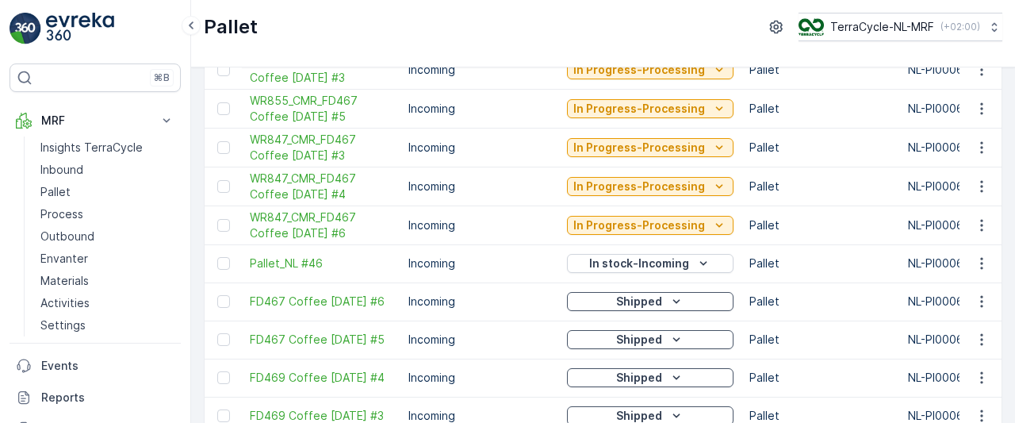
scroll to position [553, 0]
click at [975, 257] on icon "button" at bounding box center [982, 262] width 16 height 16
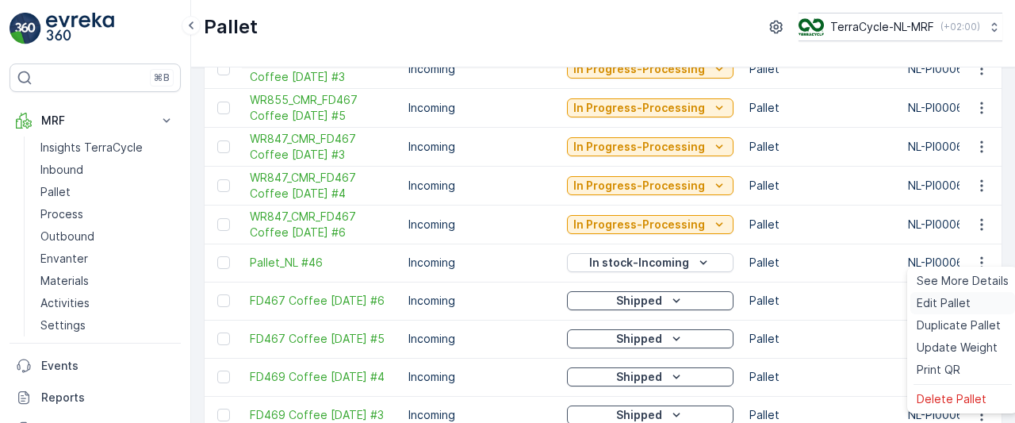
click at [934, 306] on span "Edit Pallet" at bounding box center [943, 303] width 54 height 16
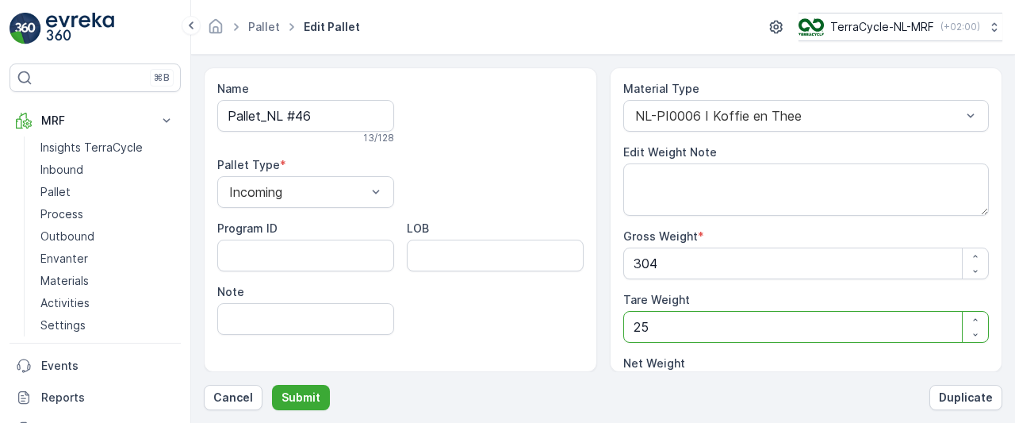
click at [719, 329] on Weight "25" at bounding box center [806, 327] width 366 height 32
type Weight "2"
type Weight "302"
type Weight "0"
type Weight "3"
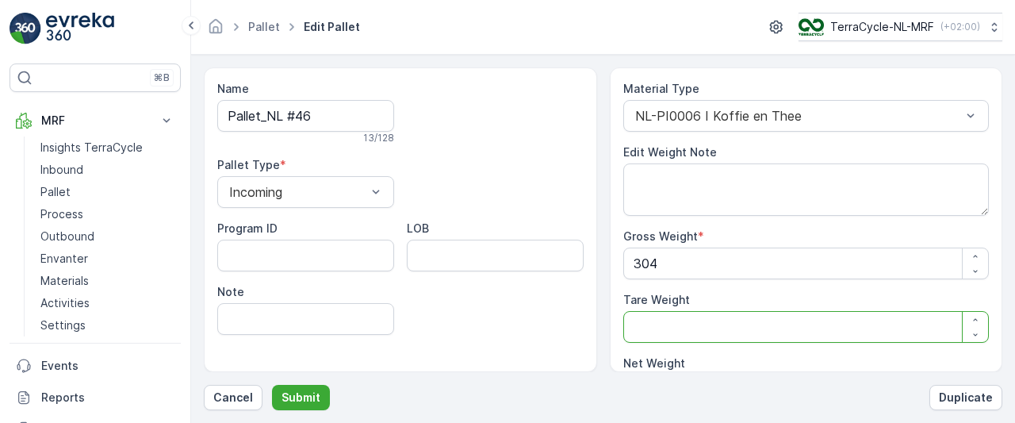
type Weight "301"
type Weight "35"
type Weight "269"
type Weight "35"
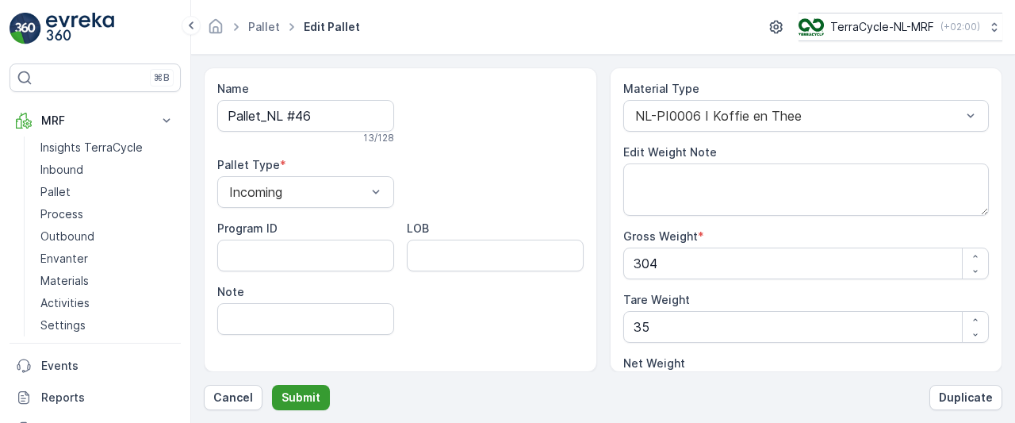
click at [311, 396] on p "Submit" at bounding box center [300, 397] width 39 height 16
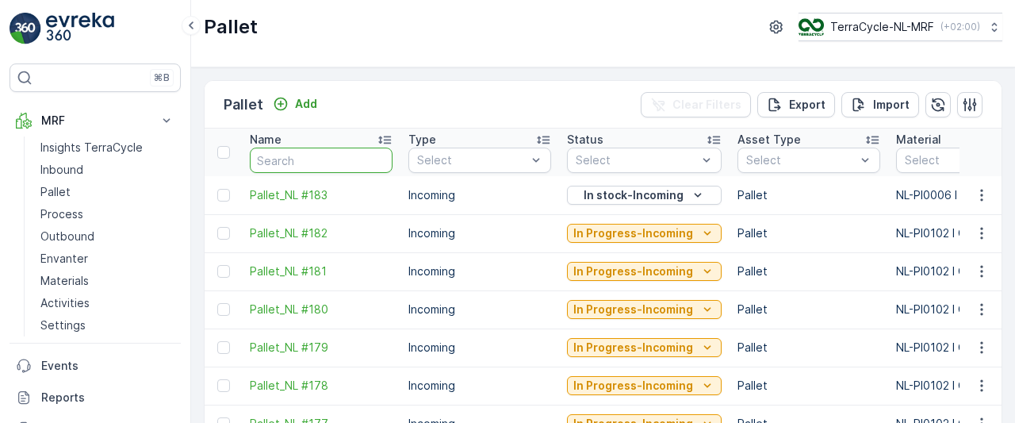
click at [298, 163] on input "text" at bounding box center [321, 159] width 143 height 25
type input "6"
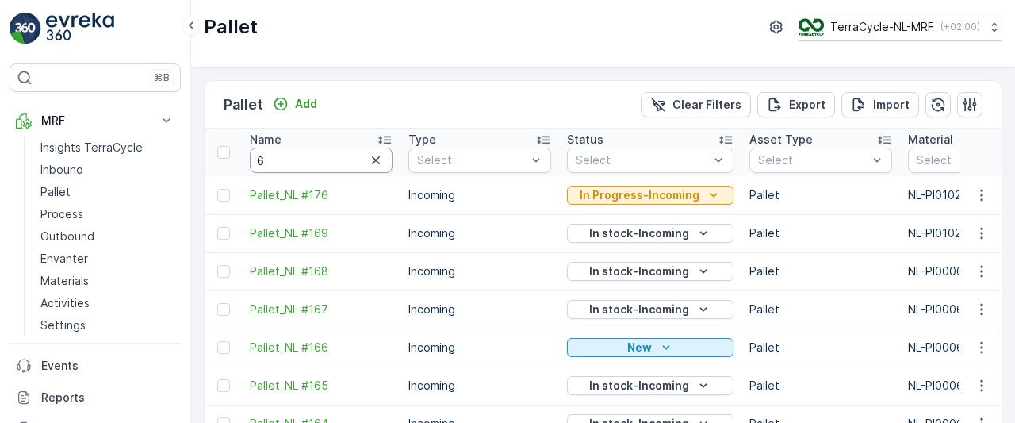
click at [298, 163] on input "6" at bounding box center [321, 159] width 143 height 25
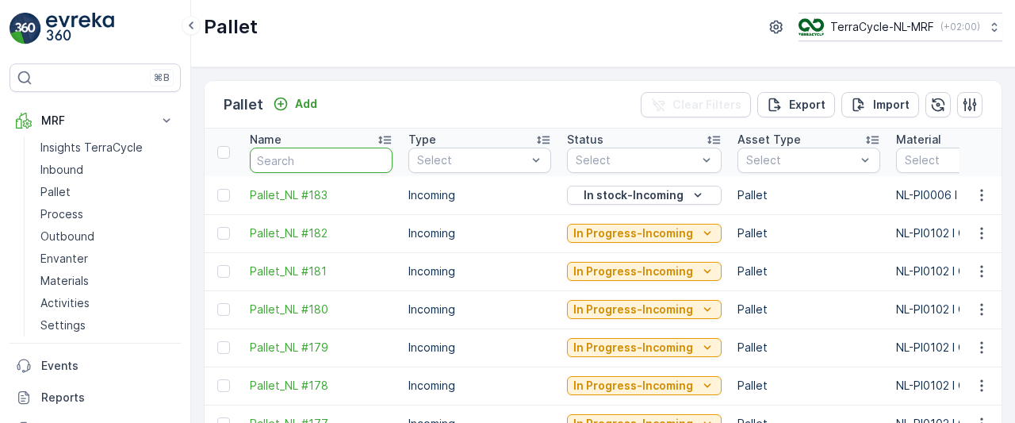
click at [298, 163] on input "text" at bounding box center [321, 159] width 143 height 25
type input "46"
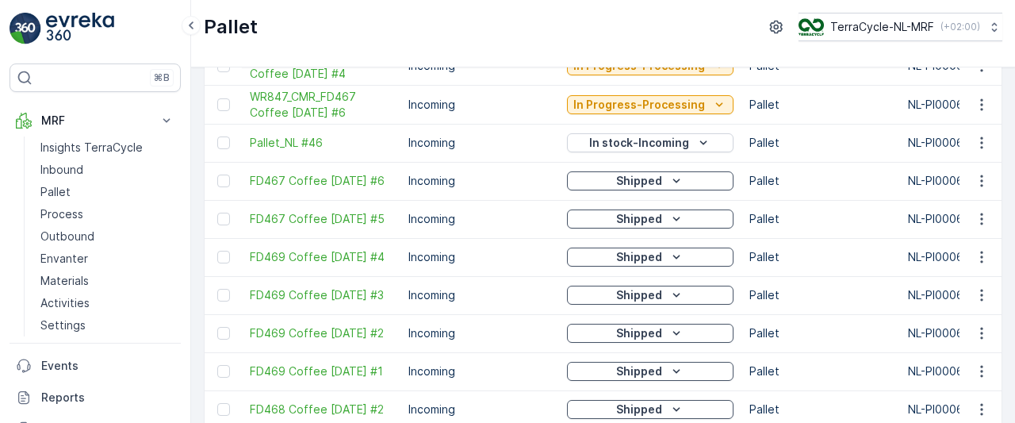
scroll to position [672, 0]
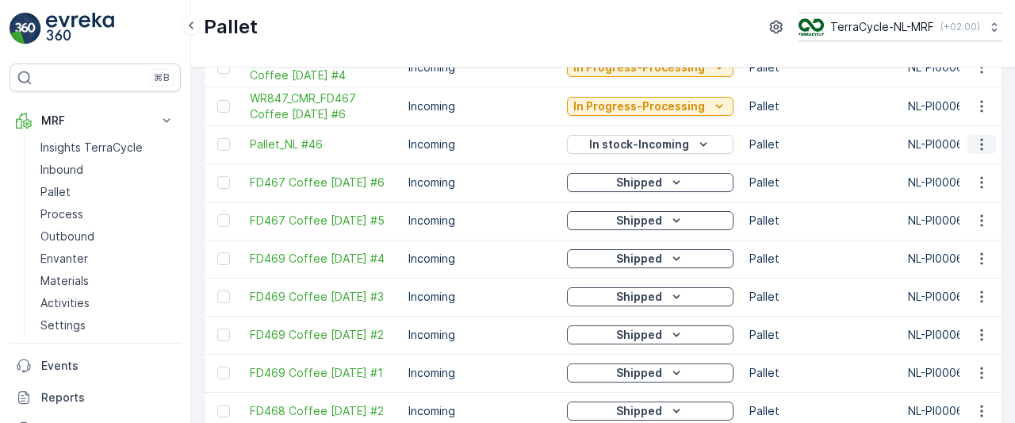
click at [980, 139] on icon "button" at bounding box center [981, 145] width 2 height 12
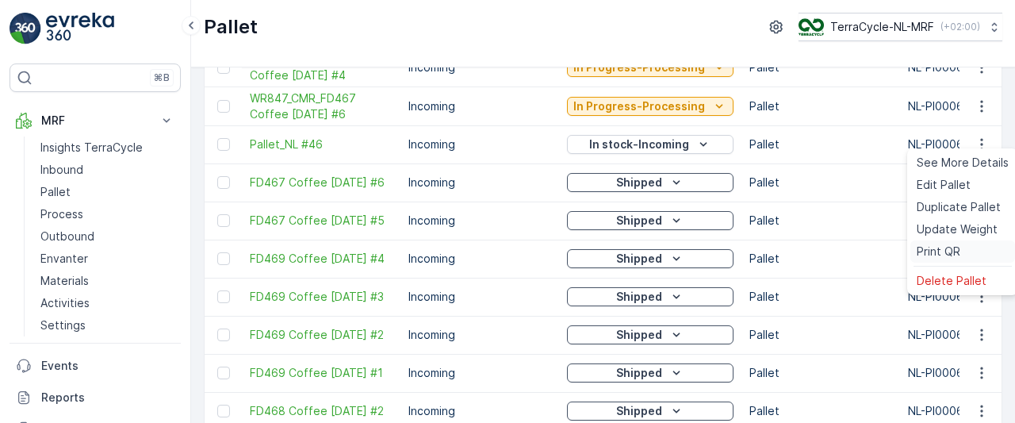
click at [940, 245] on span "Print QR" at bounding box center [938, 251] width 44 height 16
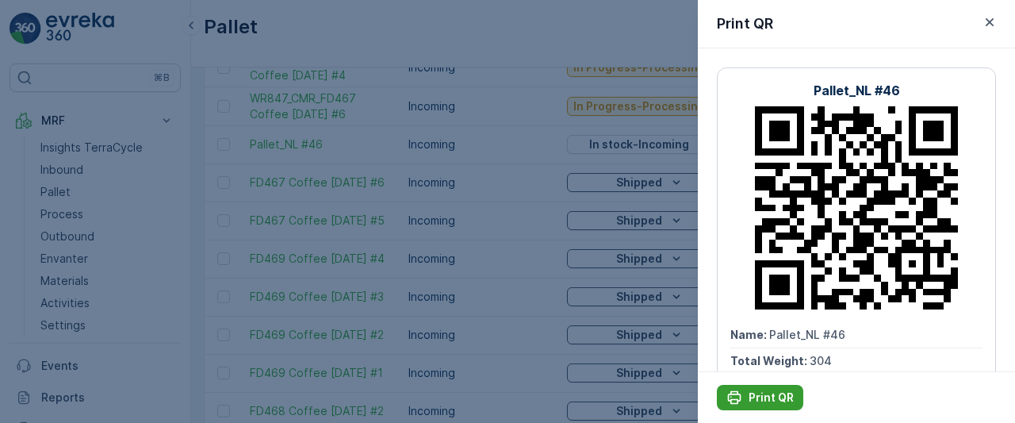
click at [758, 394] on p "Print QR" at bounding box center [770, 397] width 45 height 16
click at [757, 402] on p "Print QR" at bounding box center [770, 397] width 45 height 16
click at [786, 380] on div "Print QR" at bounding box center [856, 397] width 317 height 52
click at [990, 21] on icon "button" at bounding box center [989, 22] width 8 height 8
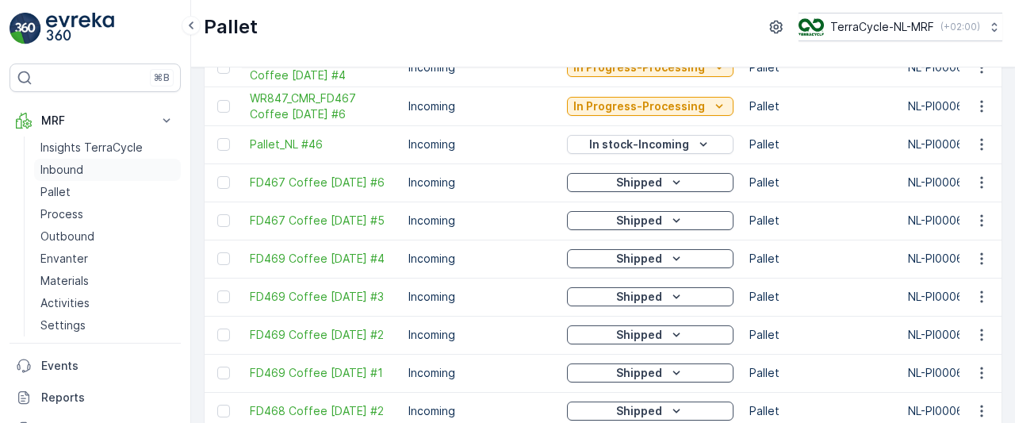
click at [64, 166] on p "Inbound" at bounding box center [61, 170] width 43 height 16
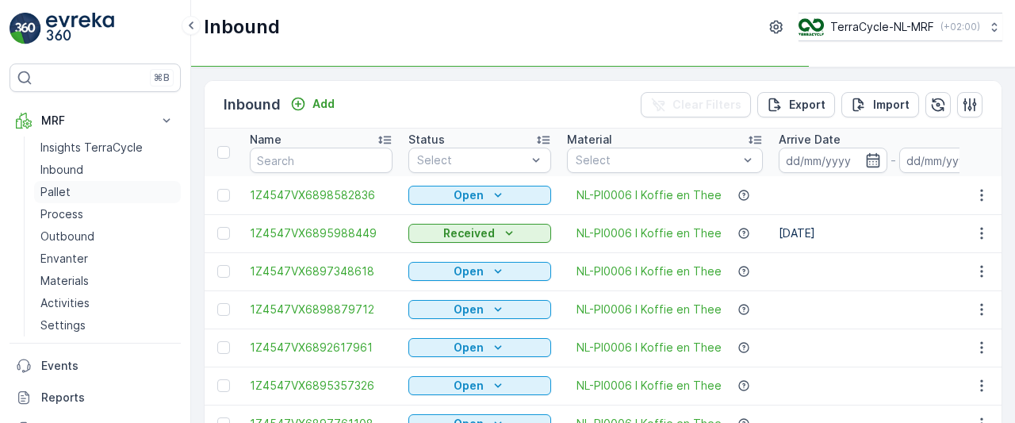
click at [60, 187] on p "Pallet" at bounding box center [55, 192] width 30 height 16
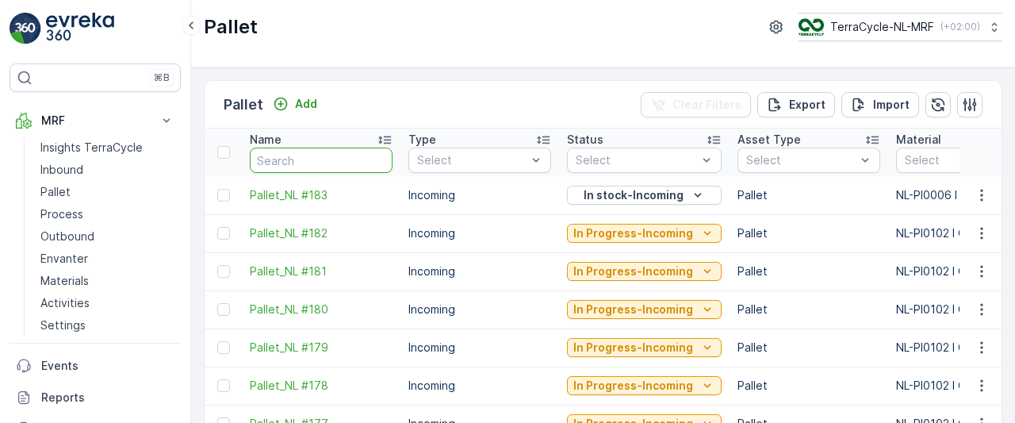
click at [304, 160] on input "text" at bounding box center [321, 159] width 143 height 25
type input "45"
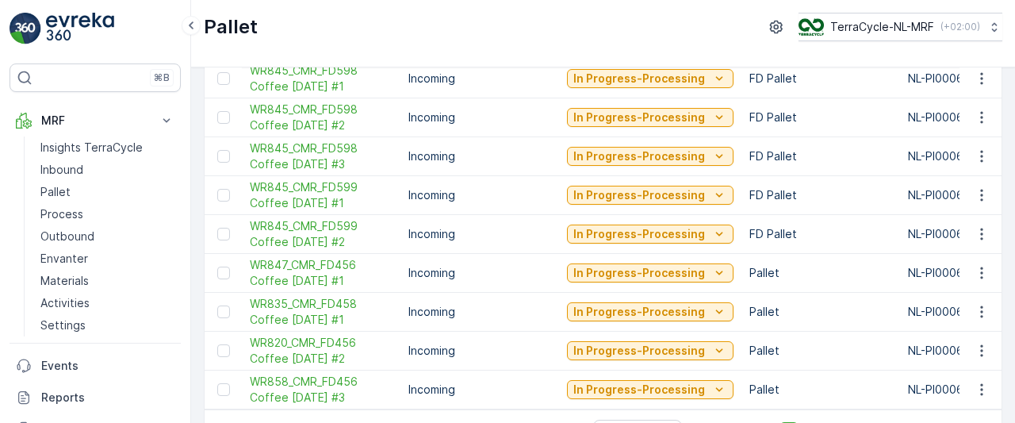
scroll to position [1747, 0]
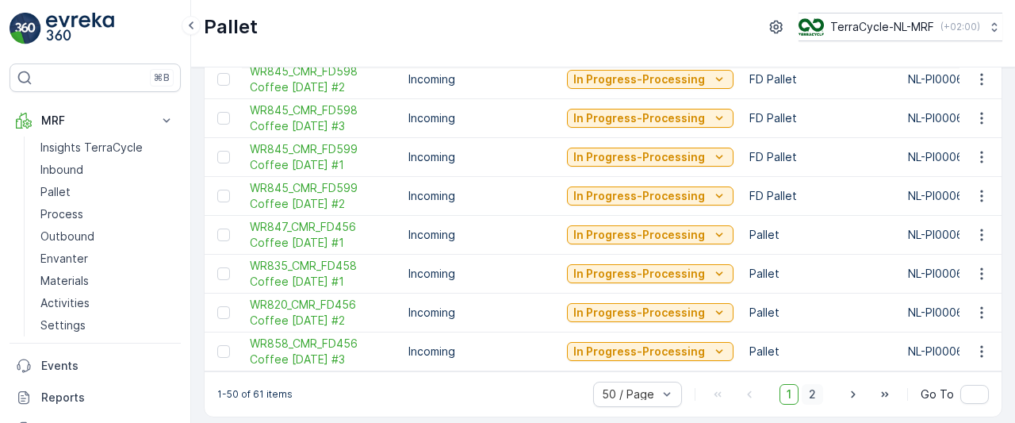
click at [813, 384] on span "2" at bounding box center [812, 394] width 21 height 21
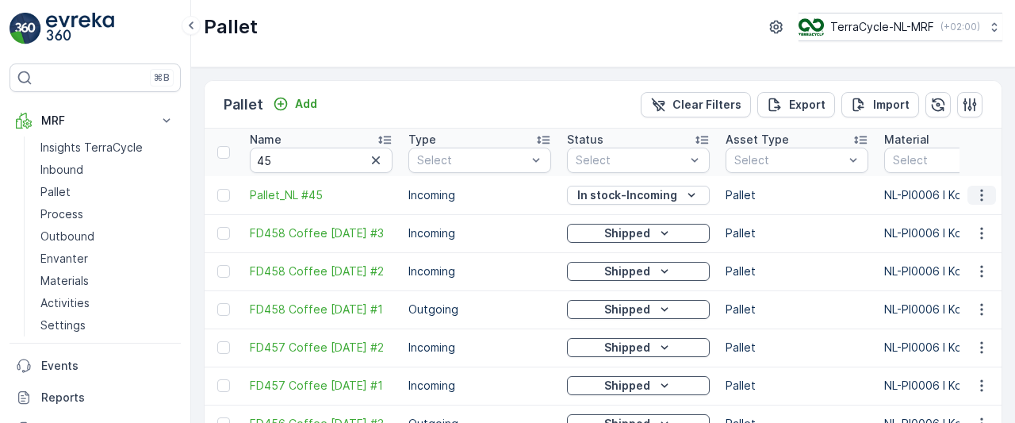
click at [991, 196] on button "button" at bounding box center [981, 195] width 29 height 19
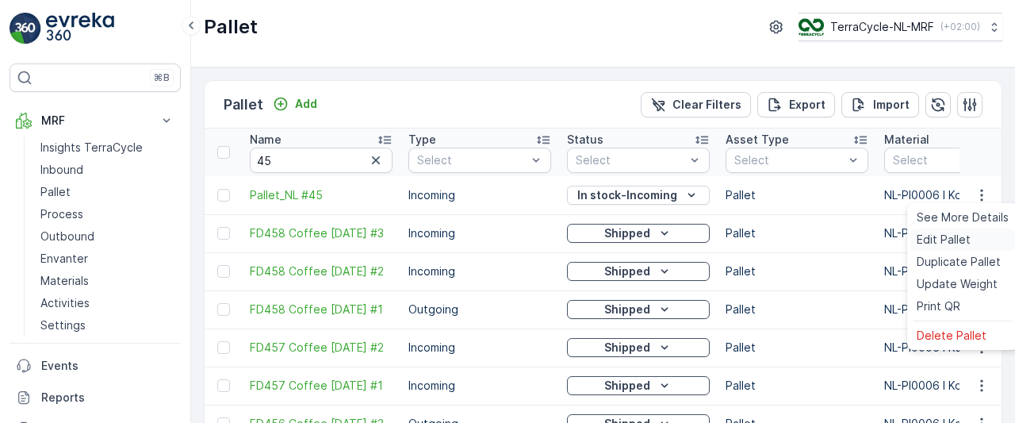
click at [940, 240] on span "Edit Pallet" at bounding box center [943, 239] width 54 height 16
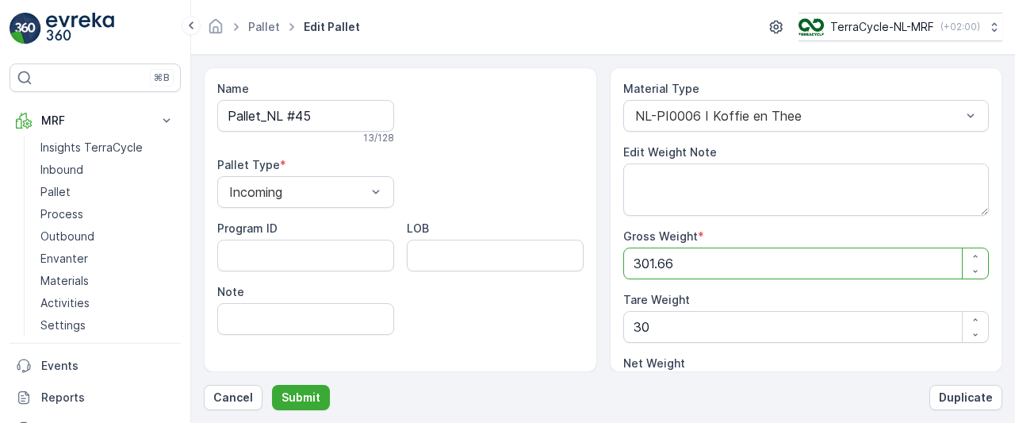
click at [679, 257] on Weight "301.66" at bounding box center [806, 263] width 366 height 32
type Weight "2"
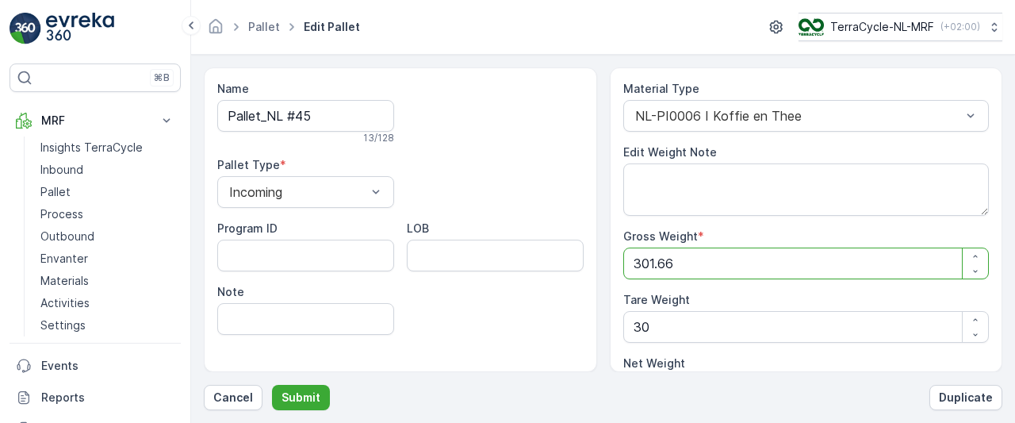
type Weight "-28"
type Weight "27"
type Weight "-3"
type Weight "279"
type Weight "249"
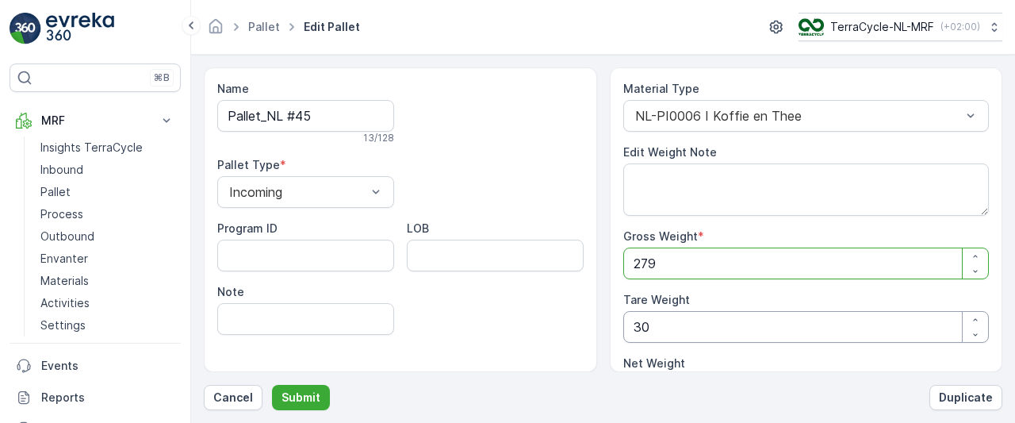
type Weight "279"
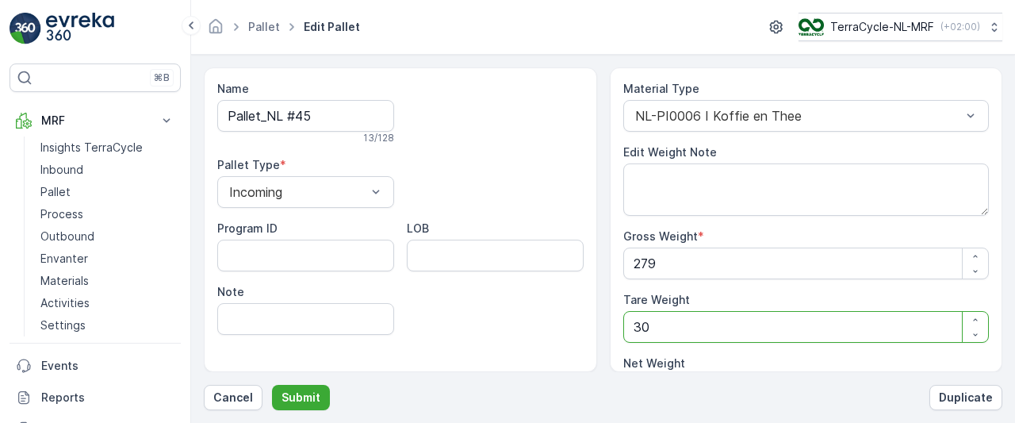
click at [663, 335] on Weight "30" at bounding box center [806, 327] width 366 height 32
type Weight "3"
type Weight "276"
type Weight "35"
type Weight "244"
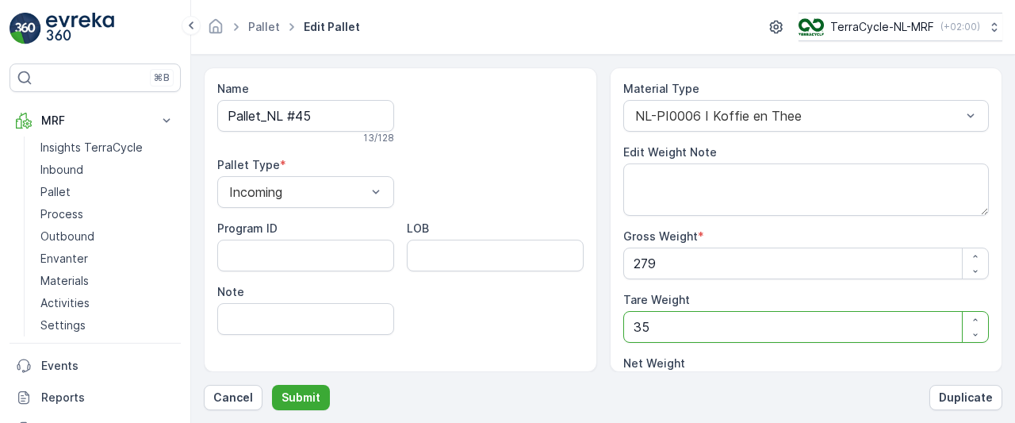
type Weight "35"
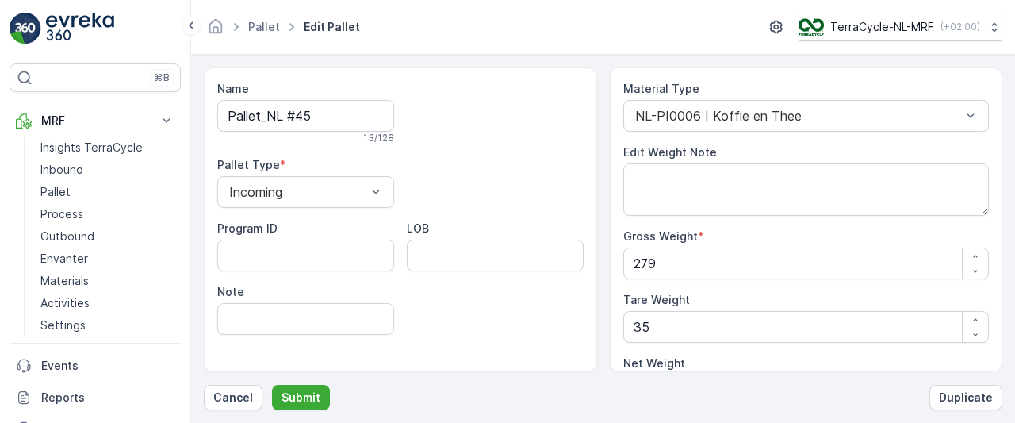
click at [596, 294] on div "Name Pallet_NL #45 13 / 128 Pallet Type * Incoming Program ID LOB Note" at bounding box center [400, 219] width 393 height 304
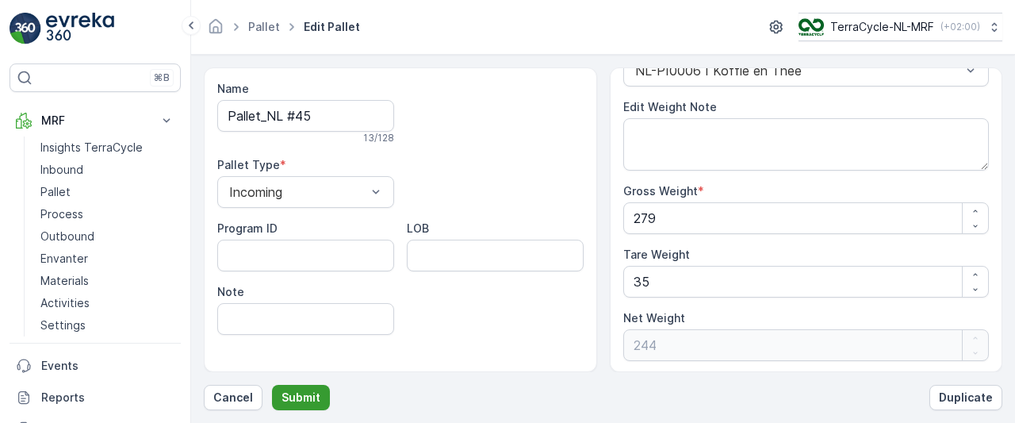
click at [303, 389] on p "Submit" at bounding box center [300, 397] width 39 height 16
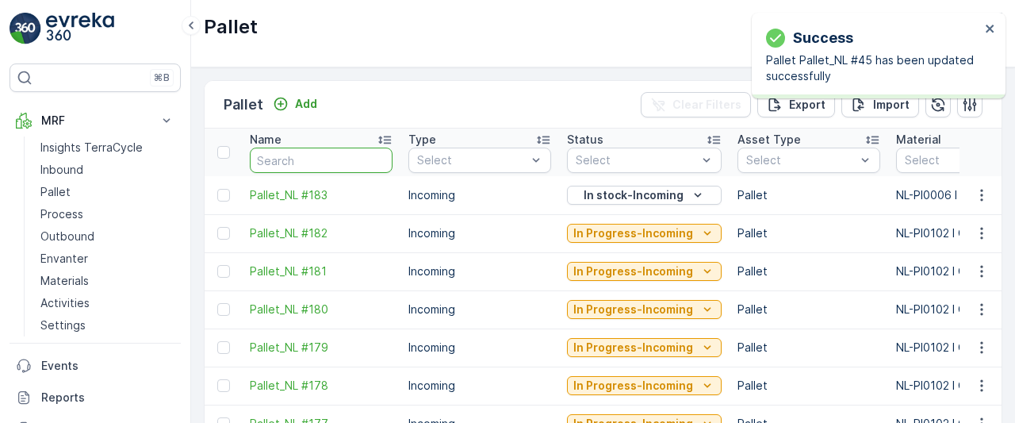
click at [322, 157] on input "text" at bounding box center [321, 159] width 143 height 25
type input "45"
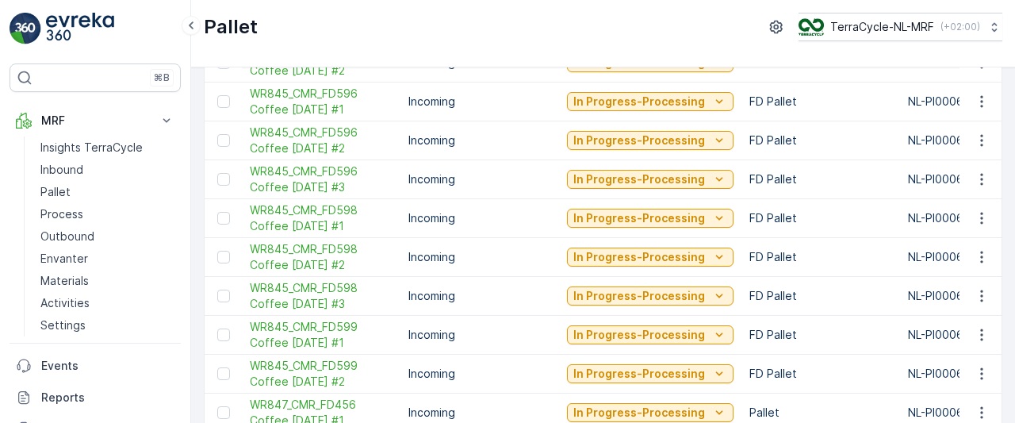
scroll to position [1747, 0]
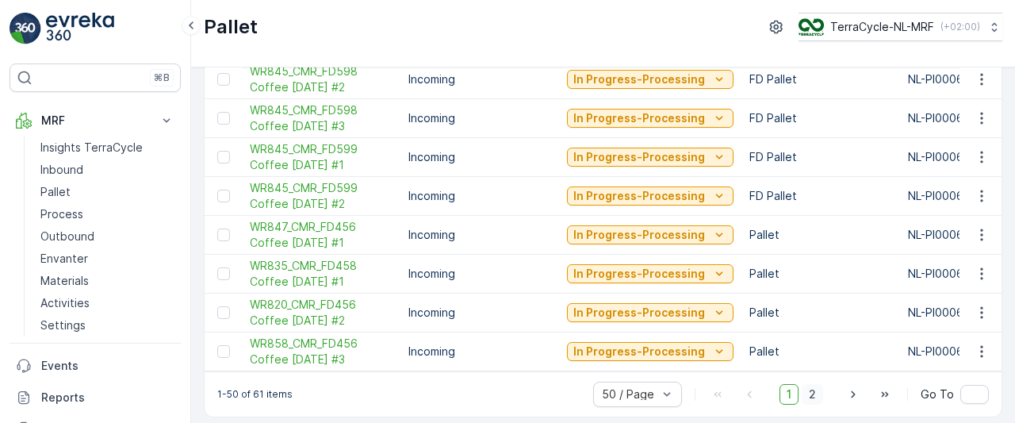
click at [817, 394] on span "2" at bounding box center [812, 394] width 21 height 21
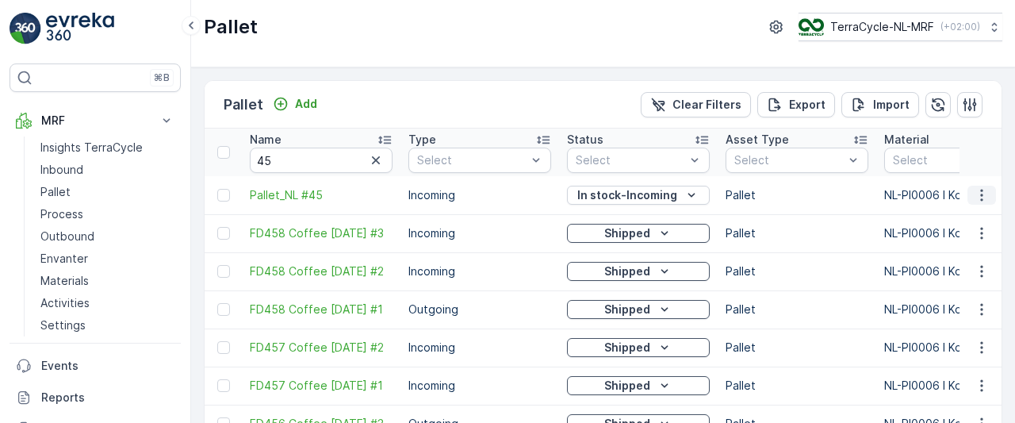
click at [981, 194] on icon "button" at bounding box center [982, 195] width 16 height 16
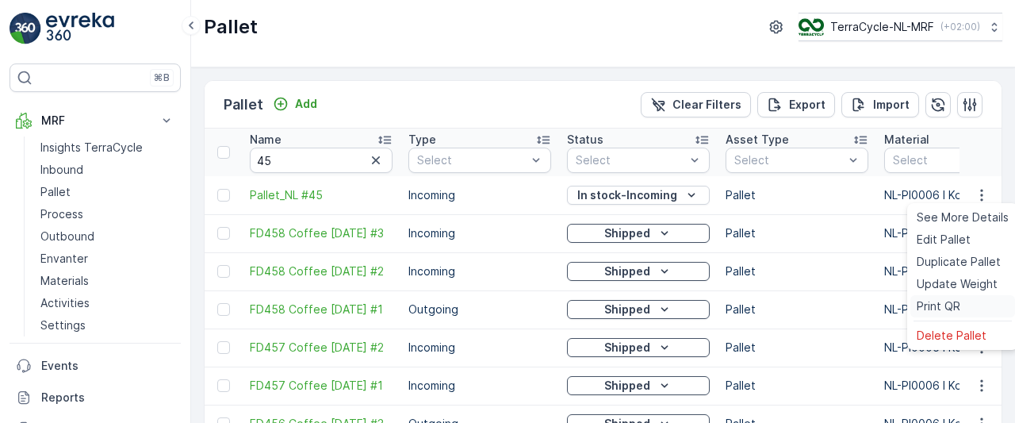
click at [943, 304] on span "Print QR" at bounding box center [938, 306] width 44 height 16
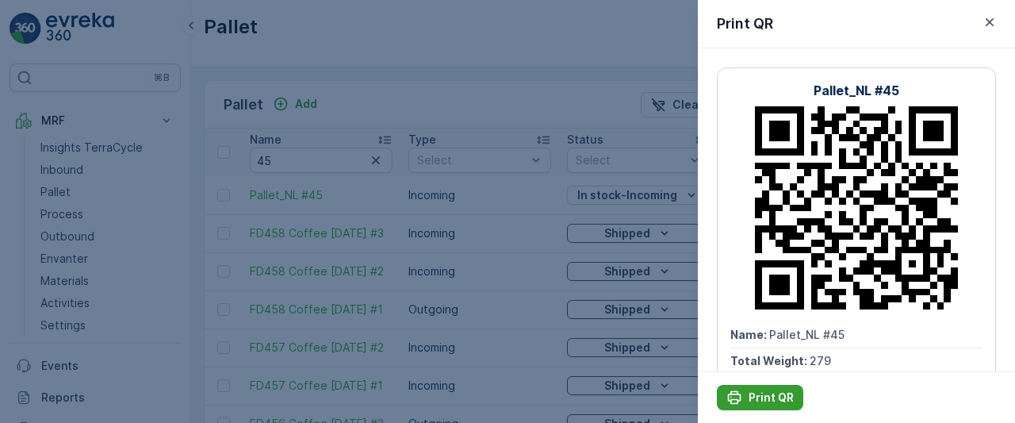
click at [756, 390] on p "Print QR" at bounding box center [770, 397] width 45 height 16
click at [60, 188] on div at bounding box center [507, 211] width 1015 height 423
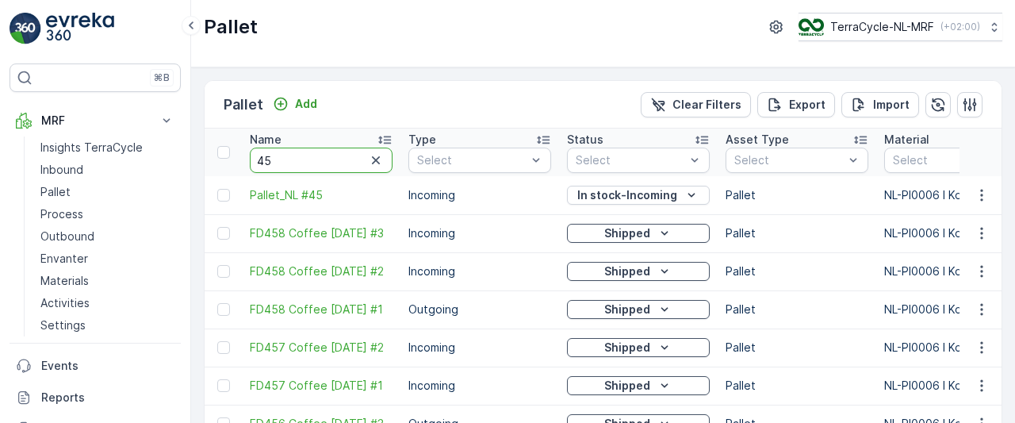
click at [293, 163] on input "45" at bounding box center [321, 159] width 143 height 25
type input "4"
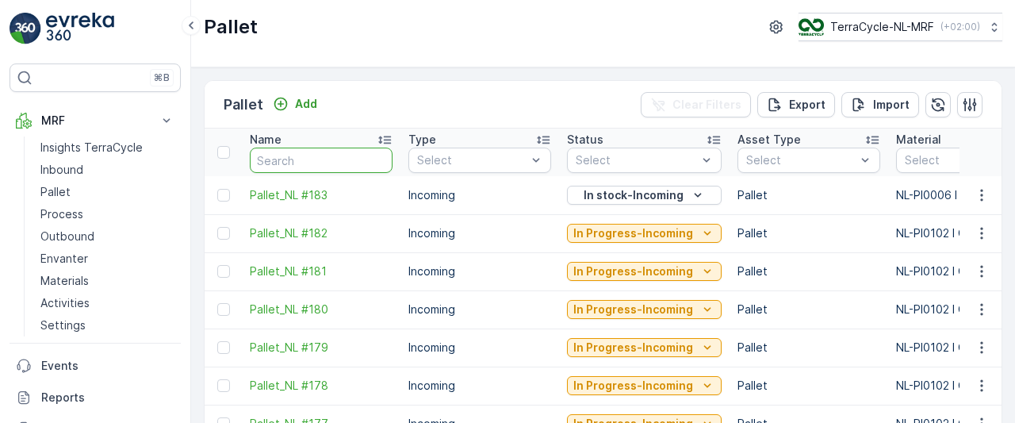
click at [293, 163] on input "text" at bounding box center [321, 159] width 143 height 25
type input "56"
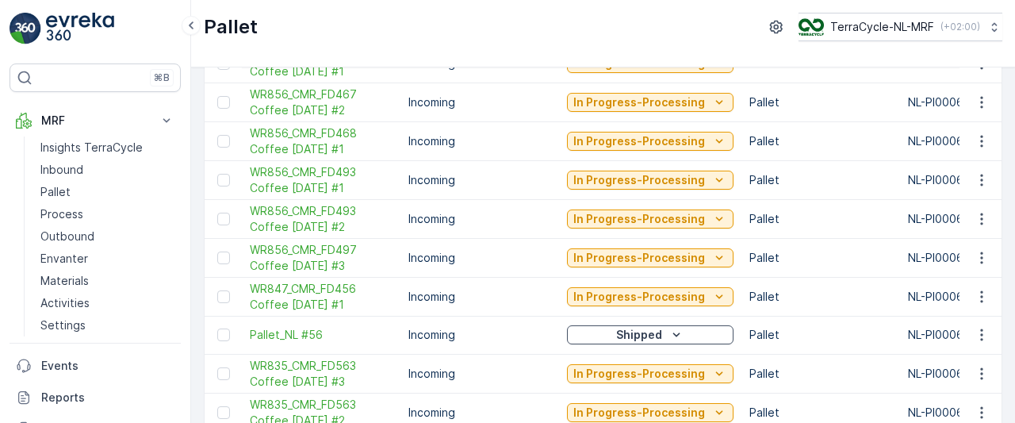
scroll to position [1267, 0]
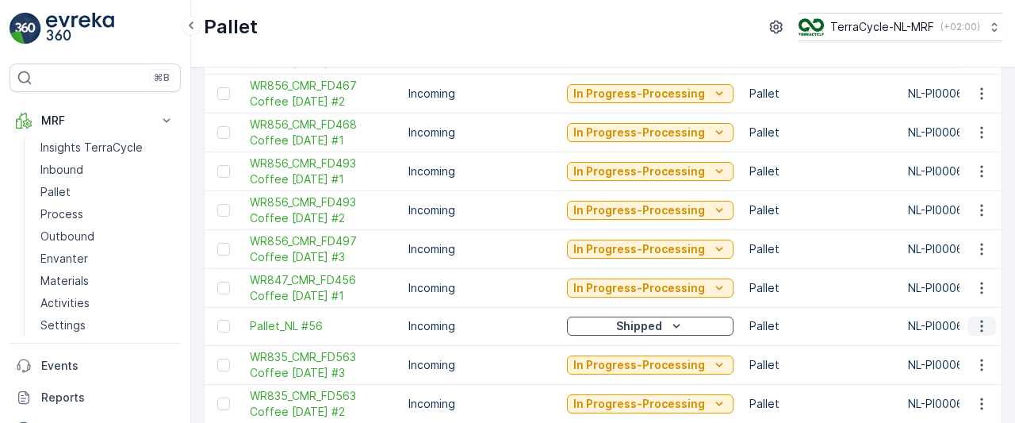
click at [977, 318] on icon "button" at bounding box center [982, 326] width 16 height 16
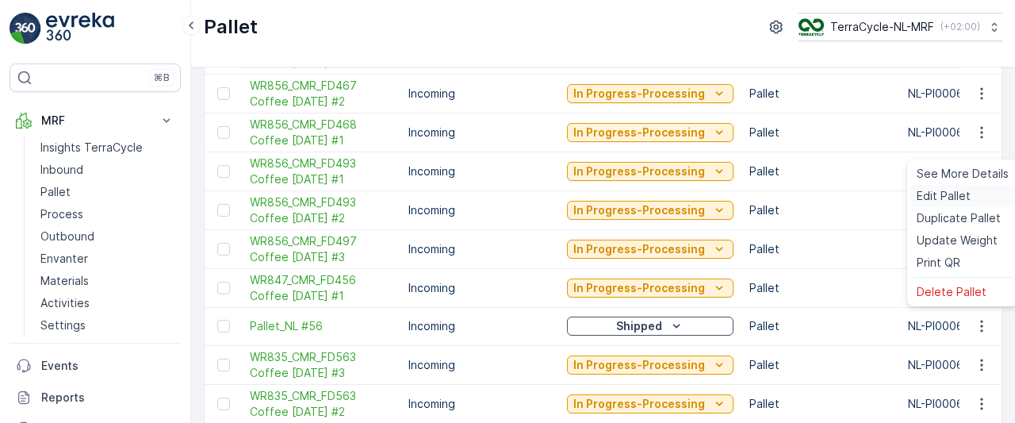
click at [932, 193] on span "Edit Pallet" at bounding box center [943, 196] width 54 height 16
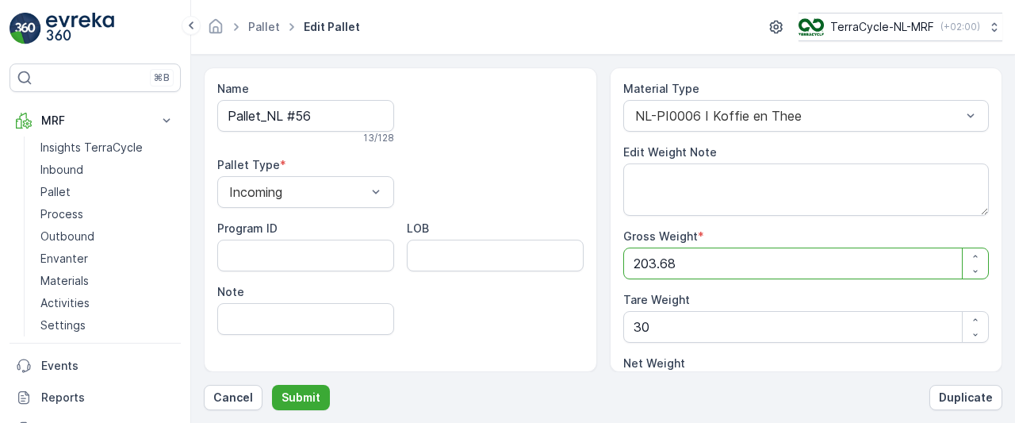
click at [755, 260] on Weight "203.68" at bounding box center [806, 263] width 366 height 32
type Weight "203.6"
type Weight "173.6"
type Weight "203"
type Weight "173"
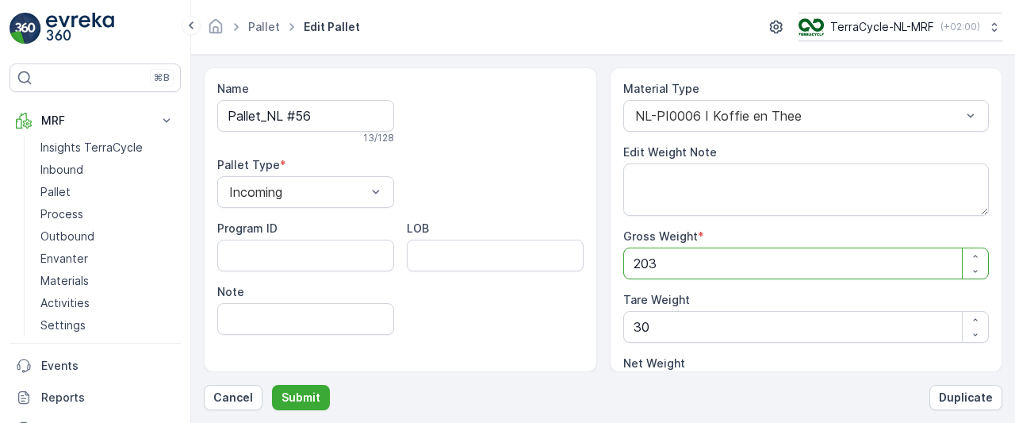
type Weight "20"
type Weight "-10"
type Weight "2"
type Weight "-28"
type Weight "0"
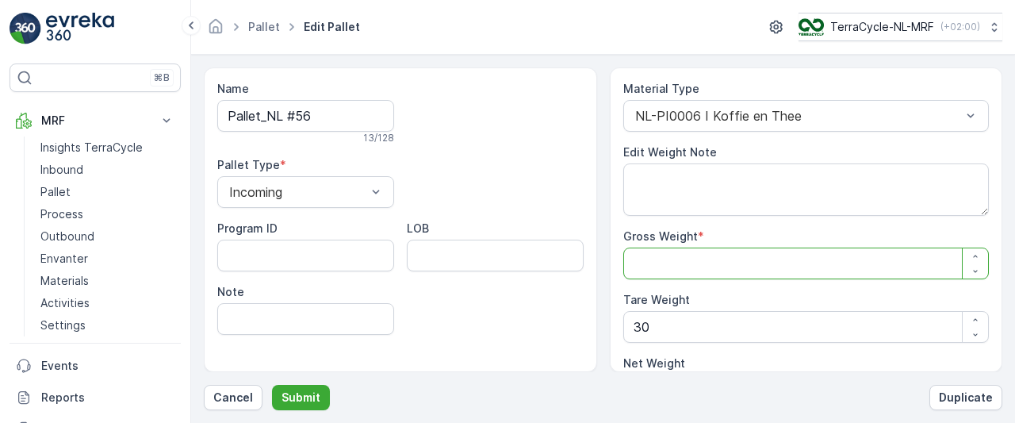
type Weight "2"
type Weight "-28"
type Weight "22"
type Weight "-8"
type Weight "221"
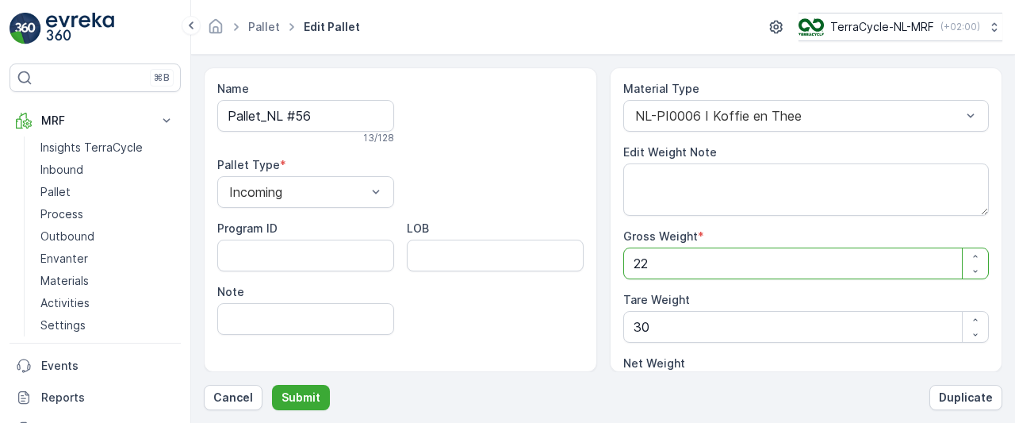
type Weight "191"
type Weight "221"
click at [701, 329] on Weight "30" at bounding box center [806, 327] width 366 height 32
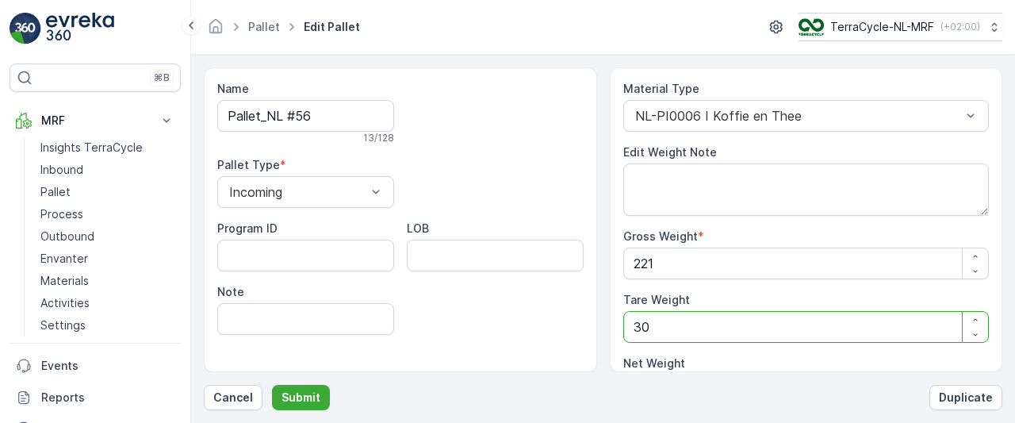
type Weight "3"
type Weight "218"
type Weight "0"
type Weight "2"
type Weight "219"
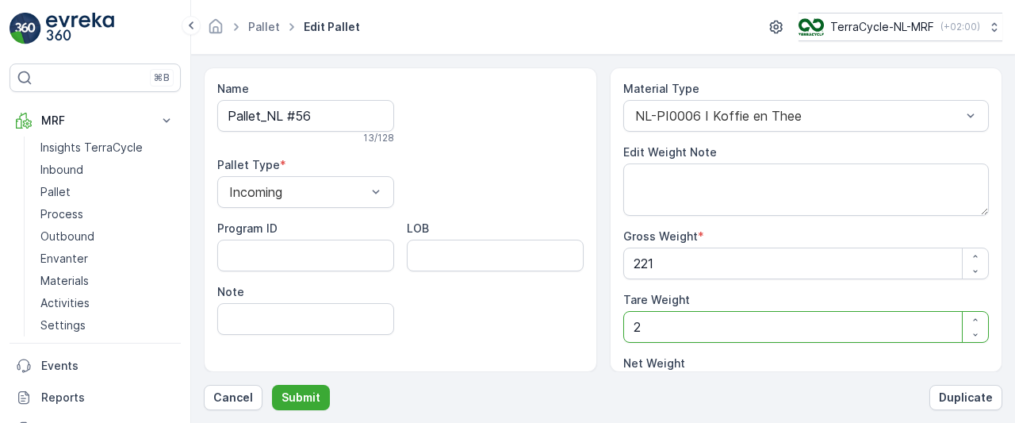
type Weight "25"
type Weight "196"
type Weight "25"
click at [290, 394] on p "Submit" at bounding box center [300, 397] width 39 height 16
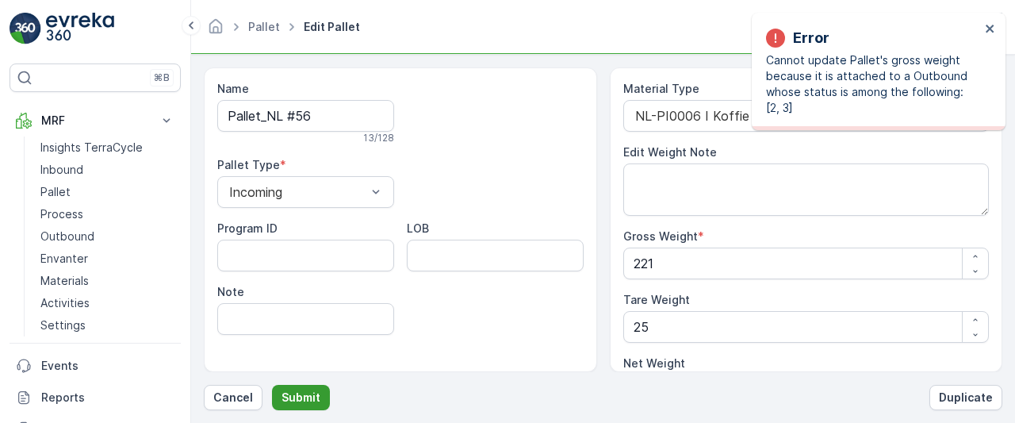
type Weight "203.68"
type Weight "30"
type Weight "173.68"
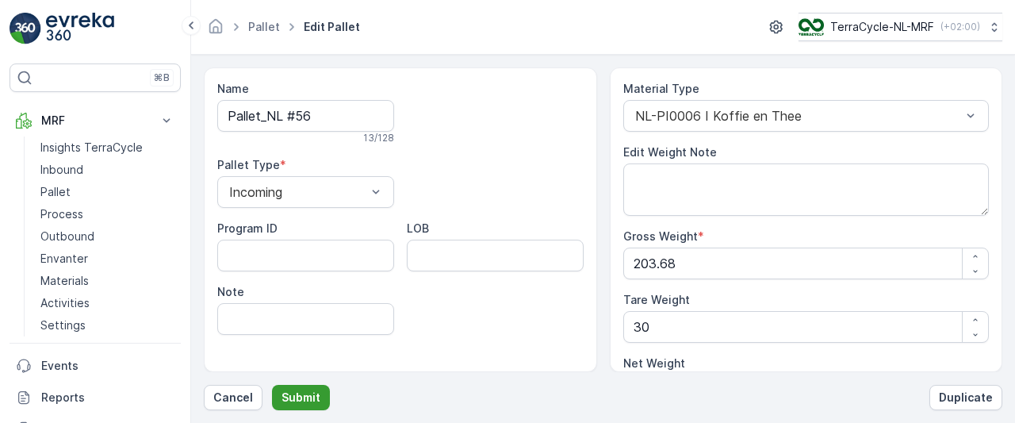
click at [290, 394] on p "Submit" at bounding box center [300, 397] width 39 height 16
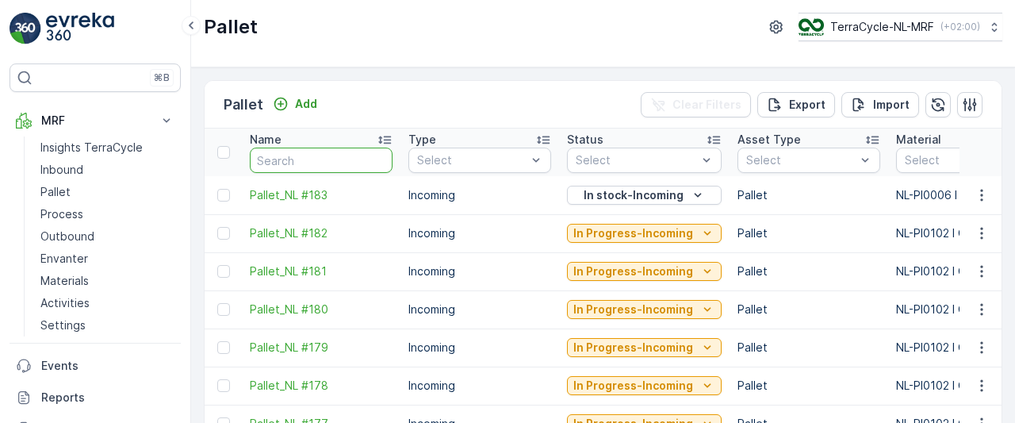
click at [311, 161] on input "text" at bounding box center [321, 159] width 143 height 25
type input "56"
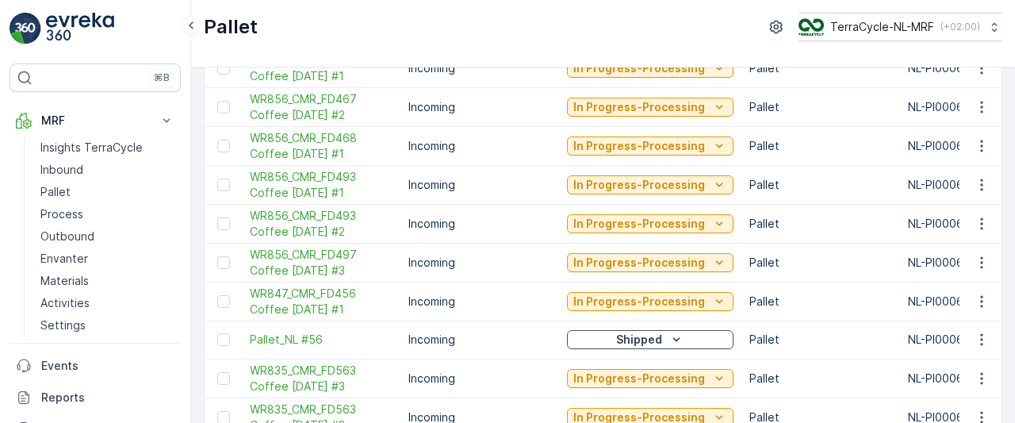
scroll to position [1266, 0]
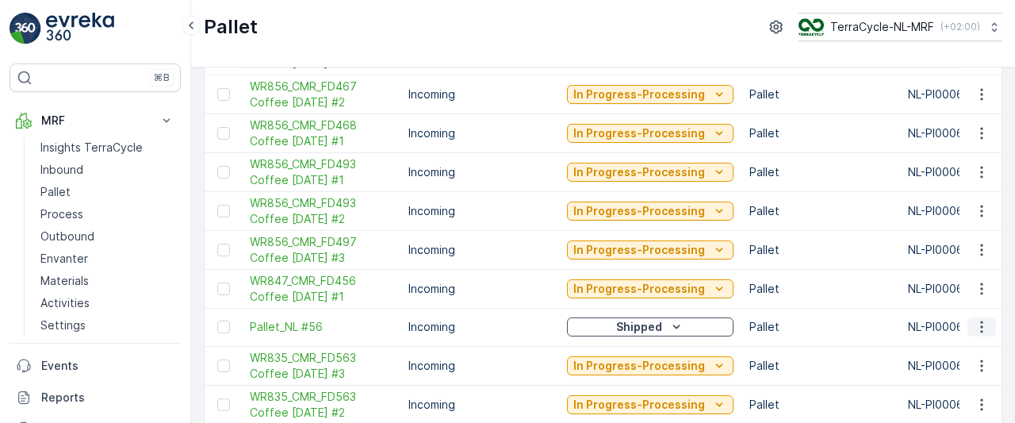
click at [978, 319] on icon "button" at bounding box center [982, 327] width 16 height 16
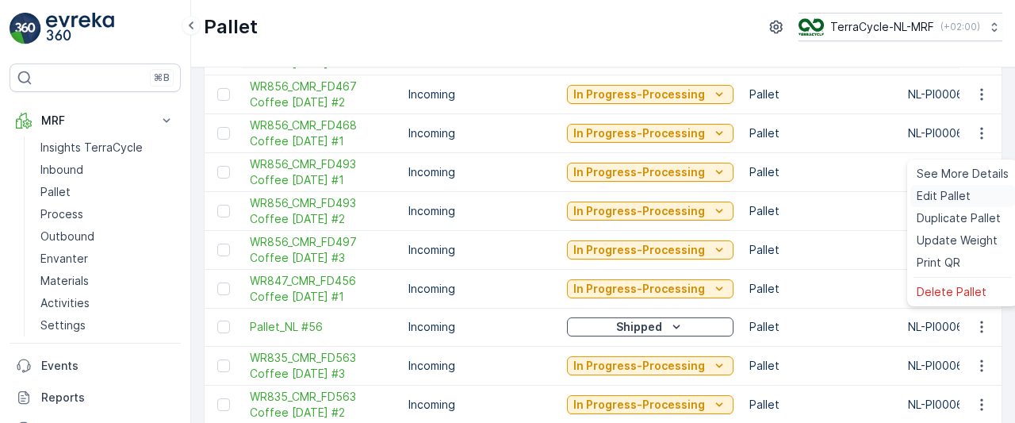
click at [962, 195] on span "Edit Pallet" at bounding box center [943, 196] width 54 height 16
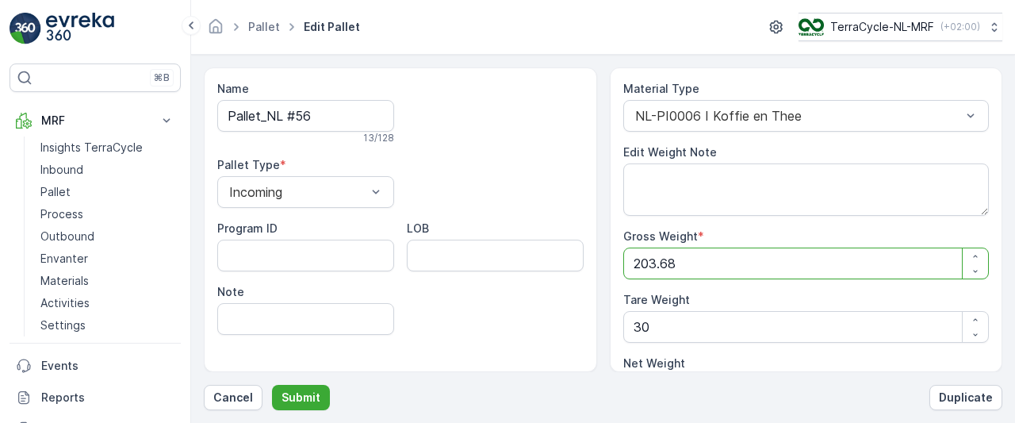
click at [721, 261] on Weight "203.68" at bounding box center [806, 263] width 366 height 32
type Weight "203.6"
type Weight "173.6"
type Weight "203"
type Weight "173"
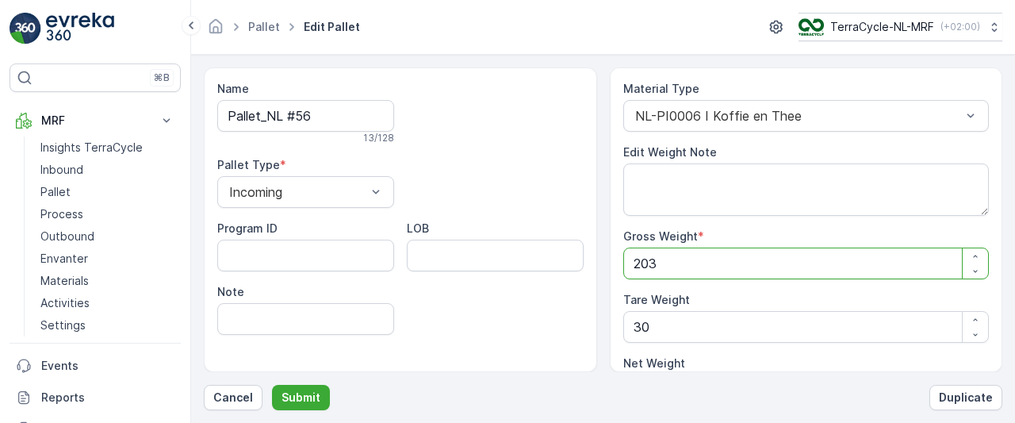
type Weight "20"
type Weight "-10"
type Weight "2"
type Weight "-28"
type Weight "0"
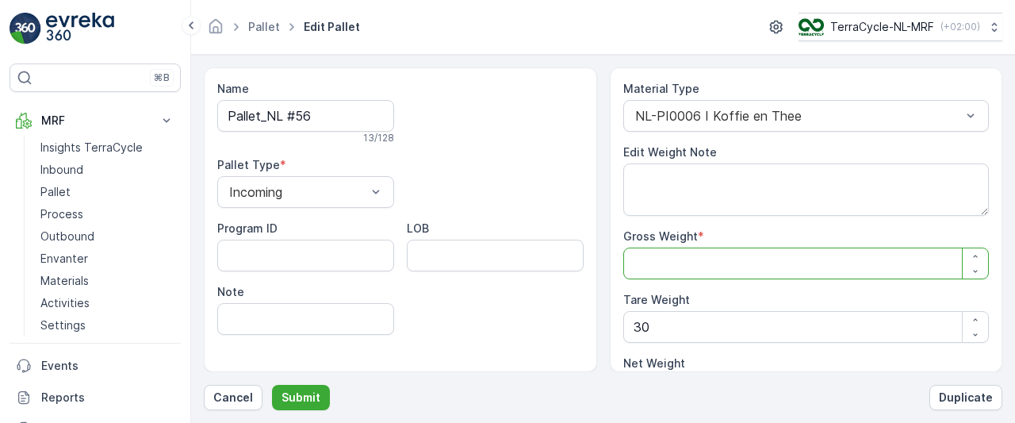
type Weight "2"
type Weight "-28"
type Weight "22"
type Weight "-8"
type Weight "221"
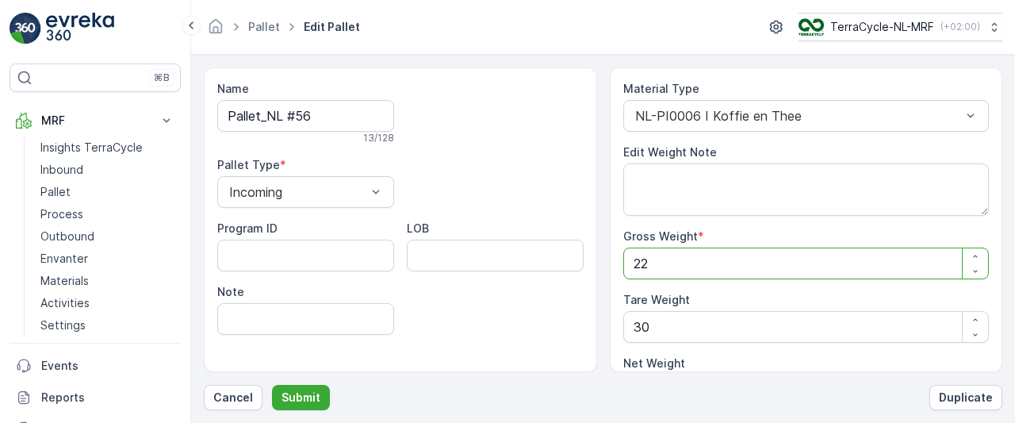
type Weight "191"
type Weight "221"
click at [691, 325] on Weight "30" at bounding box center [806, 327] width 366 height 32
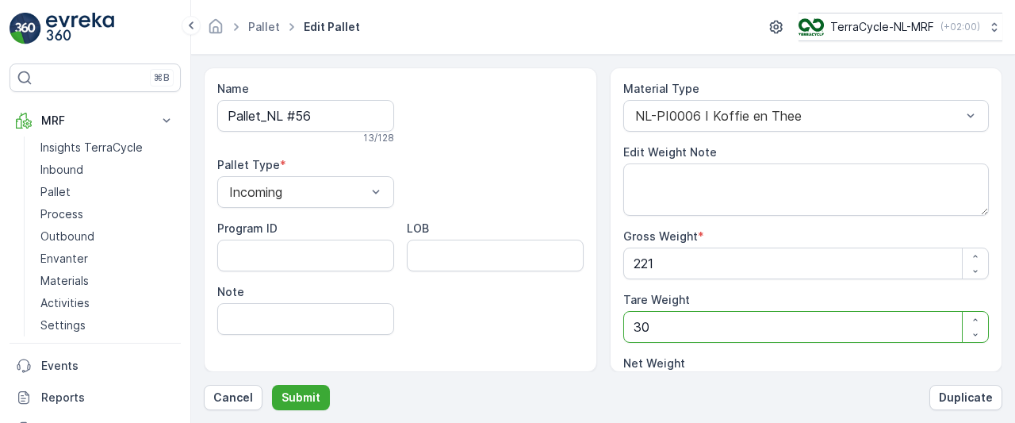
type Weight "302"
type Weight "-81"
type Weight "3025"
type Weight "-2804"
type Weight "302"
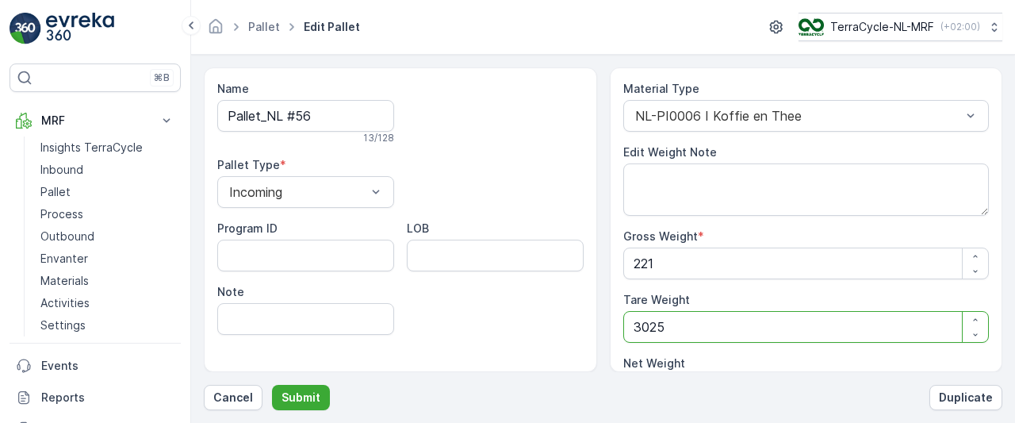
type Weight "-81"
type Weight "30"
type Weight "191"
type Weight "3"
type Weight "218"
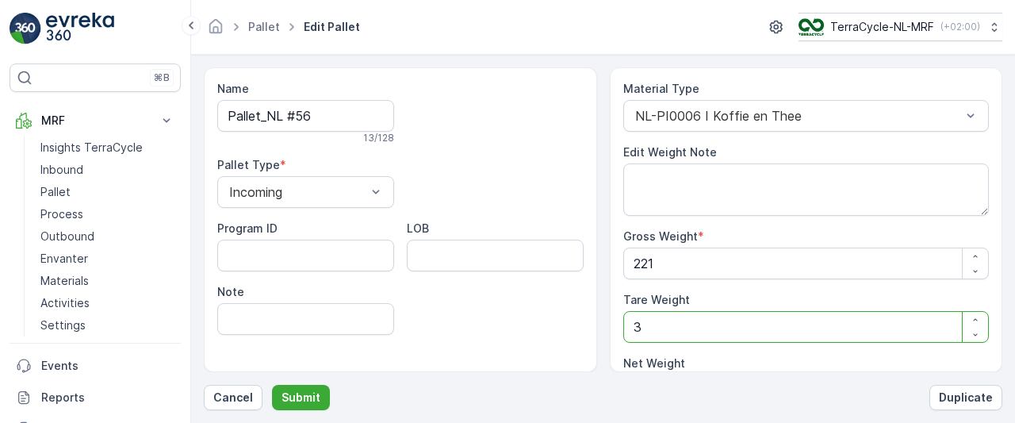
type Weight "0"
type Weight "2"
type Weight "219"
type Weight "25"
type Weight "196"
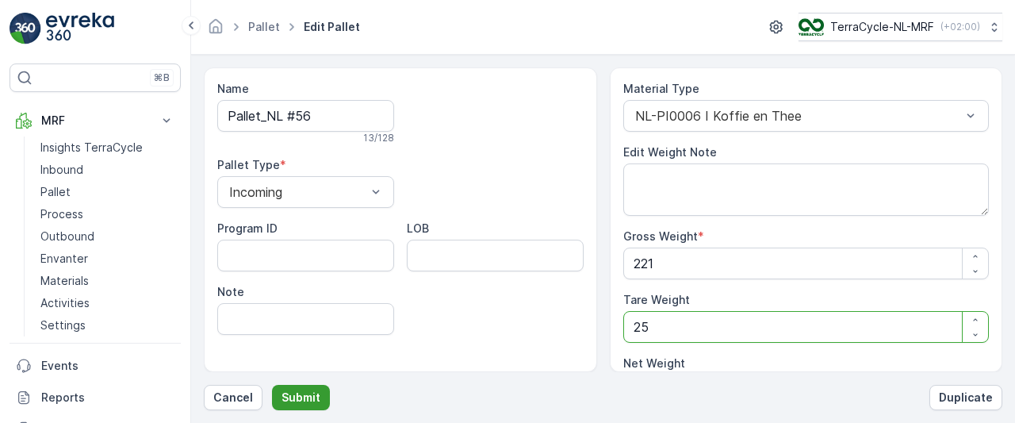
type Weight "25"
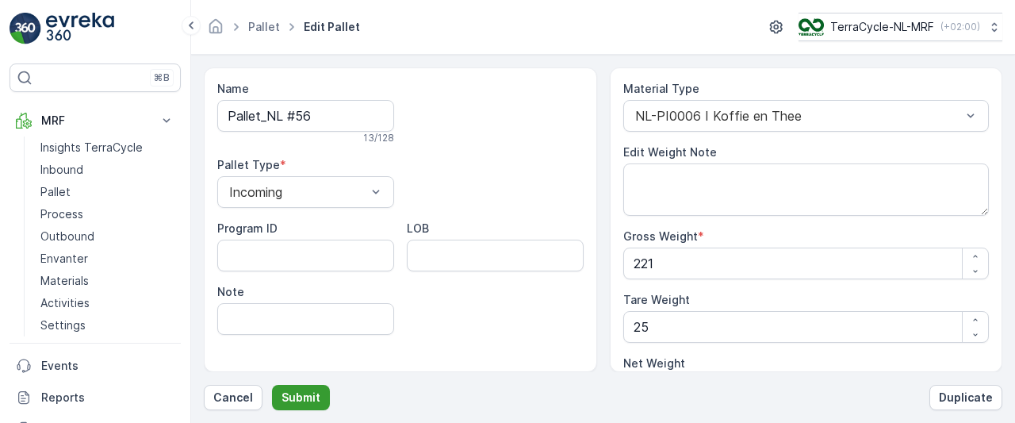
click at [300, 398] on p "Submit" at bounding box center [300, 397] width 39 height 16
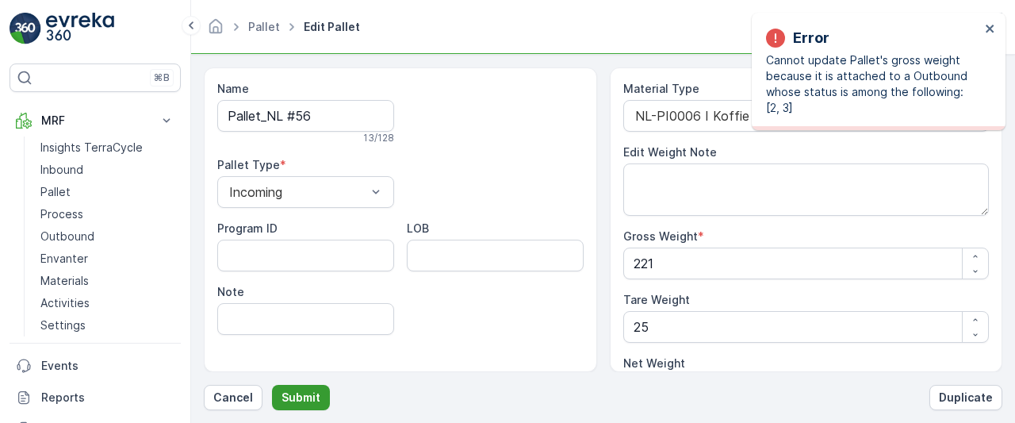
type Weight "203.68"
type Weight "30"
type Weight "173.68"
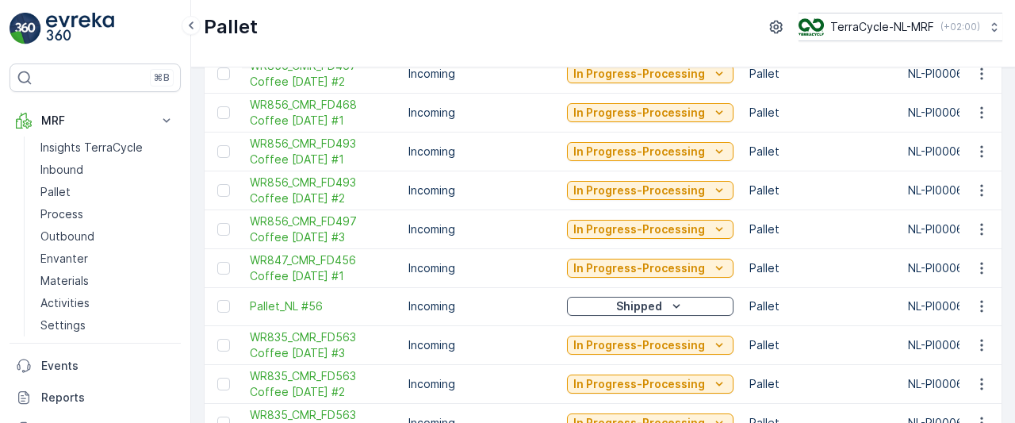
scroll to position [1285, 0]
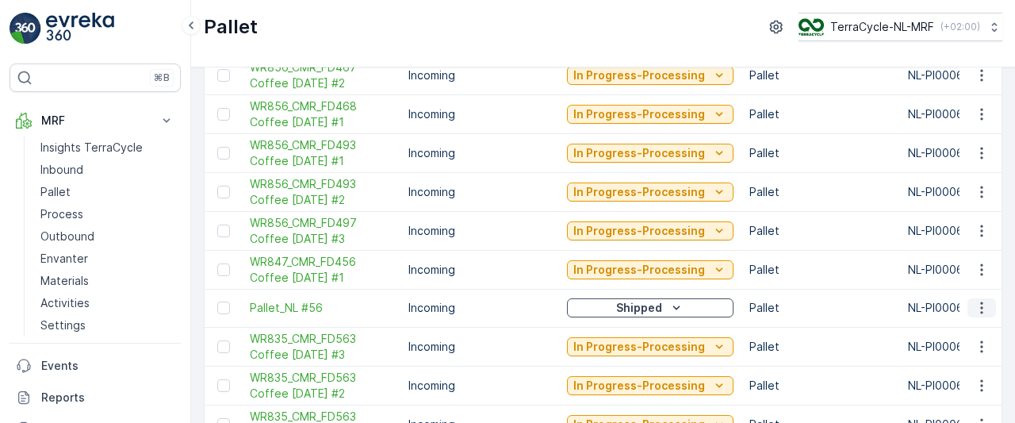
click at [975, 300] on icon "button" at bounding box center [982, 308] width 16 height 16
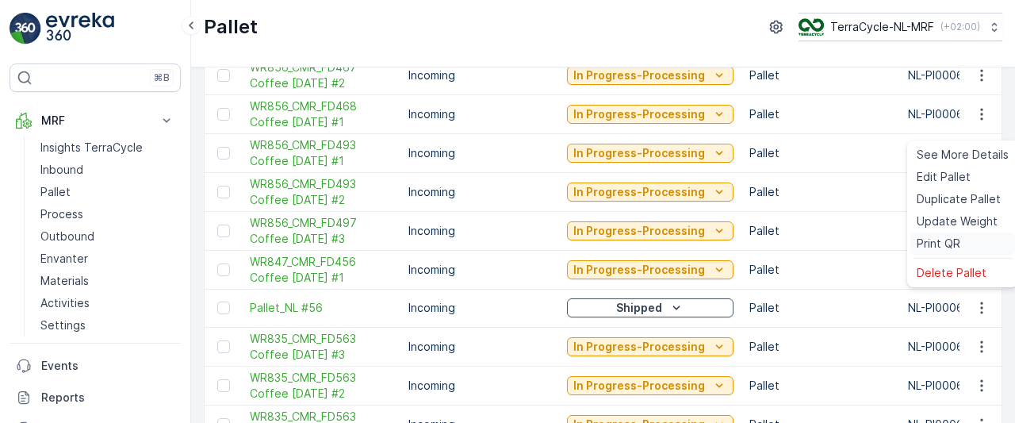
click at [920, 244] on span "Print QR" at bounding box center [938, 243] width 44 height 16
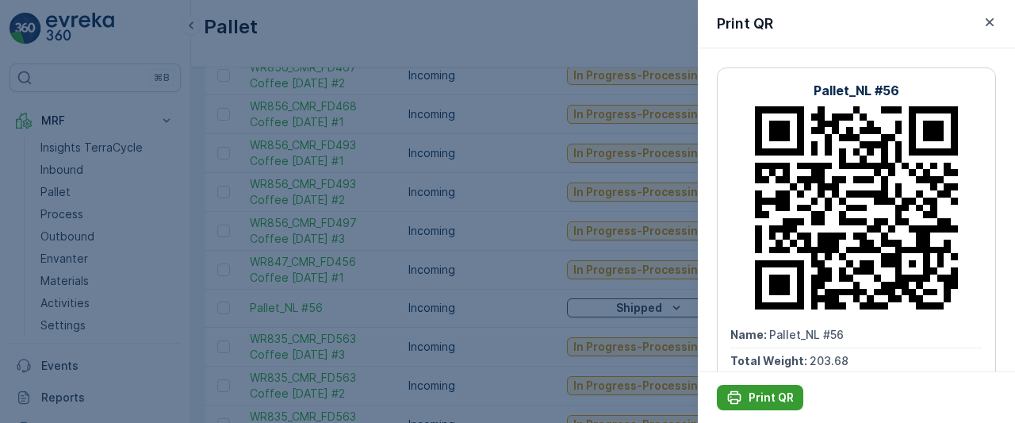
click at [742, 399] on div "Print QR" at bounding box center [759, 397] width 67 height 16
click at [74, 194] on div at bounding box center [507, 211] width 1015 height 423
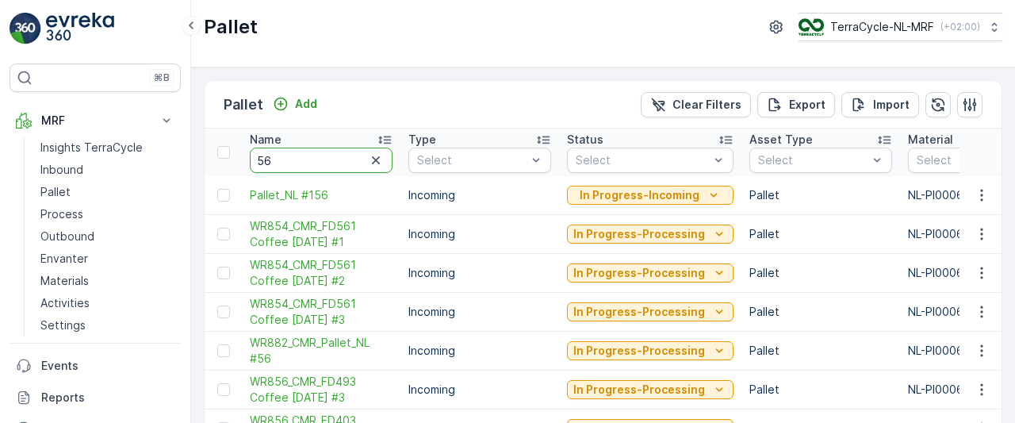
click at [306, 156] on input "56" at bounding box center [321, 159] width 143 height 25
type input "5"
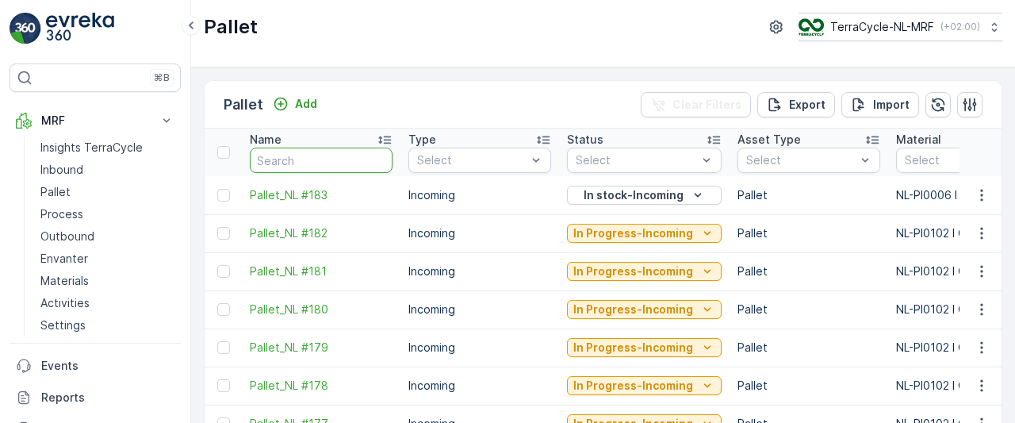
click at [289, 160] on input "text" at bounding box center [321, 159] width 143 height 25
type input "55"
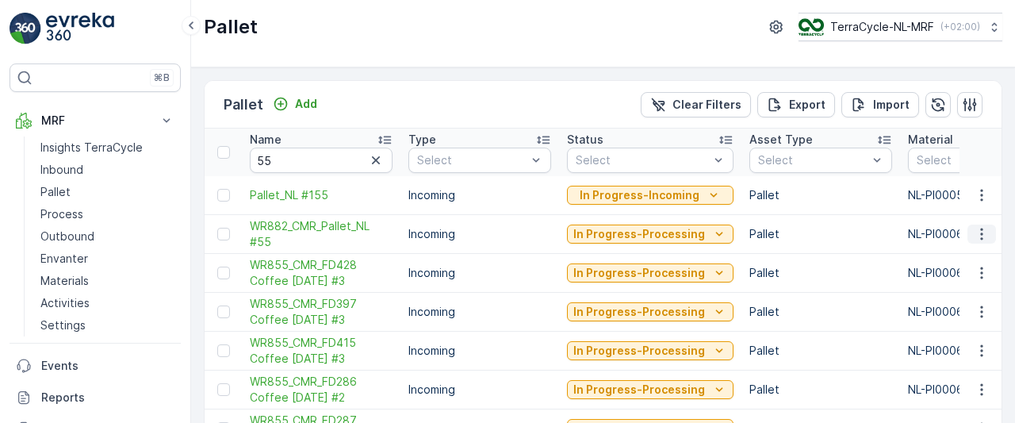
click at [975, 235] on icon "button" at bounding box center [982, 234] width 16 height 16
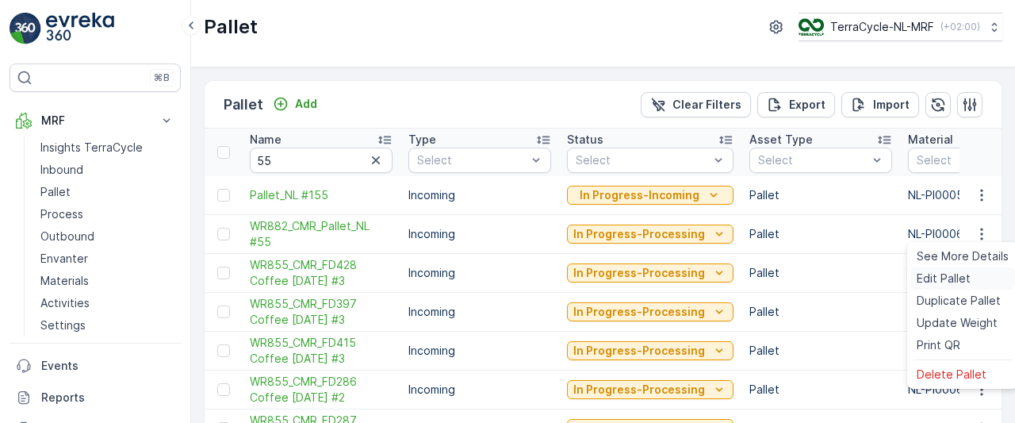
click at [938, 280] on span "Edit Pallet" at bounding box center [943, 278] width 54 height 16
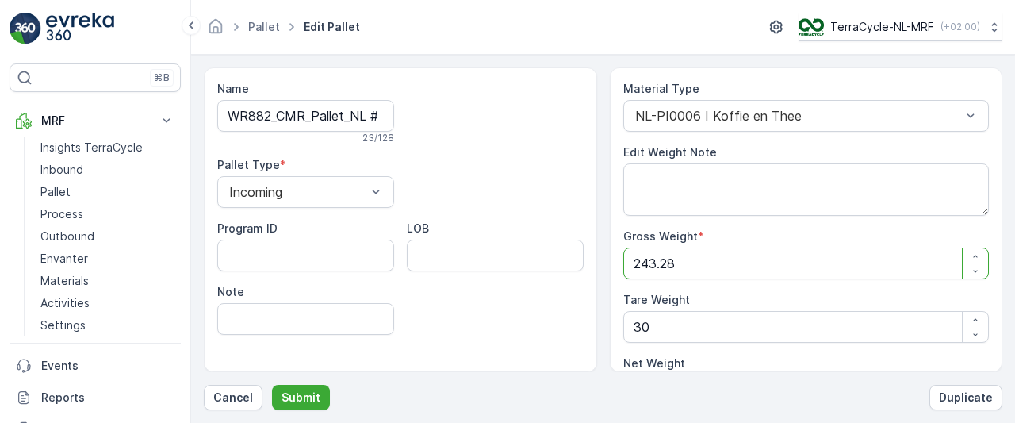
click at [796, 260] on Weight "243.28" at bounding box center [806, 263] width 366 height 32
type Weight "243.2"
type Weight "213.2"
type Weight "243"
type Weight "213"
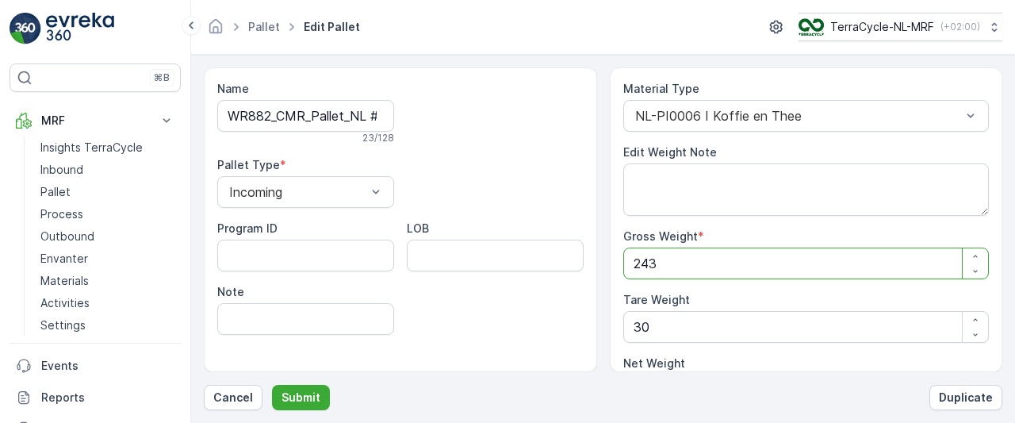
type Weight "24"
type Weight "-6"
type Weight "2"
type Weight "-28"
type Weight "0"
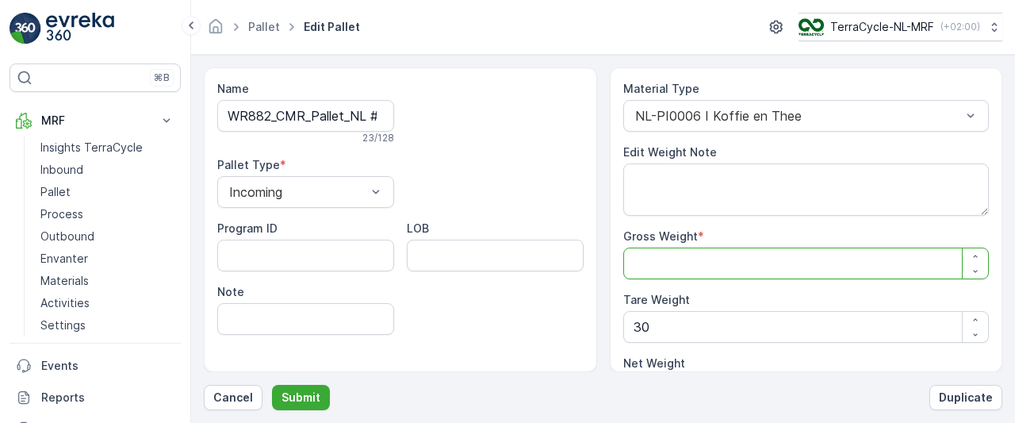
type Weight "2"
type Weight "-28"
type Weight "23"
type Weight "-7"
type Weight "230"
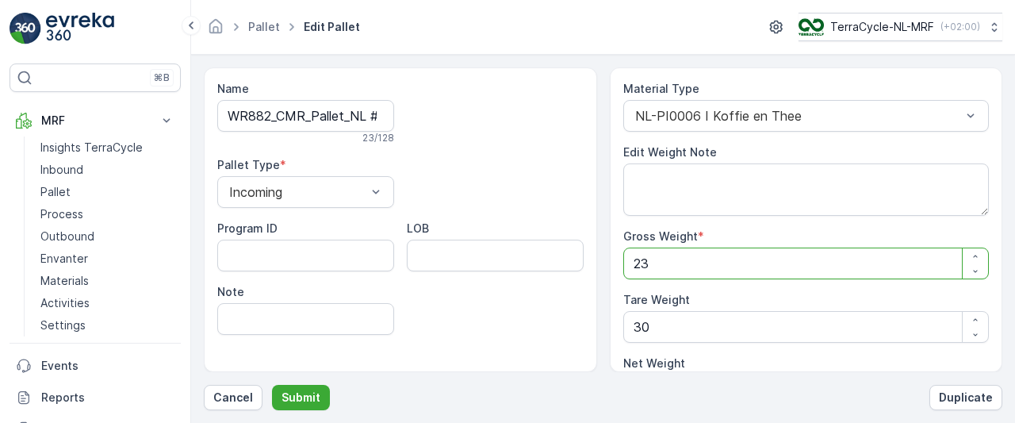
type Weight "200"
type Weight "230"
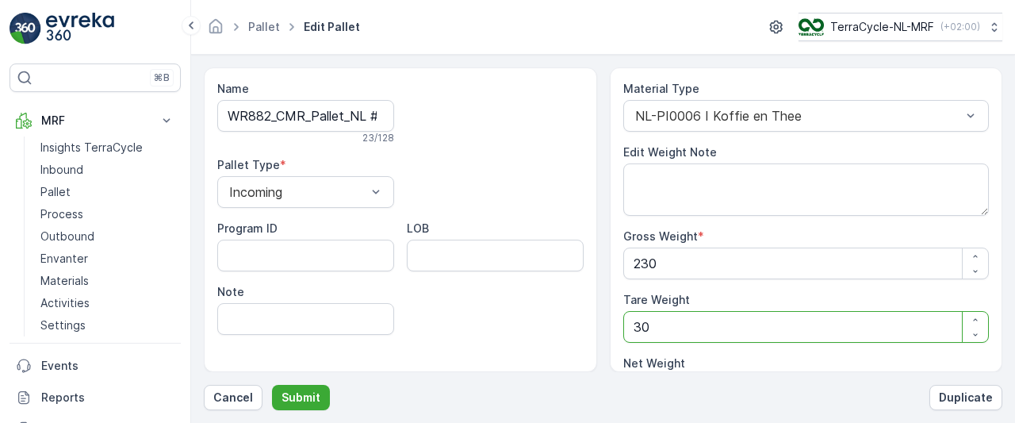
click at [742, 326] on Weight "30" at bounding box center [806, 327] width 366 height 32
type Weight "3"
type Weight "227"
type Weight "0"
type Weight "2"
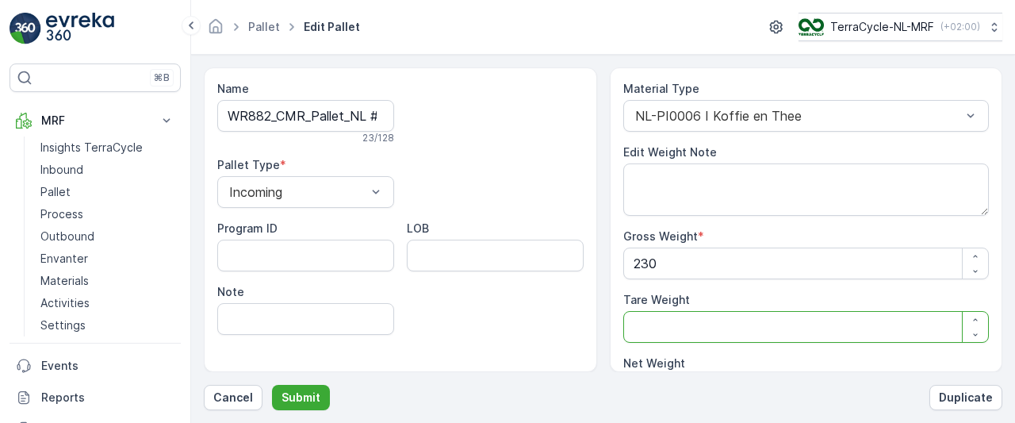
type Weight "228"
type Weight "25"
type Weight "205"
type Weight "25"
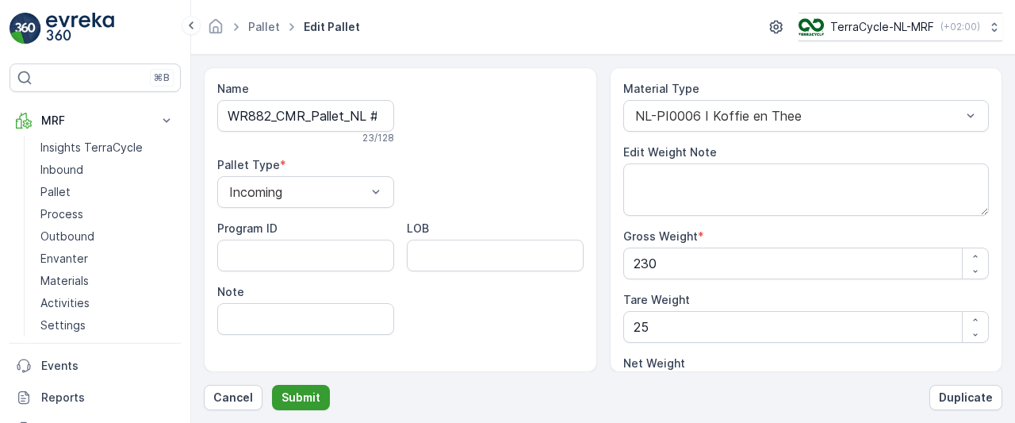
click at [305, 400] on p "Submit" at bounding box center [300, 397] width 39 height 16
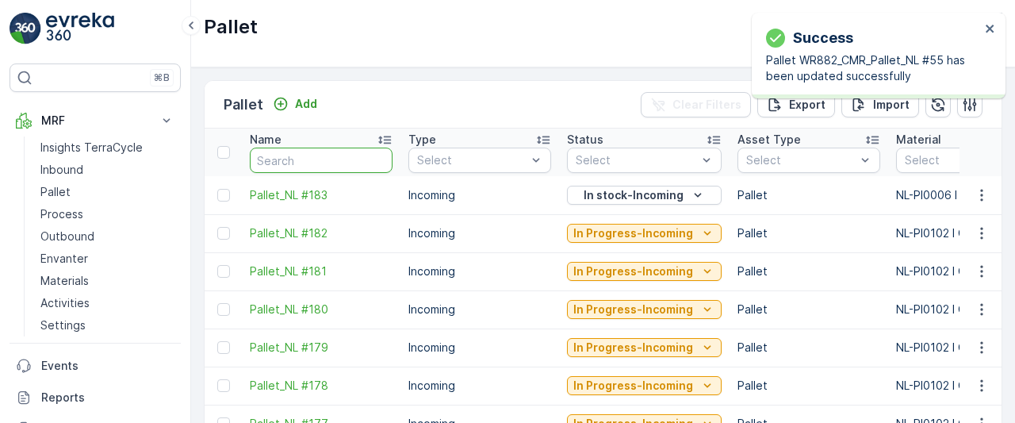
click at [339, 157] on input "text" at bounding box center [321, 159] width 143 height 25
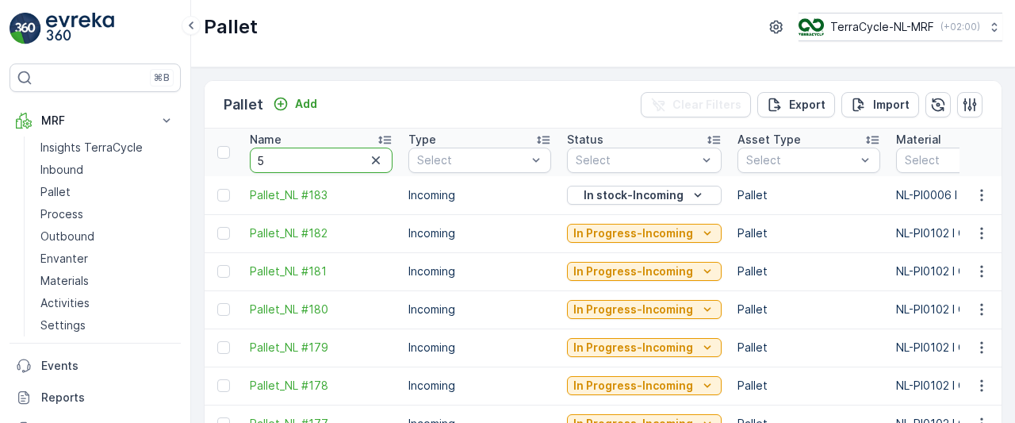
type input "55"
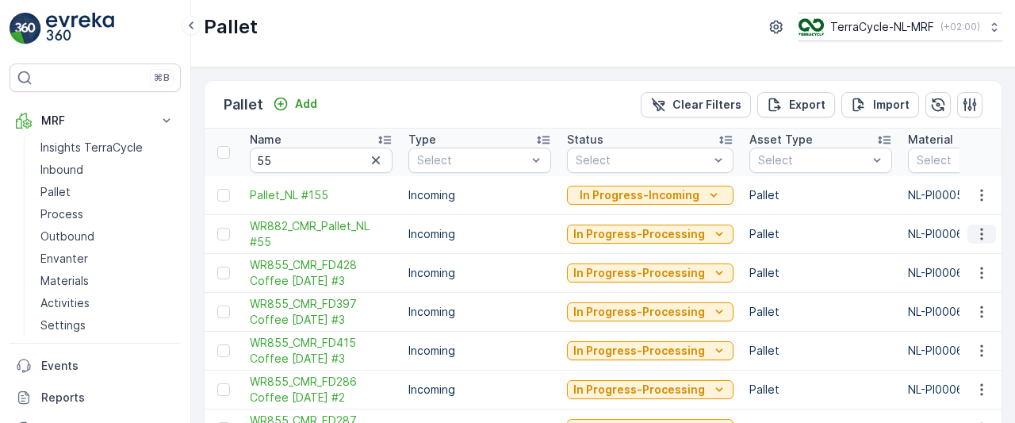
click at [976, 232] on icon "button" at bounding box center [982, 234] width 16 height 16
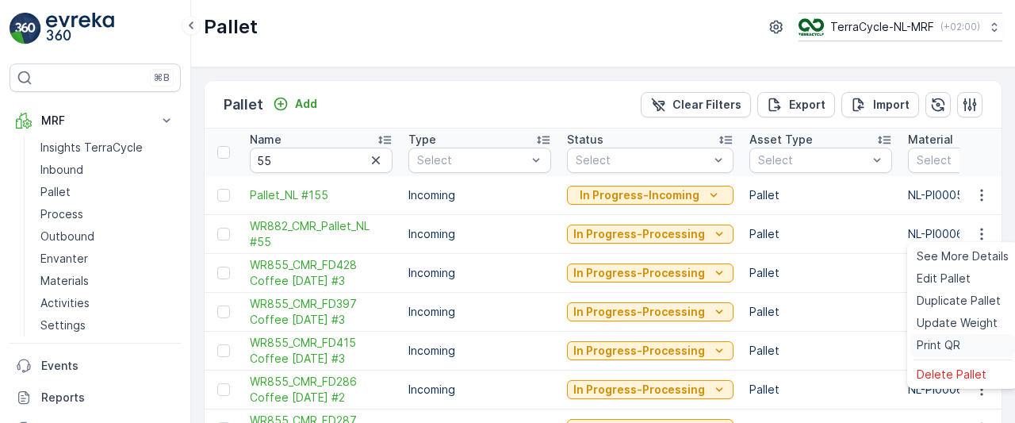
click at [942, 343] on span "Print QR" at bounding box center [938, 345] width 44 height 16
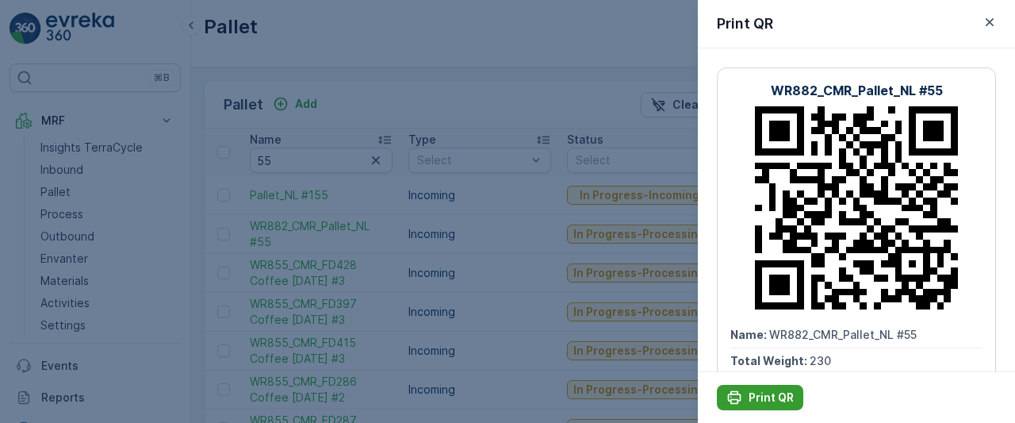
click at [760, 397] on p "Print QR" at bounding box center [770, 397] width 45 height 16
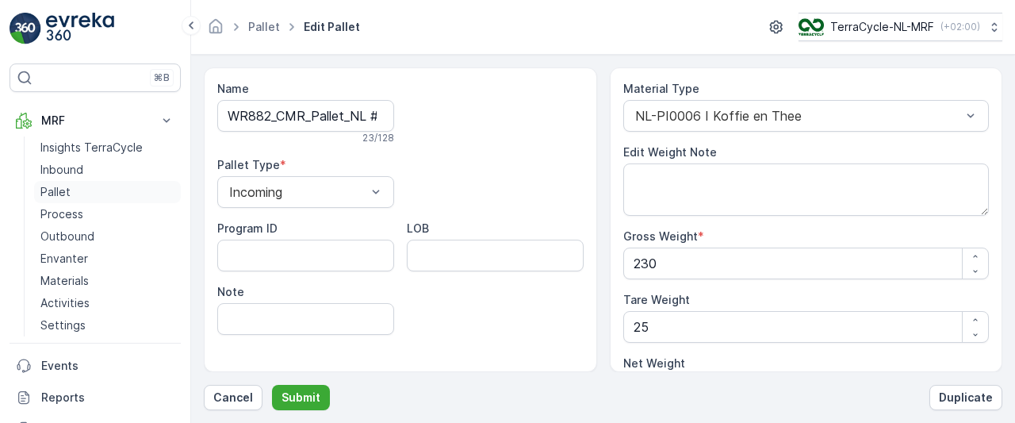
click at [54, 188] on p "Pallet" at bounding box center [55, 192] width 30 height 16
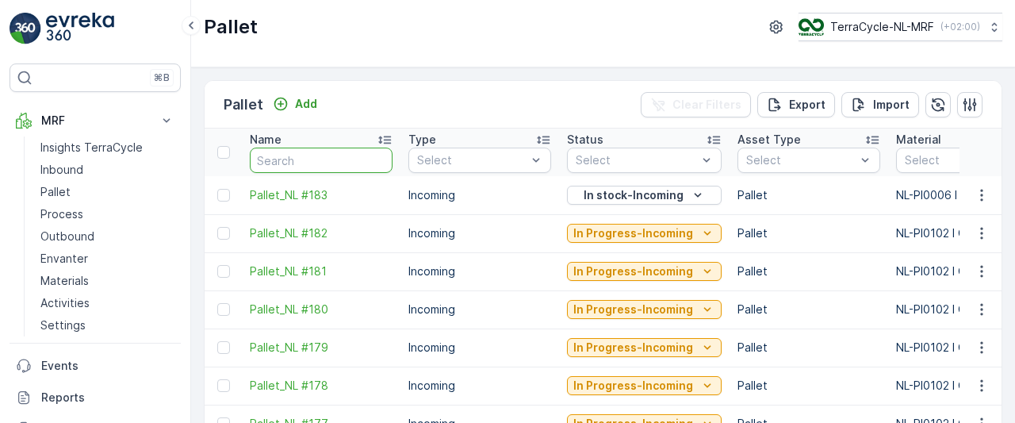
click at [325, 158] on input "text" at bounding box center [321, 159] width 143 height 25
type input "51"
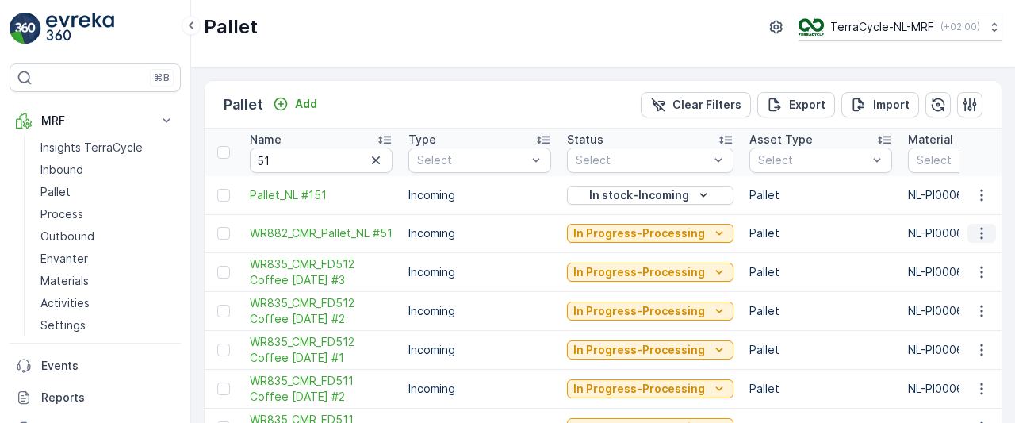
click at [978, 235] on icon "button" at bounding box center [982, 233] width 16 height 16
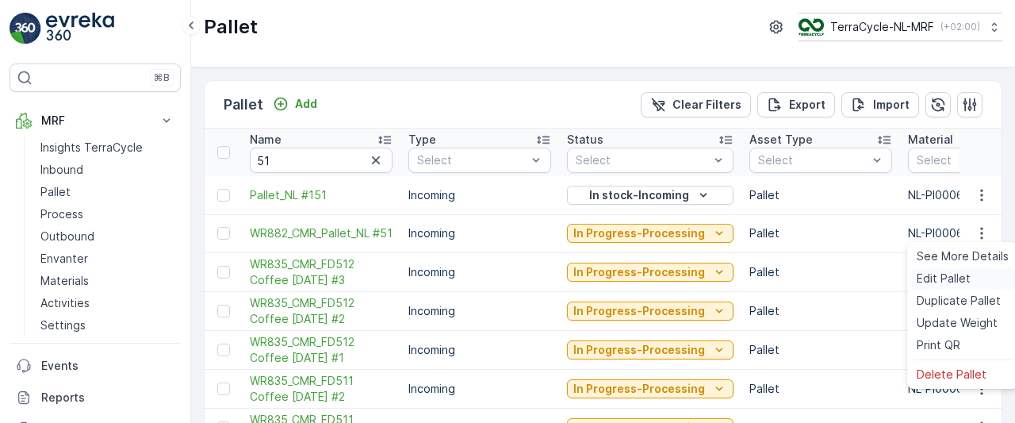
click at [948, 278] on span "Edit Pallet" at bounding box center [943, 278] width 54 height 16
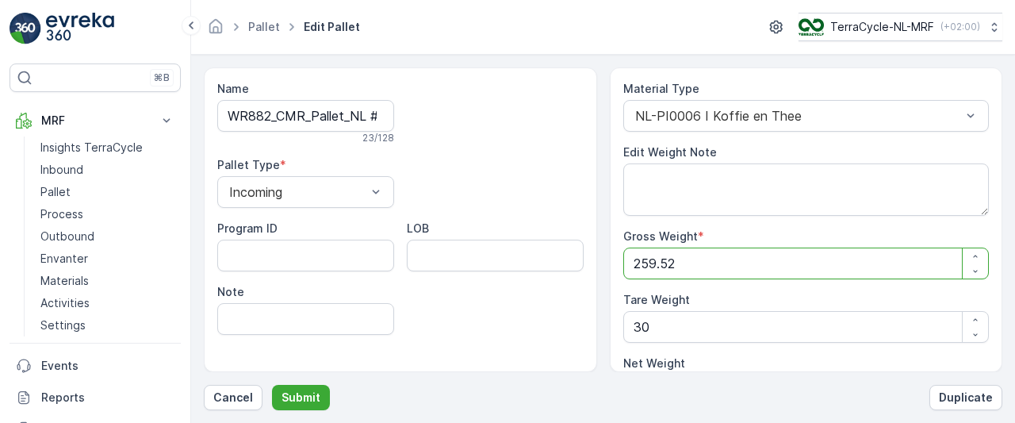
click at [745, 266] on Weight "259.52" at bounding box center [806, 263] width 366 height 32
type Weight "259.5"
type Weight "229.5"
type Weight "259"
type Weight "229"
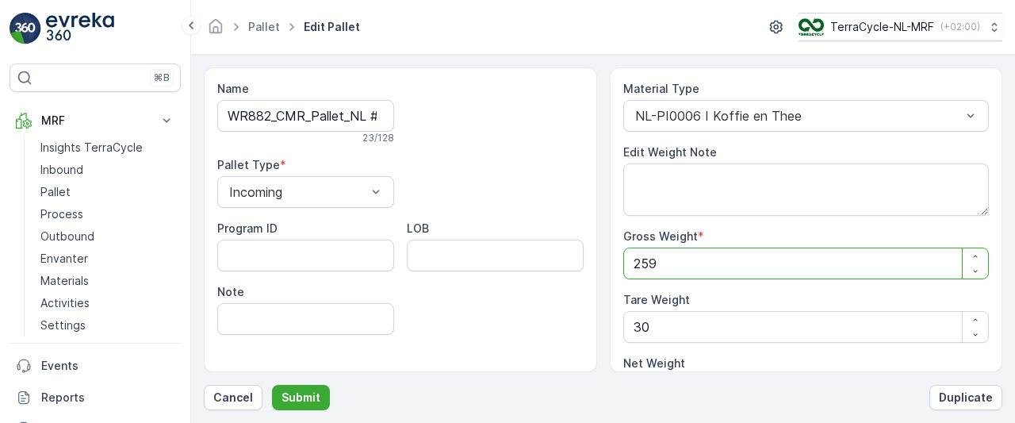
type Weight "25"
type Weight "-5"
type Weight "2"
type Weight "-28"
type Weight "0"
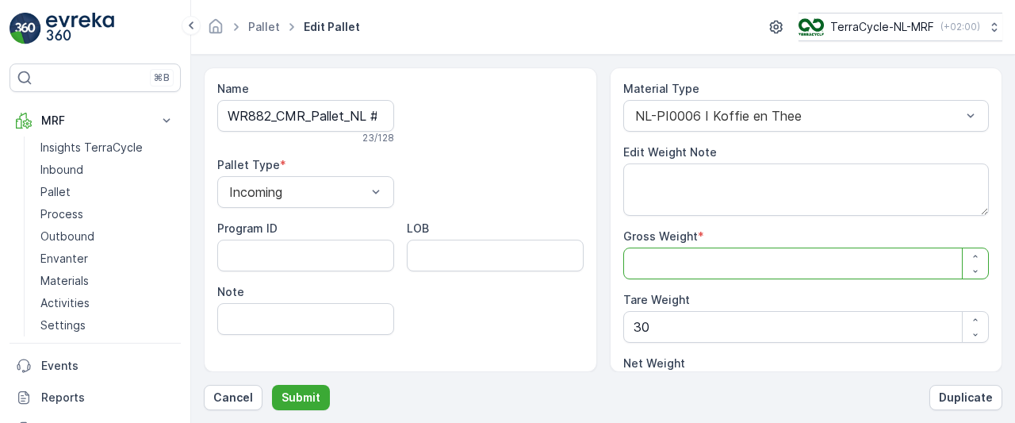
type Weight "2"
type Weight "-28"
type Weight "22"
type Weight "-8"
type Weight "221"
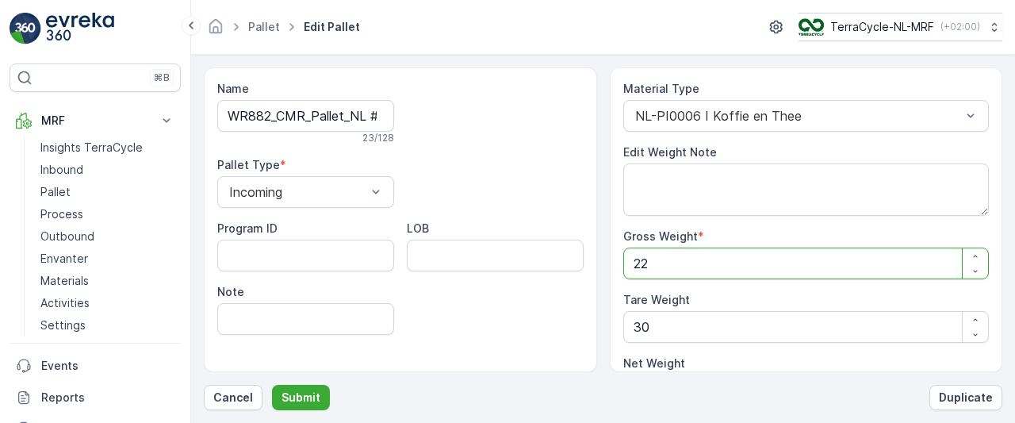
type Weight "191"
type Weight "221"
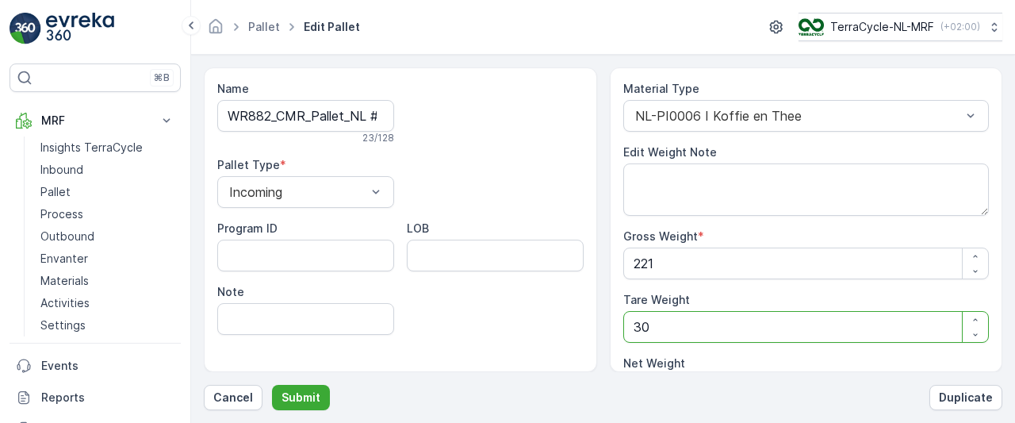
click at [701, 319] on Weight "30" at bounding box center [806, 327] width 366 height 32
type Weight "3"
type Weight "218"
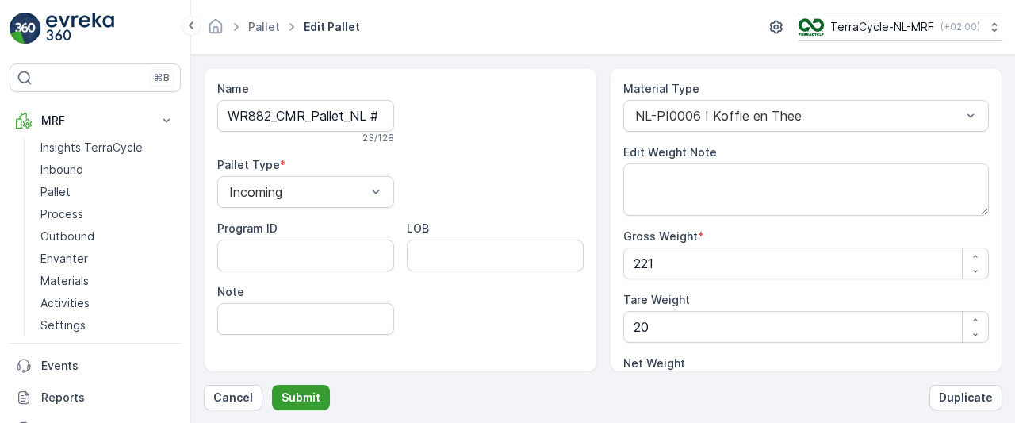
click at [293, 390] on p "Submit" at bounding box center [300, 397] width 39 height 16
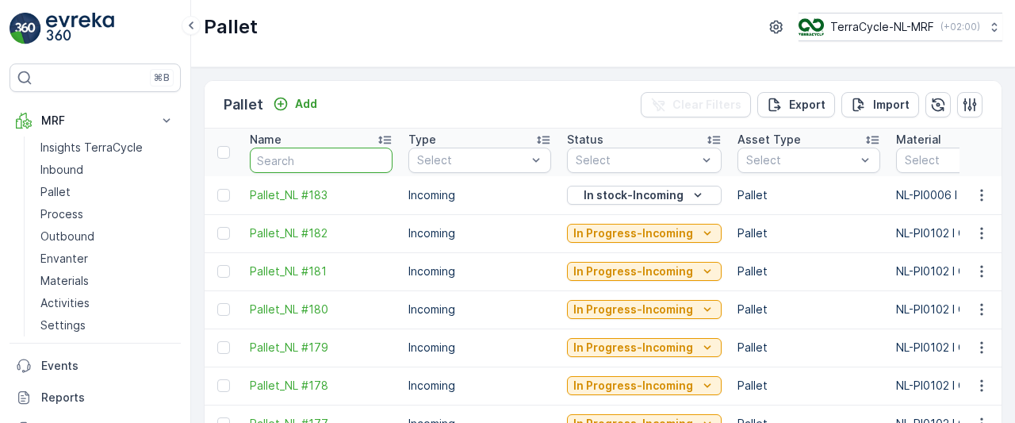
click at [317, 158] on input "text" at bounding box center [321, 159] width 143 height 25
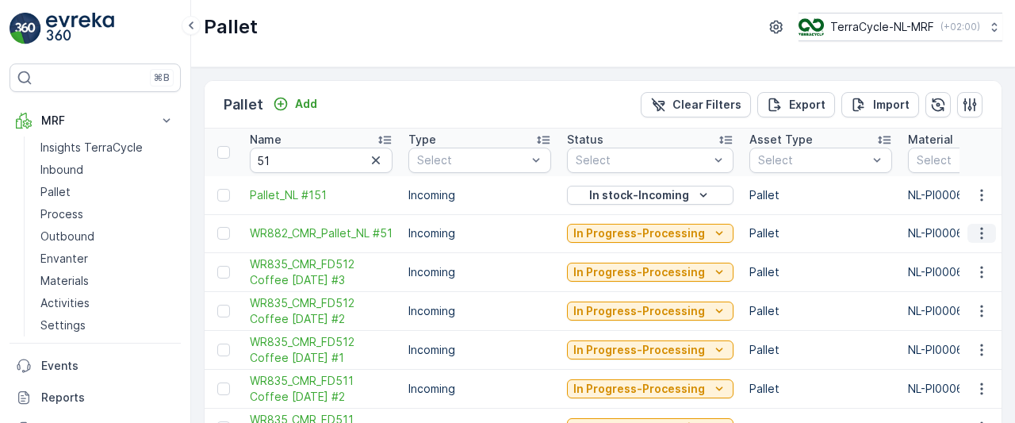
click at [974, 235] on icon "button" at bounding box center [982, 233] width 16 height 16
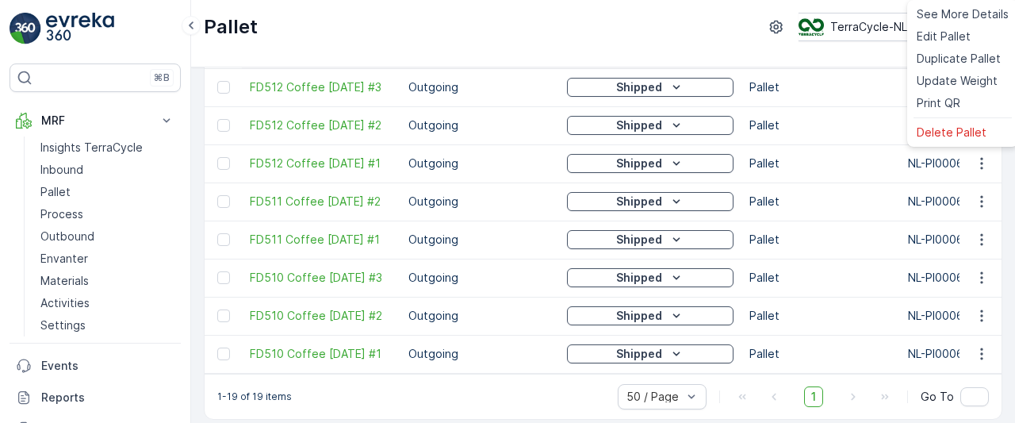
scroll to position [546, 0]
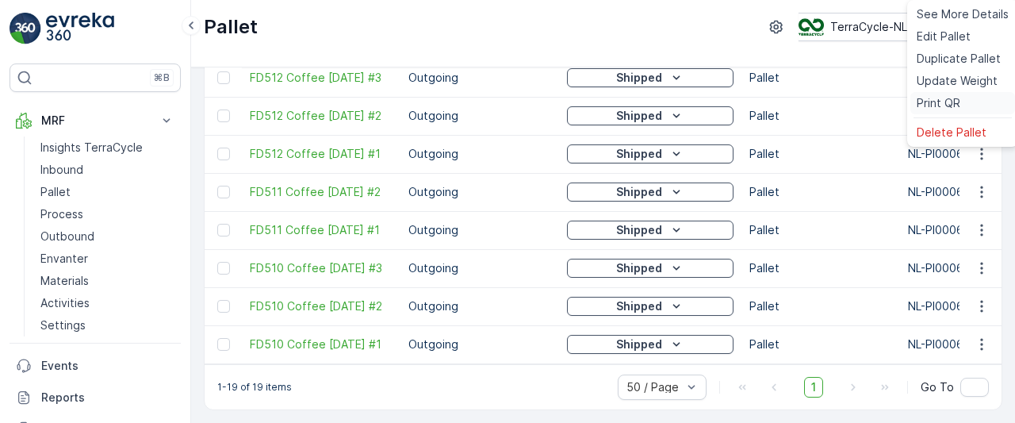
click at [948, 103] on span "Print QR" at bounding box center [938, 103] width 44 height 16
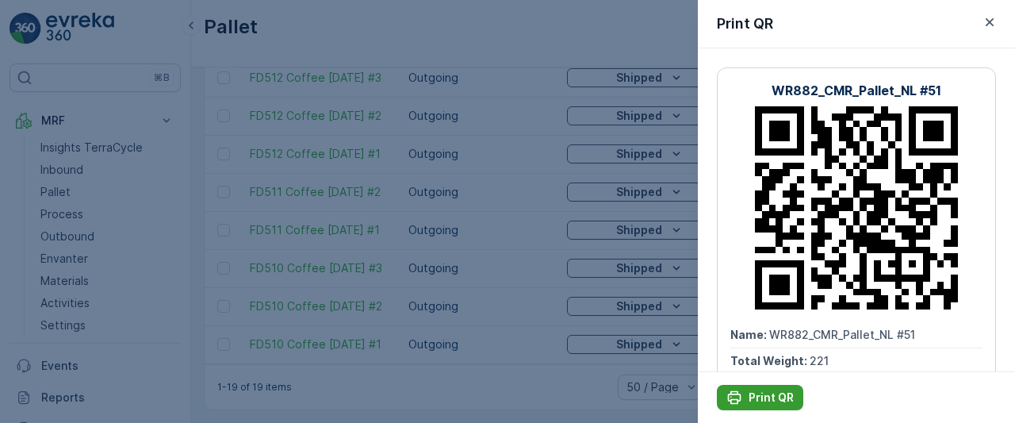
click at [762, 392] on p "Print QR" at bounding box center [770, 397] width 45 height 16
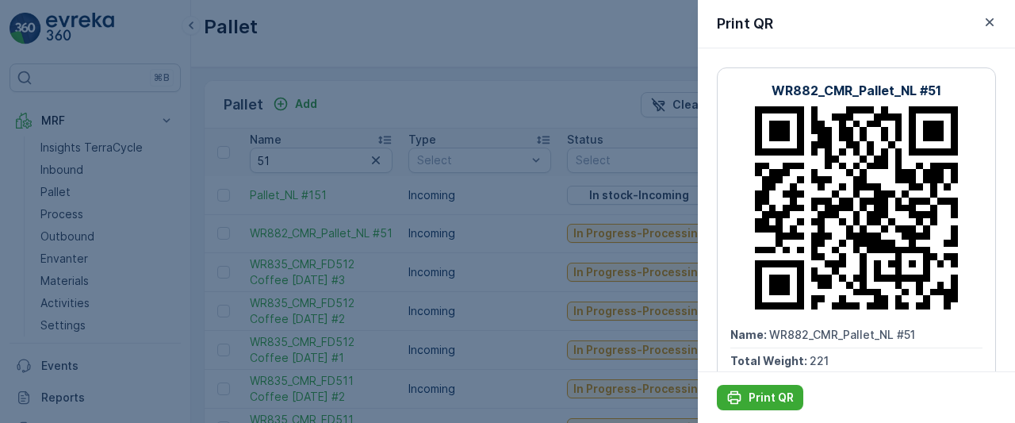
scroll to position [546, 0]
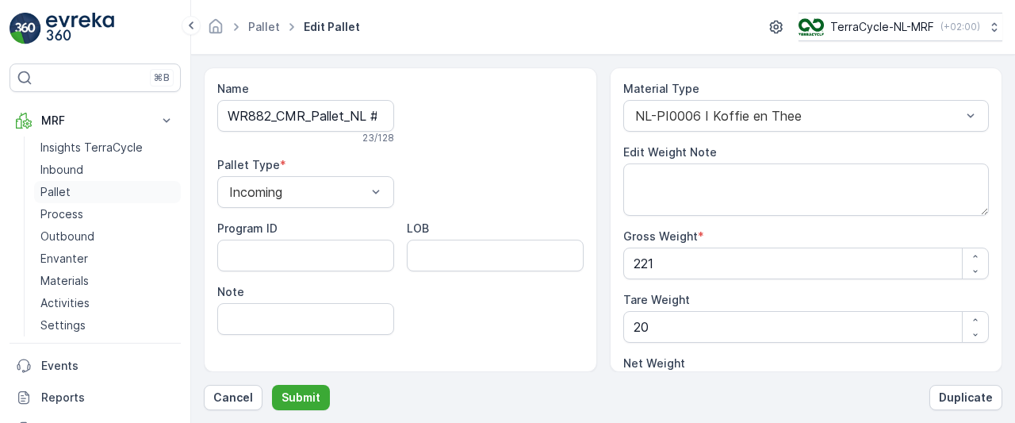
click at [52, 196] on p "Pallet" at bounding box center [55, 192] width 30 height 16
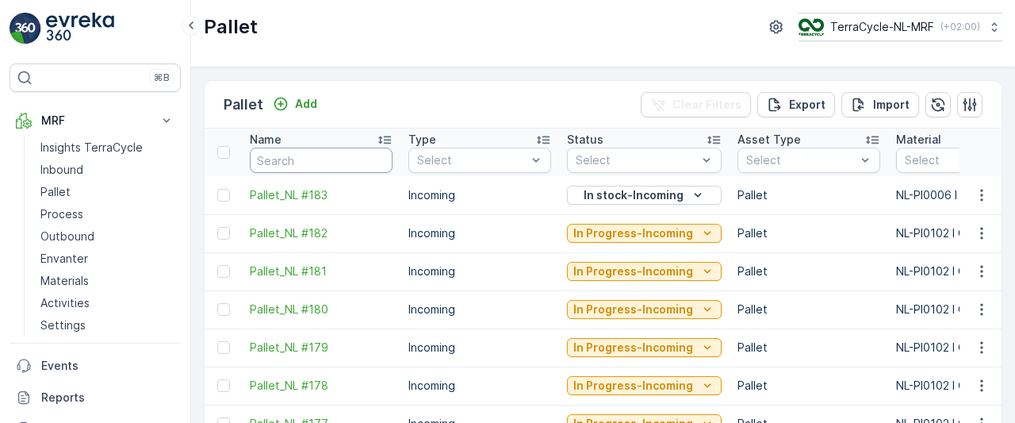
click at [323, 155] on input "text" at bounding box center [321, 159] width 143 height 25
type input "61"
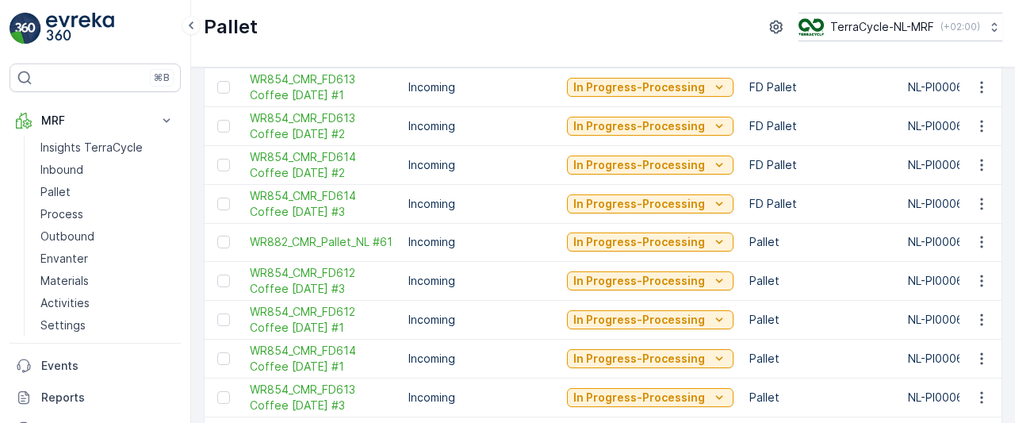
scroll to position [421, 0]
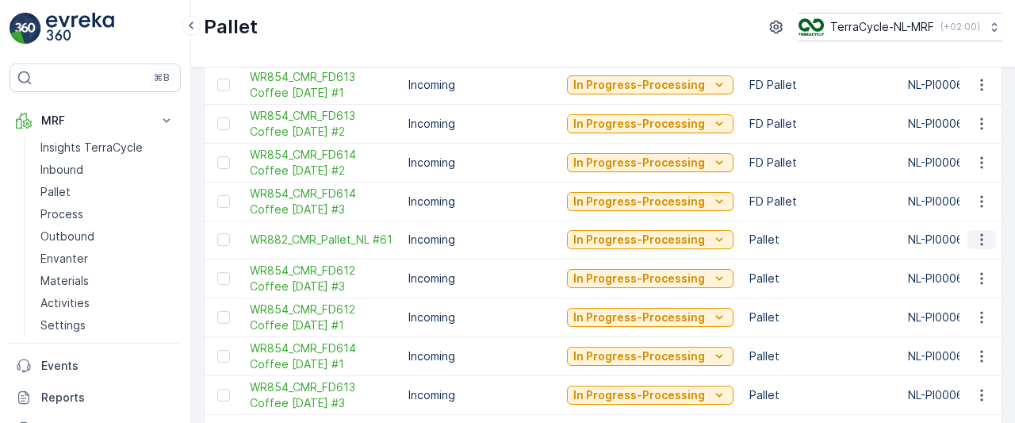
click at [975, 235] on icon "button" at bounding box center [982, 239] width 16 height 16
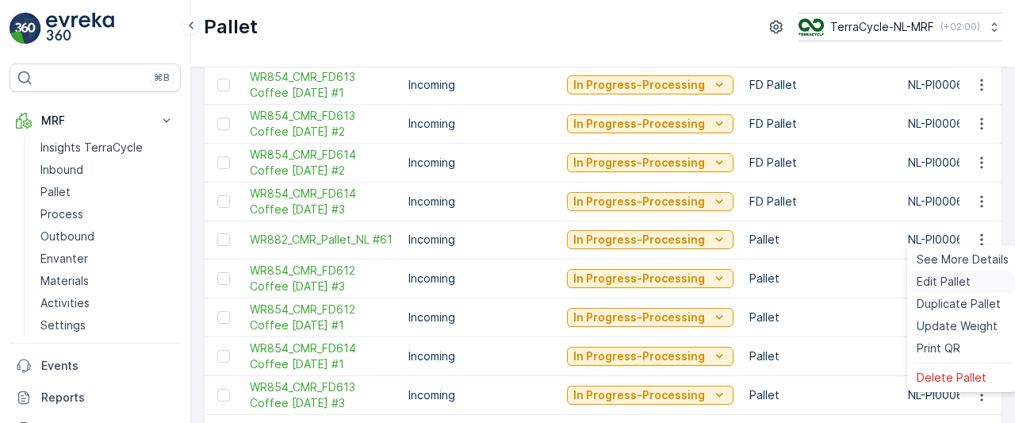
click at [937, 283] on span "Edit Pallet" at bounding box center [943, 282] width 54 height 16
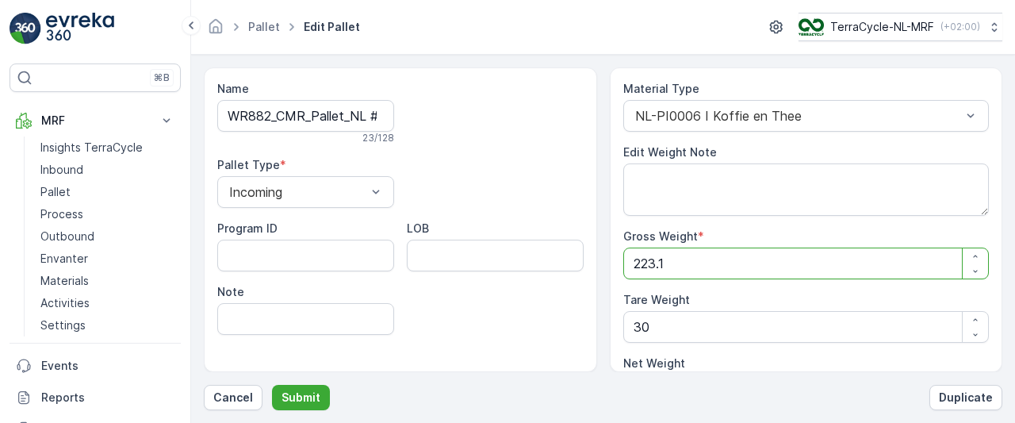
click at [708, 262] on Weight "223.1" at bounding box center [806, 263] width 366 height 32
type Weight "223"
type Weight "193"
type Weight "22"
type Weight "-8"
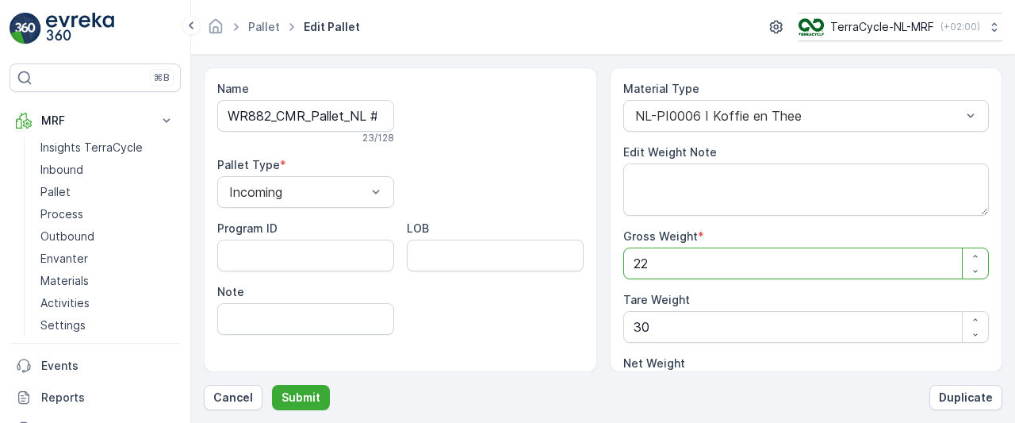
type Weight "2"
type Weight "-28"
type Weight "0"
type Weight "1"
type Weight "-29"
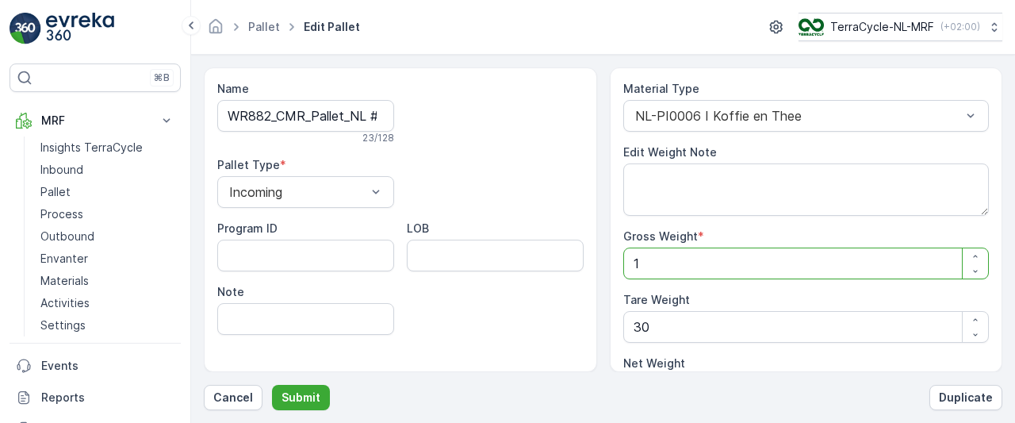
type Weight "16"
type Weight "-14"
type Weight "165"
type Weight "135"
type Weight "165"
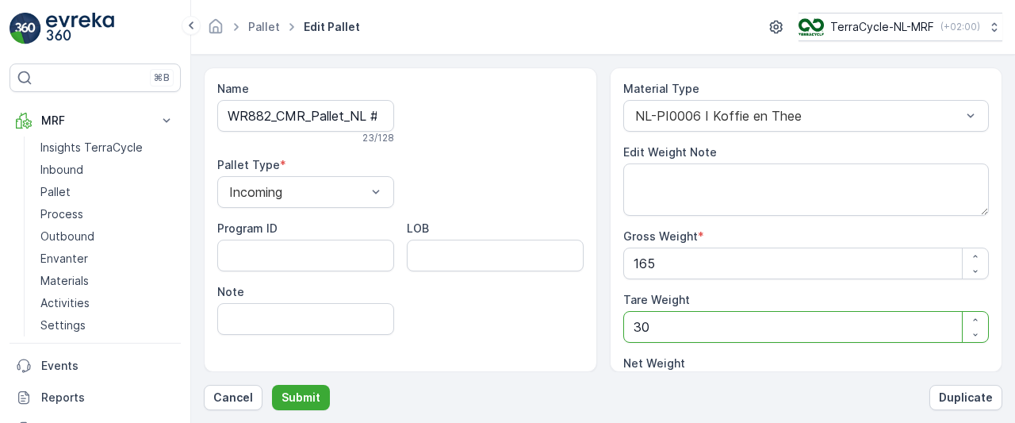
click at [664, 329] on Weight "30" at bounding box center [806, 327] width 366 height 32
type Weight "3"
type Weight "162"
type Weight "0"
type Weight "2"
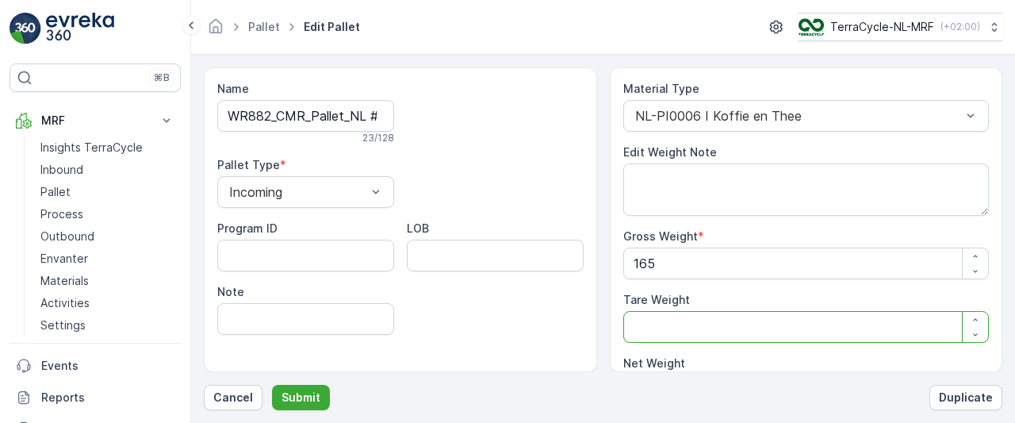
type Weight "163"
type Weight "20"
type Weight "145"
type Weight "20"
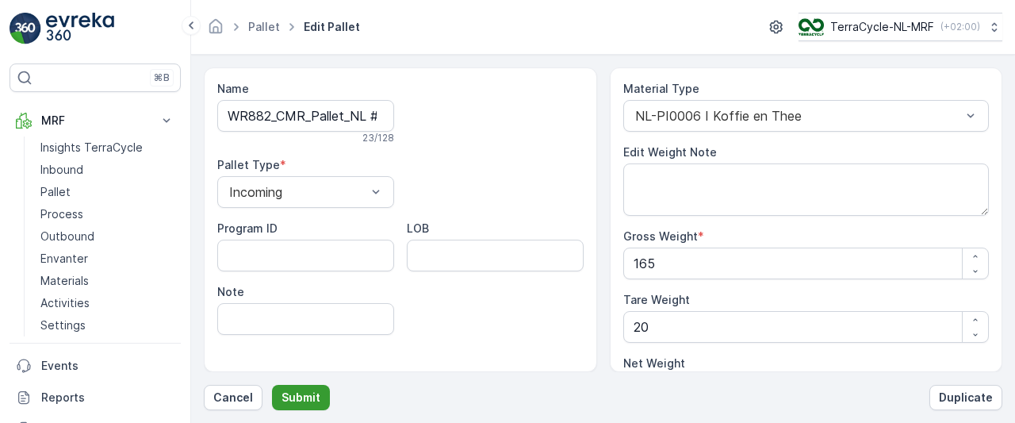
click at [299, 402] on p "Submit" at bounding box center [300, 397] width 39 height 16
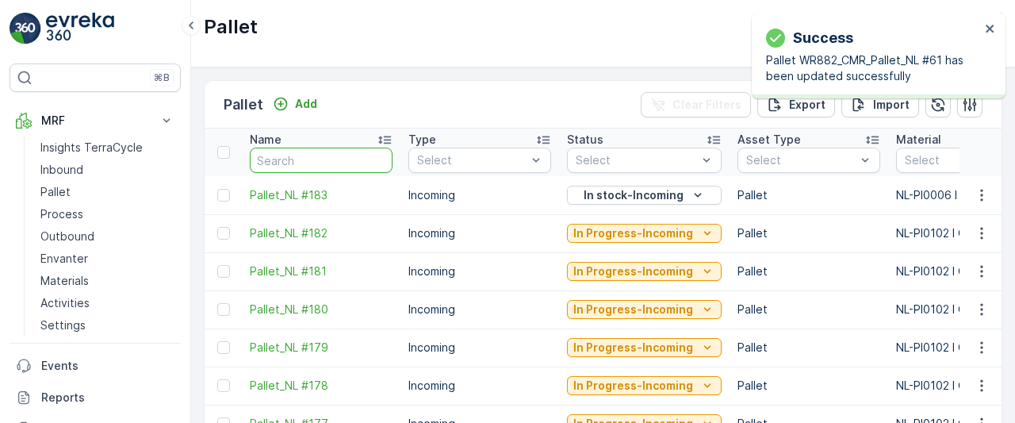
click at [336, 159] on input "text" at bounding box center [321, 159] width 143 height 25
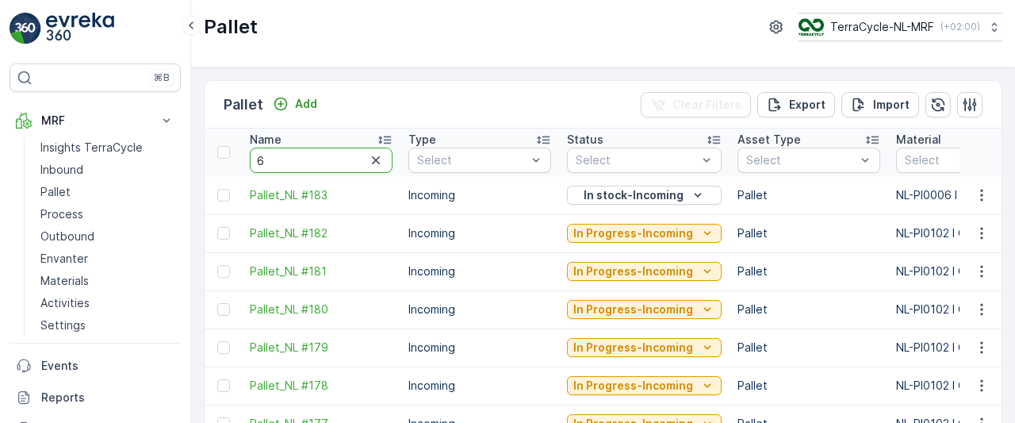
type input "61"
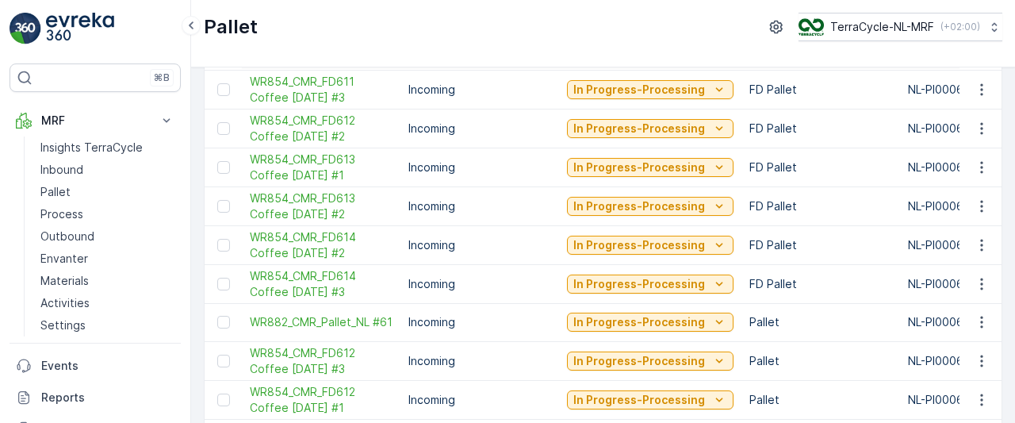
scroll to position [339, 0]
click at [977, 318] on icon "button" at bounding box center [982, 321] width 16 height 16
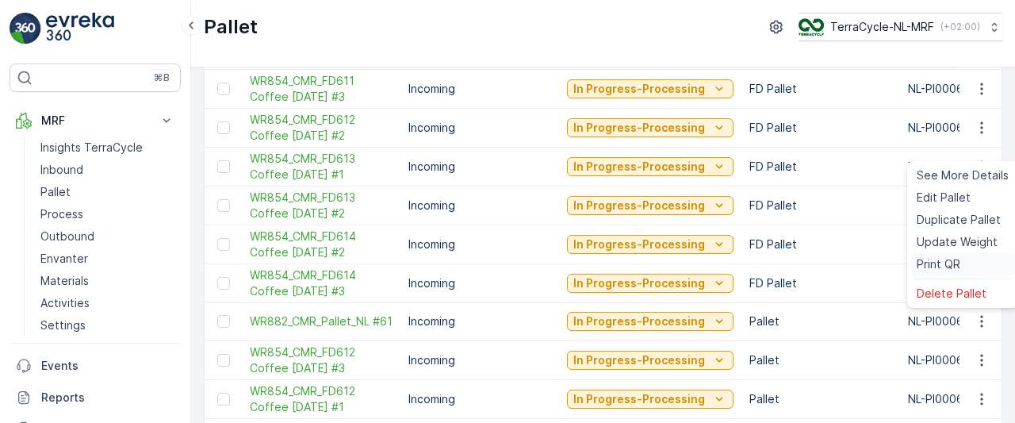
click at [936, 262] on span "Print QR" at bounding box center [938, 264] width 44 height 16
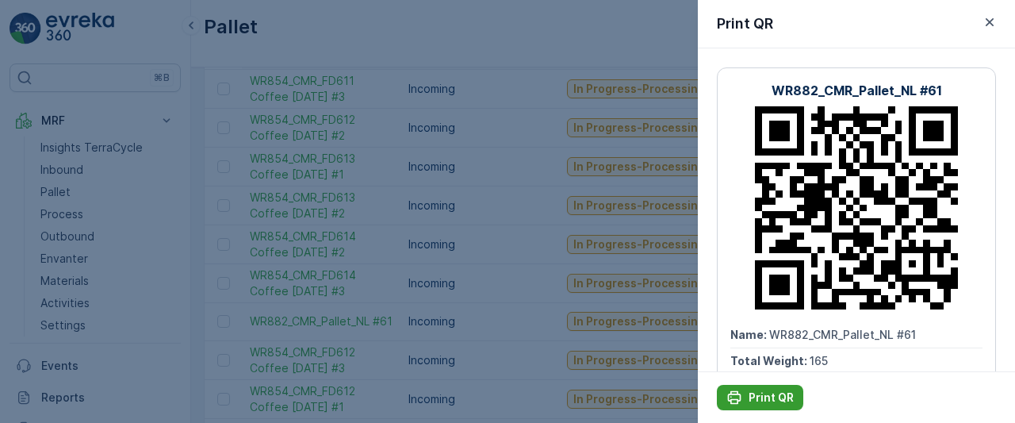
click at [775, 399] on p "Print QR" at bounding box center [770, 397] width 45 height 16
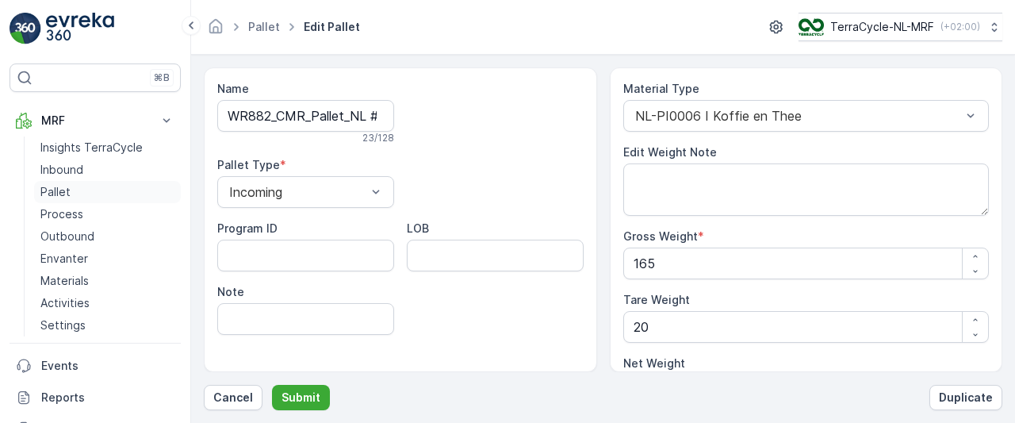
click at [62, 192] on p "Pallet" at bounding box center [55, 192] width 30 height 16
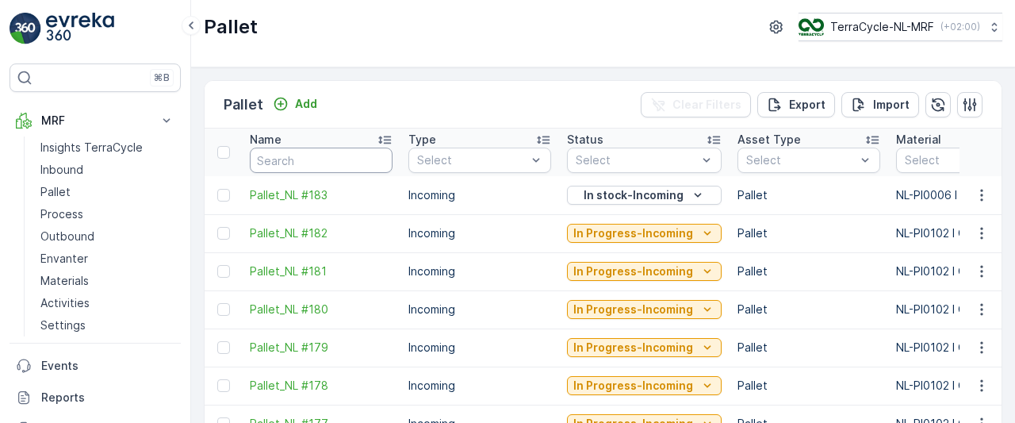
click at [337, 162] on input "text" at bounding box center [321, 159] width 143 height 25
type input "5"
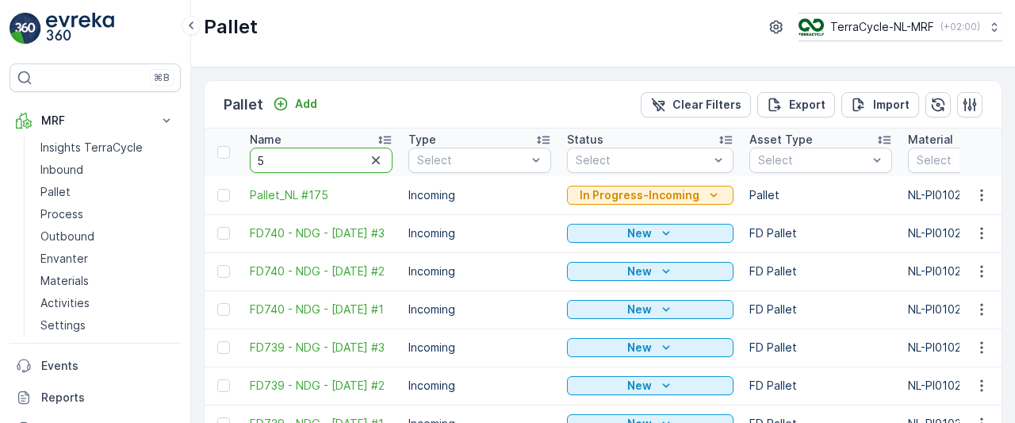
click at [337, 162] on input "5" at bounding box center [321, 159] width 143 height 25
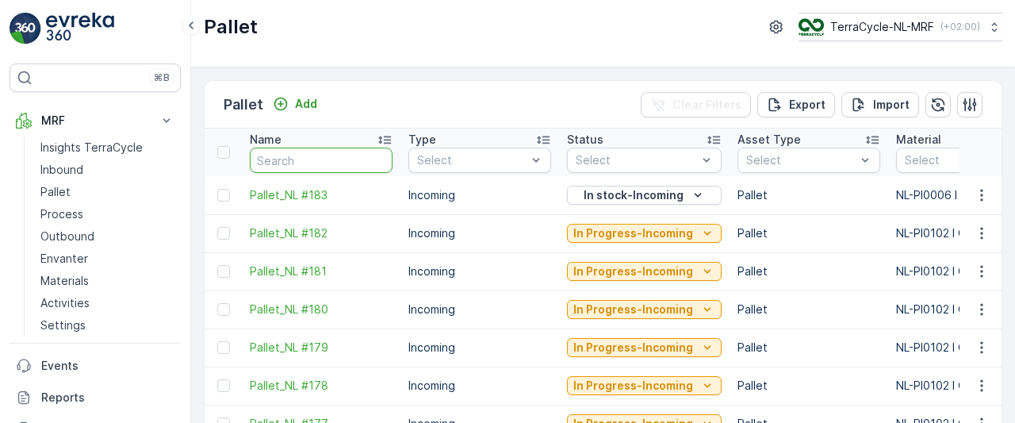
click at [337, 162] on input "text" at bounding box center [321, 159] width 143 height 25
type input "75"
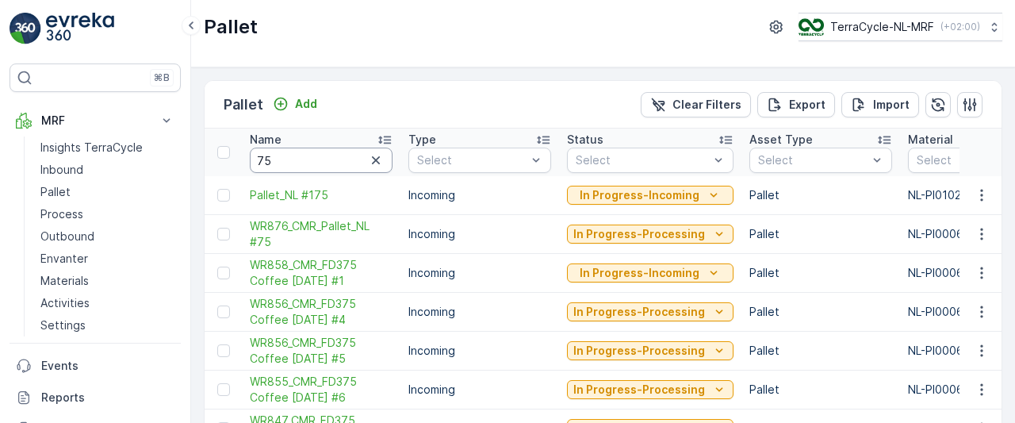
click at [337, 162] on input "75" at bounding box center [321, 159] width 143 height 25
type input "7582"
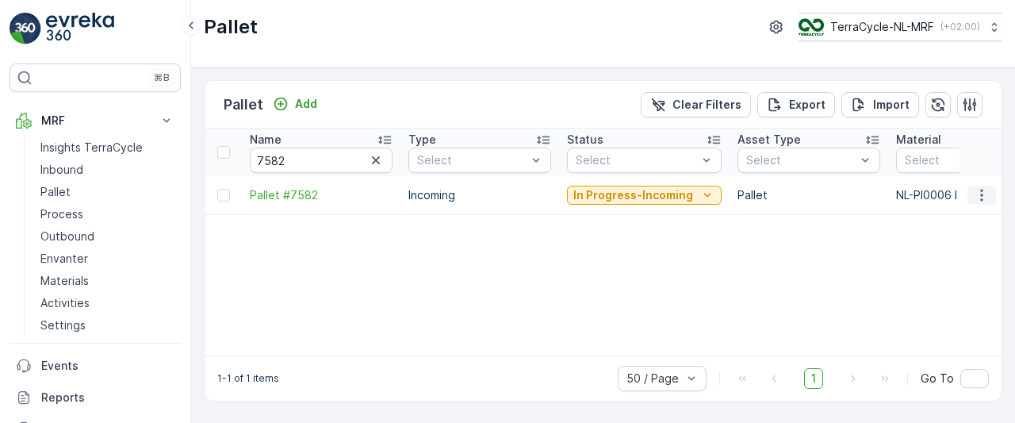
click at [985, 193] on icon "button" at bounding box center [982, 195] width 16 height 16
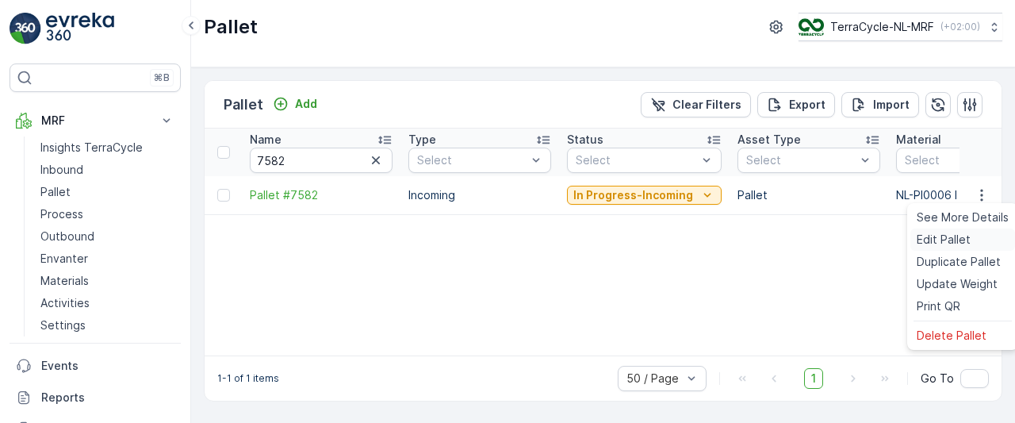
click at [932, 238] on span "Edit Pallet" at bounding box center [943, 239] width 54 height 16
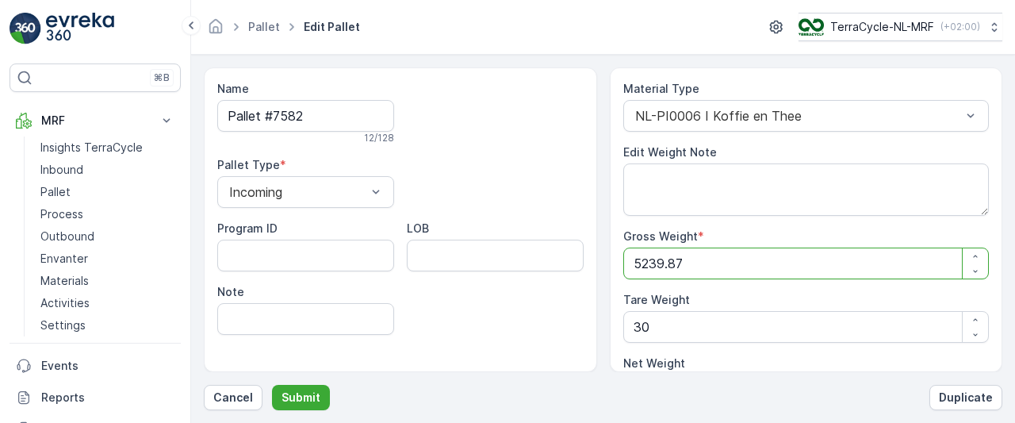
click at [785, 256] on Weight "5239.87" at bounding box center [806, 263] width 366 height 32
type Weight "5239.8"
type Weight "5209.8"
type Weight "5239"
type Weight "5209"
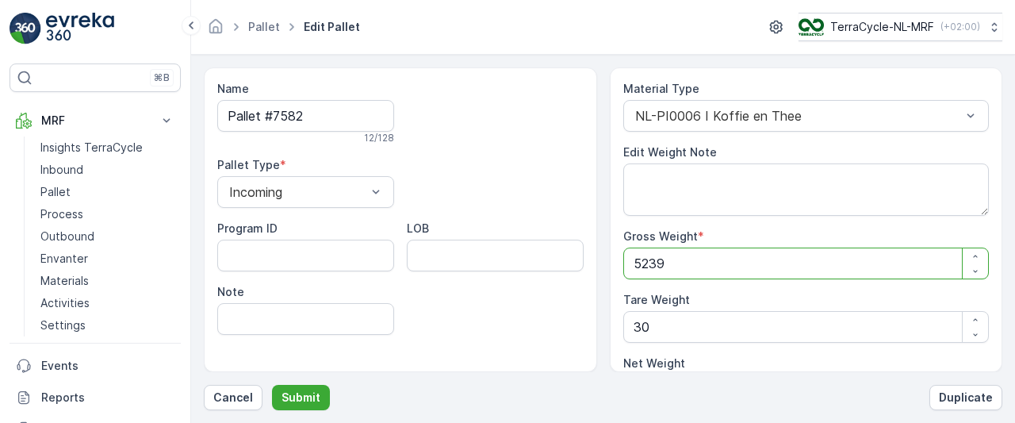
type Weight "523"
type Weight "493"
type Weight "52"
type Weight "22"
type Weight "5"
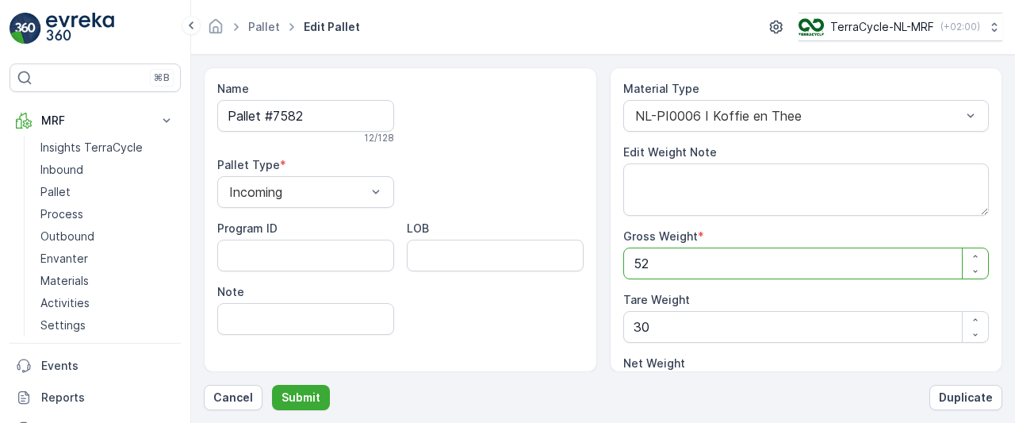
type Weight "-25"
type Weight "0"
type Weight "1"
type Weight "-29"
type Weight "18"
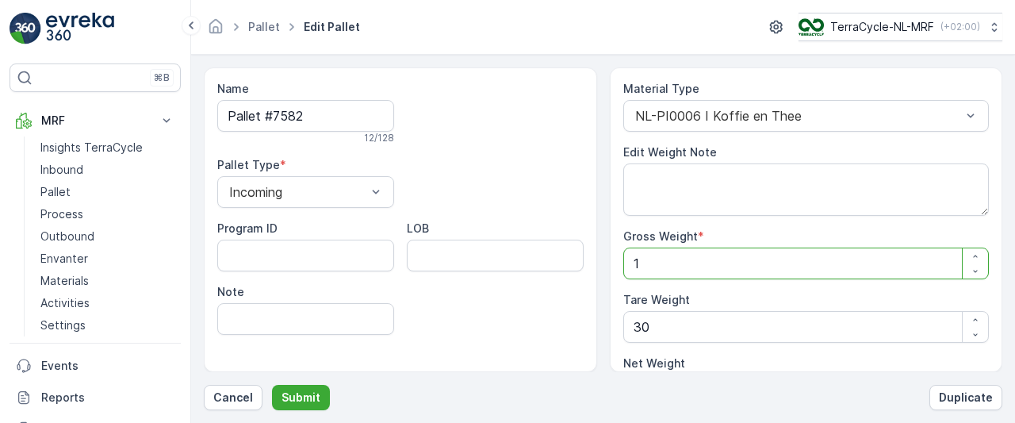
type Weight "-12"
type Weight "185"
type Weight "155"
type Weight "185"
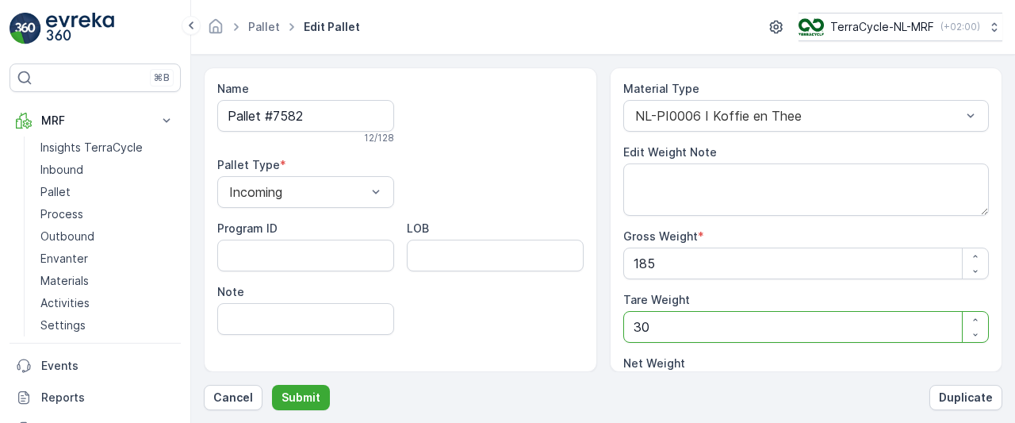
click at [713, 323] on Weight "30" at bounding box center [806, 327] width 366 height 32
type Weight "3"
type Weight "182"
type Weight "0"
type Weight "2"
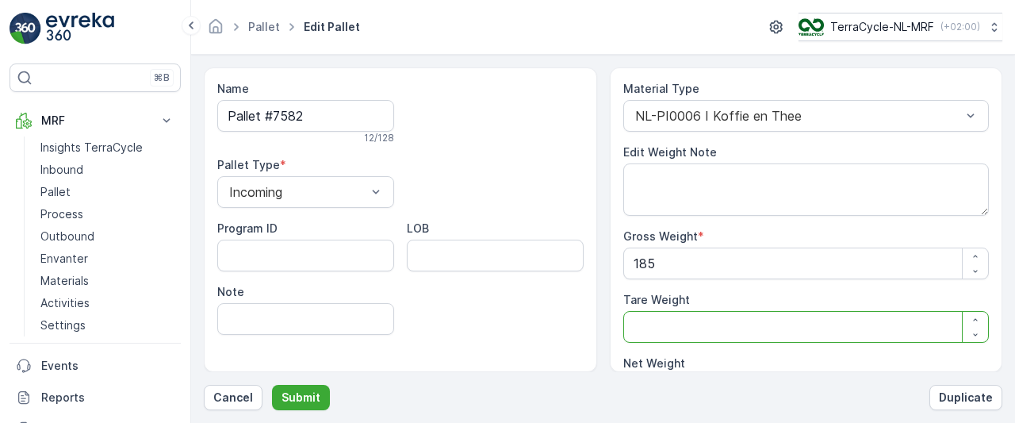
type Weight "183"
type Weight "25"
type Weight "160"
type Weight "25"
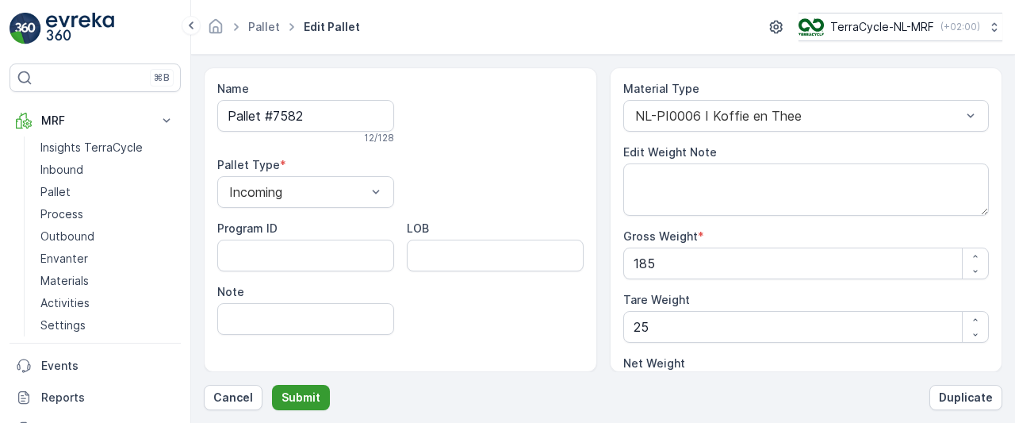
click at [300, 397] on p "Submit" at bounding box center [300, 397] width 39 height 16
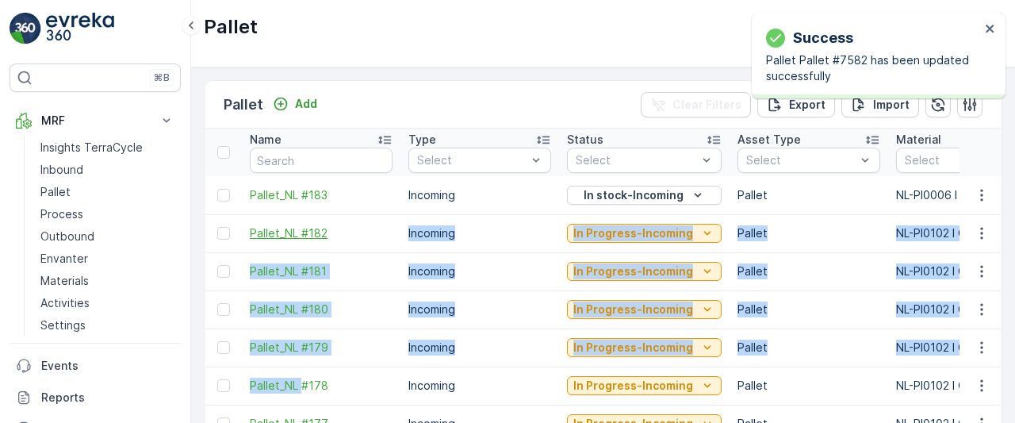
drag, startPoint x: 300, startPoint y: 397, endPoint x: 369, endPoint y: 231, distance: 180.5
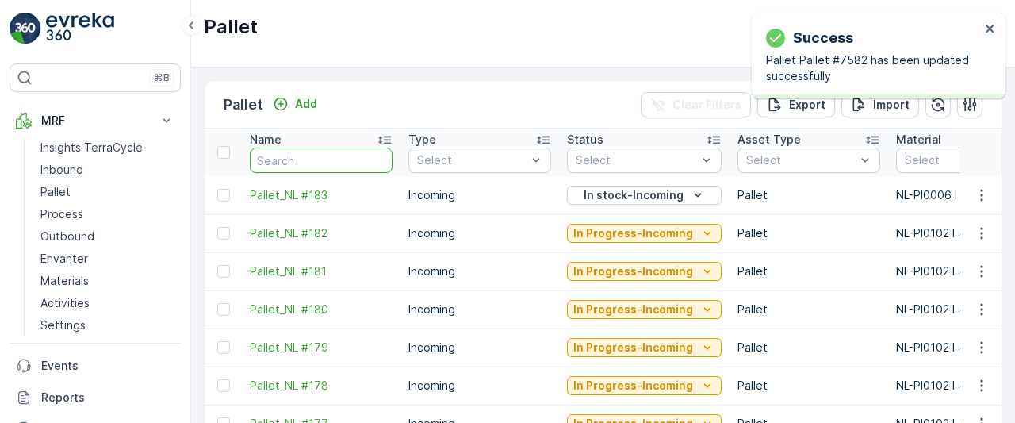
click at [331, 157] on input "text" at bounding box center [321, 159] width 143 height 25
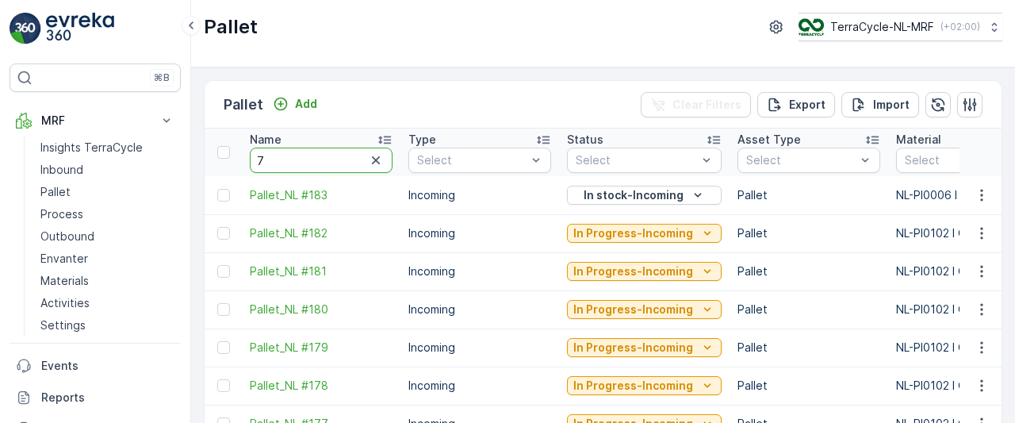
type input "75"
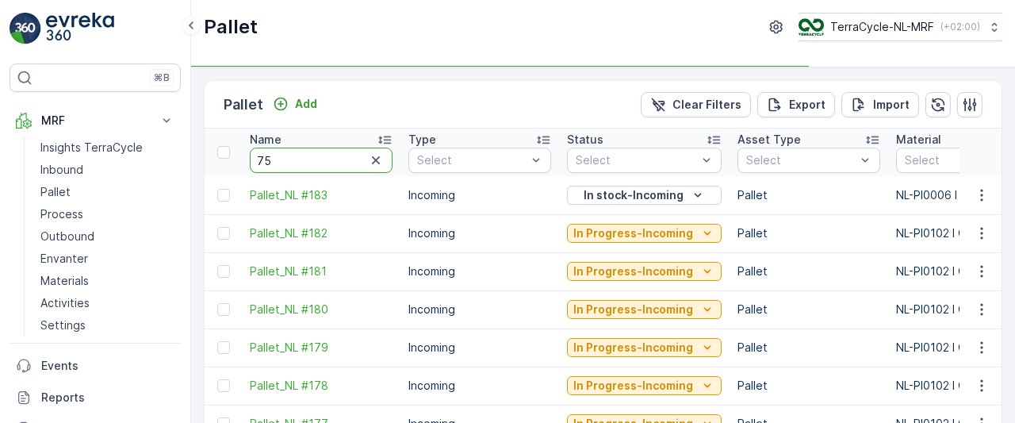
click at [331, 157] on input "75" at bounding box center [321, 159] width 143 height 25
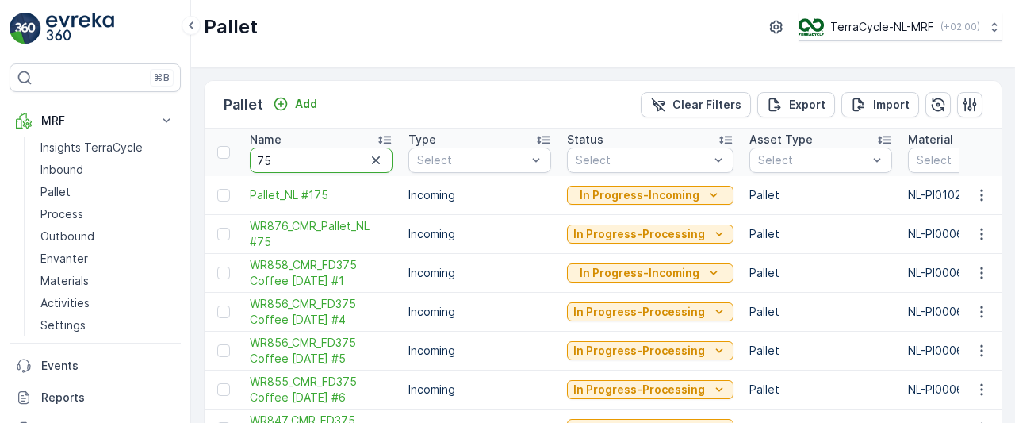
click at [331, 157] on input "75" at bounding box center [321, 159] width 143 height 25
type input "7582"
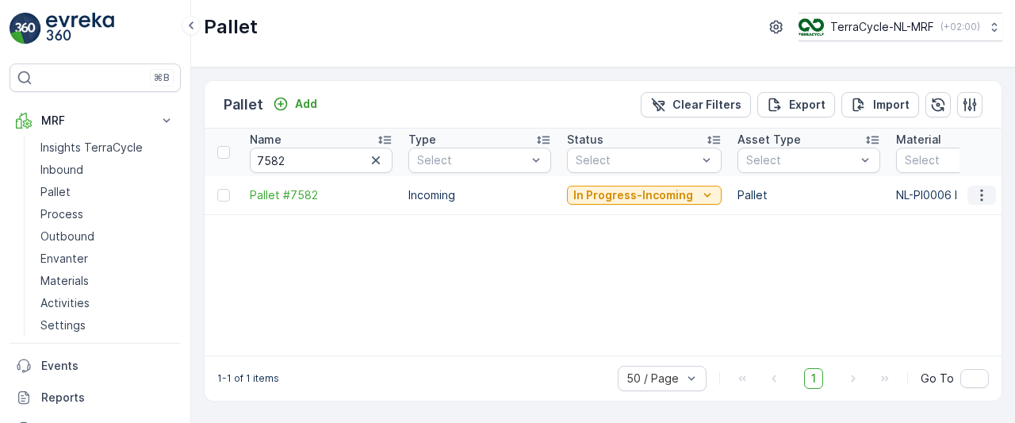
click at [980, 197] on icon "button" at bounding box center [982, 195] width 16 height 16
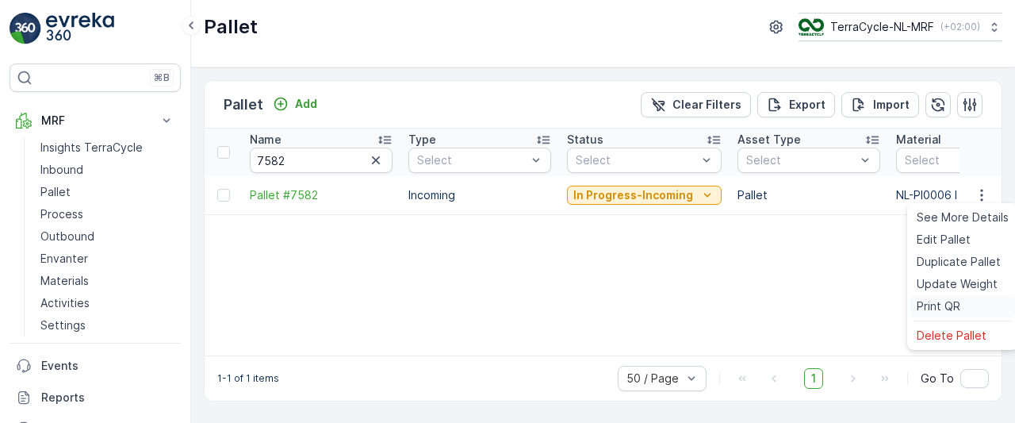
click at [924, 307] on span "Print QR" at bounding box center [938, 306] width 44 height 16
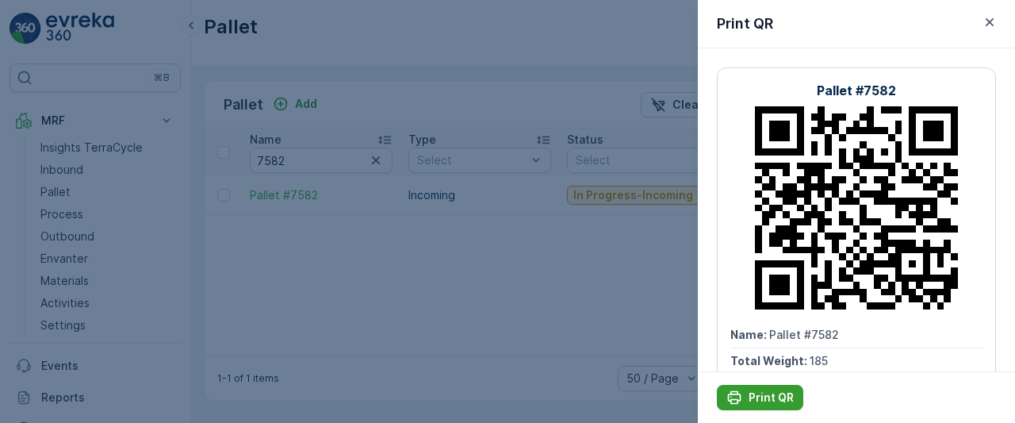
click at [760, 393] on p "Print QR" at bounding box center [770, 397] width 45 height 16
click at [54, 190] on div at bounding box center [507, 211] width 1015 height 423
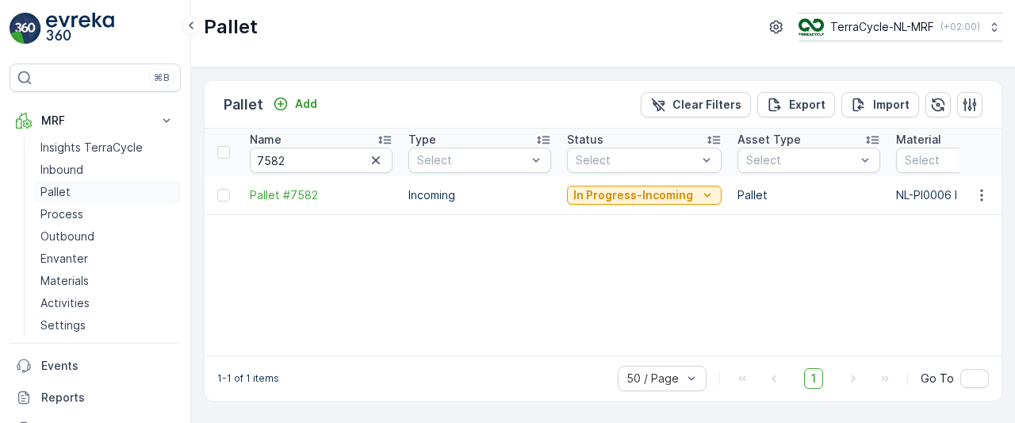
click at [54, 190] on p "Pallet" at bounding box center [55, 192] width 30 height 16
click at [335, 158] on input "7582" at bounding box center [321, 159] width 143 height 25
type input "7"
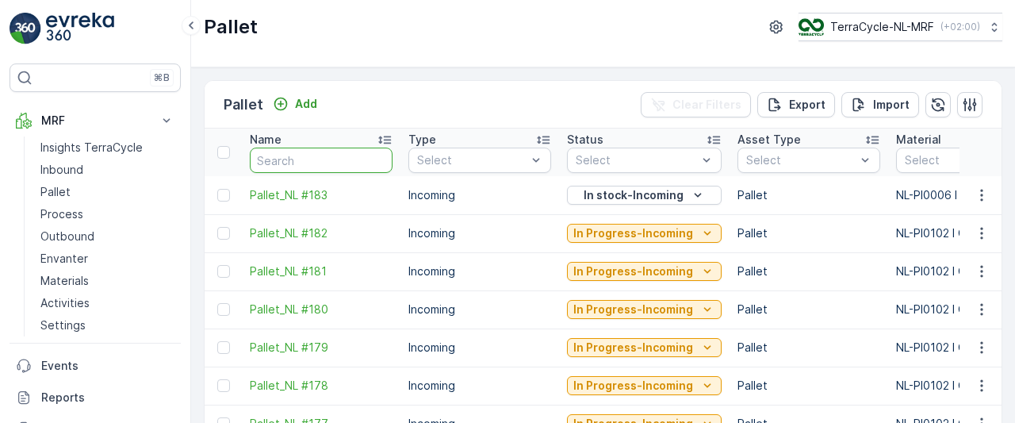
click at [331, 158] on input "text" at bounding box center [321, 159] width 143 height 25
type input "49"
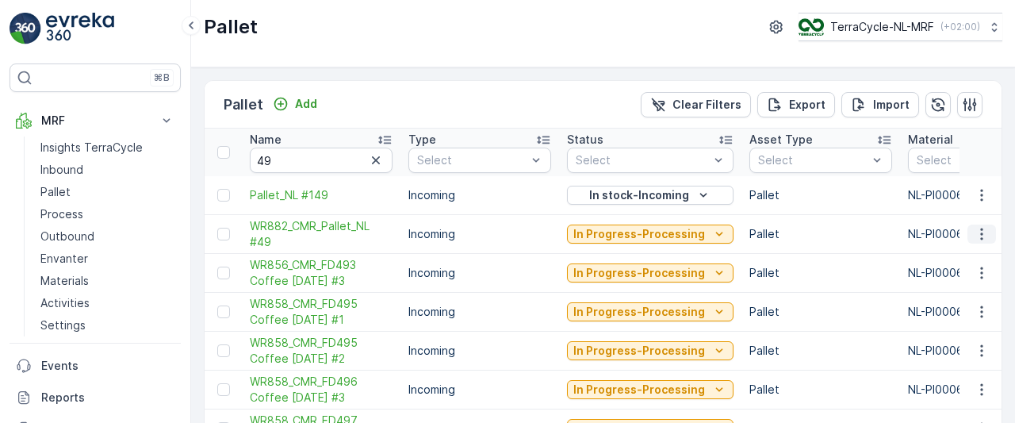
click at [981, 234] on icon "button" at bounding box center [982, 234] width 16 height 16
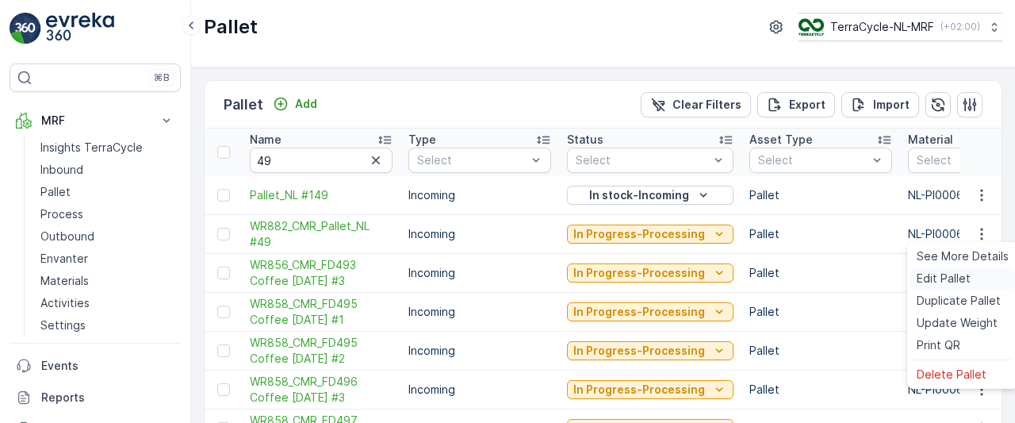
click at [932, 276] on span "Edit Pallet" at bounding box center [943, 278] width 54 height 16
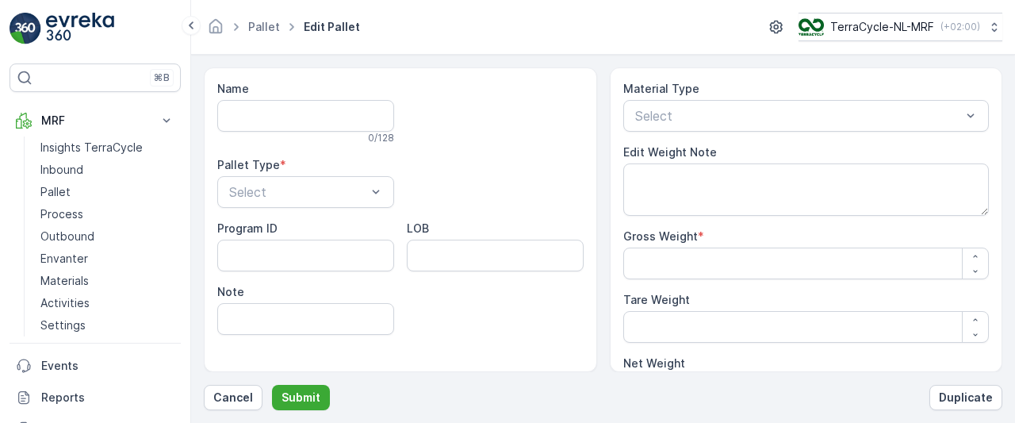
type input "WR882_CMR_Pallet_NL #49"
type Weight "267.36"
type Weight "30"
type Weight "237.36"
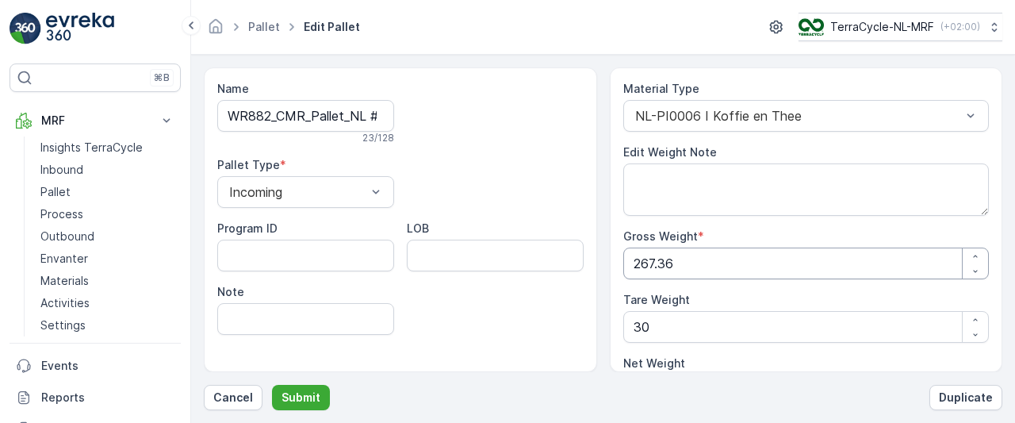
click at [736, 264] on Weight "267.36" at bounding box center [806, 263] width 366 height 32
type Weight "267.3"
type Weight "237.3"
type Weight "267"
type Weight "237"
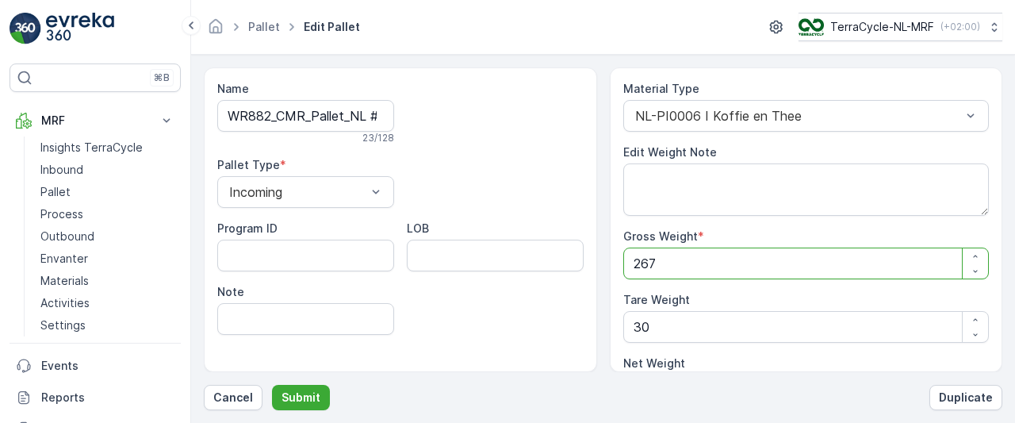
type Weight "26"
type Weight "-4"
type Weight "2"
type Weight "-28"
type Weight "0"
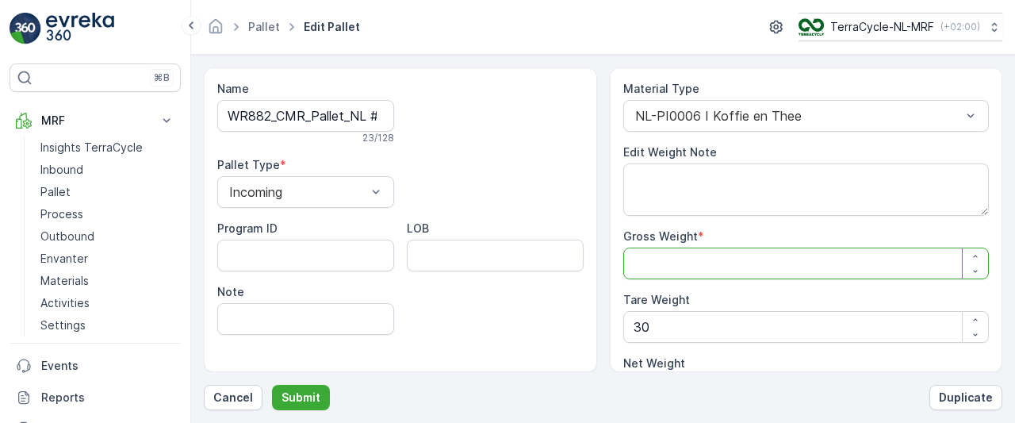
type Weight "2"
type Weight "-28"
type Weight "25"
type Weight "-5"
type Weight "253"
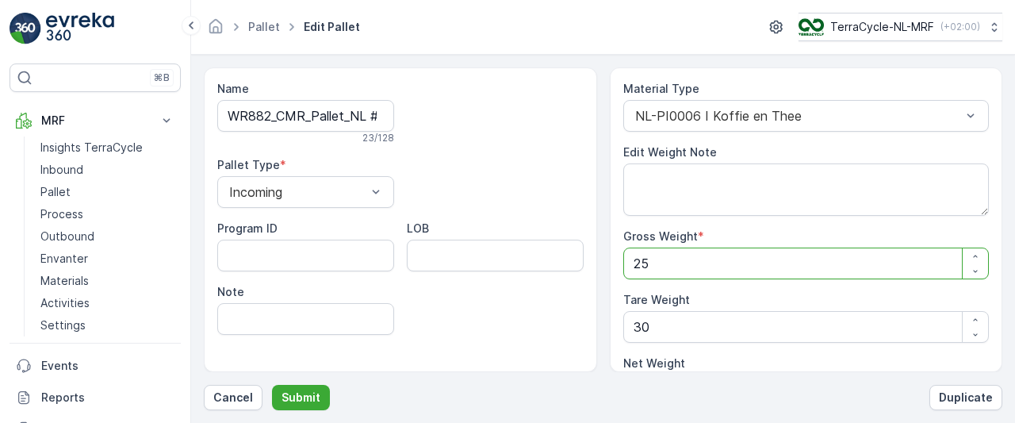
type Weight "223"
type Weight "253"
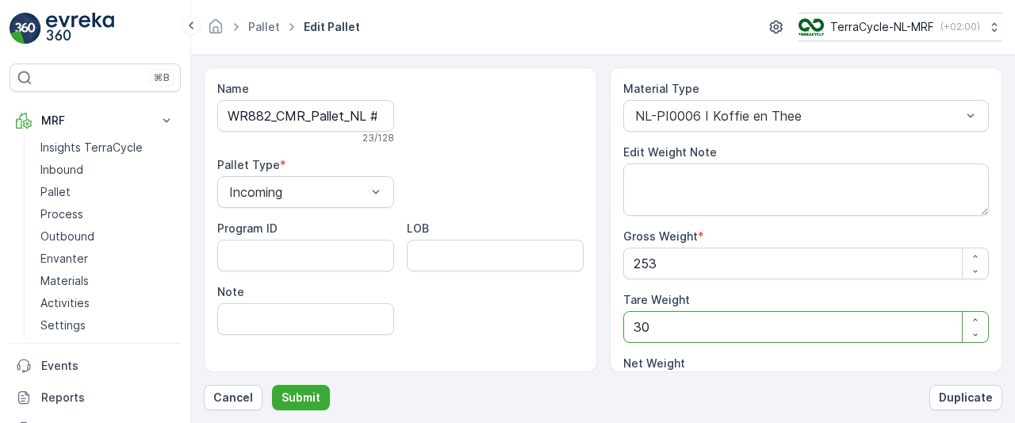
click at [678, 323] on Weight "30" at bounding box center [806, 327] width 366 height 32
type Weight "3"
type Weight "250"
type Weight "0"
type Weight "2"
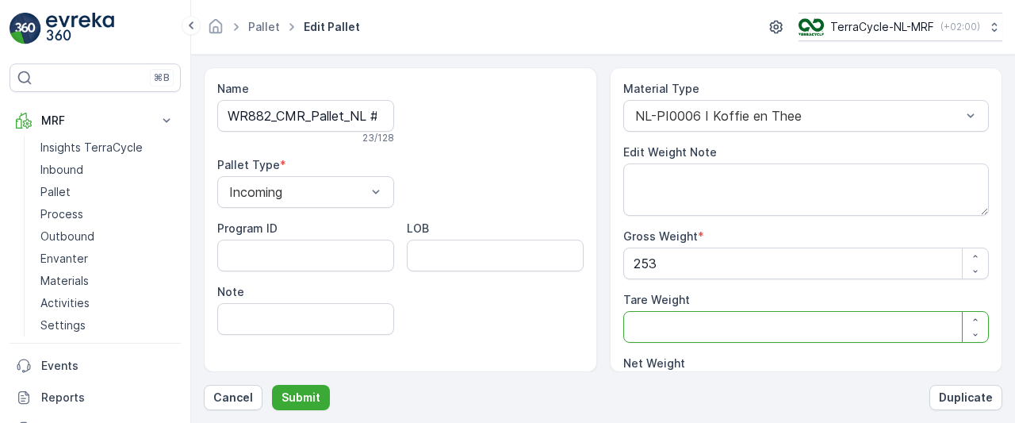
type Weight "251"
type Weight "25"
type Weight "228"
type Weight "25"
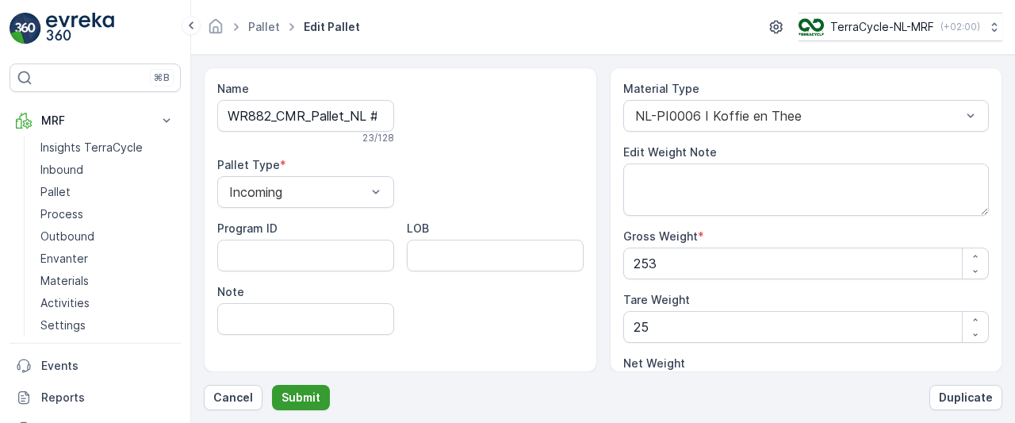
click at [297, 399] on p "Submit" at bounding box center [300, 397] width 39 height 16
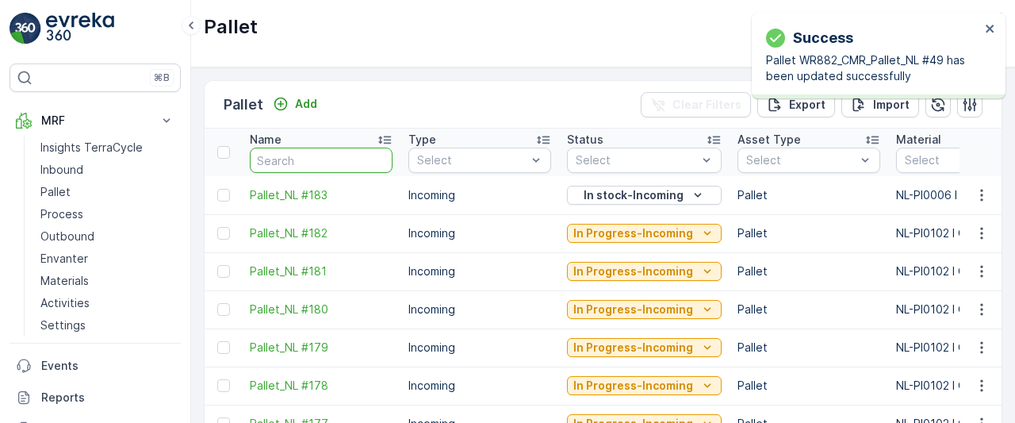
click at [335, 159] on input "text" at bounding box center [321, 159] width 143 height 25
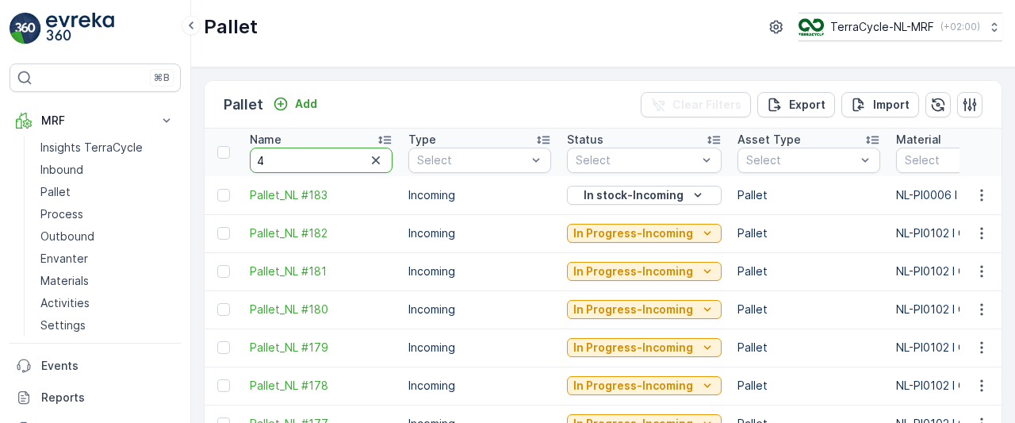
type input "49"
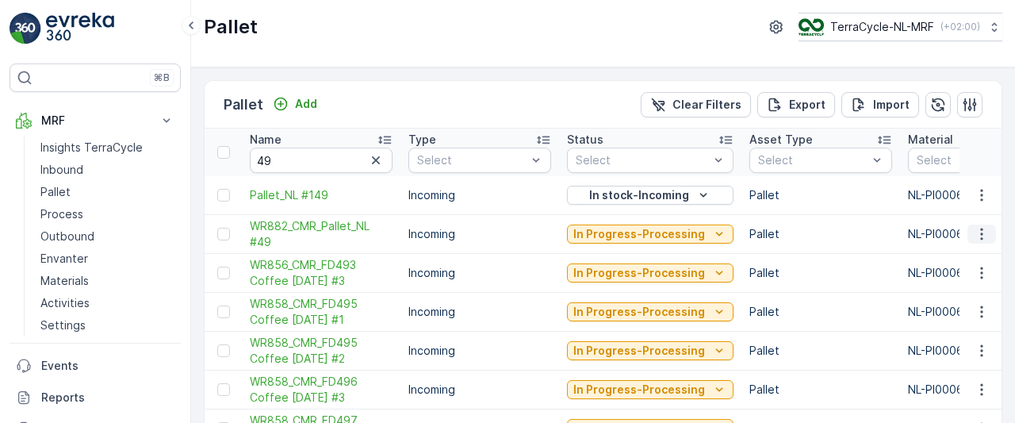
click at [978, 235] on icon "button" at bounding box center [982, 234] width 16 height 16
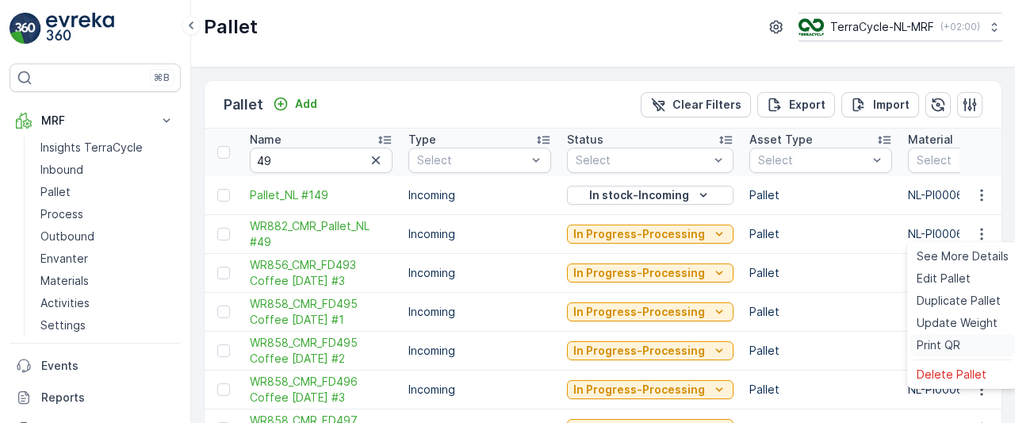
click at [933, 348] on span "Print QR" at bounding box center [938, 345] width 44 height 16
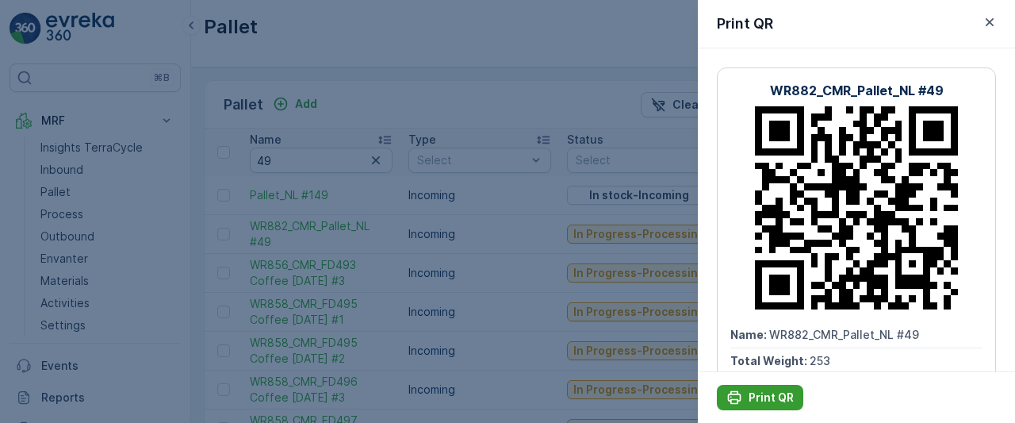
click at [760, 397] on p "Print QR" at bounding box center [770, 397] width 45 height 16
click at [756, 391] on p "Print QR" at bounding box center [770, 397] width 45 height 16
click at [59, 190] on div at bounding box center [507, 211] width 1015 height 423
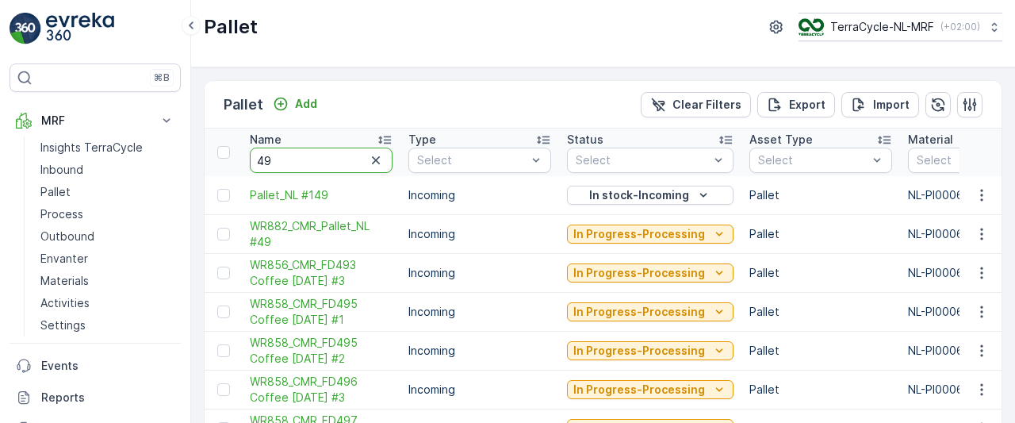
click at [331, 157] on input "49" at bounding box center [321, 159] width 143 height 25
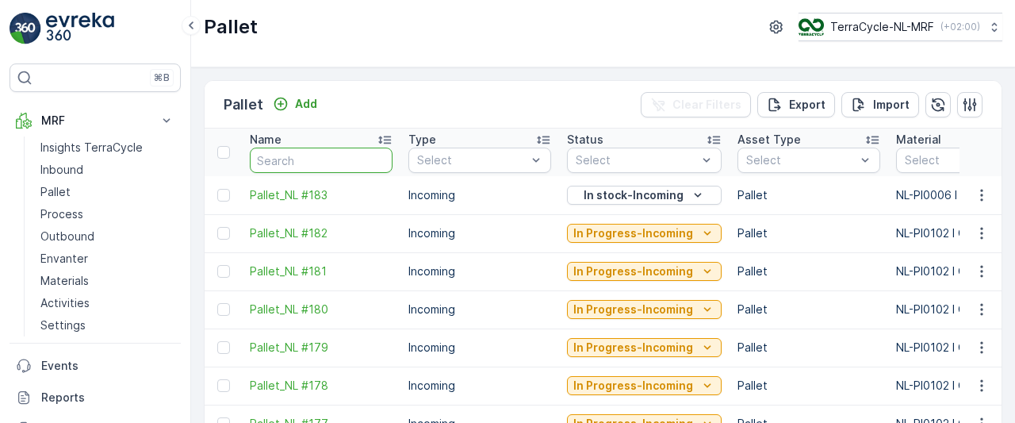
click at [331, 157] on input "text" at bounding box center [321, 159] width 143 height 25
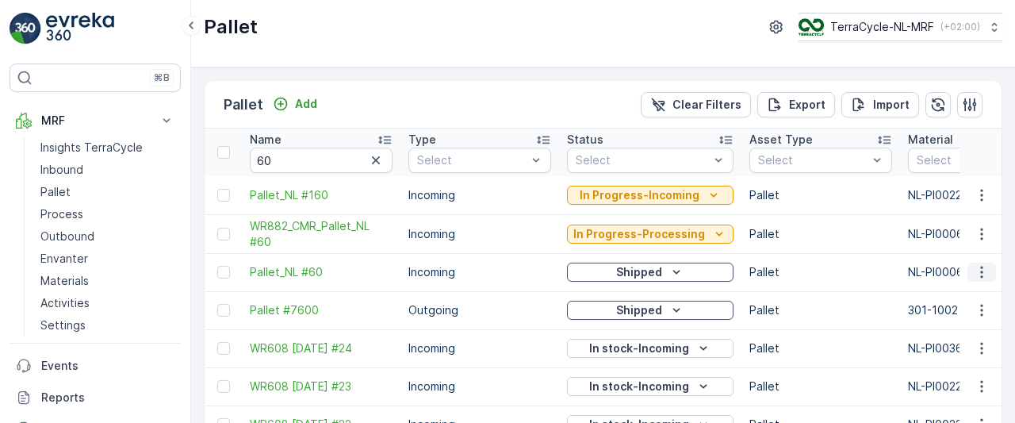
click at [981, 272] on icon "button" at bounding box center [982, 272] width 16 height 16
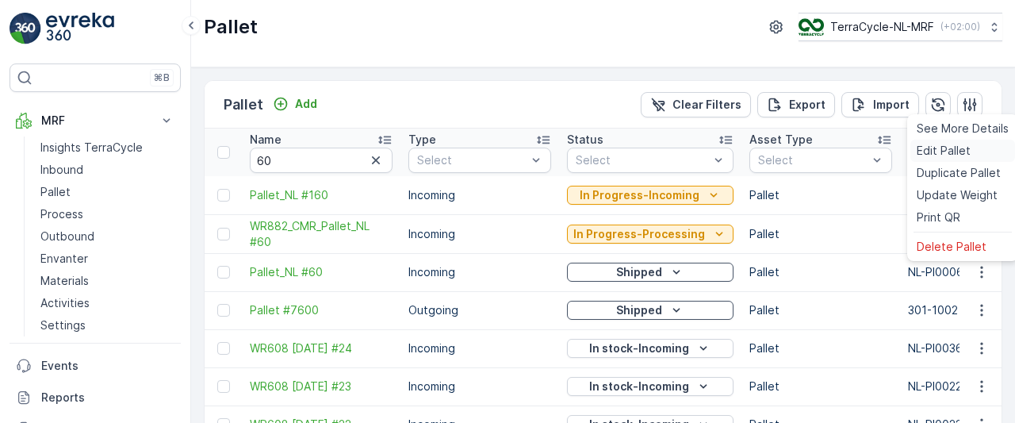
click at [958, 150] on span "Edit Pallet" at bounding box center [943, 151] width 54 height 16
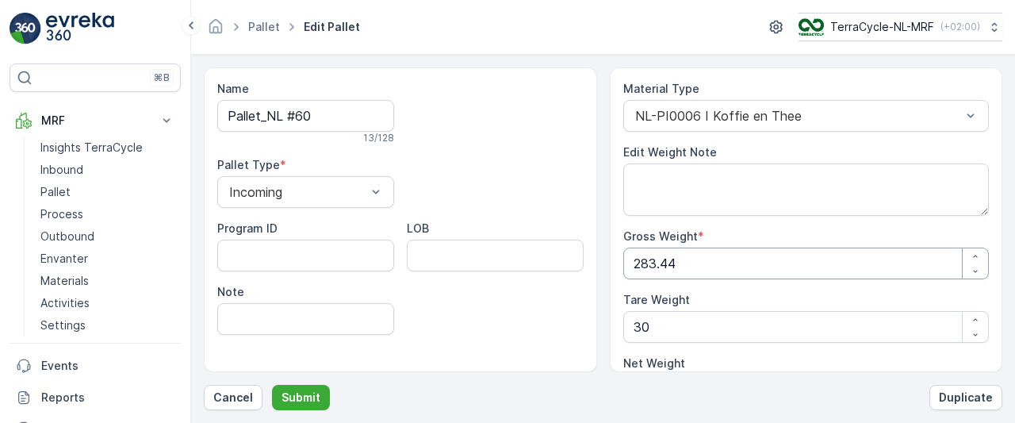
click at [710, 257] on Weight "283.44" at bounding box center [806, 263] width 366 height 32
type Weight "283.4"
type Weight "253.4"
type Weight "283"
type Weight "253"
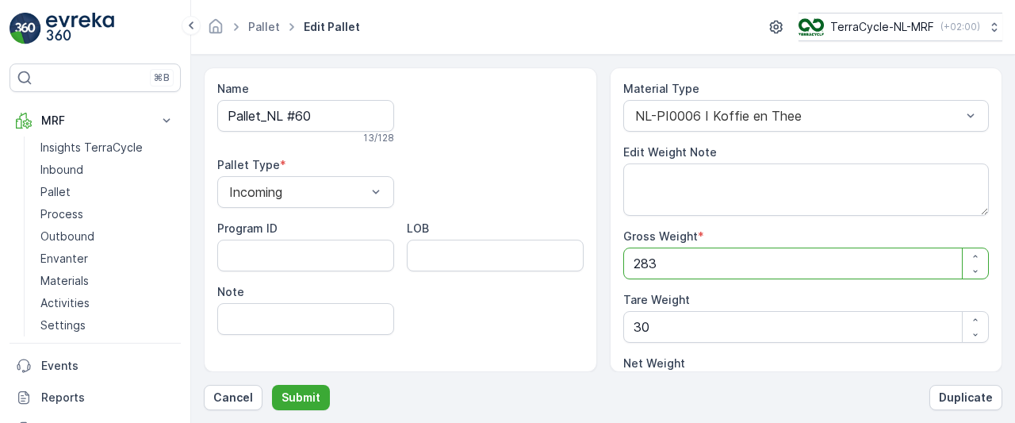
type Weight "28"
type Weight "-2"
type Weight "2"
type Weight "-28"
type Weight "0"
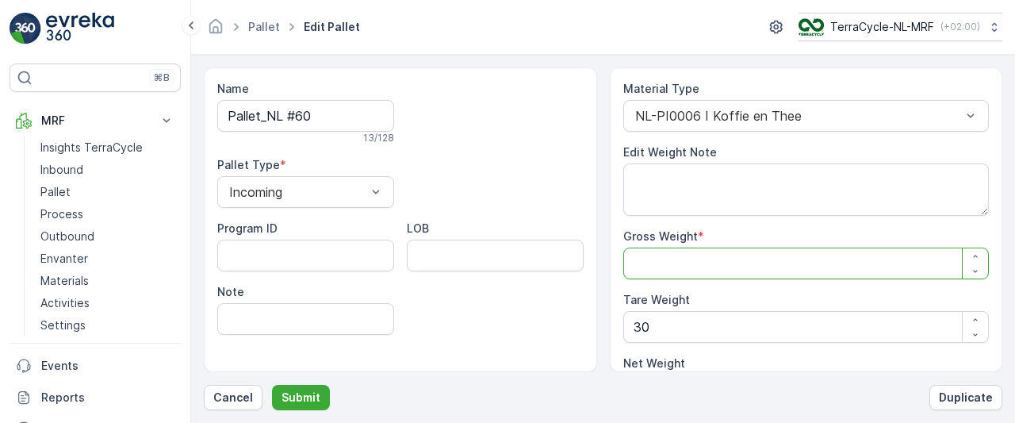
type Weight "2"
type Weight "-28"
type Weight "22"
type Weight "-8"
type Weight "227"
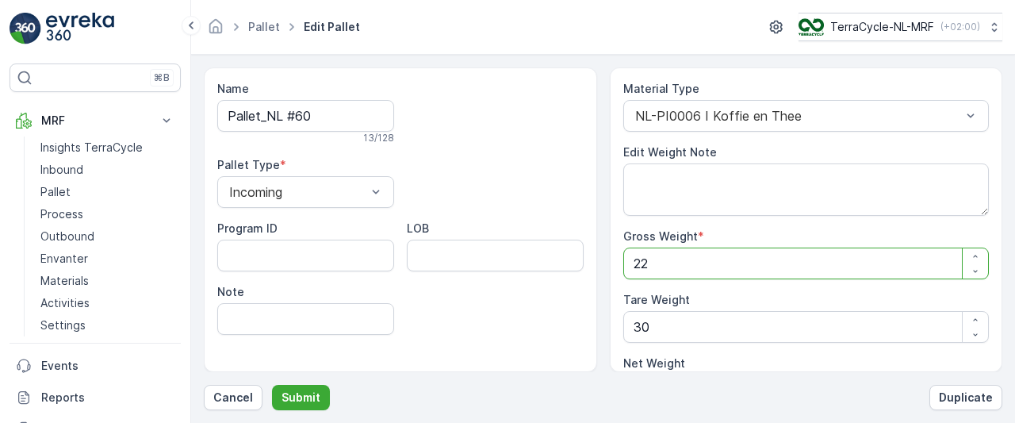
type Weight "197"
type Weight "227"
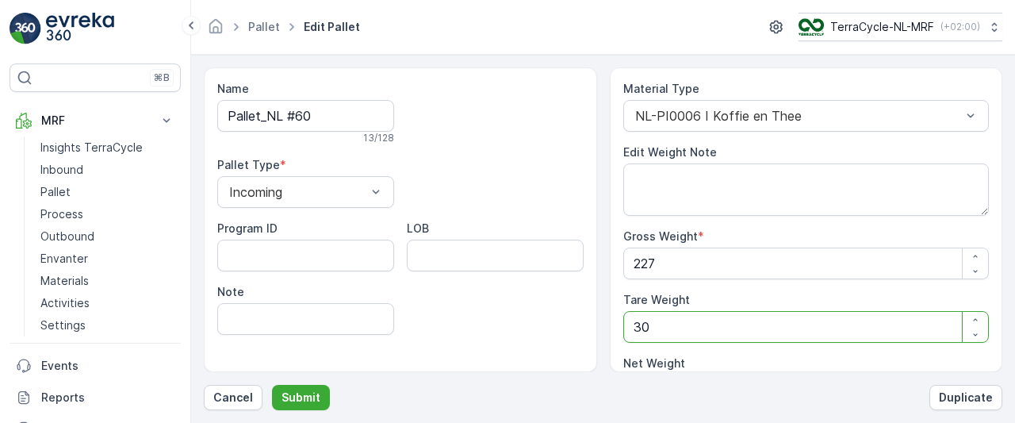
click at [672, 323] on Weight "30" at bounding box center [806, 327] width 366 height 32
type Weight "3"
type Weight "224"
type Weight "0"
type Weight "2"
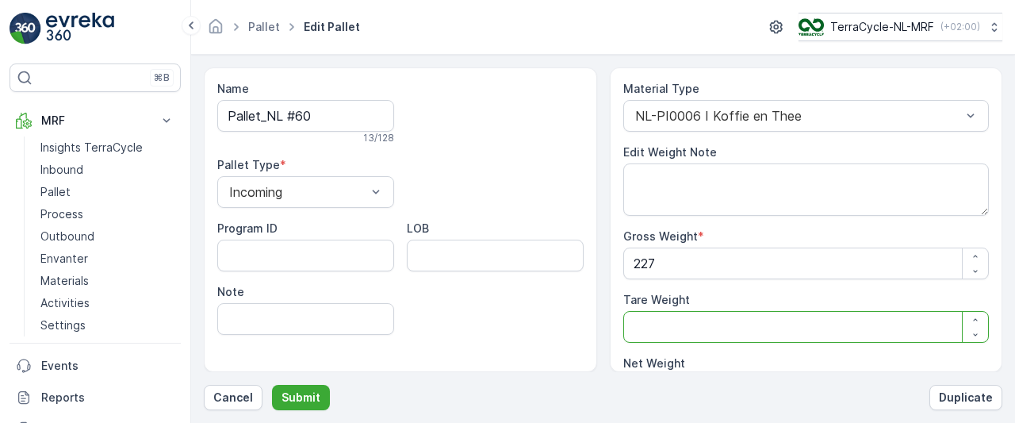
type Weight "225"
type Weight "25"
type Weight "202"
type Weight "25"
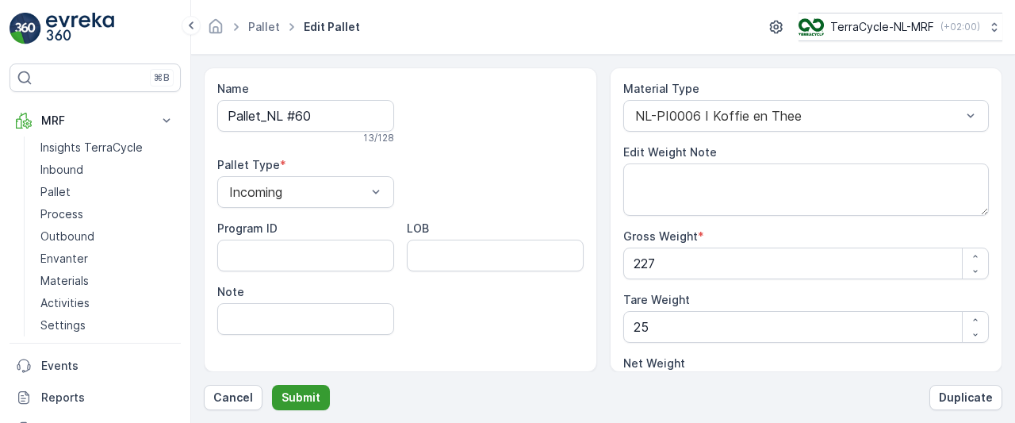
click at [300, 400] on p "Submit" at bounding box center [300, 397] width 39 height 16
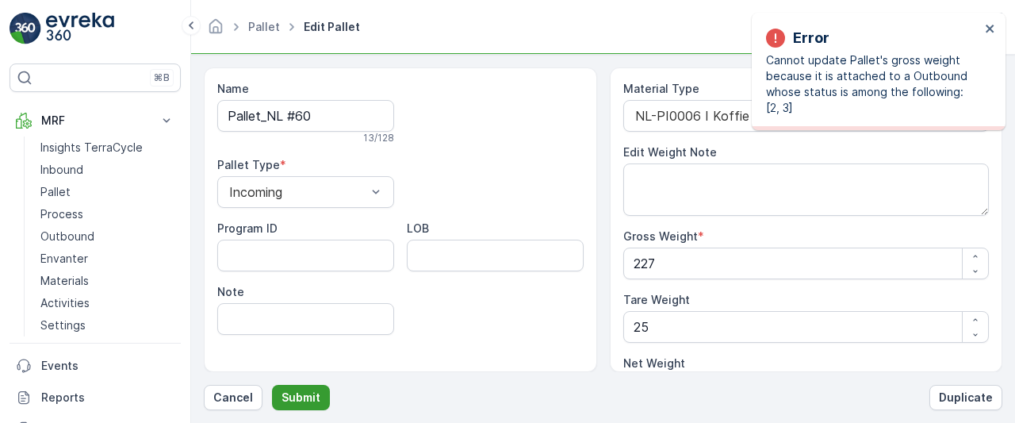
type Weight "283.44"
type Weight "30"
type Weight "253.44"
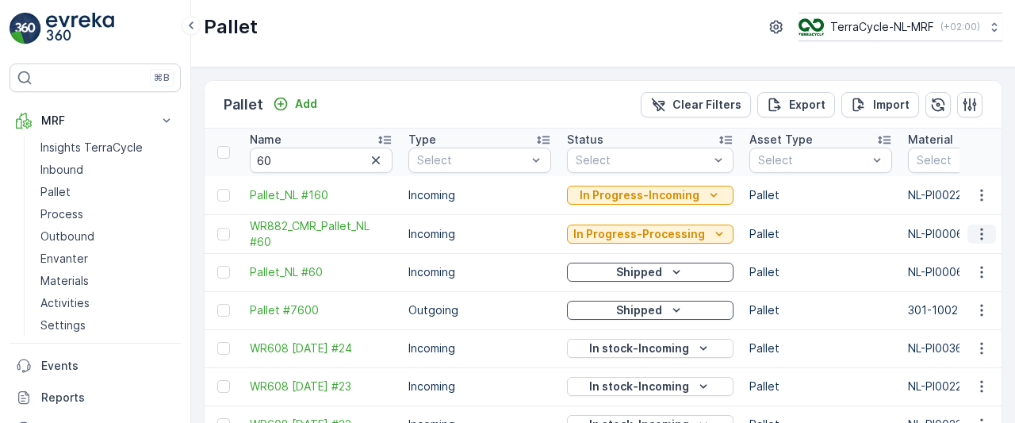
click at [974, 237] on icon "button" at bounding box center [982, 234] width 16 height 16
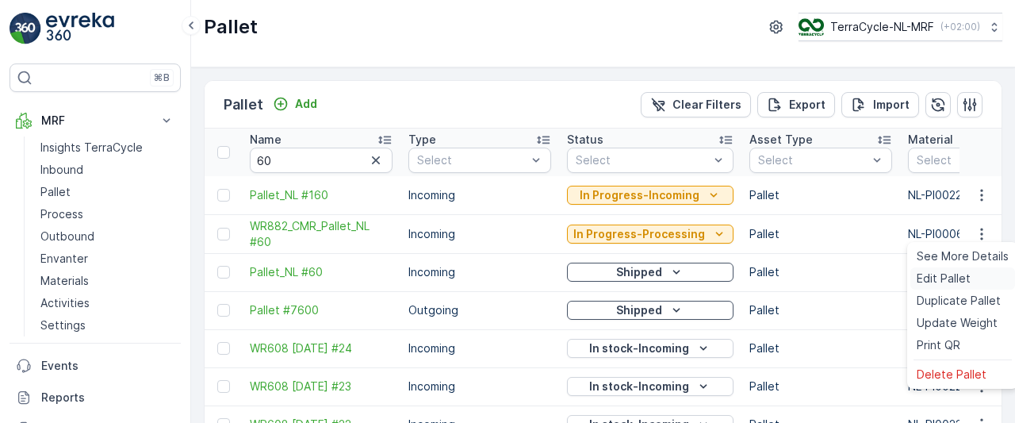
click at [939, 278] on span "Edit Pallet" at bounding box center [943, 278] width 54 height 16
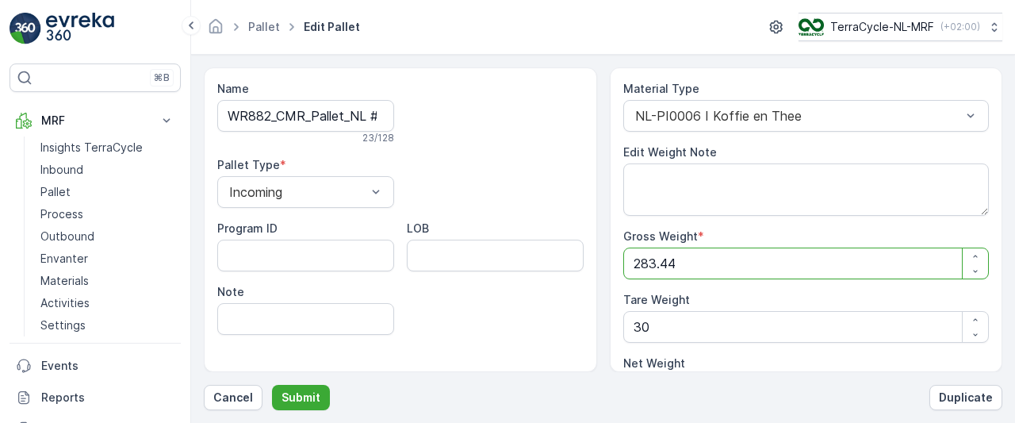
click at [702, 262] on Weight "283.44" at bounding box center [806, 263] width 366 height 32
type Weight "283.4"
type Weight "253.4"
type Weight "283"
type Weight "253"
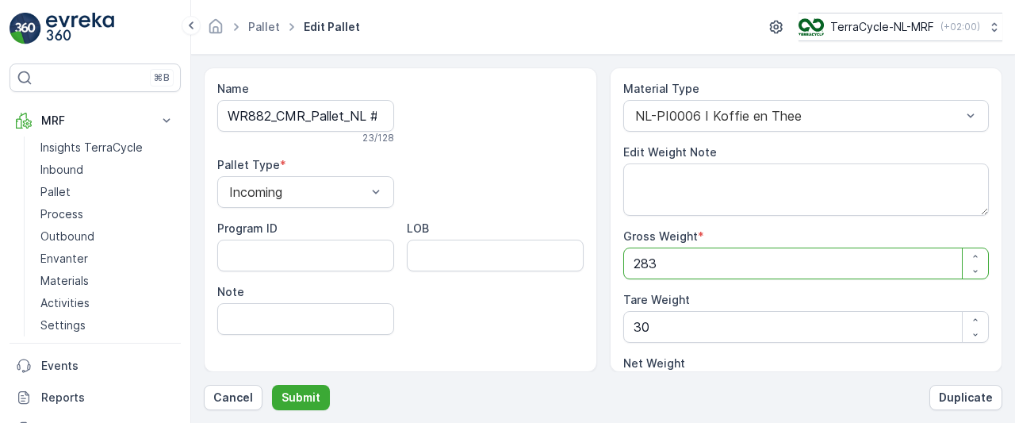
type Weight "28"
type Weight "-2"
type Weight "2"
type Weight "-28"
type Weight "0"
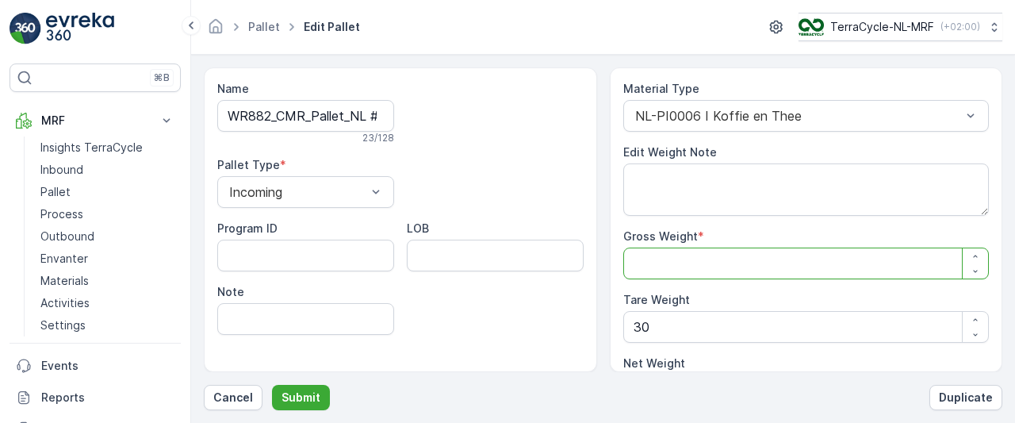
type Weight "2"
type Weight "-28"
type Weight "22"
type Weight "-8"
type Weight "227"
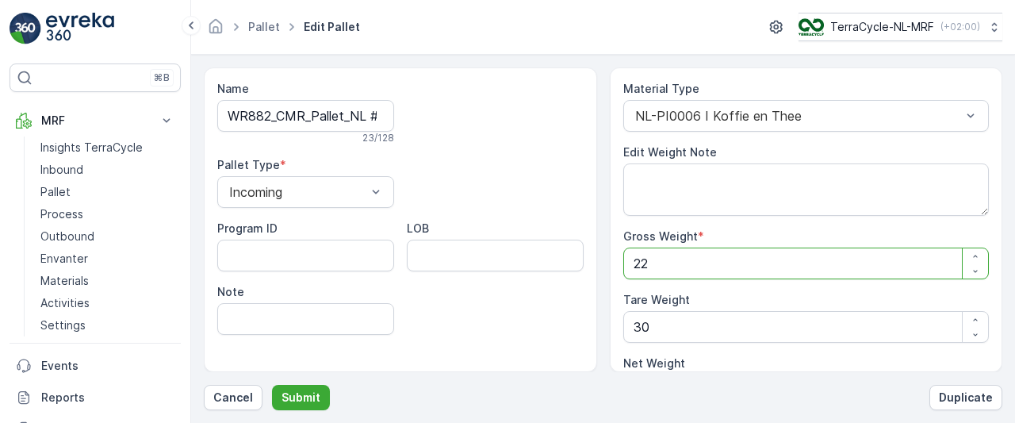
type Weight "197"
type Weight "227"
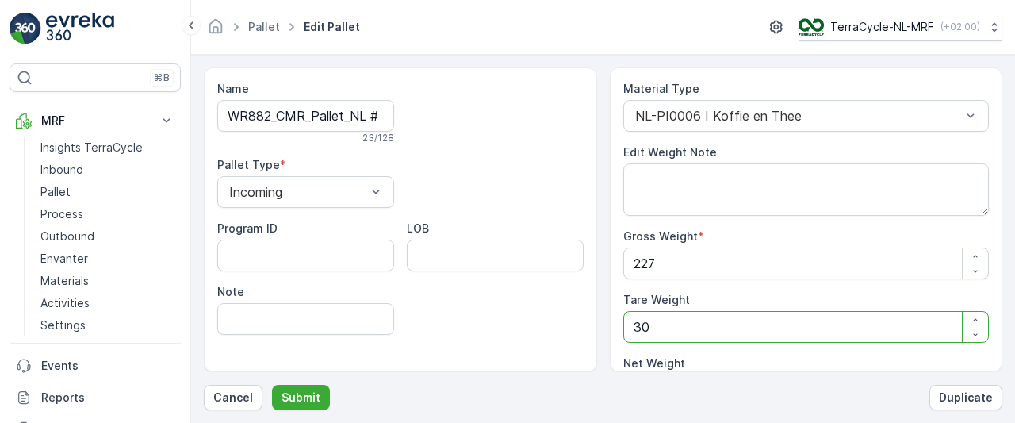
click at [682, 322] on Weight "30" at bounding box center [806, 327] width 366 height 32
type Weight "3"
type Weight "224"
type Weight "0"
type Weight "2"
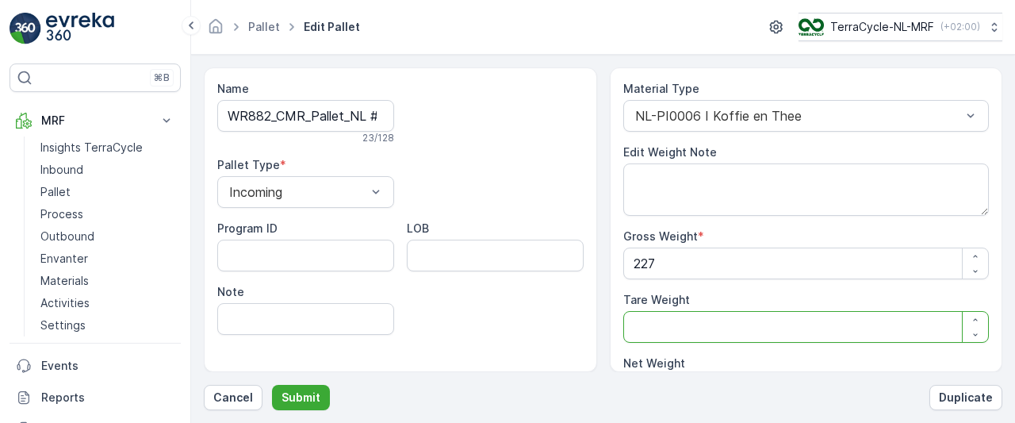
type Weight "225"
type Weight "25"
type Weight "202"
click at [308, 402] on p "Submit" at bounding box center [300, 397] width 39 height 16
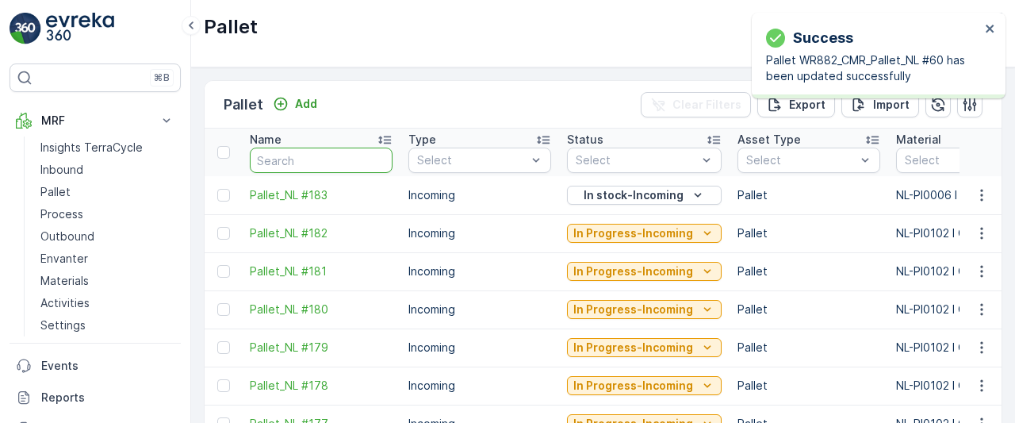
click at [332, 158] on input "text" at bounding box center [321, 159] width 143 height 25
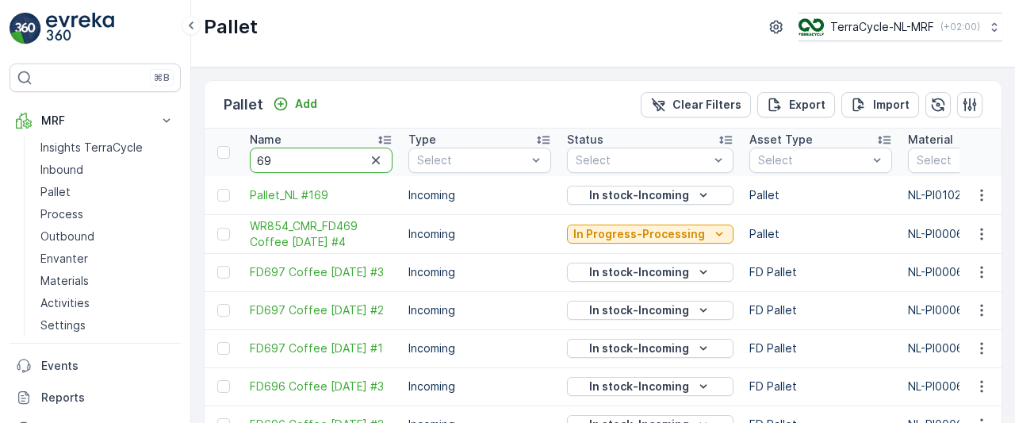
click at [332, 158] on input "69" at bounding box center [321, 159] width 143 height 25
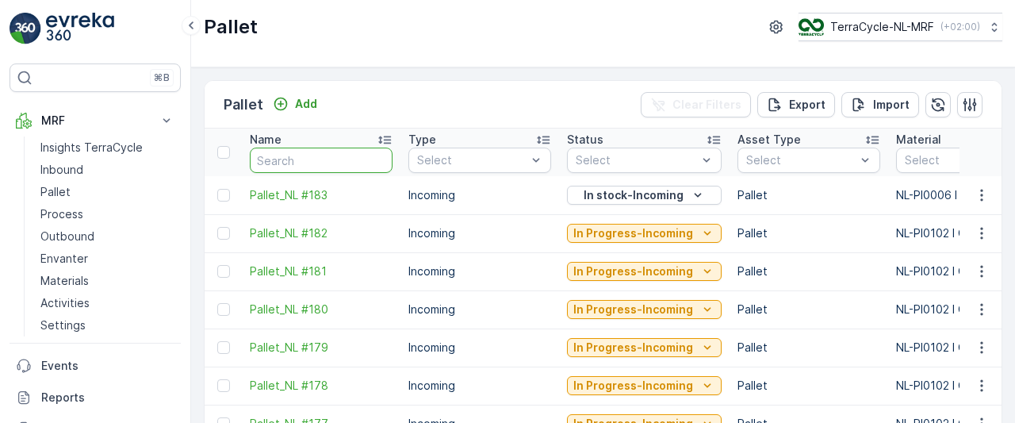
click at [332, 158] on input "text" at bounding box center [321, 159] width 143 height 25
type input "60"
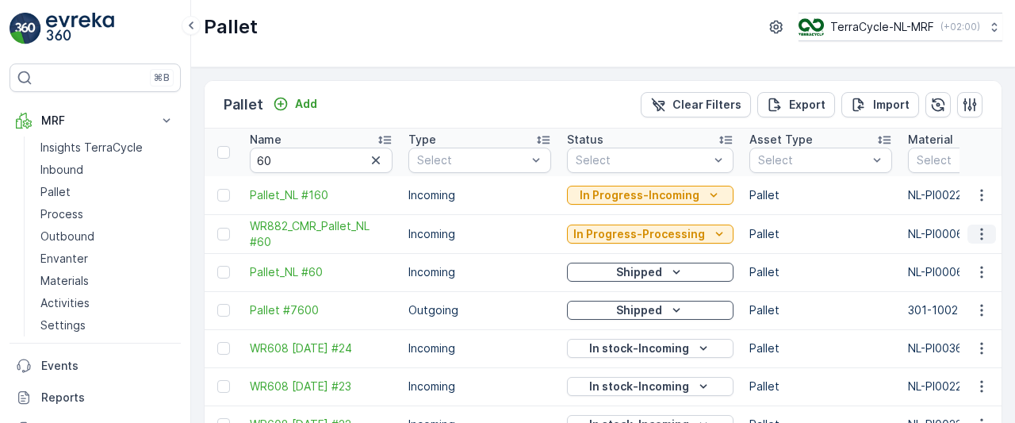
click at [975, 235] on icon "button" at bounding box center [982, 234] width 16 height 16
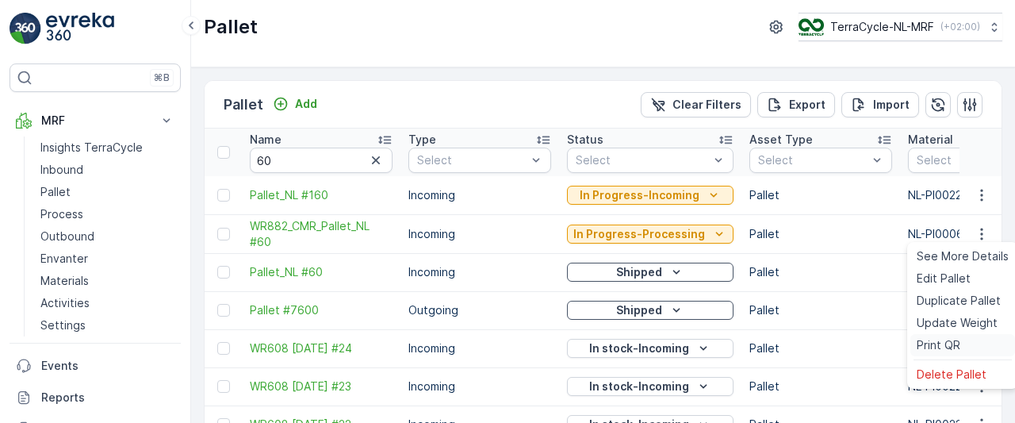
click at [929, 340] on span "Print QR" at bounding box center [938, 345] width 44 height 16
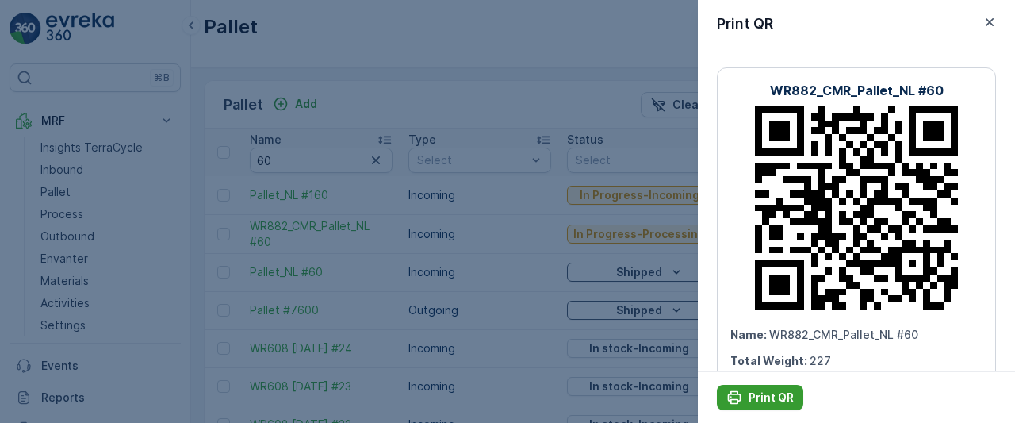
click at [768, 394] on p "Print QR" at bounding box center [770, 397] width 45 height 16
click at [55, 193] on div at bounding box center [507, 211] width 1015 height 423
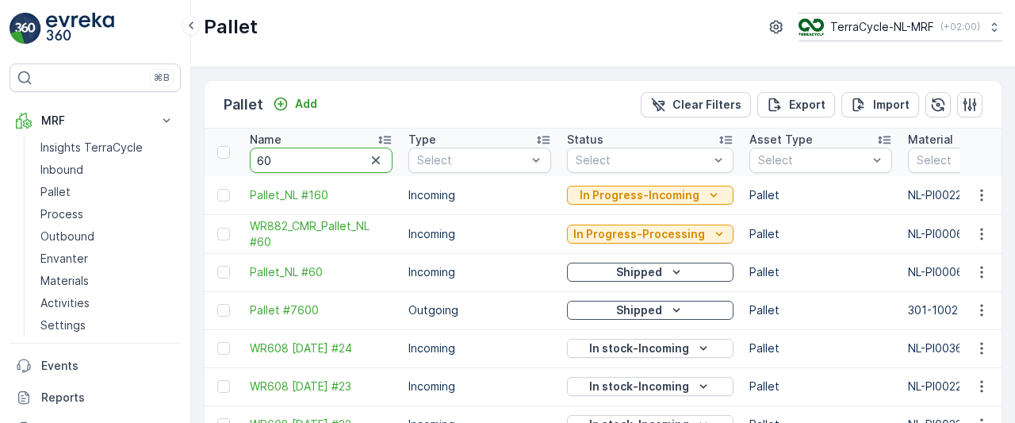
click at [306, 156] on input "60" at bounding box center [321, 159] width 143 height 25
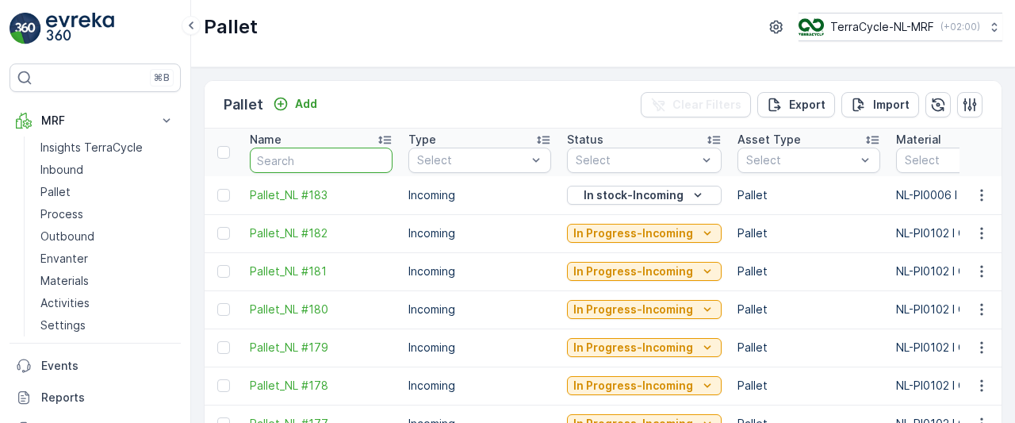
click at [306, 156] on input "text" at bounding box center [321, 159] width 143 height 25
type input "73"
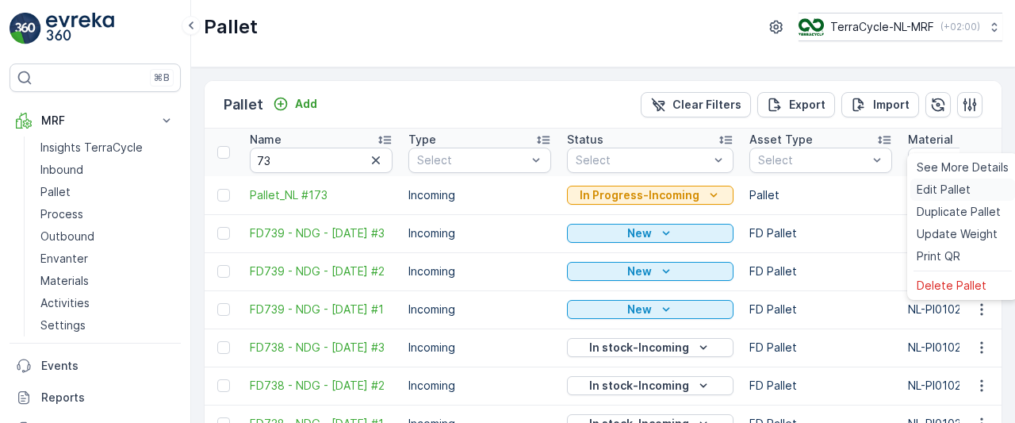
click at [940, 189] on span "Edit Pallet" at bounding box center [943, 190] width 54 height 16
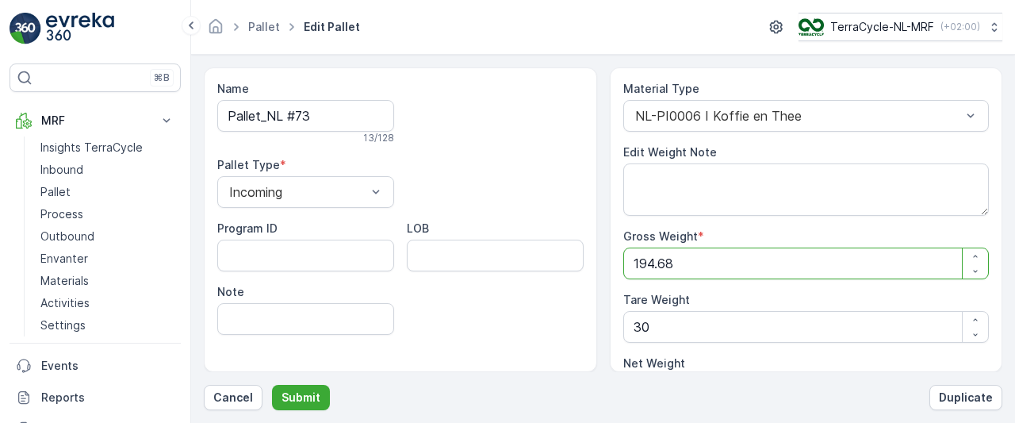
click at [752, 262] on Weight "194.68" at bounding box center [806, 263] width 366 height 32
type Weight "194.6"
type Weight "164.6"
type Weight "194"
type Weight "164"
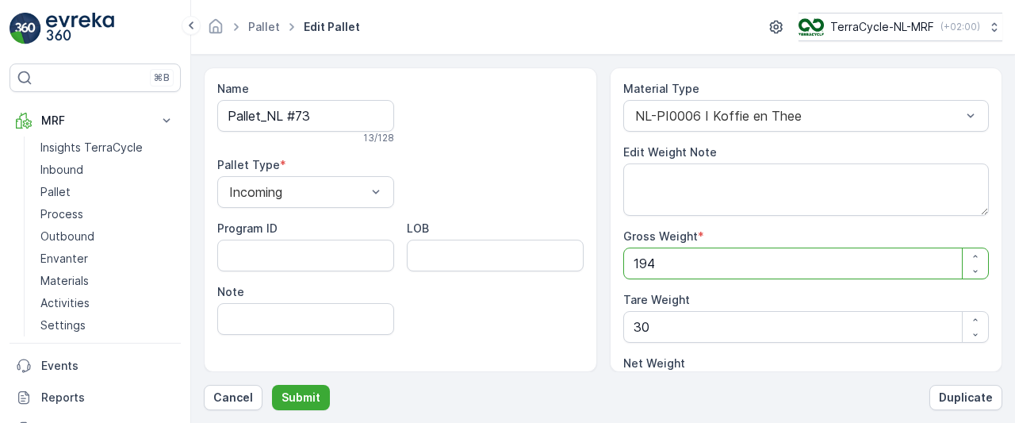
type Weight "19"
type Weight "-11"
type Weight "1"
type Weight "-29"
type Weight "0"
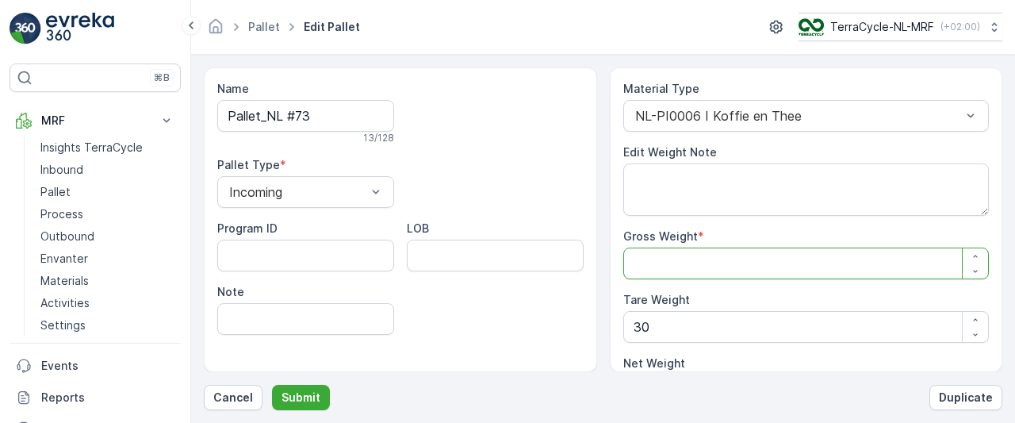
type Weight "1"
type Weight "-29"
type Weight "16"
type Weight "-14"
type Weight "162"
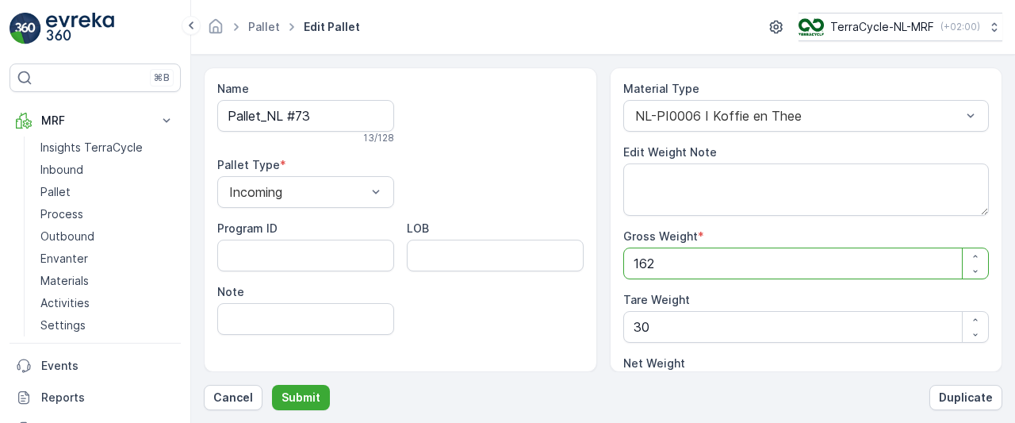
type Weight "132"
type Weight "162"
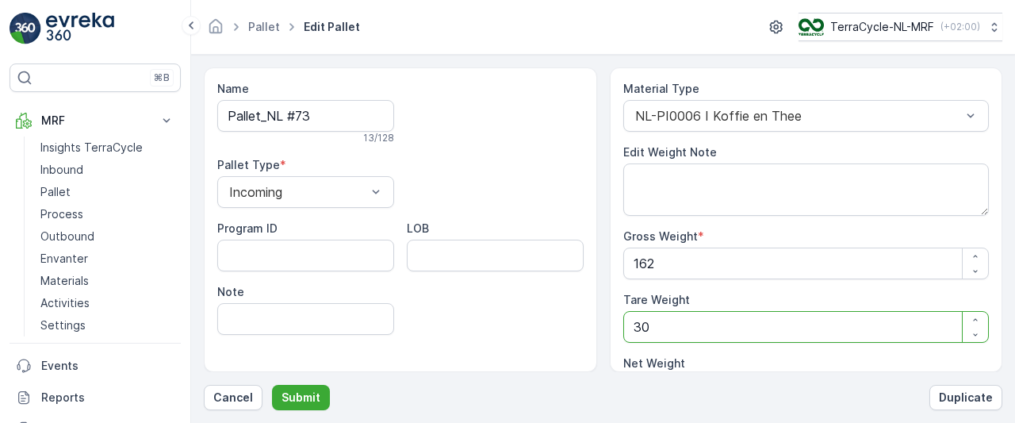
click at [738, 327] on Weight "30" at bounding box center [806, 327] width 366 height 32
type Weight "3"
type Weight "159"
type Weight "0"
type Weight "2"
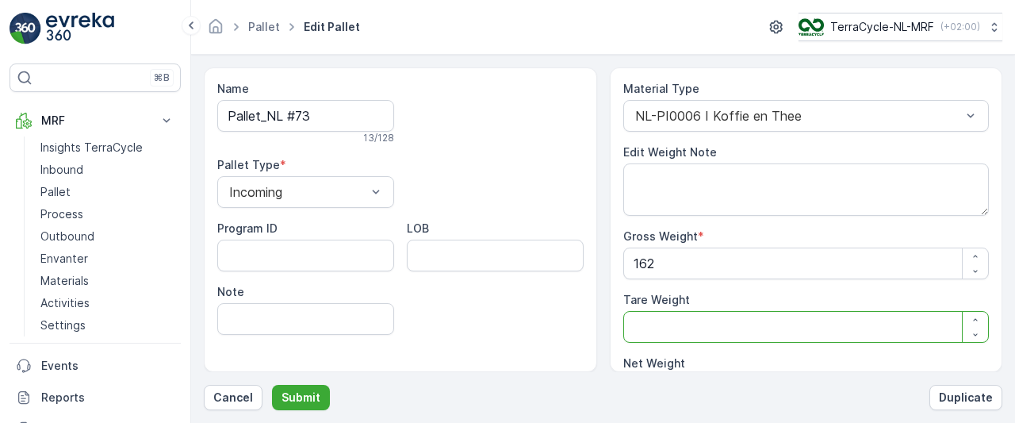
type Weight "160"
type Weight "25"
type Weight "137"
type Weight "25"
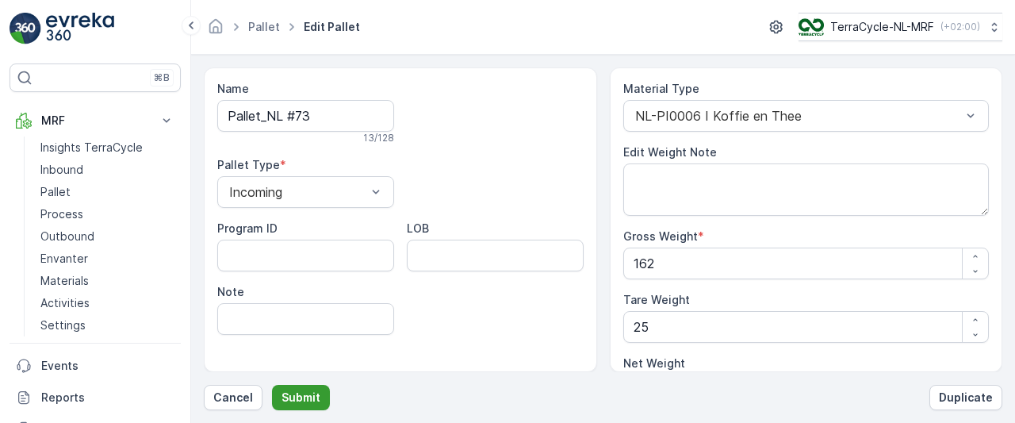
click at [298, 400] on p "Submit" at bounding box center [300, 397] width 39 height 16
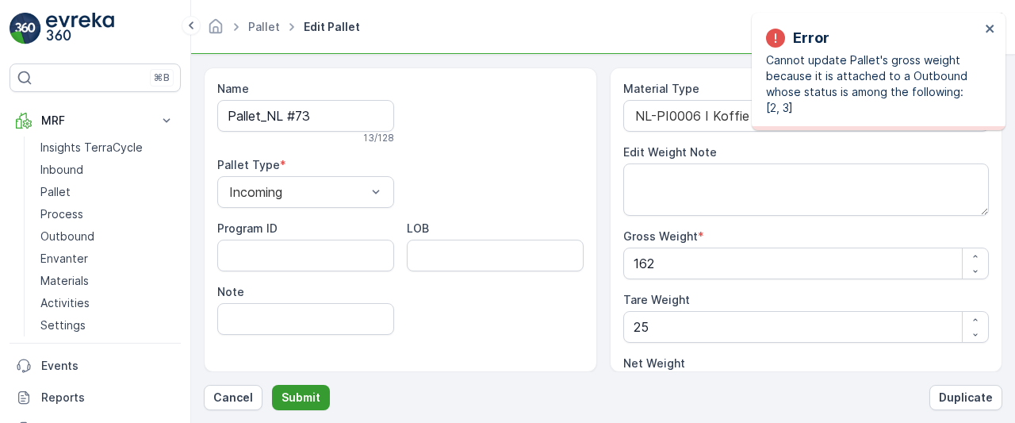
type Weight "194.68"
type Weight "30"
type Weight "164.68"
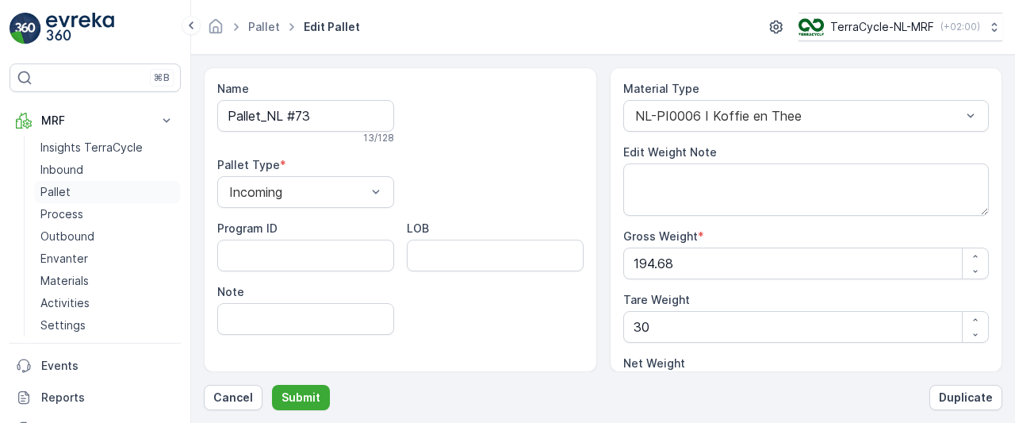
click at [51, 193] on p "Pallet" at bounding box center [55, 192] width 30 height 16
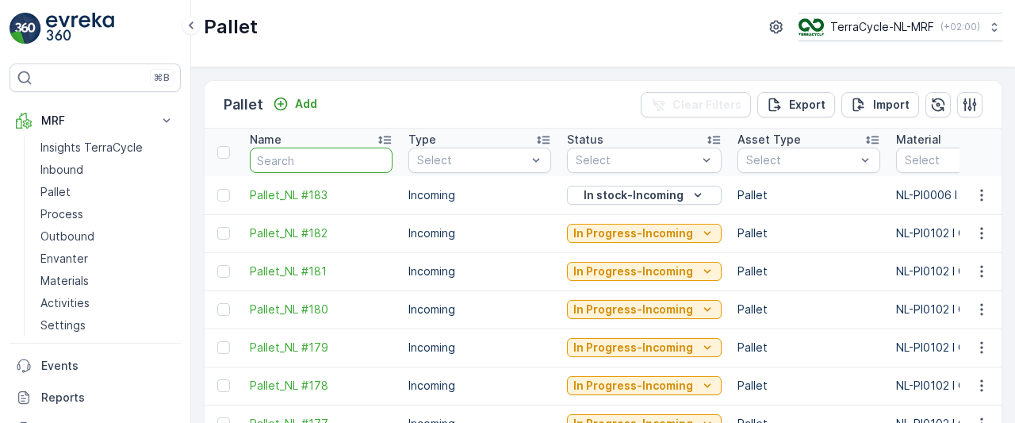
click at [304, 160] on input "text" at bounding box center [321, 159] width 143 height 25
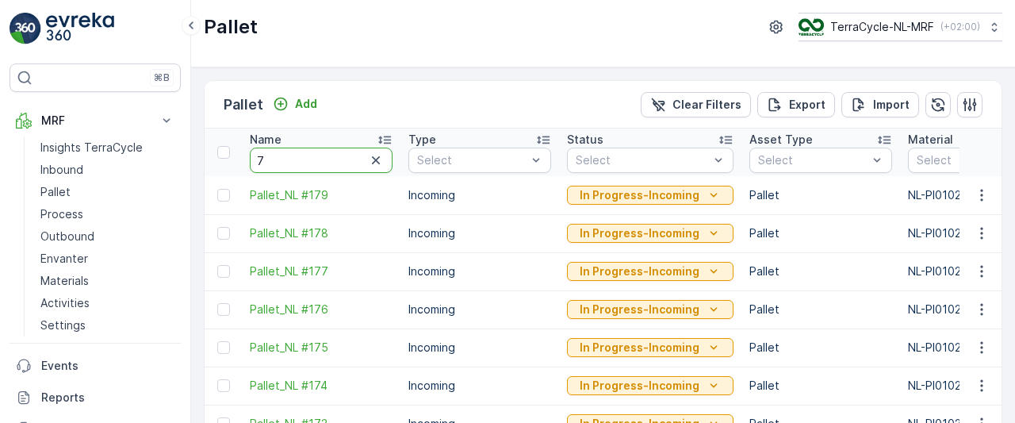
click at [304, 160] on input "7" at bounding box center [321, 159] width 143 height 25
type input "73"
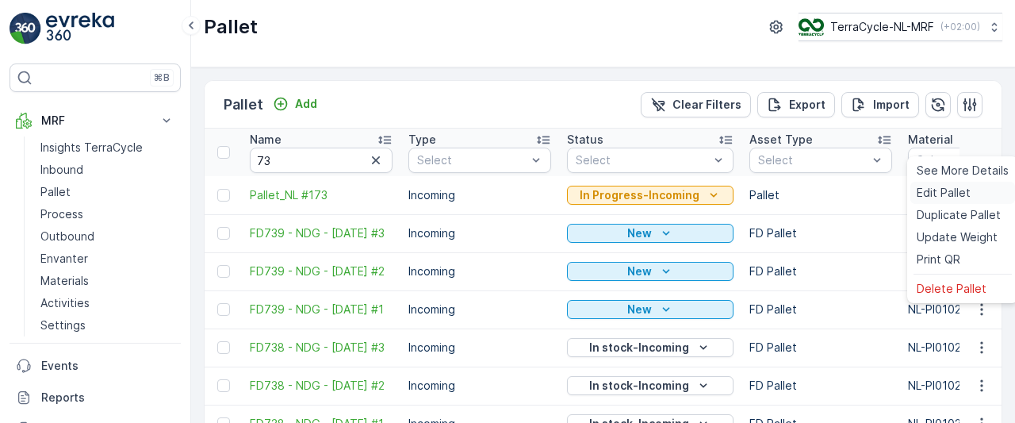
click at [936, 188] on span "Edit Pallet" at bounding box center [943, 193] width 54 height 16
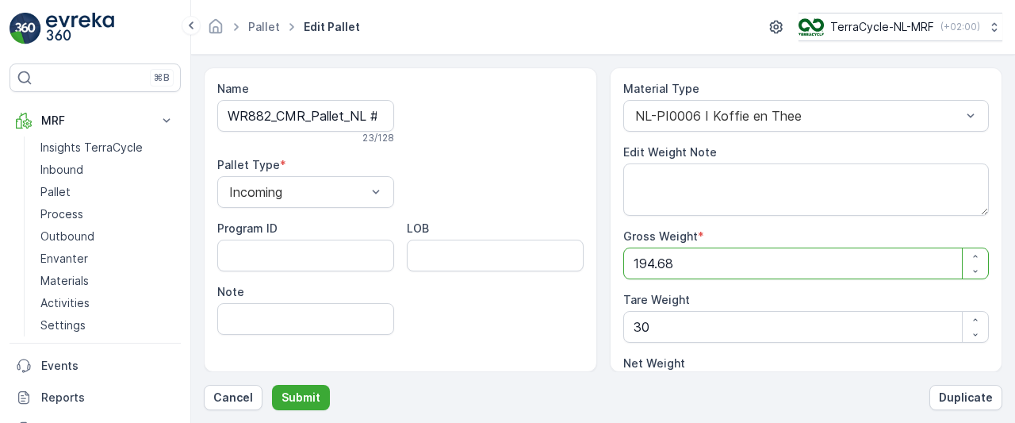
click at [730, 260] on Weight "194.68" at bounding box center [806, 263] width 366 height 32
type Weight "194.6"
type Weight "164.6"
type Weight "194"
type Weight "164"
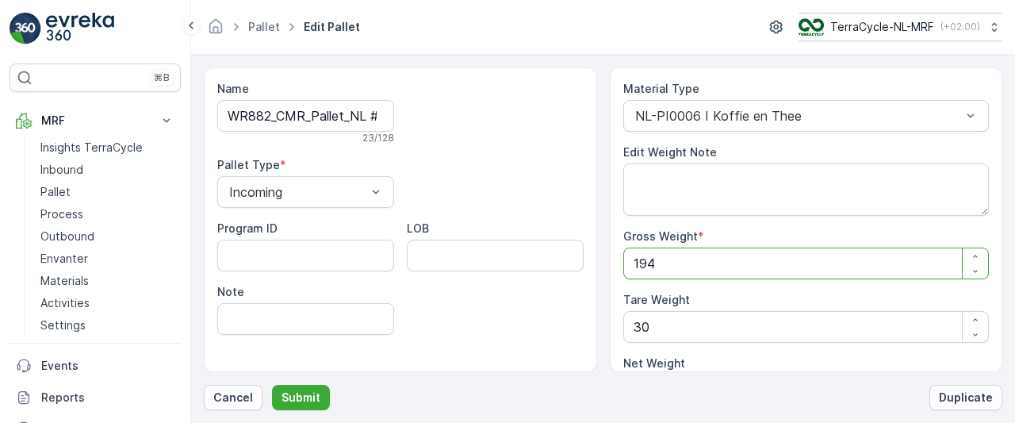
type Weight "19"
type Weight "-11"
type Weight "1"
type Weight "-29"
type Weight "0"
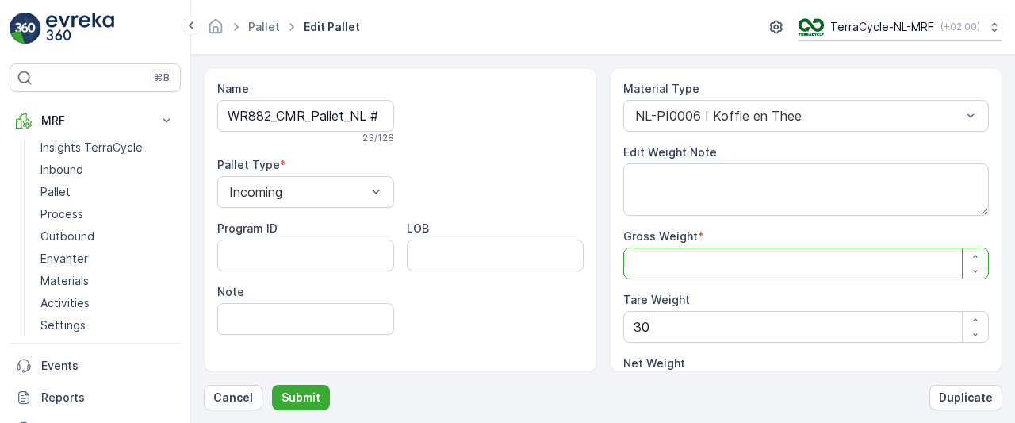
type Weight "1"
type Weight "-29"
type Weight "16"
type Weight "-14"
type Weight "162"
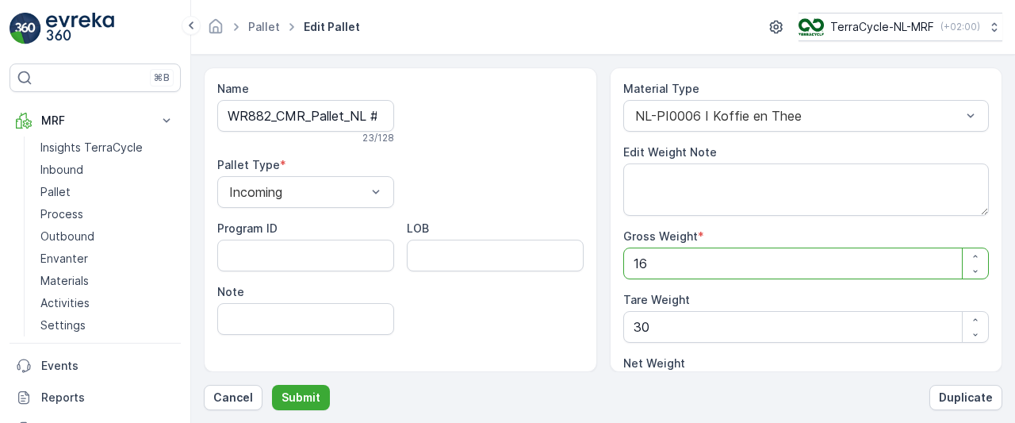
type Weight "132"
type Weight "162"
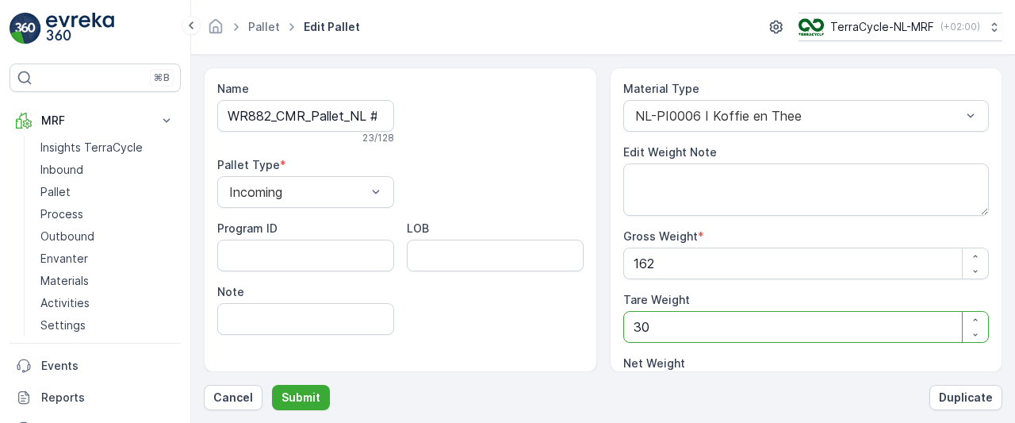
click at [721, 323] on Weight "30" at bounding box center [806, 327] width 366 height 32
type Weight "3"
type Weight "159"
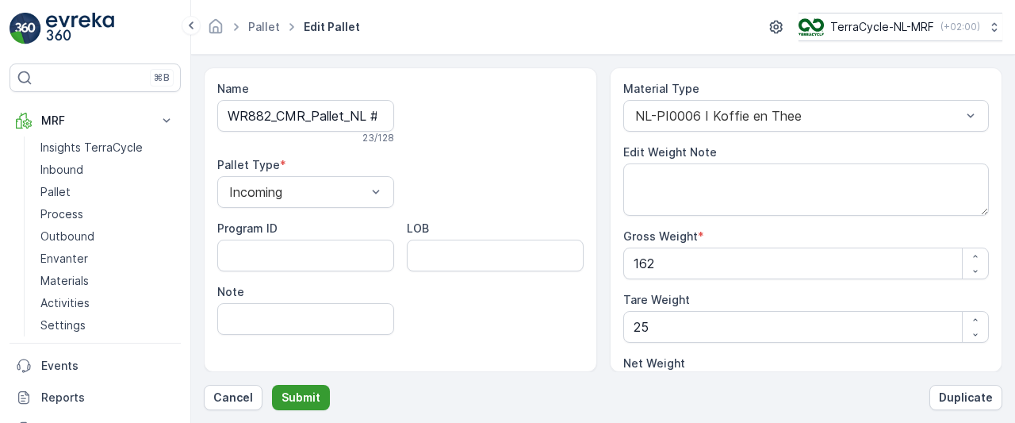
click at [300, 400] on p "Submit" at bounding box center [300, 397] width 39 height 16
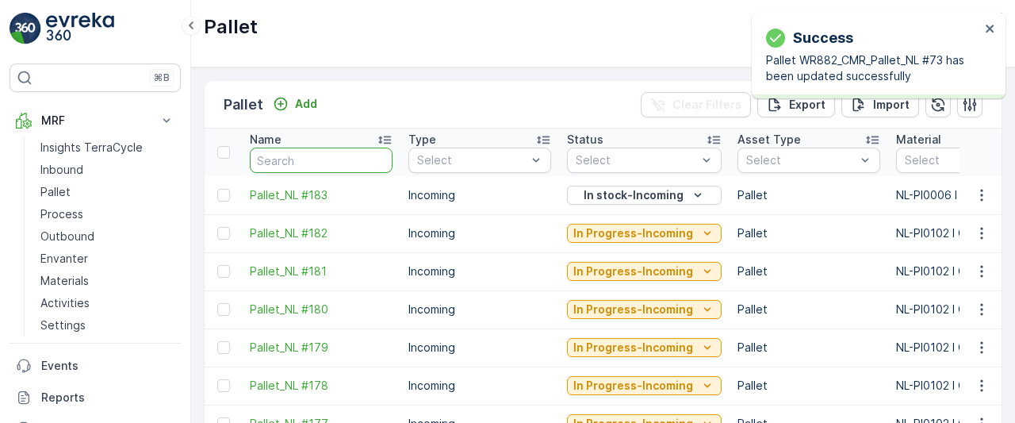
click at [341, 158] on input "text" at bounding box center [321, 159] width 143 height 25
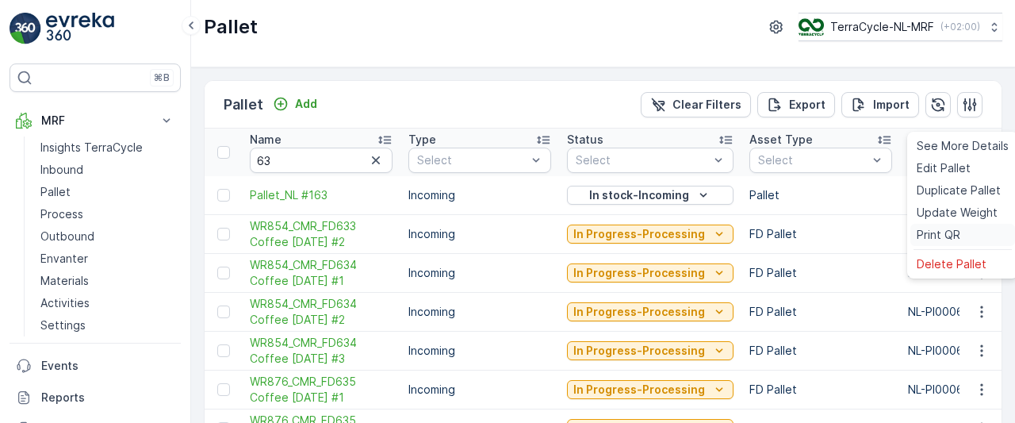
click at [940, 229] on span "Print QR" at bounding box center [938, 235] width 44 height 16
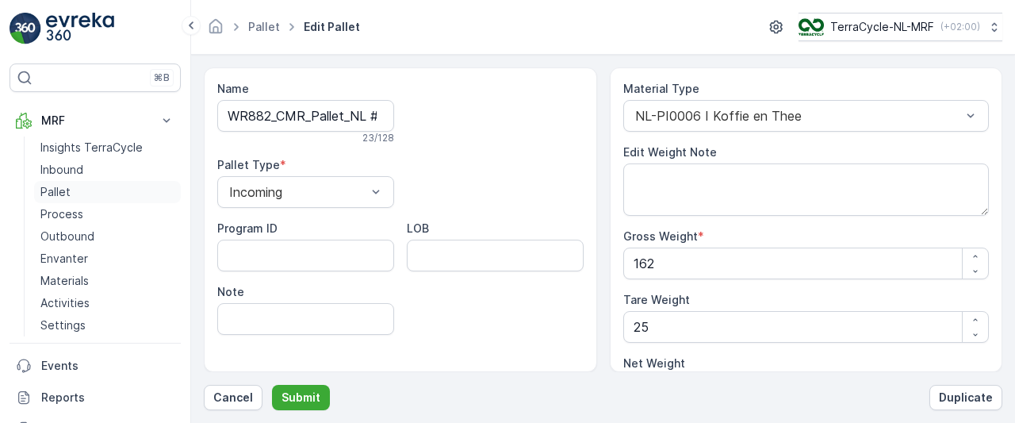
click at [67, 191] on p "Pallet" at bounding box center [55, 192] width 30 height 16
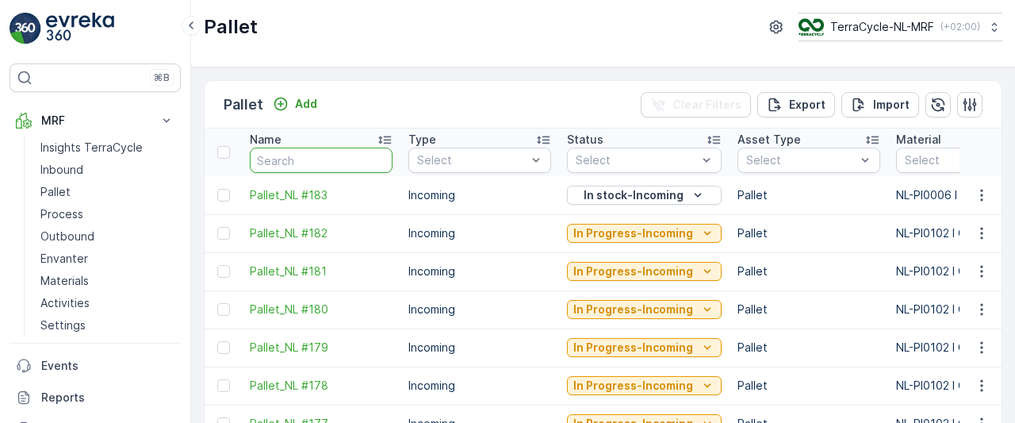
click at [312, 166] on input "text" at bounding box center [321, 159] width 143 height 25
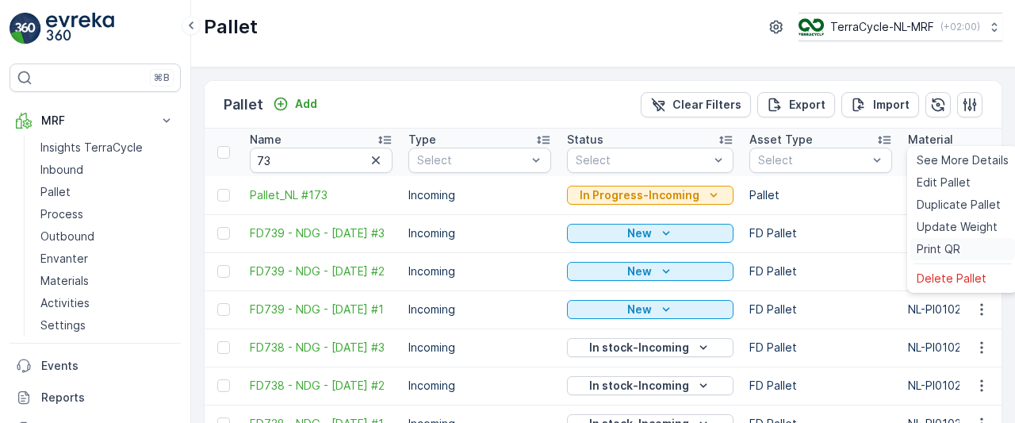
click at [937, 243] on span "Print QR" at bounding box center [938, 249] width 44 height 16
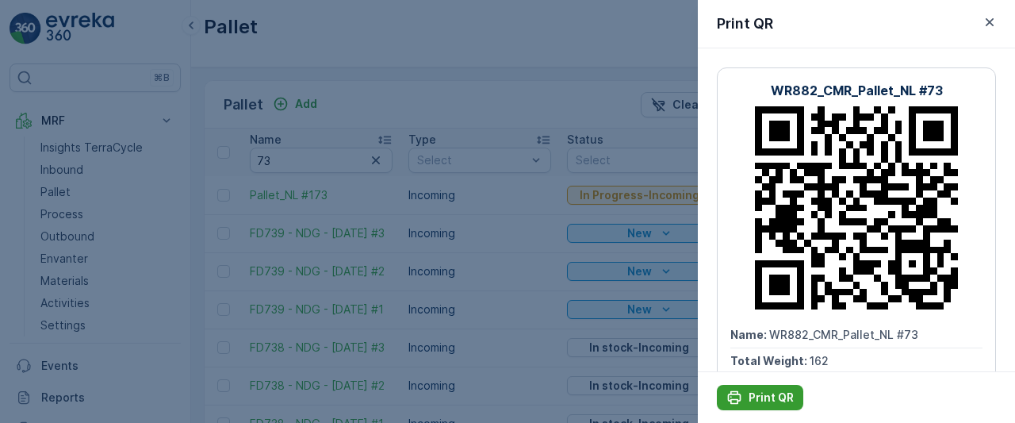
click at [753, 400] on p "Print QR" at bounding box center [770, 397] width 45 height 16
click at [52, 189] on div at bounding box center [507, 211] width 1015 height 423
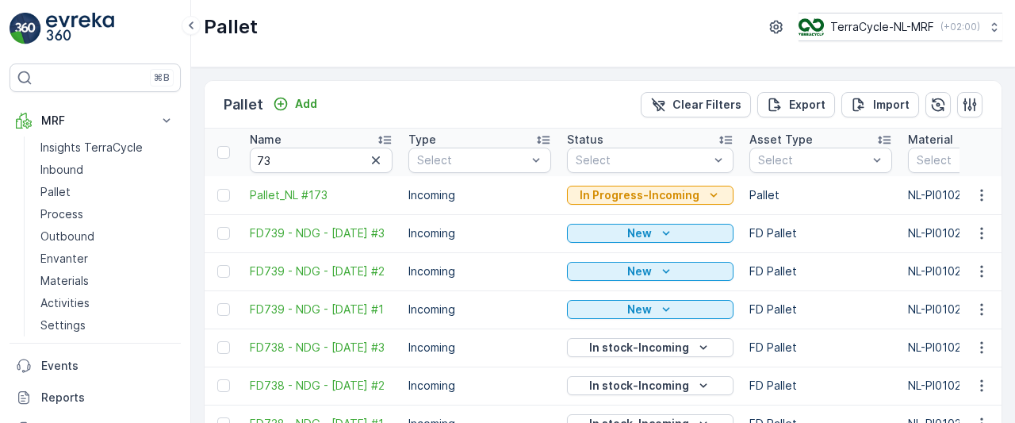
drag, startPoint x: 229, startPoint y: 166, endPoint x: 0, endPoint y: 185, distance: 229.9
click at [0, 185] on div "⌘B MRF Insights TerraCycle Inbound Pallet Process Outbound Envanter Materials A…" at bounding box center [507, 211] width 1015 height 423
drag, startPoint x: 419, startPoint y: 281, endPoint x: 324, endPoint y: 296, distance: 95.4
click at [323, 151] on input "73" at bounding box center [321, 159] width 143 height 25
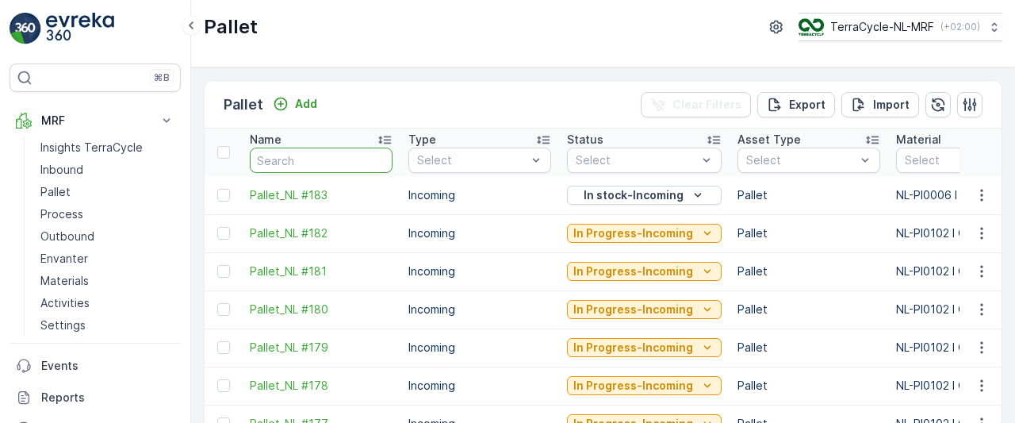
click at [319, 163] on input "text" at bounding box center [321, 159] width 143 height 25
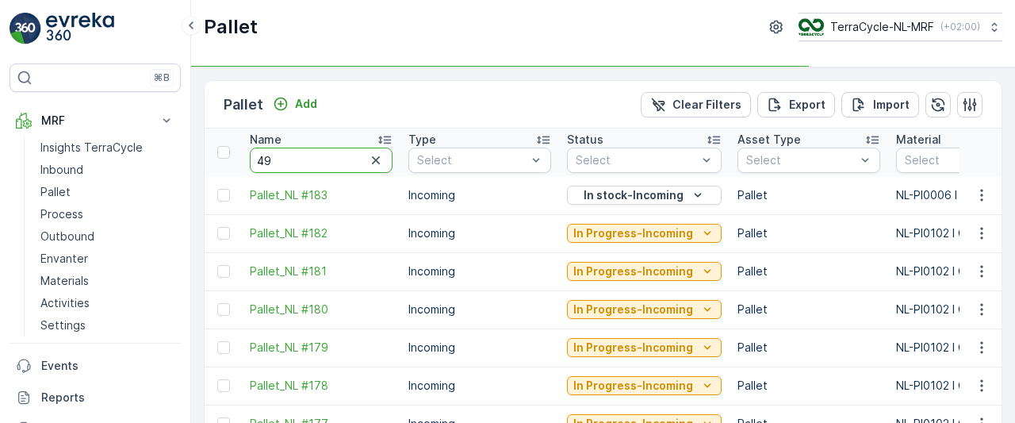
click at [319, 163] on input "49" at bounding box center [321, 159] width 143 height 25
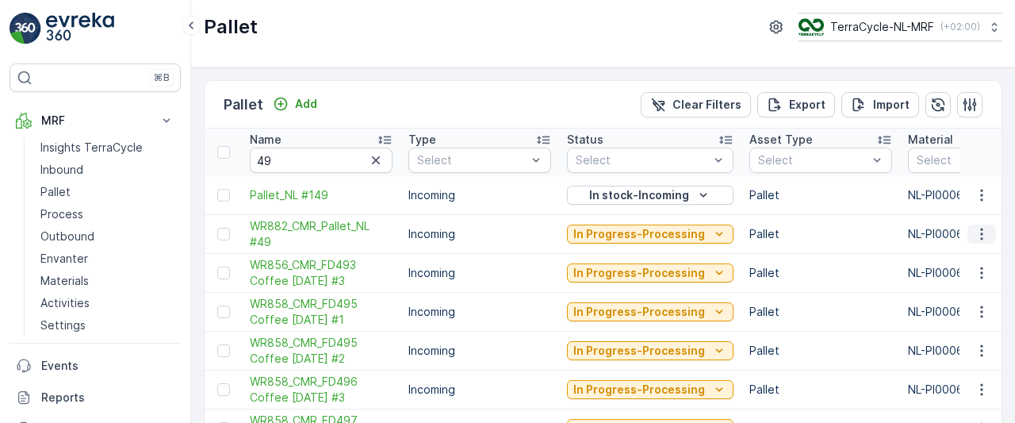
click at [976, 233] on icon "button" at bounding box center [982, 234] width 16 height 16
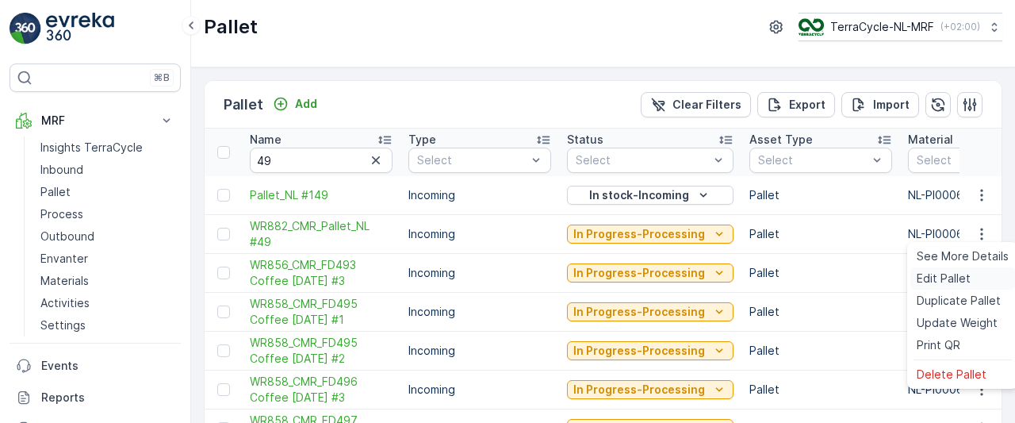
click at [943, 279] on span "Edit Pallet" at bounding box center [943, 278] width 54 height 16
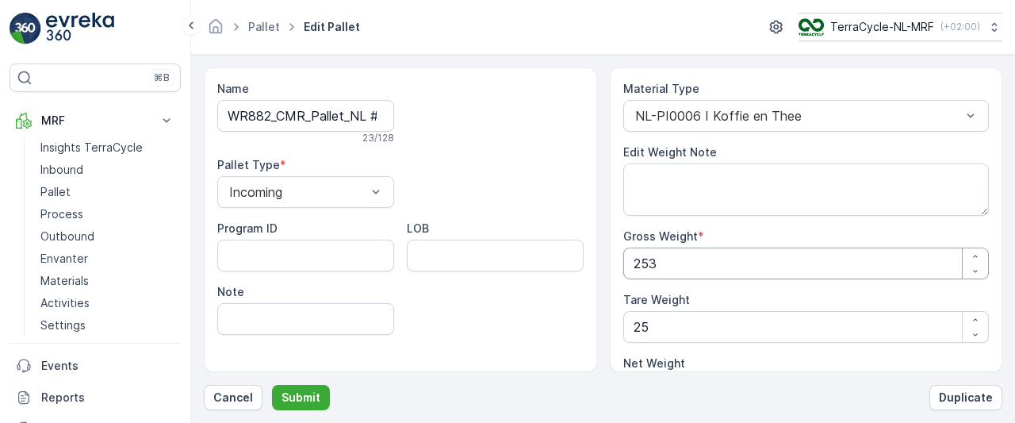
click at [742, 262] on Weight "253" at bounding box center [806, 263] width 366 height 32
click at [309, 393] on p "Submit" at bounding box center [300, 397] width 39 height 16
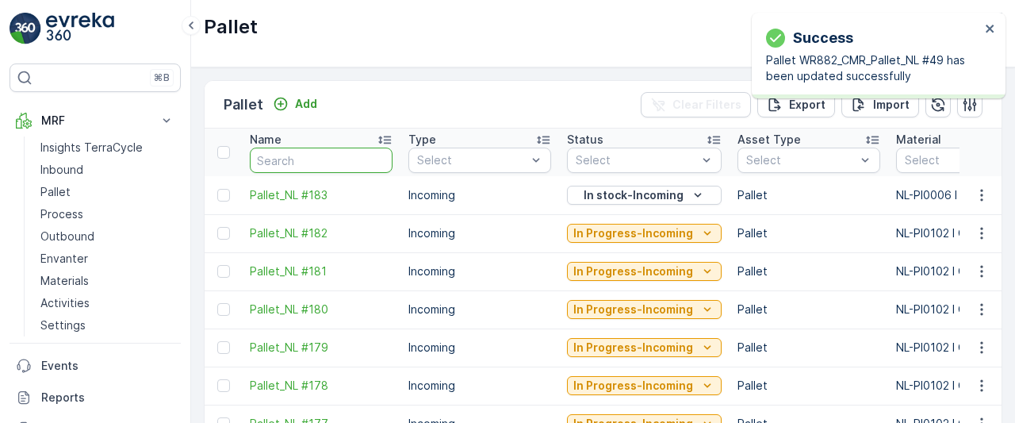
click at [303, 159] on input "text" at bounding box center [321, 159] width 143 height 25
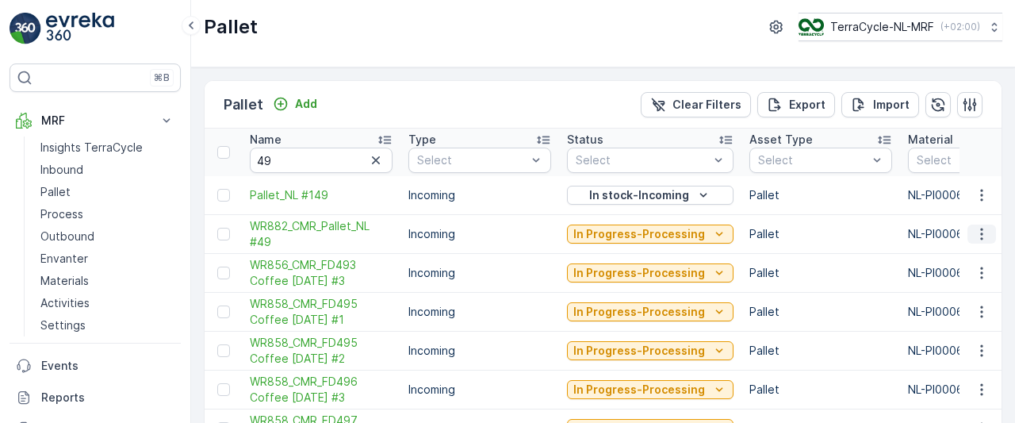
click at [976, 232] on icon "button" at bounding box center [982, 234] width 16 height 16
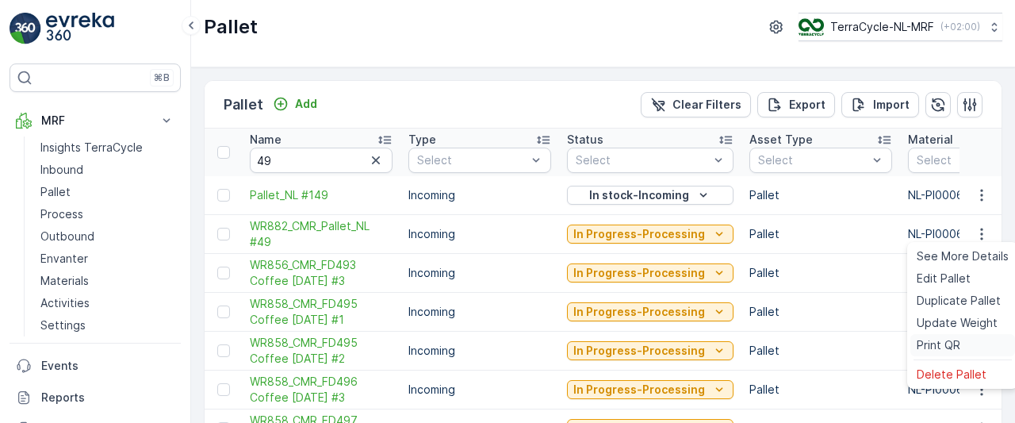
click at [939, 346] on span "Print QR" at bounding box center [938, 345] width 44 height 16
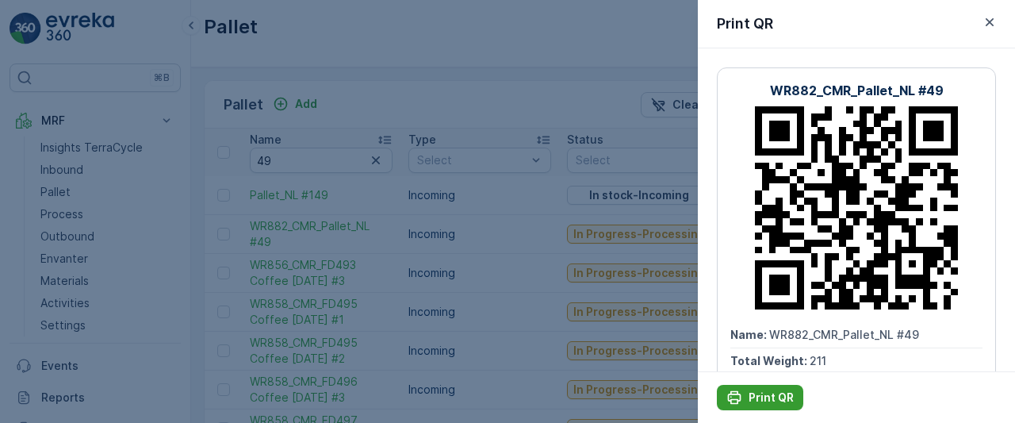
click at [765, 395] on p "Print QR" at bounding box center [770, 397] width 45 height 16
click at [55, 192] on div at bounding box center [507, 211] width 1015 height 423
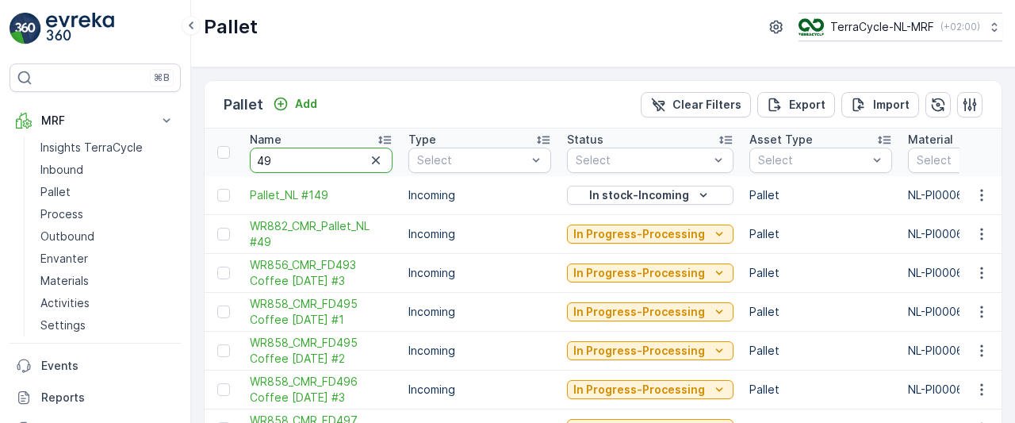
click at [298, 159] on input "49" at bounding box center [321, 159] width 143 height 25
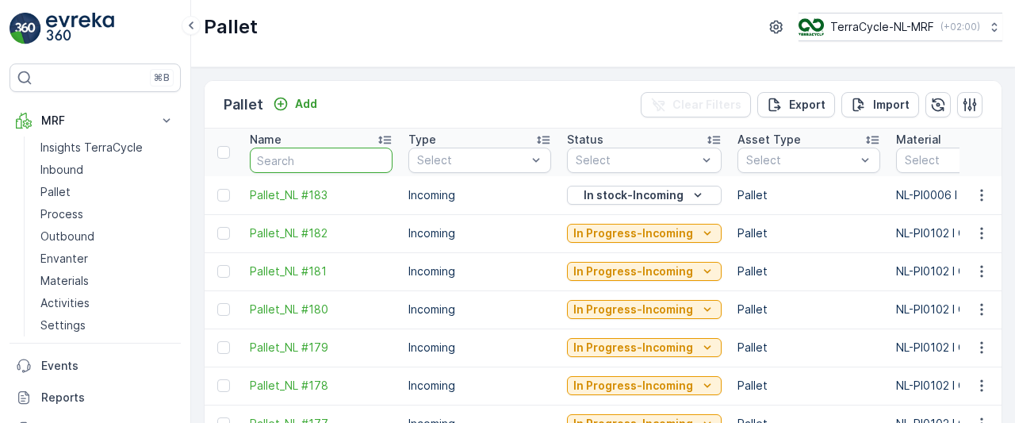
click at [298, 159] on input "text" at bounding box center [321, 159] width 143 height 25
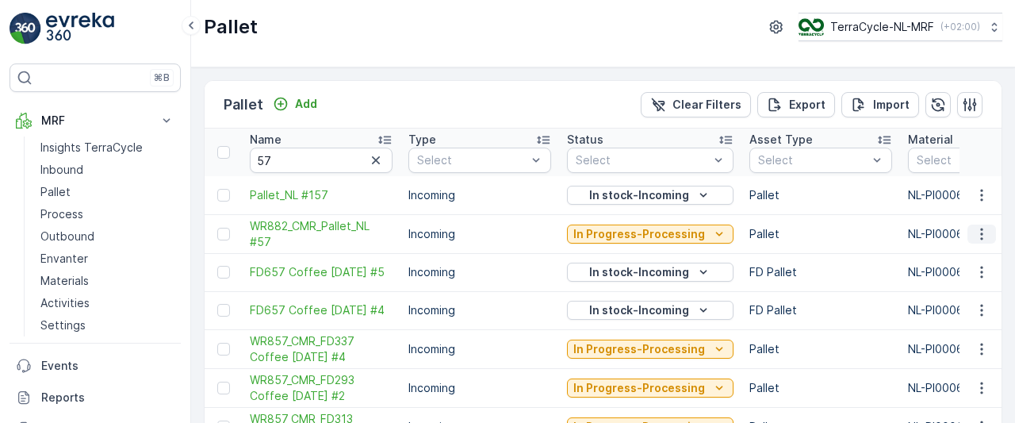
click at [981, 231] on icon "button" at bounding box center [982, 234] width 16 height 16
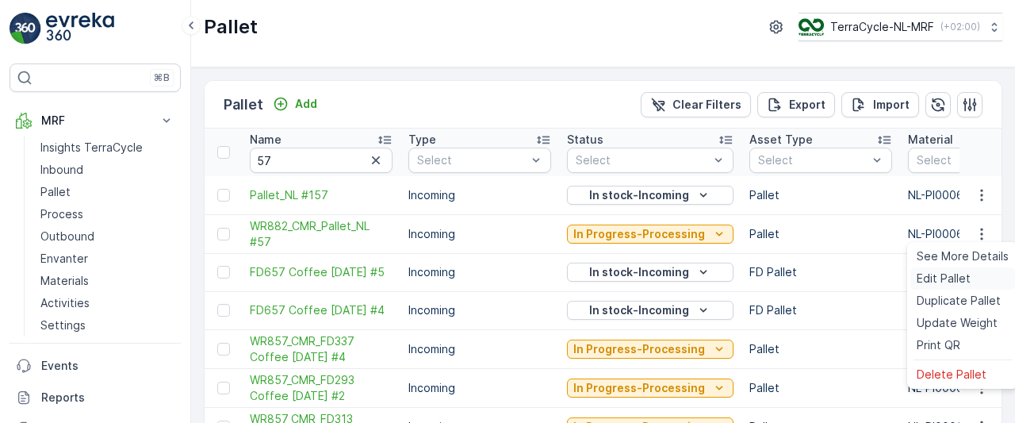
click at [942, 279] on span "Edit Pallet" at bounding box center [943, 278] width 54 height 16
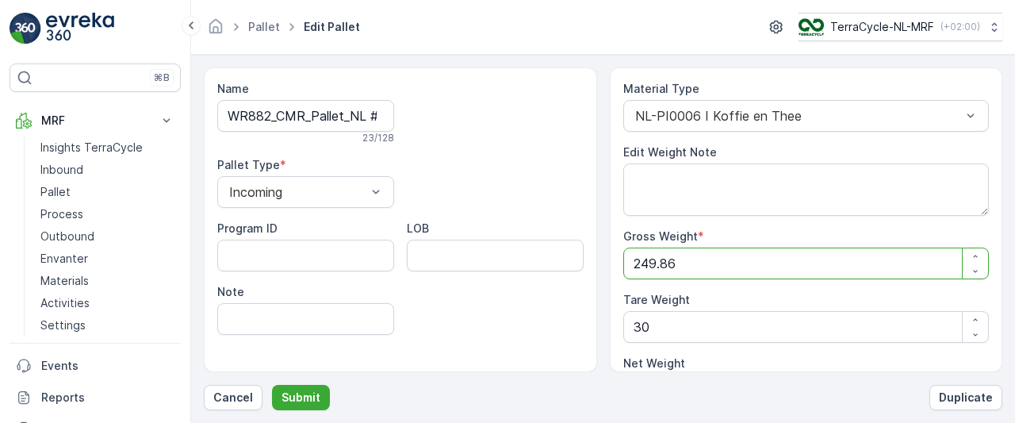
click at [717, 258] on Weight "249.86" at bounding box center [806, 263] width 366 height 32
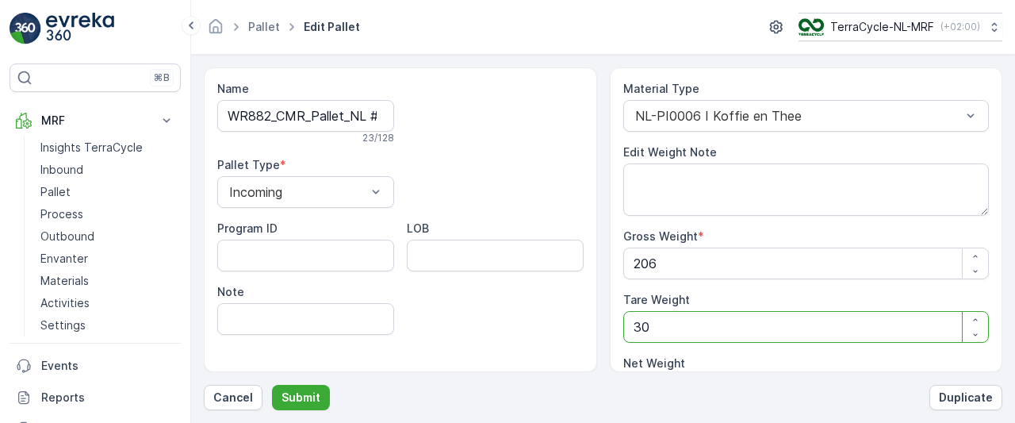
click at [698, 321] on Weight "30" at bounding box center [806, 327] width 366 height 32
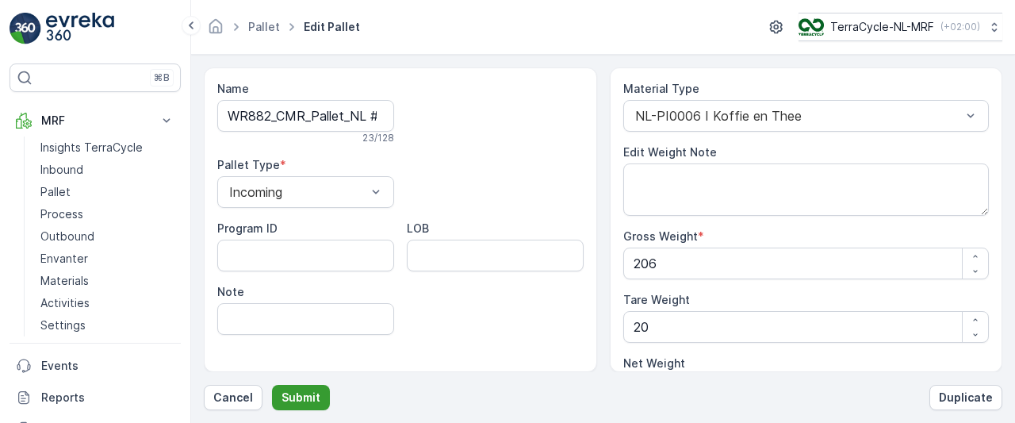
click at [311, 398] on p "Submit" at bounding box center [300, 397] width 39 height 16
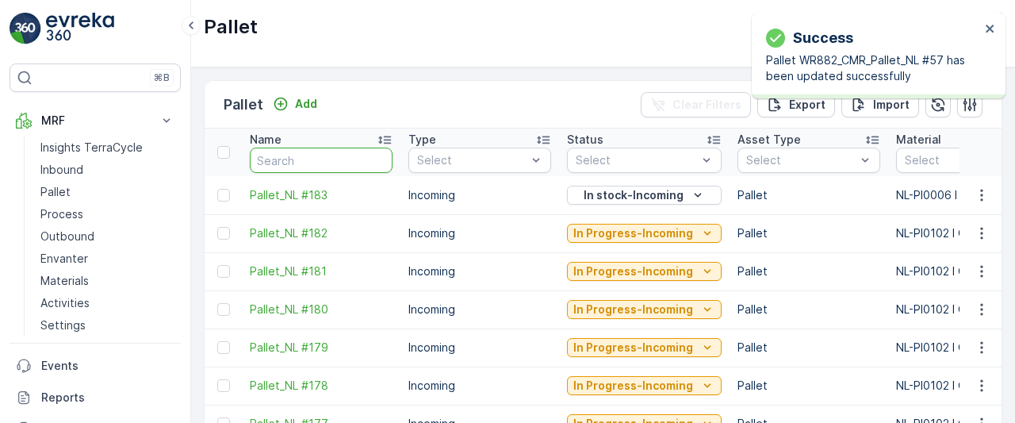
click at [314, 161] on input "text" at bounding box center [321, 159] width 143 height 25
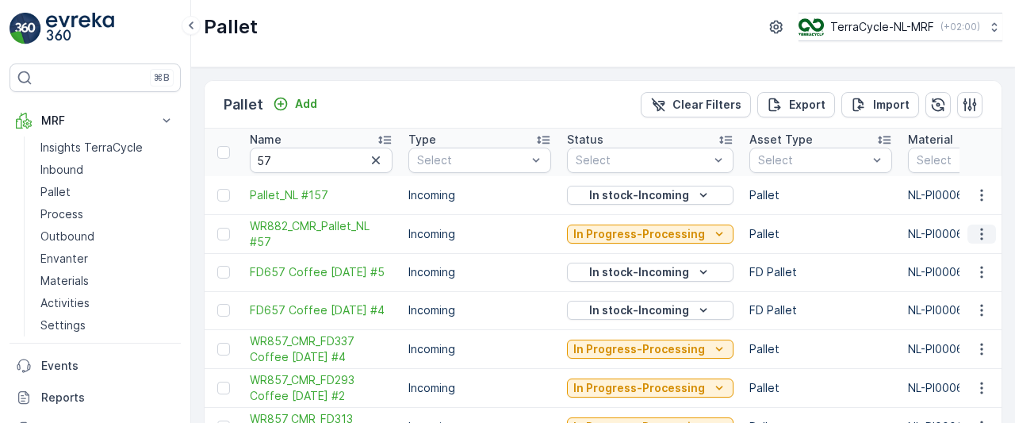
click at [977, 234] on icon "button" at bounding box center [982, 234] width 16 height 16
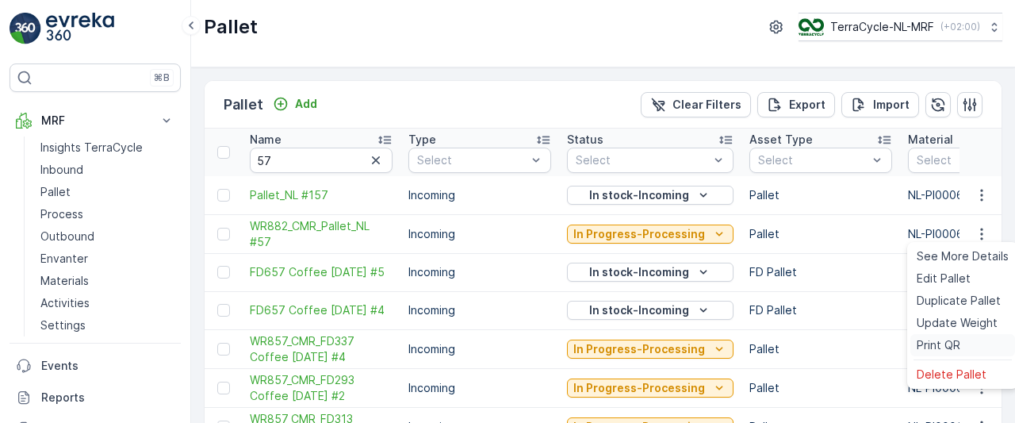
click at [937, 343] on span "Print QR" at bounding box center [938, 345] width 44 height 16
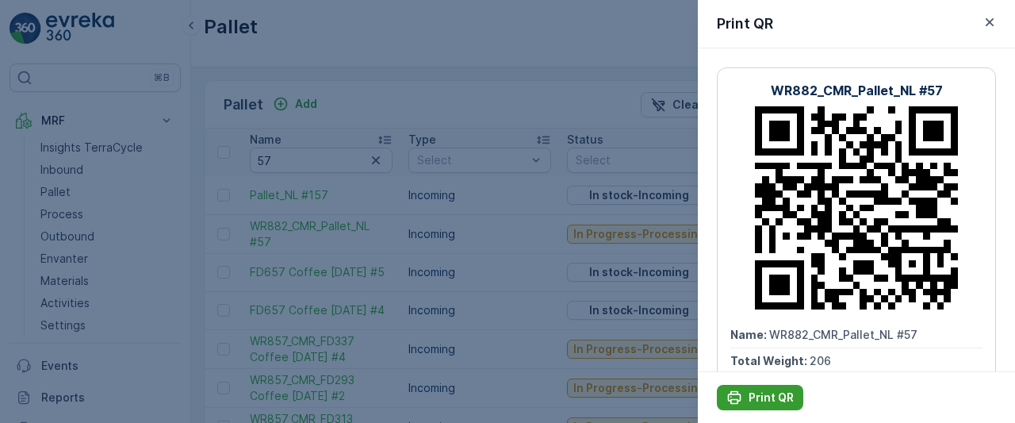
click at [767, 400] on p "Print QR" at bounding box center [770, 397] width 45 height 16
click at [55, 188] on div at bounding box center [507, 211] width 1015 height 423
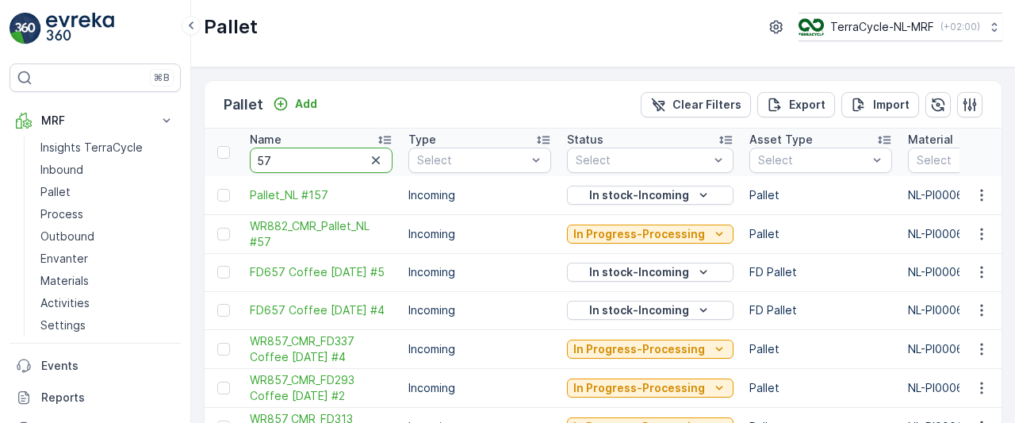
click at [316, 157] on input "57" at bounding box center [321, 159] width 143 height 25
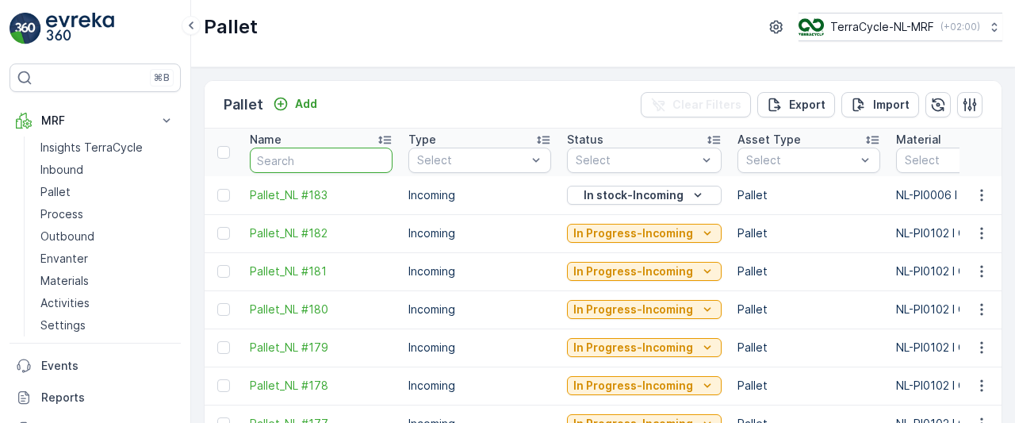
click at [316, 157] on input "text" at bounding box center [321, 159] width 143 height 25
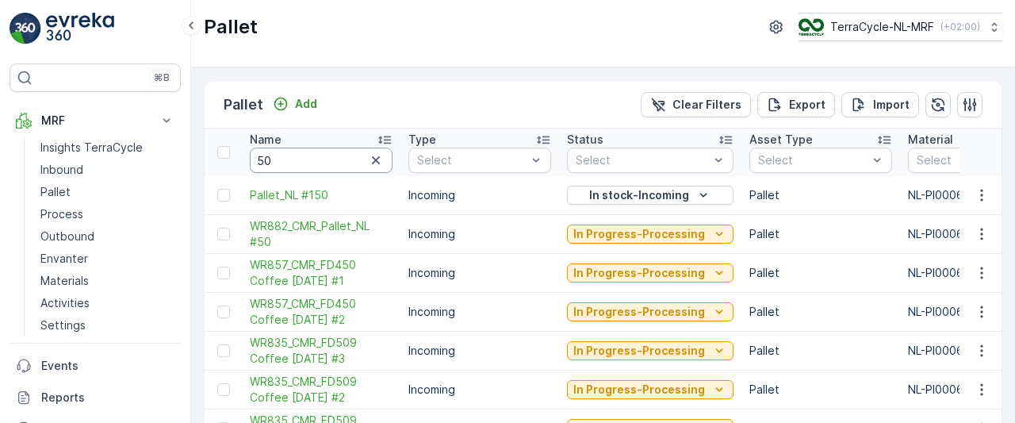
click at [316, 157] on input "50" at bounding box center [321, 159] width 143 height 25
click at [974, 235] on icon "button" at bounding box center [982, 234] width 16 height 16
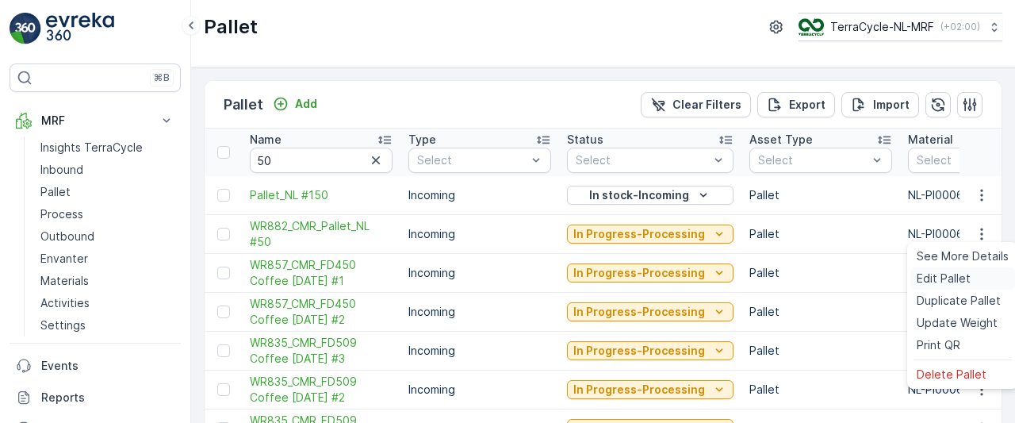
click at [943, 277] on span "Edit Pallet" at bounding box center [943, 278] width 54 height 16
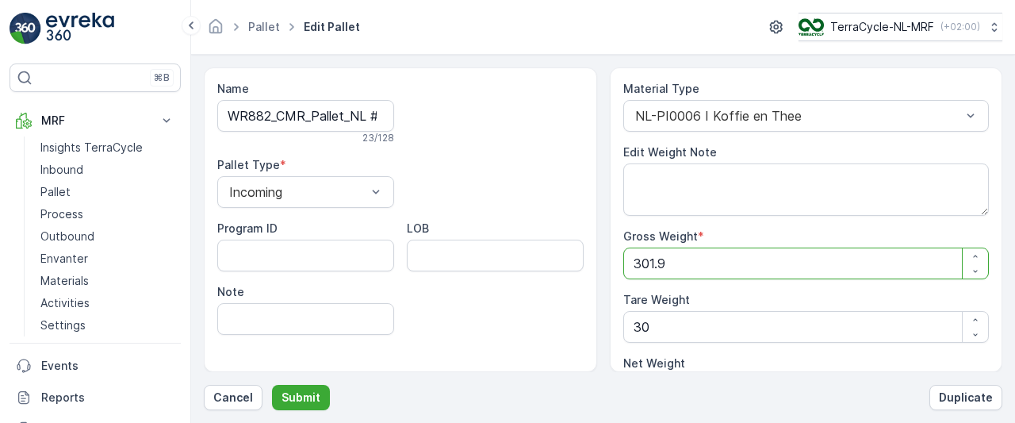
click at [747, 262] on Weight "301.9" at bounding box center [806, 263] width 366 height 32
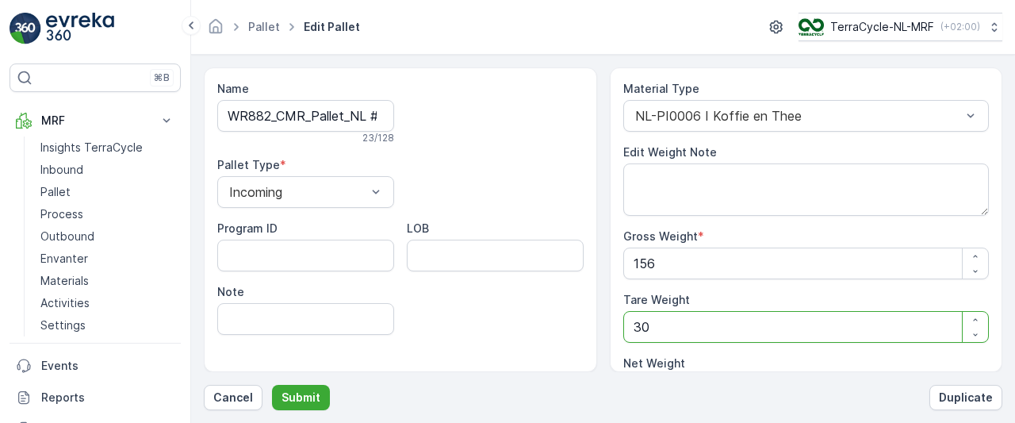
click at [714, 321] on Weight "30" at bounding box center [806, 327] width 366 height 32
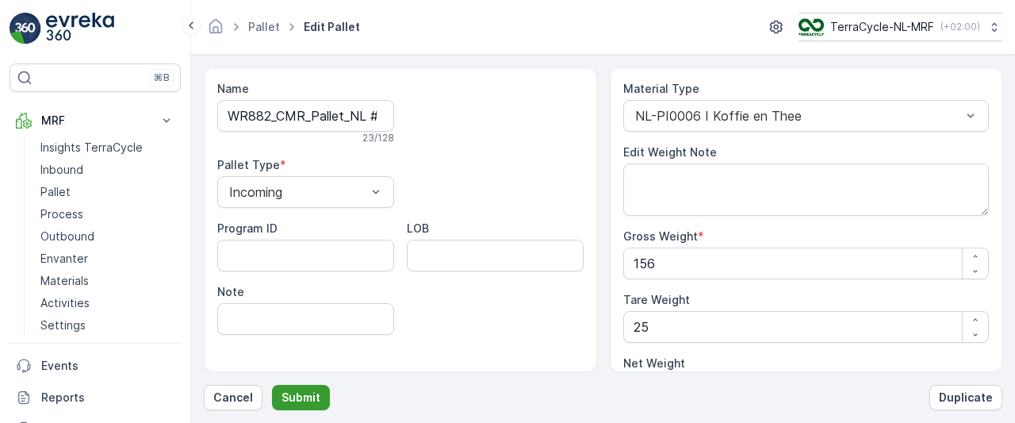
click at [299, 392] on p "Submit" at bounding box center [300, 397] width 39 height 16
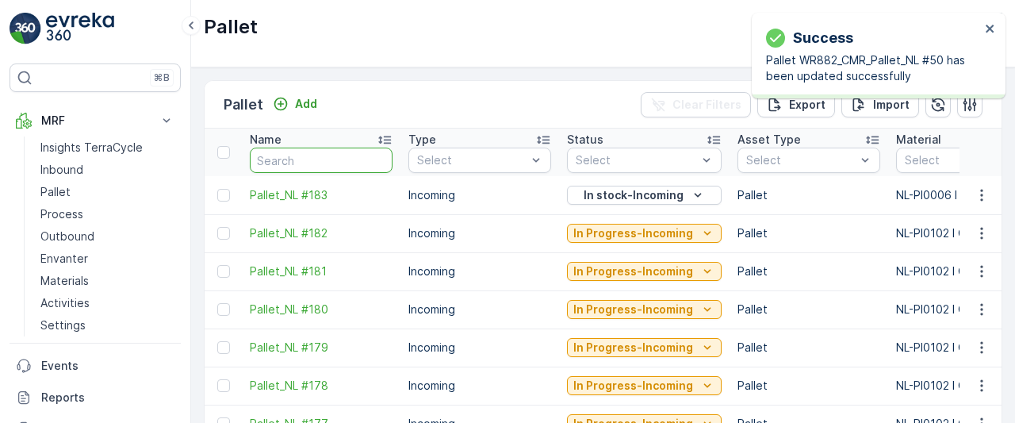
click at [317, 161] on input "text" at bounding box center [321, 159] width 143 height 25
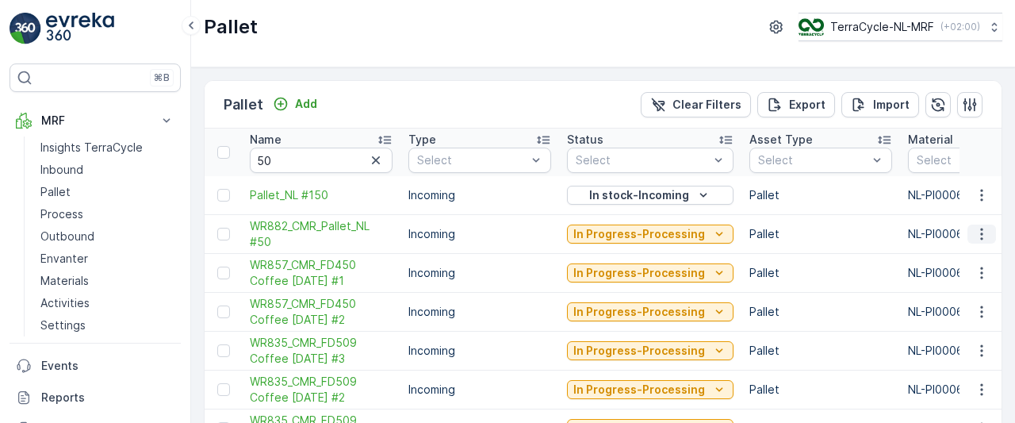
click at [978, 235] on icon "button" at bounding box center [982, 234] width 16 height 16
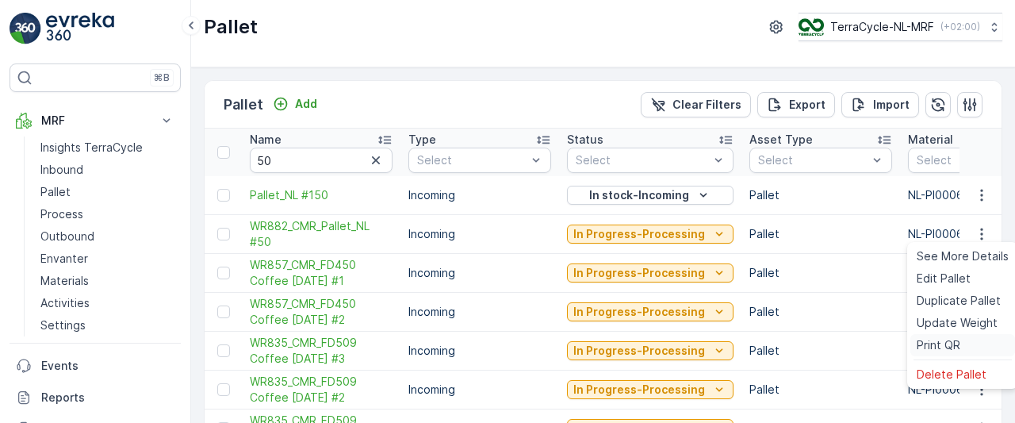
click at [937, 345] on span "Print QR" at bounding box center [938, 345] width 44 height 16
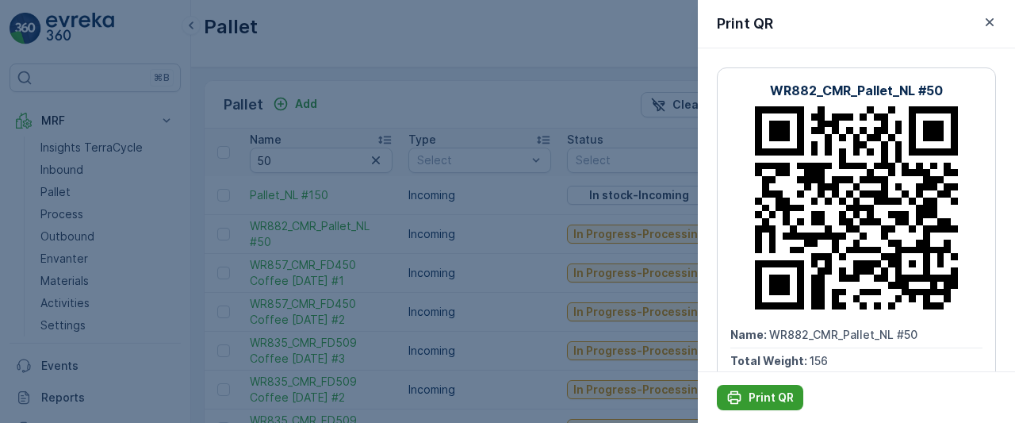
click at [763, 399] on p "Print QR" at bounding box center [770, 397] width 45 height 16
click at [770, 397] on p "Print QR" at bounding box center [770, 397] width 45 height 16
click at [57, 187] on div at bounding box center [507, 211] width 1015 height 423
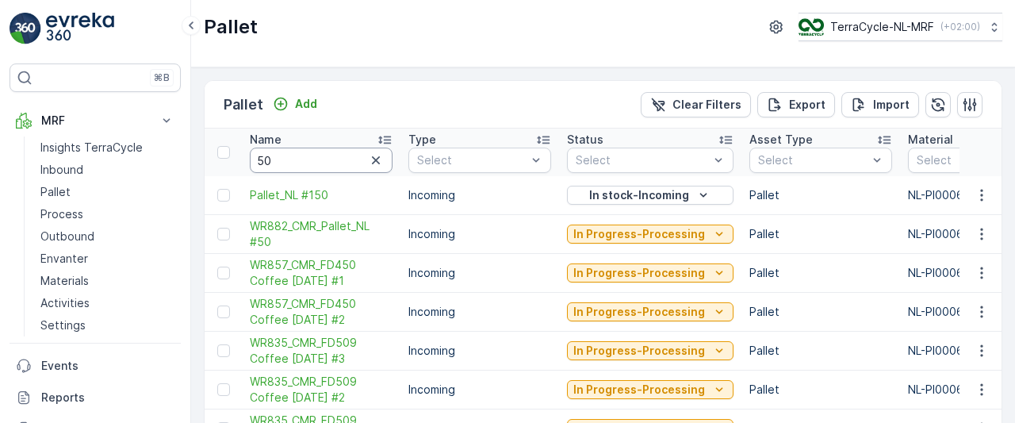
click at [294, 155] on input "50" at bounding box center [321, 159] width 143 height 25
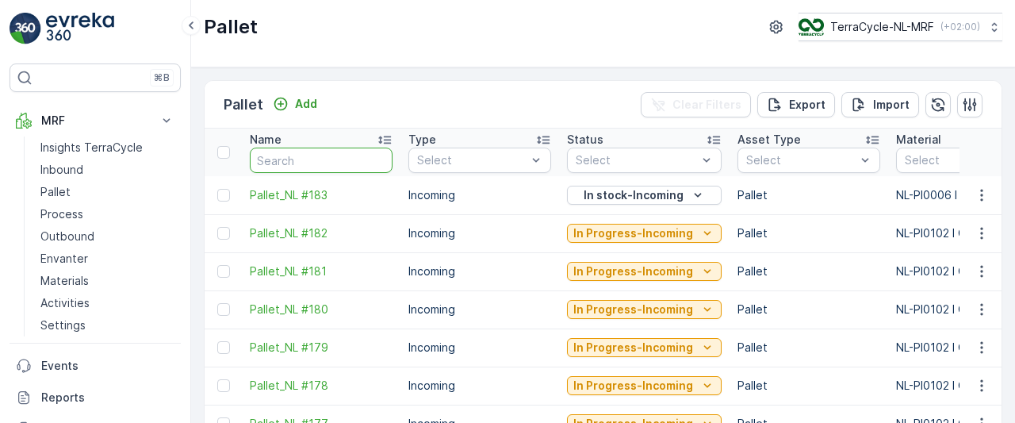
click at [294, 155] on input "text" at bounding box center [321, 159] width 143 height 25
click at [294, 155] on input "38" at bounding box center [321, 159] width 143 height 25
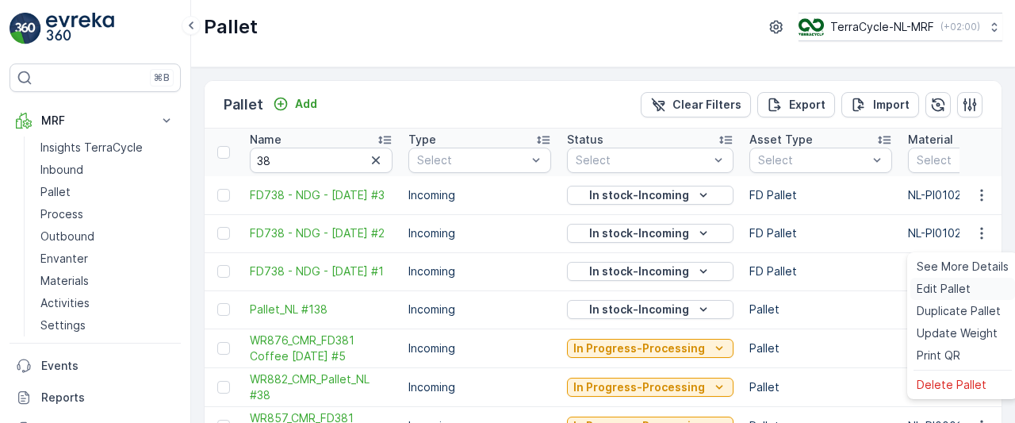
click at [941, 287] on span "Edit Pallet" at bounding box center [943, 289] width 54 height 16
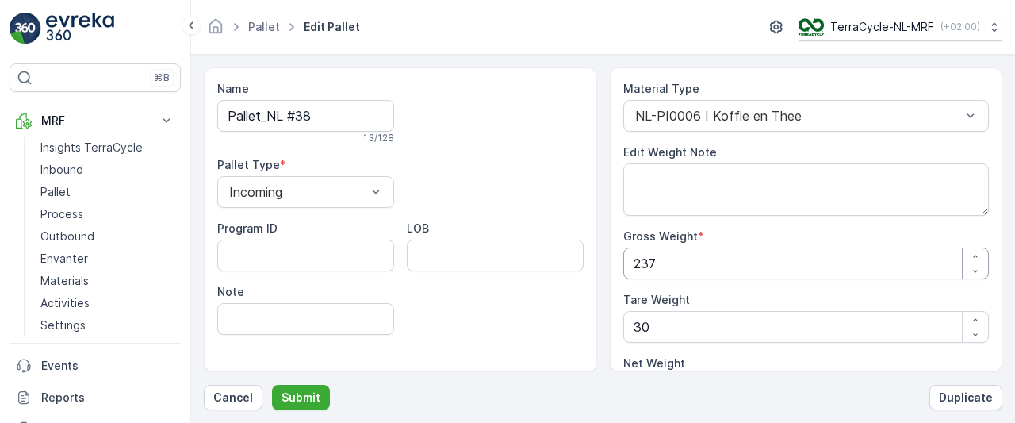
click at [712, 261] on Weight "237" at bounding box center [806, 263] width 366 height 32
click at [670, 327] on Weight "30" at bounding box center [806, 327] width 366 height 32
click at [297, 402] on p "Submit" at bounding box center [300, 397] width 39 height 16
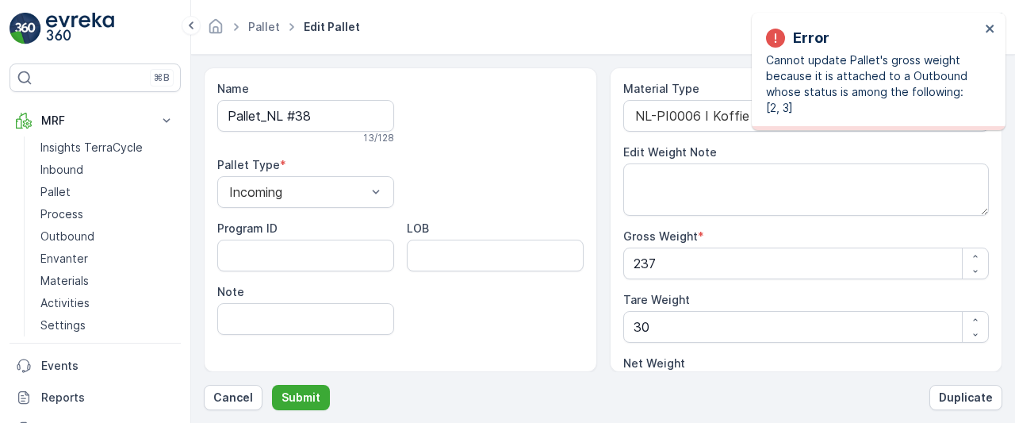
click at [440, 106] on div at bounding box center [495, 112] width 177 height 63
click at [62, 189] on p "Pallet" at bounding box center [55, 192] width 30 height 16
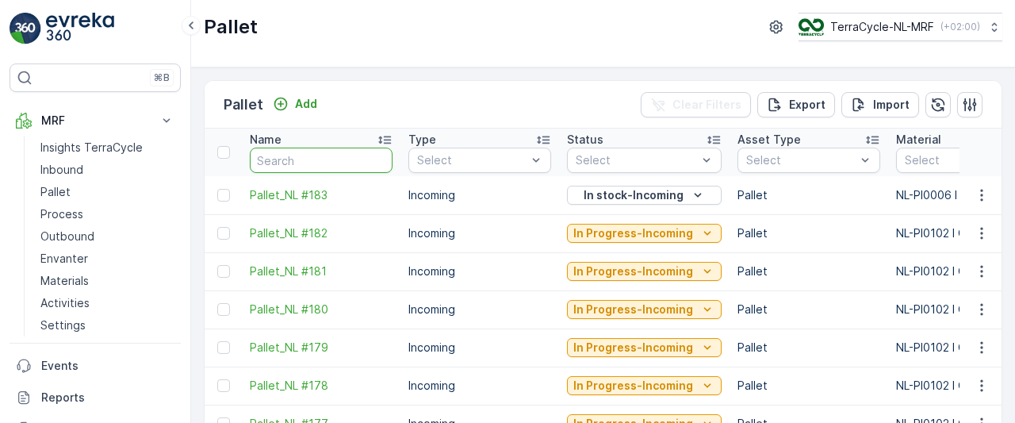
click at [319, 159] on input "text" at bounding box center [321, 159] width 143 height 25
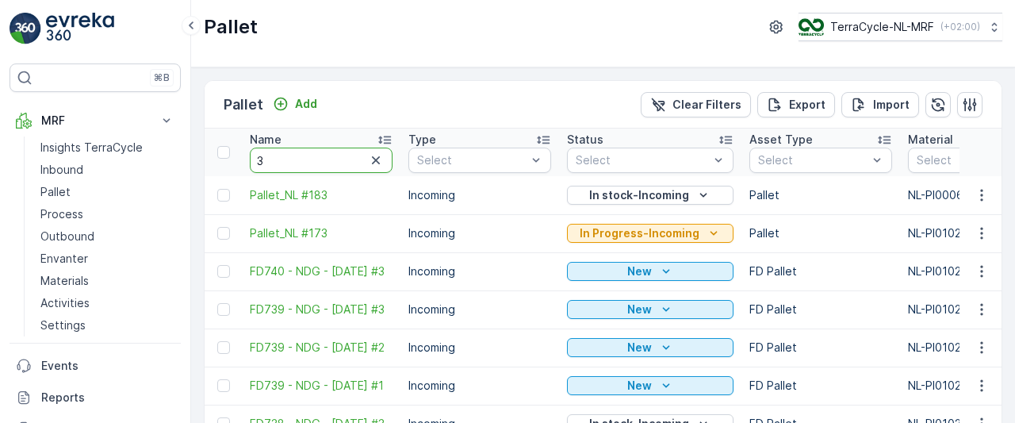
click at [319, 159] on input "3" at bounding box center [321, 159] width 143 height 25
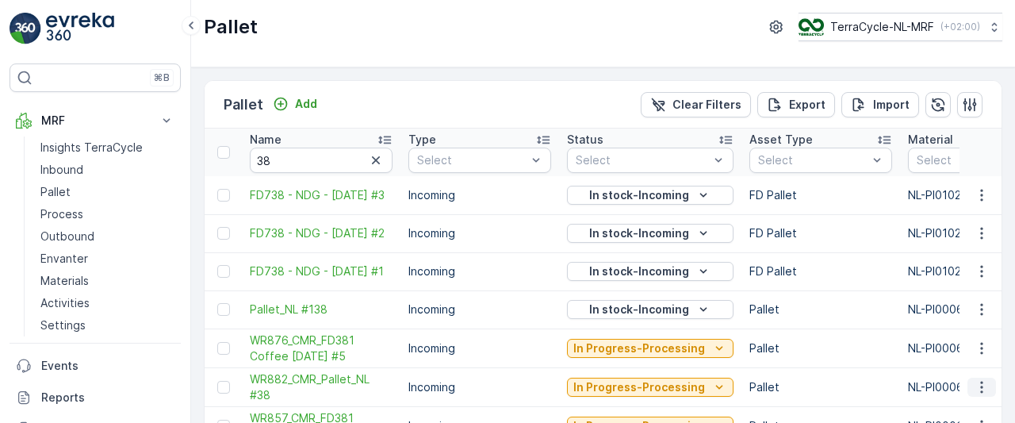
click at [975, 379] on icon "button" at bounding box center [982, 387] width 16 height 16
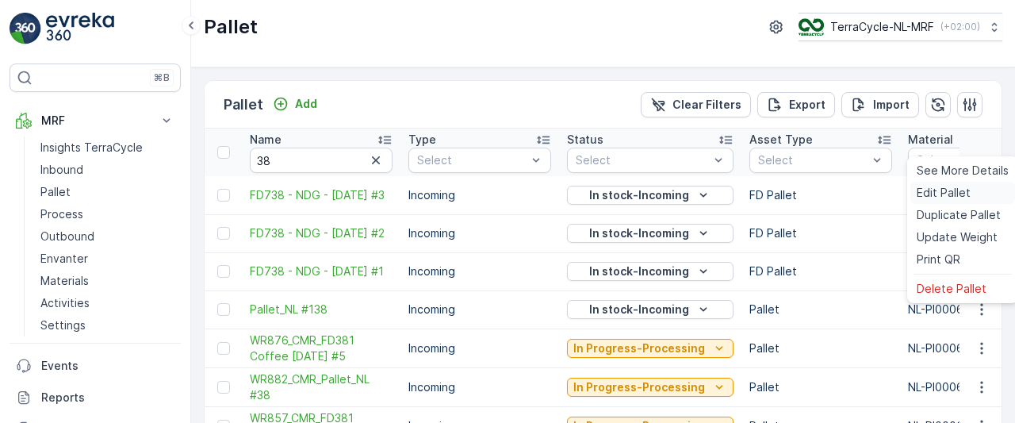
click at [945, 190] on span "Edit Pallet" at bounding box center [943, 193] width 54 height 16
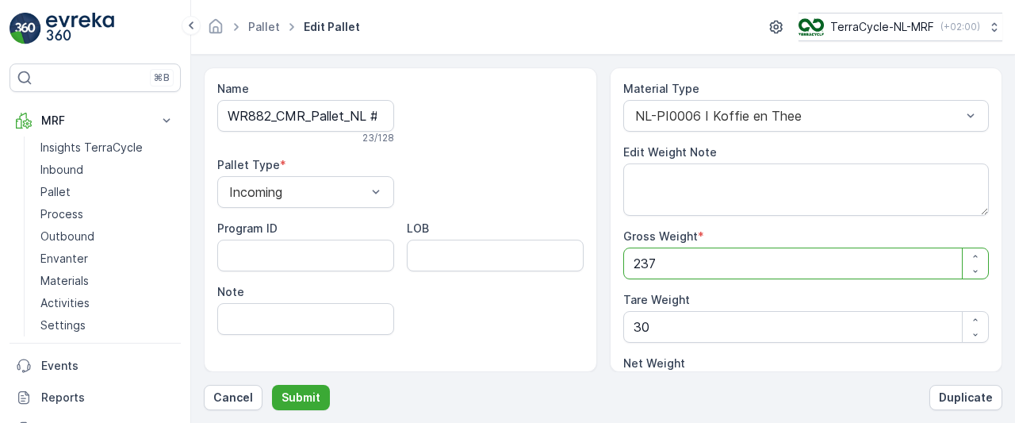
click at [725, 258] on Weight "237" at bounding box center [806, 263] width 366 height 32
click at [702, 320] on Weight "30" at bounding box center [806, 327] width 366 height 32
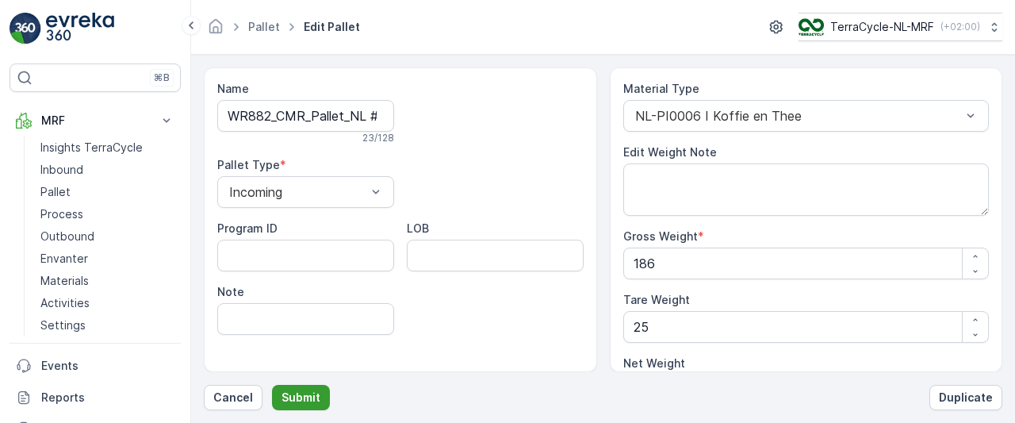
click at [304, 400] on p "Submit" at bounding box center [300, 397] width 39 height 16
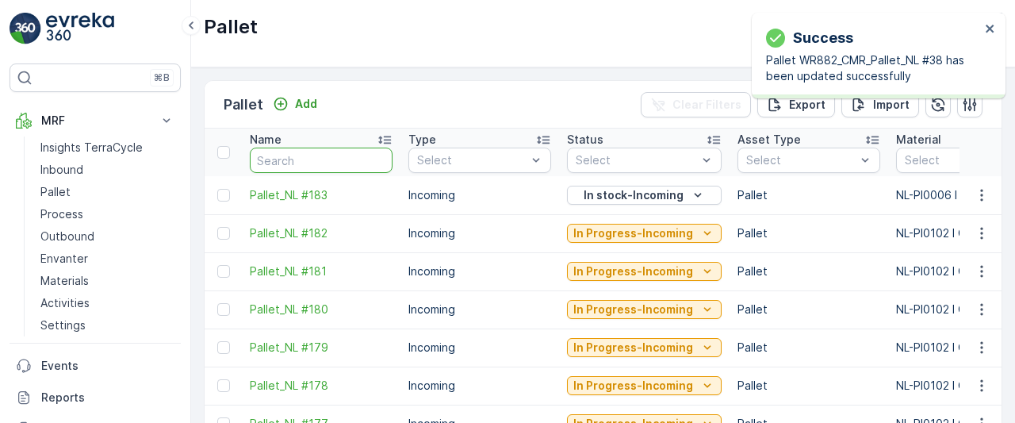
click at [309, 162] on input "text" at bounding box center [321, 159] width 143 height 25
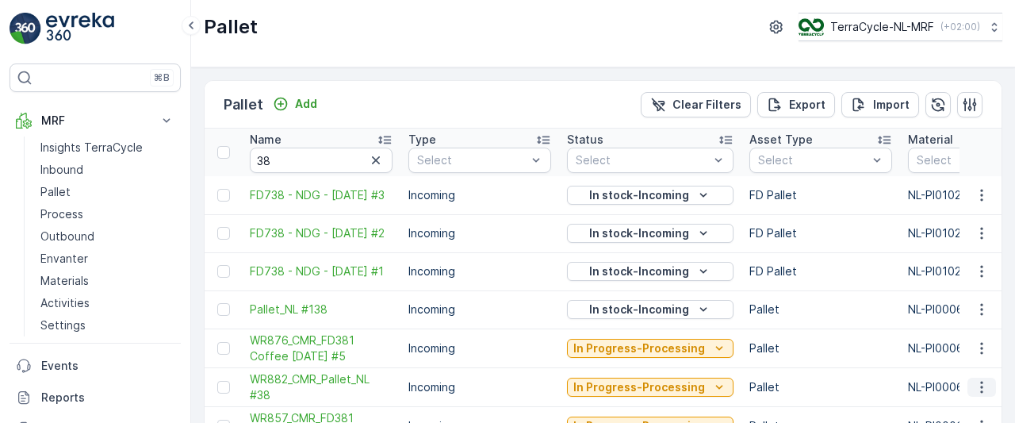
click at [977, 379] on icon "button" at bounding box center [982, 387] width 16 height 16
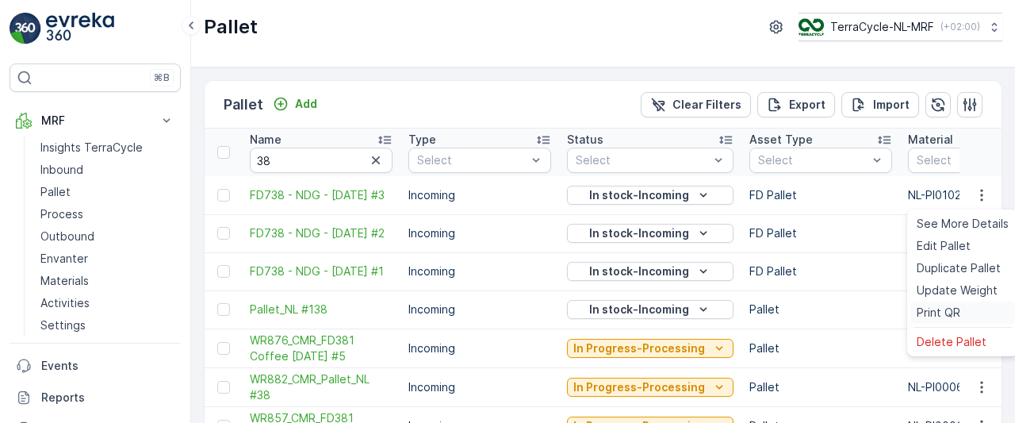
click at [944, 315] on span "Print QR" at bounding box center [938, 312] width 44 height 16
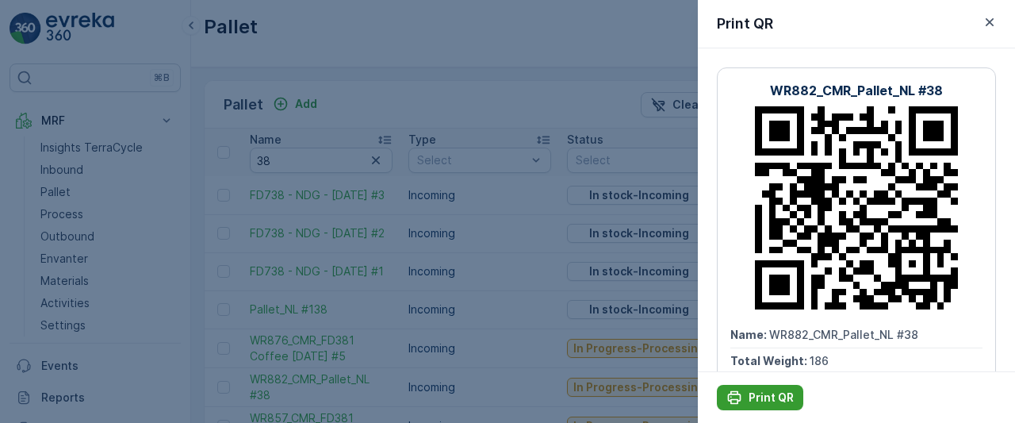
click at [771, 397] on p "Print QR" at bounding box center [770, 397] width 45 height 16
click at [58, 191] on div at bounding box center [507, 211] width 1015 height 423
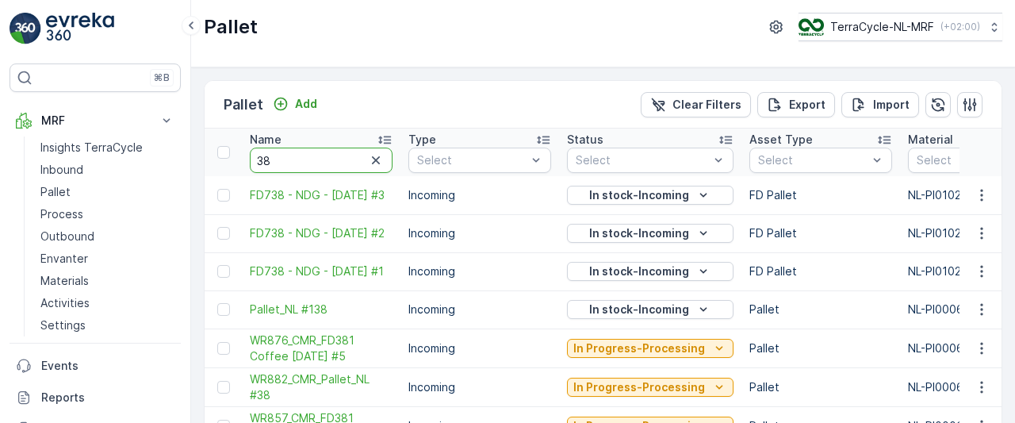
click at [299, 147] on input "38" at bounding box center [321, 159] width 143 height 25
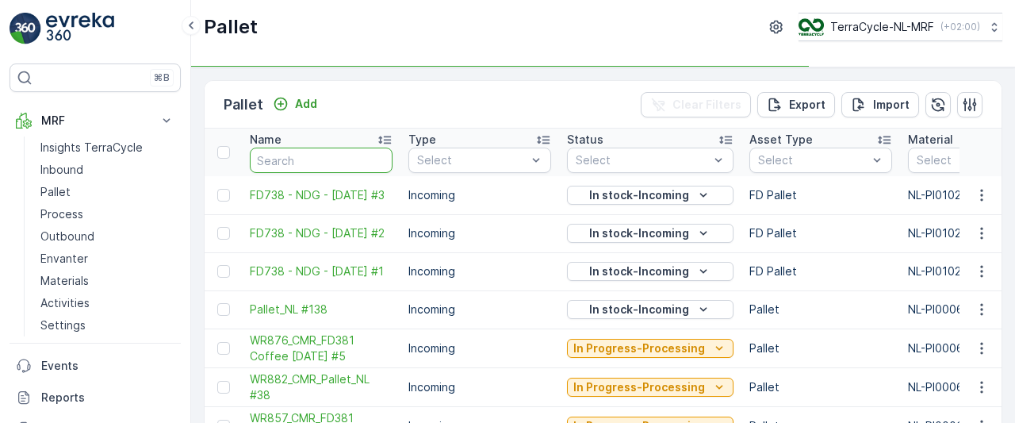
click at [299, 147] on input "text" at bounding box center [321, 159] width 143 height 25
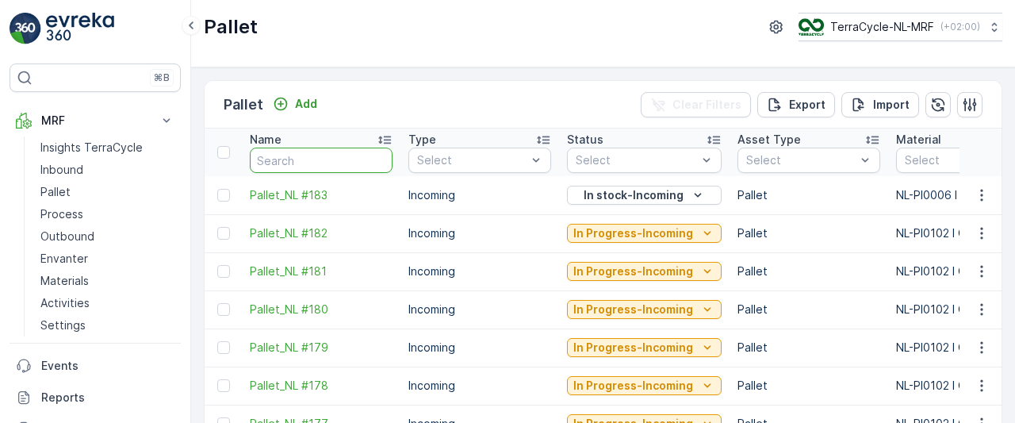
click at [299, 147] on input "text" at bounding box center [321, 159] width 143 height 25
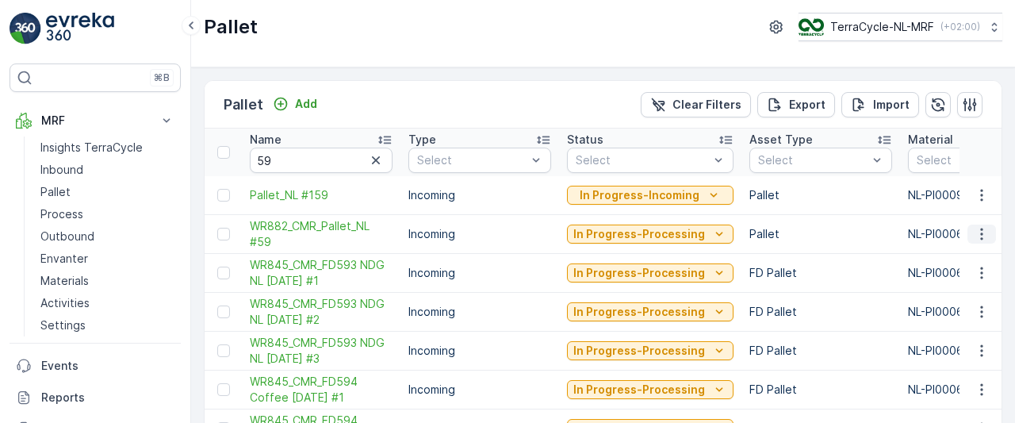
click at [975, 226] on icon "button" at bounding box center [982, 234] width 16 height 16
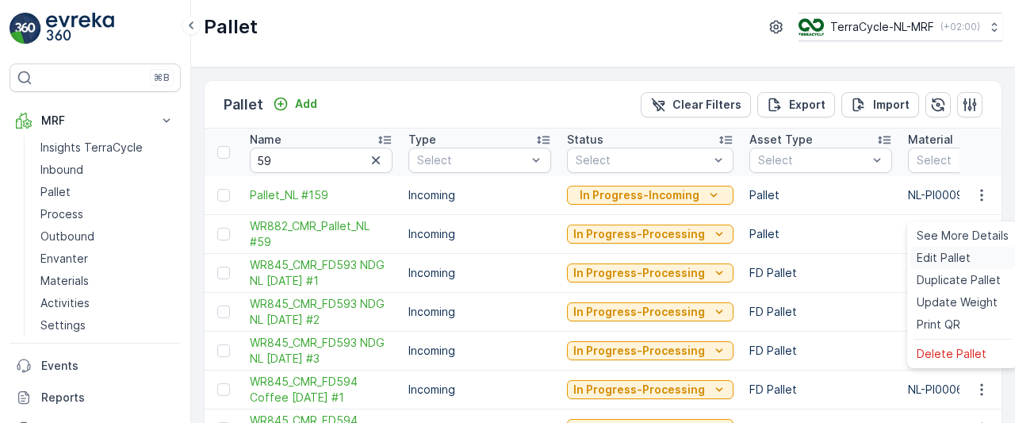
click at [939, 256] on span "Edit Pallet" at bounding box center [943, 258] width 54 height 16
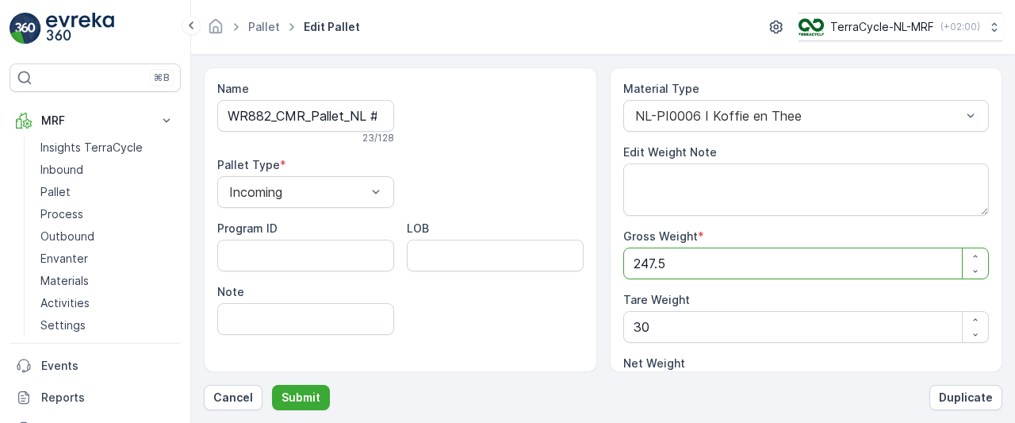
click at [710, 261] on Weight "247.5" at bounding box center [806, 263] width 366 height 32
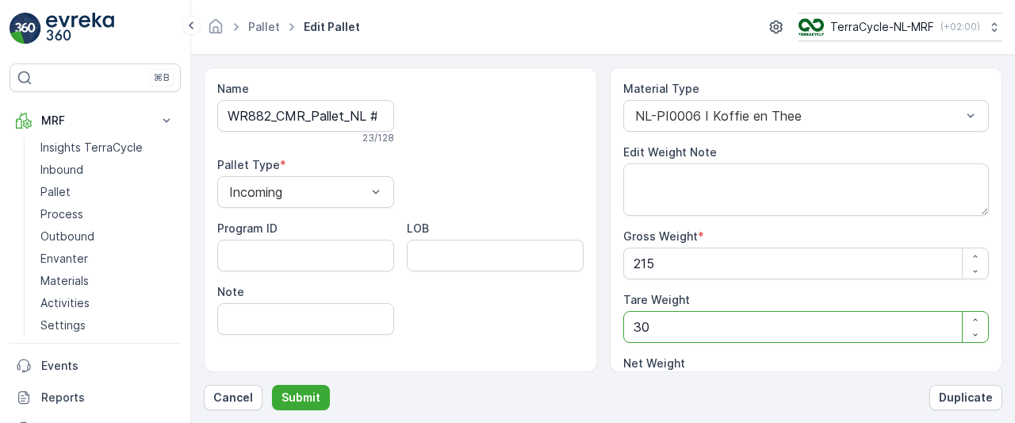
click at [670, 323] on Weight "30" at bounding box center [806, 327] width 366 height 32
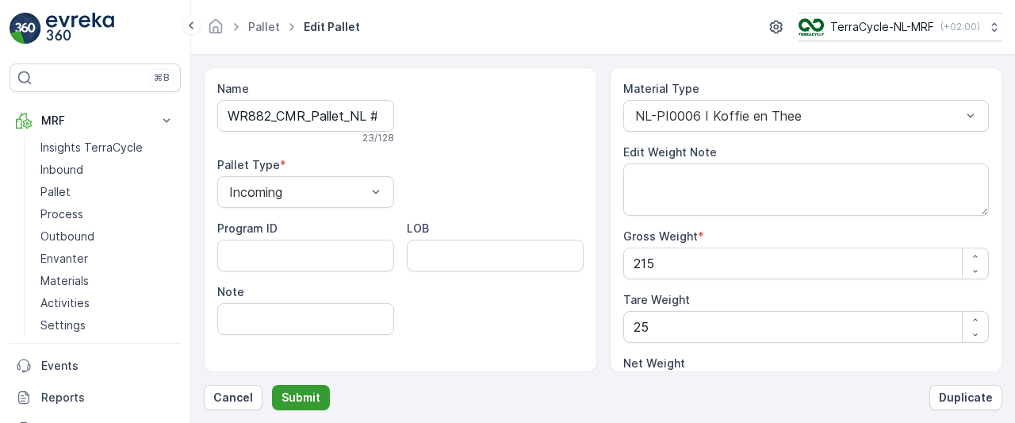
click at [304, 400] on p "Submit" at bounding box center [300, 397] width 39 height 16
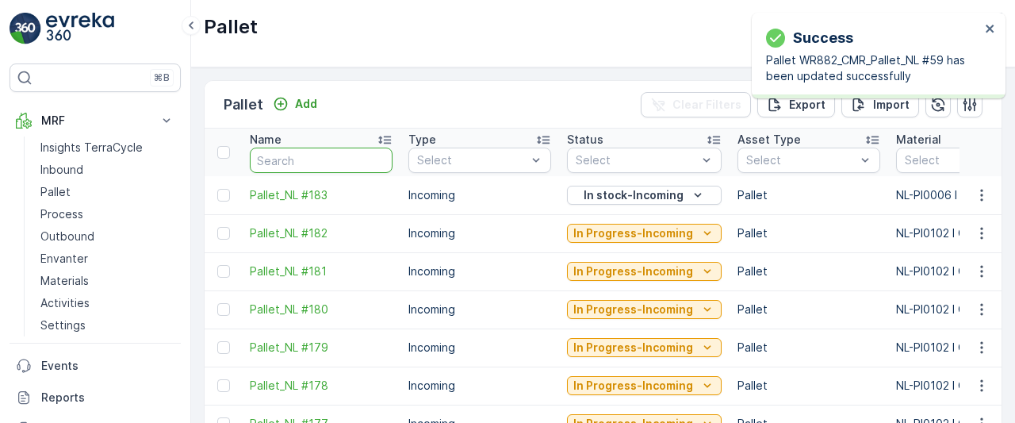
click at [328, 158] on input "text" at bounding box center [321, 159] width 143 height 25
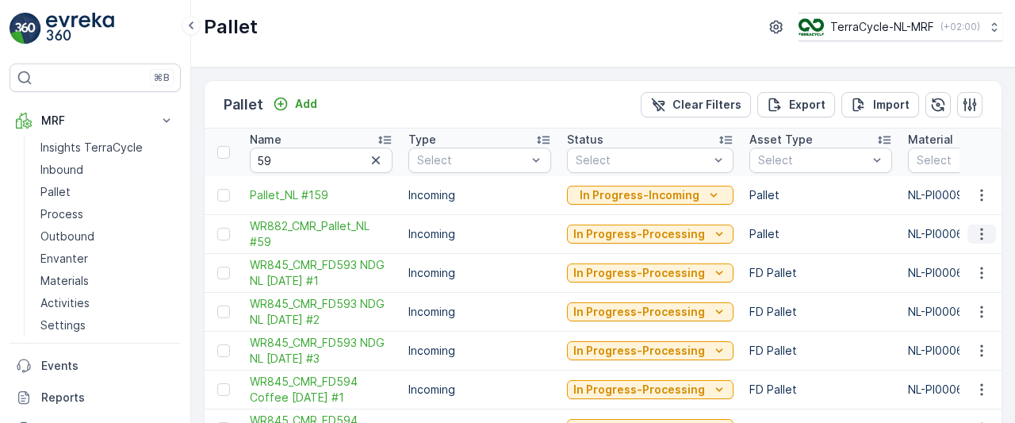
click at [981, 231] on icon "button" at bounding box center [982, 234] width 16 height 16
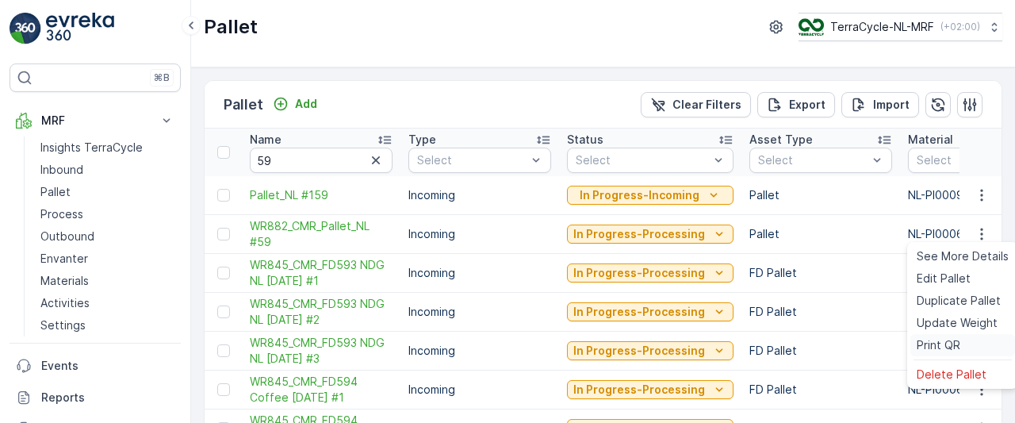
click at [923, 345] on span "Print QR" at bounding box center [938, 345] width 44 height 16
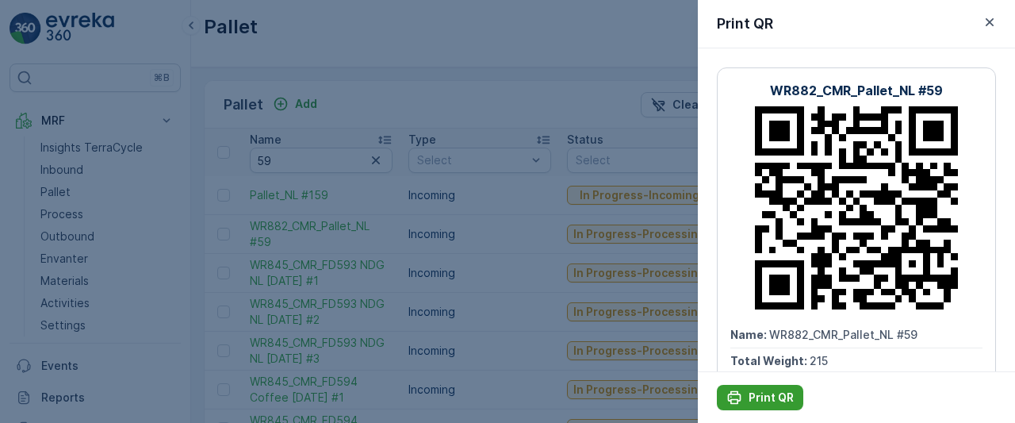
click at [772, 395] on p "Print QR" at bounding box center [770, 397] width 45 height 16
